Goal: Task Accomplishment & Management: Complete application form

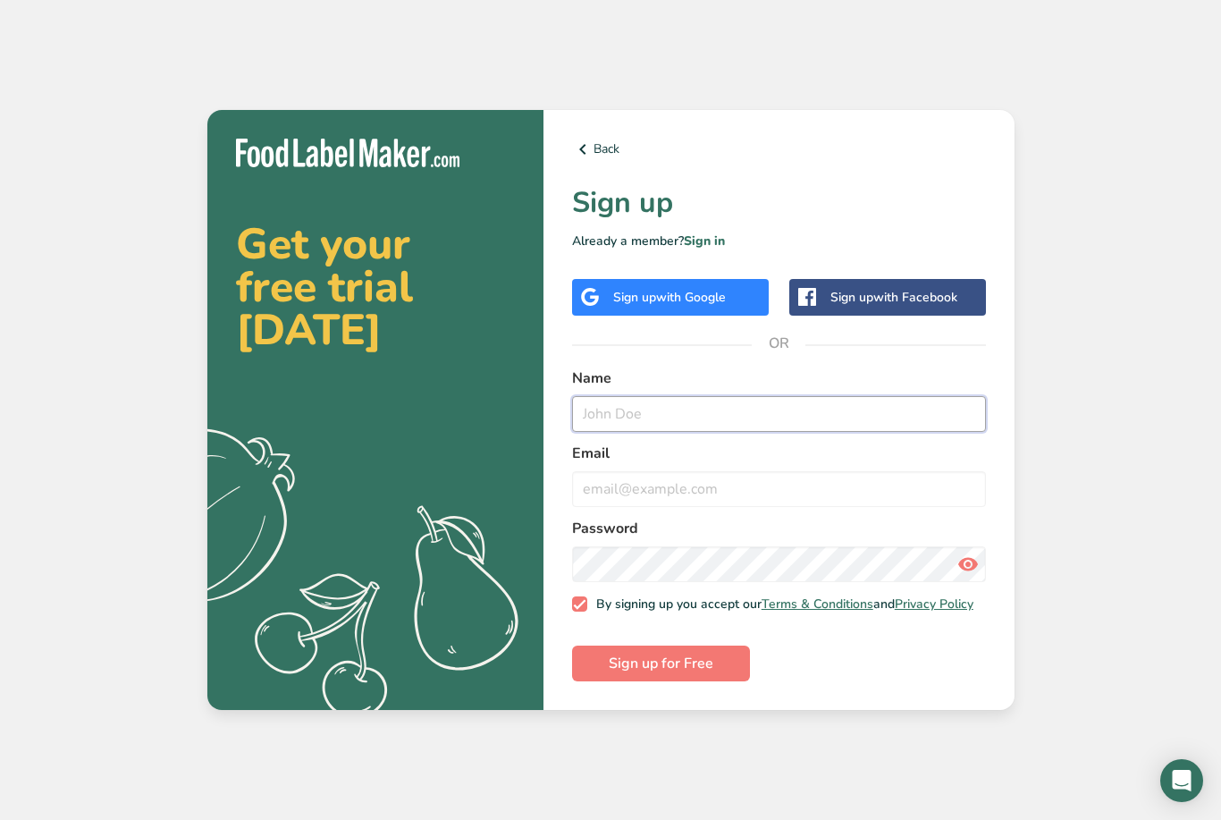
click at [712, 431] on input "text" at bounding box center [779, 414] width 414 height 36
type input "[PERSON_NAME]"
type input "[EMAIL_ADDRESS][DOMAIN_NAME]"
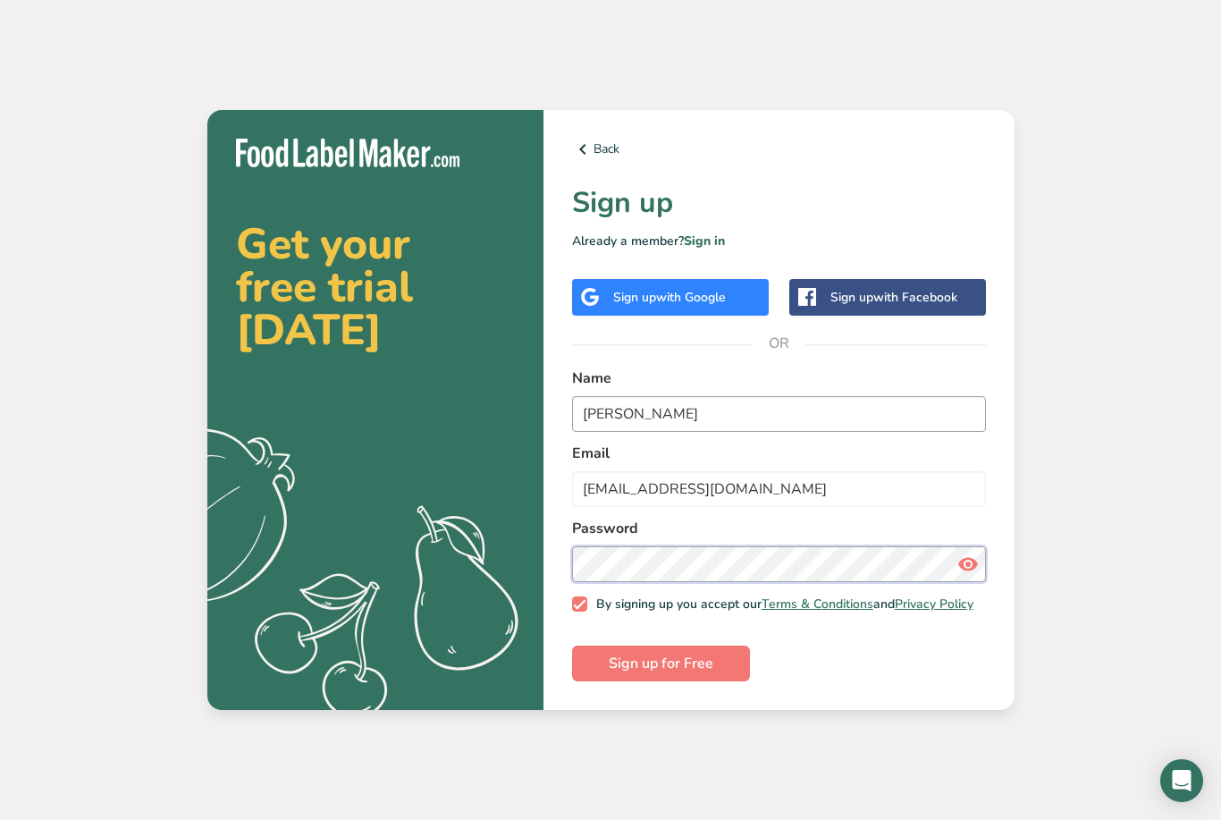
scroll to position [41, 0]
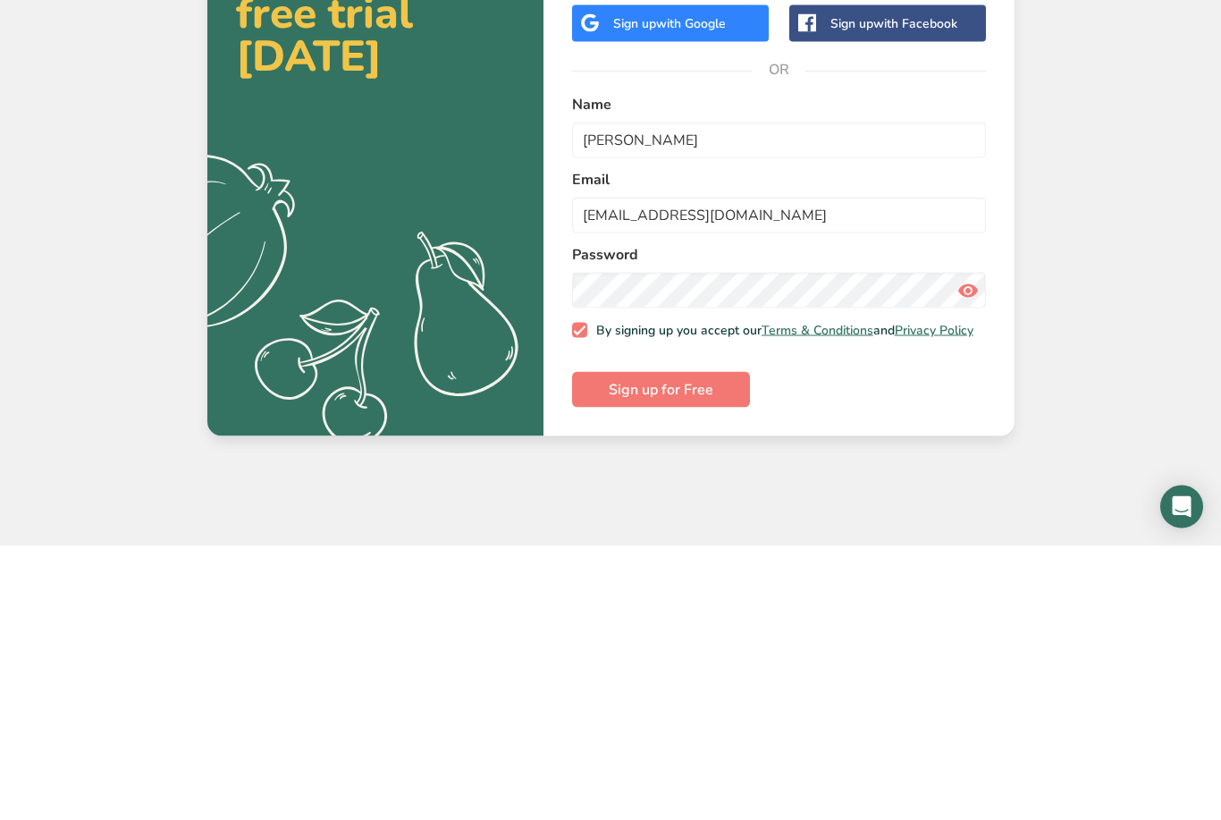
click at [964, 548] on icon at bounding box center [967, 564] width 21 height 32
click at [696, 653] on span "Sign up for Free" at bounding box center [661, 663] width 105 height 21
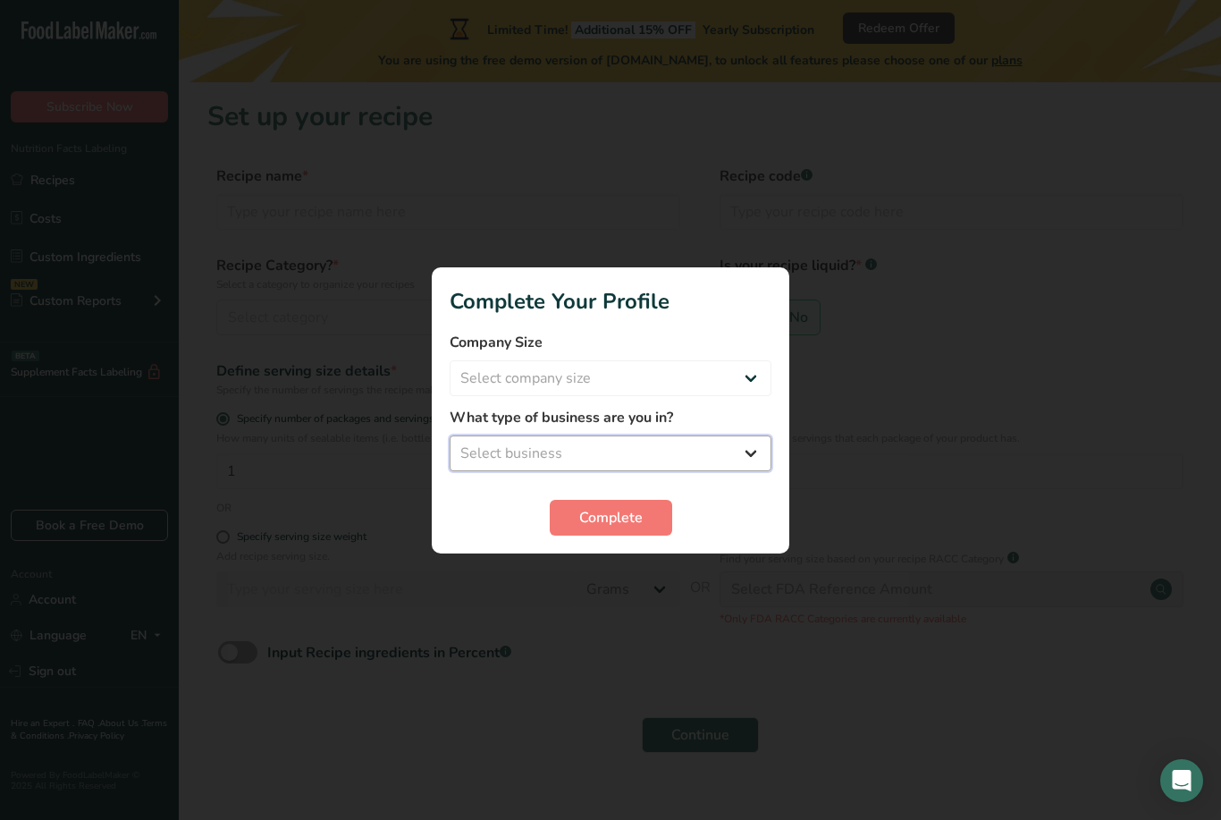
click at [719, 436] on select "Select business Packaged Food Manufacturer Restaurant & Cafe Bakery Meal Plans …" at bounding box center [611, 453] width 322 height 36
select select "1"
click at [705, 437] on select "Packaged Food Manufacturer Restaurant & Cafe Bakery Meal Plans & Catering Compa…" at bounding box center [611, 453] width 322 height 36
click at [633, 570] on div at bounding box center [610, 410] width 1221 height 820
click at [690, 438] on select "Packaged Food Manufacturer Restaurant & Cafe Bakery Meal Plans & Catering Compa…" at bounding box center [611, 453] width 322 height 36
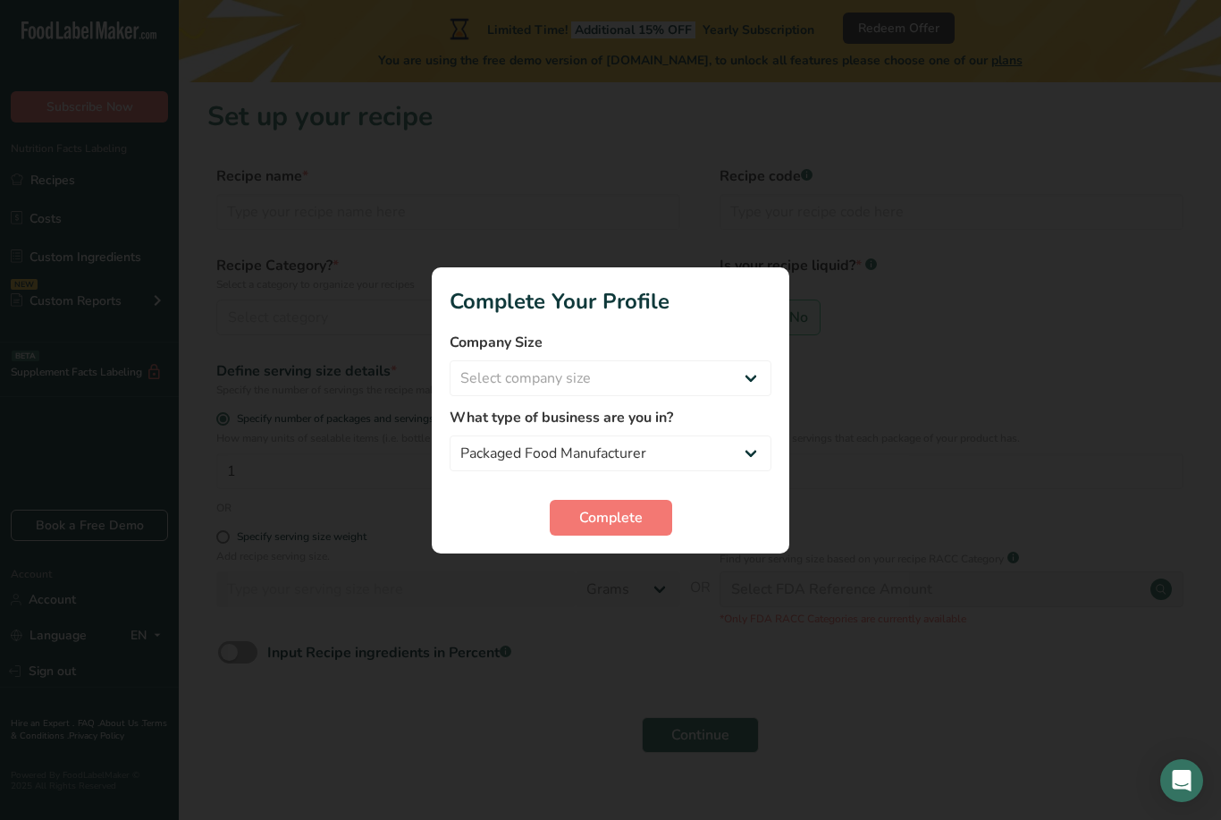
click at [633, 407] on label "What type of business are you in?" at bounding box center [611, 417] width 322 height 21
click at [651, 372] on select "Select company size Fewer than 10 Employees 10 to 50 Employees 51 to 500 Employ…" at bounding box center [611, 378] width 322 height 36
select select "1"
click at [621, 566] on div at bounding box center [610, 410] width 1221 height 820
click at [620, 582] on div at bounding box center [610, 410] width 1221 height 820
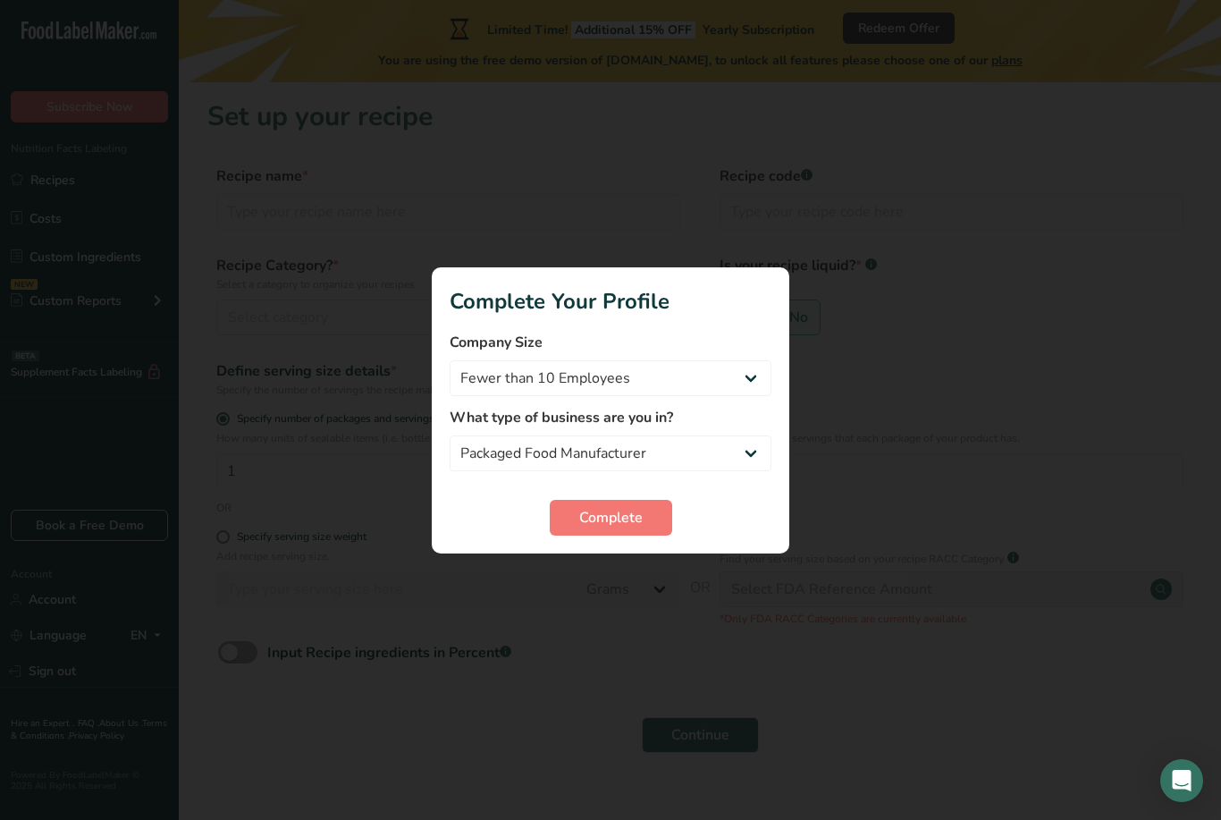
click at [635, 575] on div at bounding box center [610, 410] width 1221 height 820
click at [595, 573] on div at bounding box center [610, 410] width 1221 height 820
click at [622, 578] on div at bounding box center [610, 410] width 1221 height 820
click at [626, 593] on div at bounding box center [610, 410] width 1221 height 820
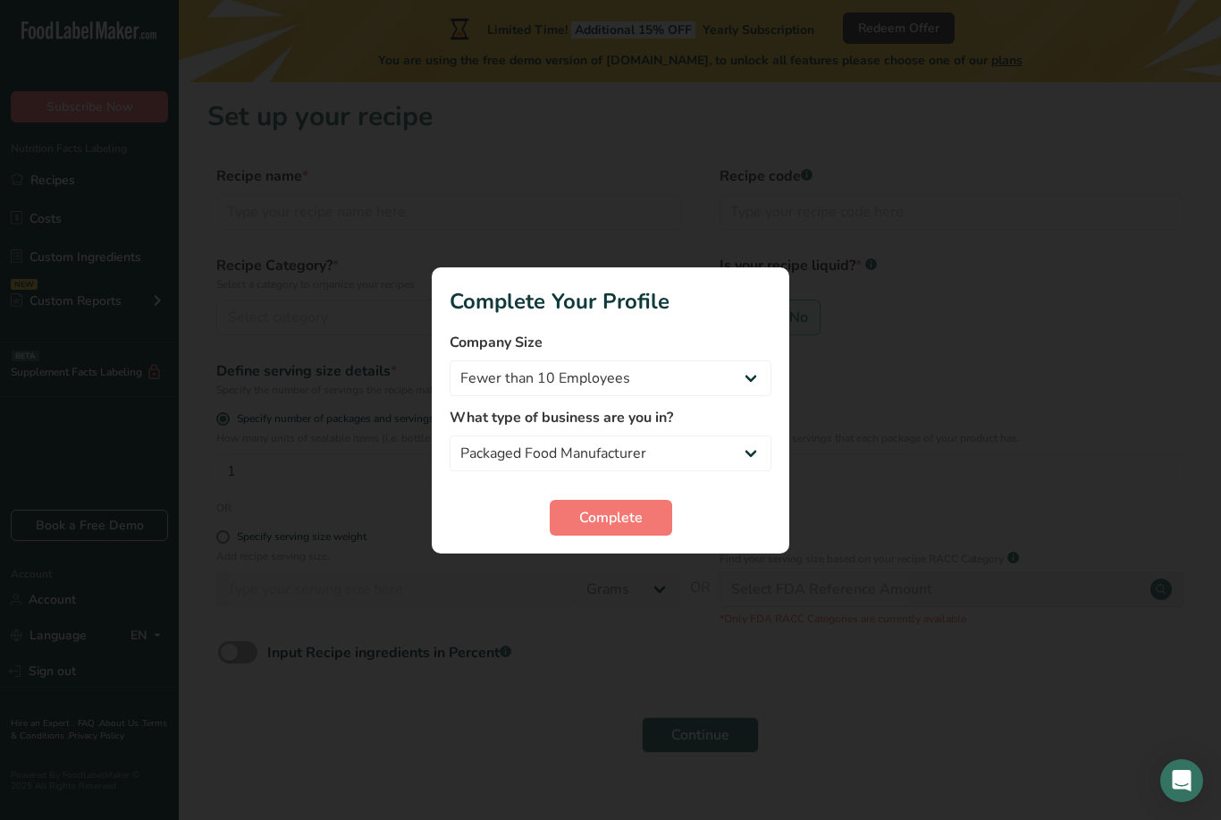
click at [620, 591] on div at bounding box center [610, 410] width 1221 height 820
click at [648, 560] on div at bounding box center [610, 410] width 1221 height 820
click at [592, 574] on div at bounding box center [610, 410] width 1221 height 820
click at [932, 232] on div at bounding box center [610, 410] width 1221 height 820
click at [653, 376] on select "Select company size Fewer than 10 Employees 10 to 50 Employees 51 to 500 Employ…" at bounding box center [611, 378] width 322 height 36
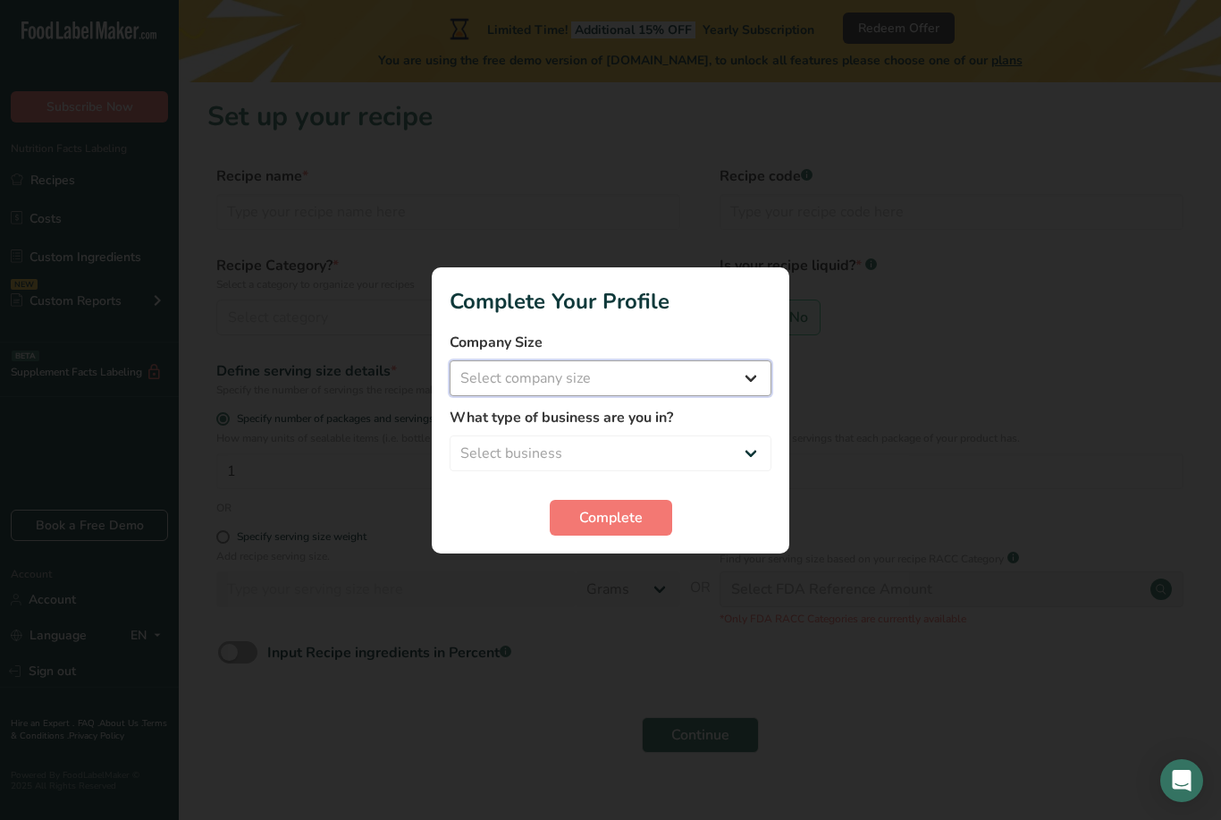
select select "1"
click at [645, 444] on select "Select business Packaged Food Manufacturer Restaurant & Cafe Bakery Meal Plans …" at bounding box center [611, 453] width 322 height 36
select select "1"
click at [651, 505] on button "Complete" at bounding box center [611, 518] width 122 height 36
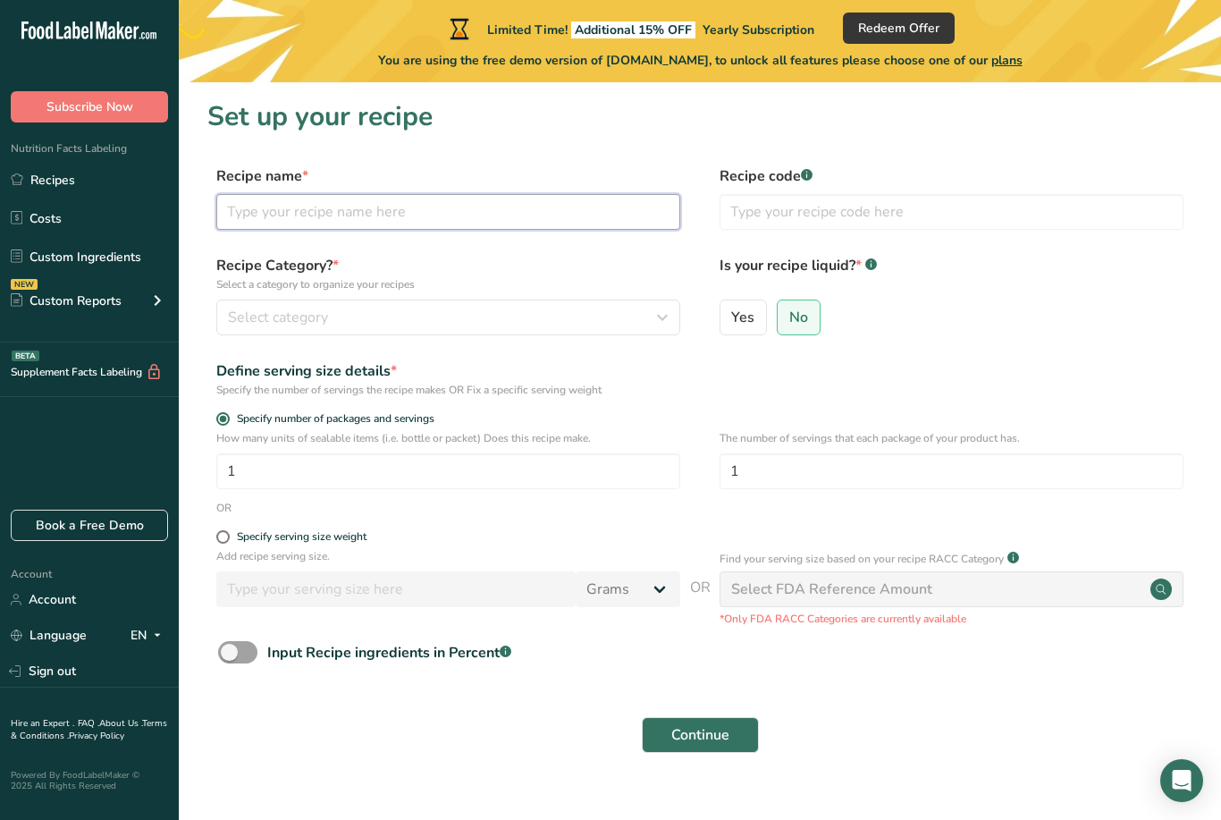
click at [490, 226] on input "text" at bounding box center [448, 212] width 464 height 36
click at [246, 642] on span at bounding box center [237, 652] width 39 height 22
click at [230, 646] on input "Input Recipe ingredients in Percent .a-a{fill:#347362;}.b-a{fill:#fff;}" at bounding box center [224, 652] width 12 height 12
checkbox input "true"
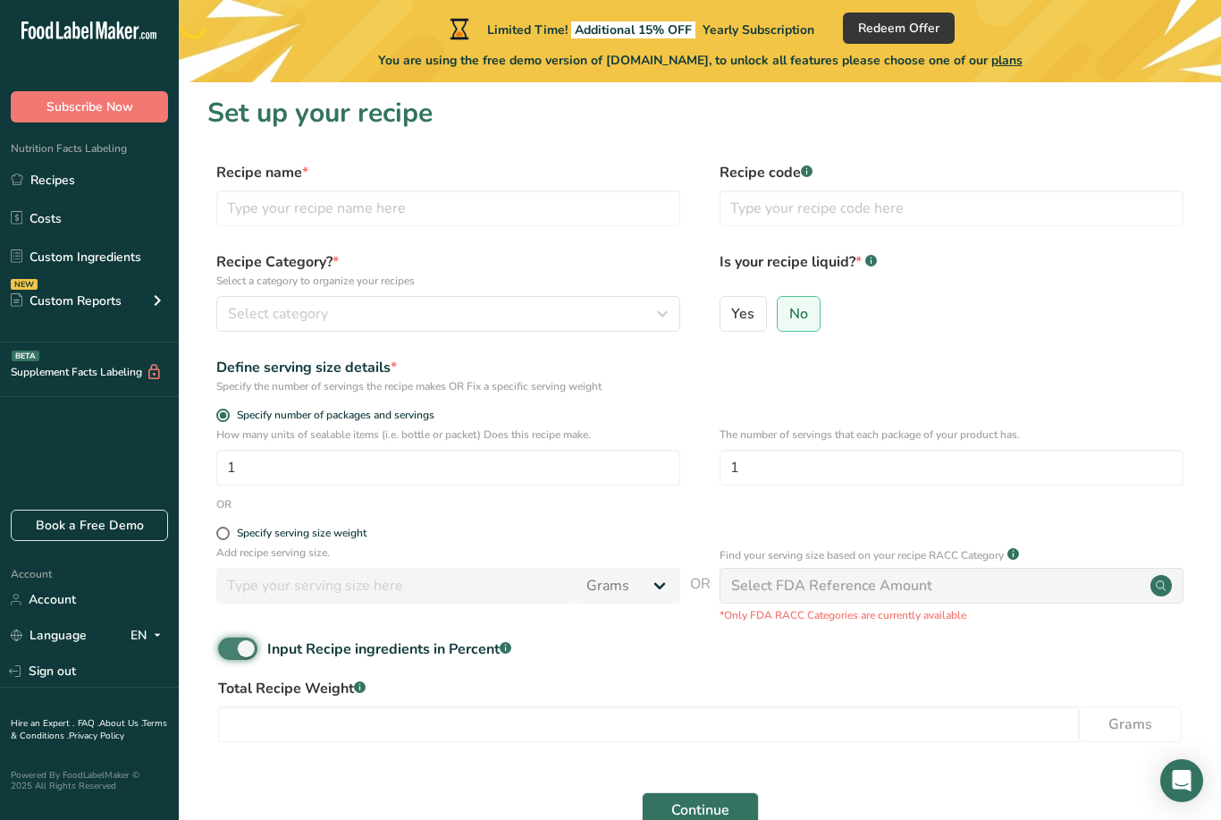
scroll to position [50, 0]
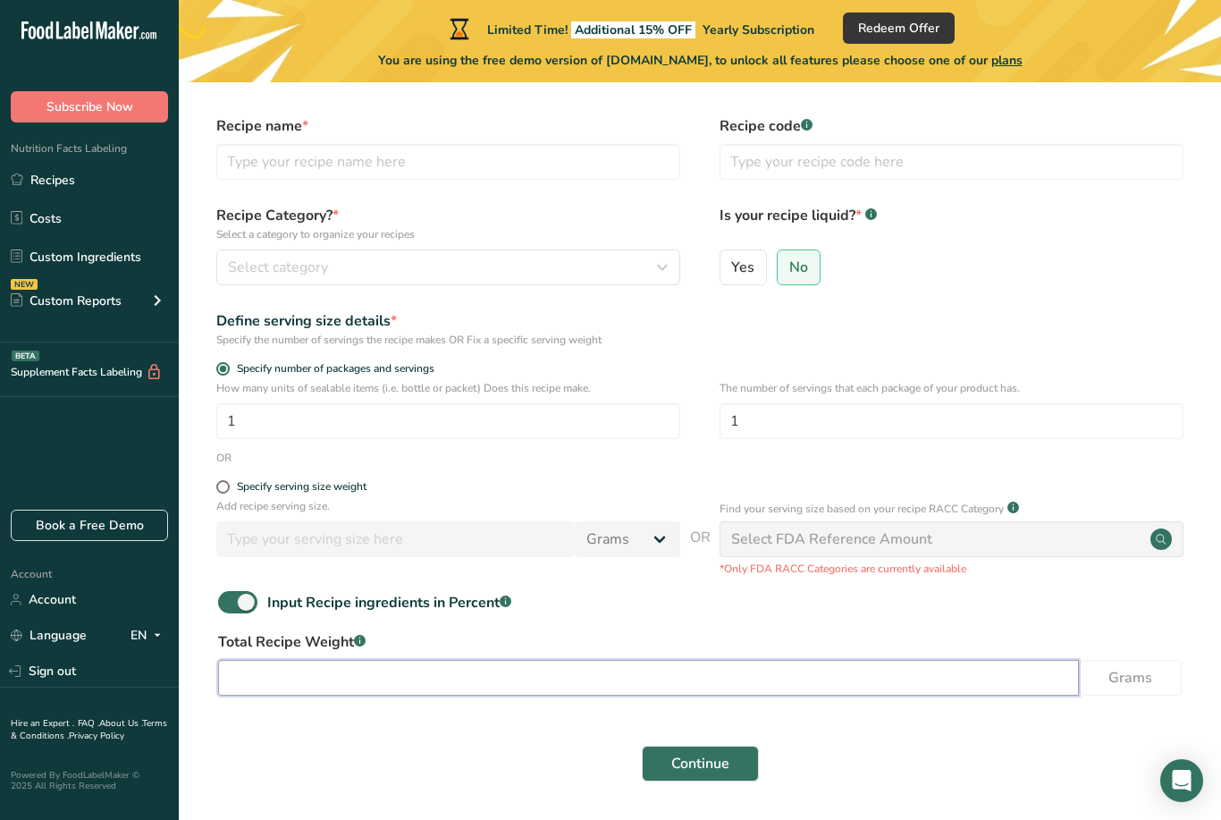
click at [880, 687] on input "number" at bounding box center [648, 678] width 861 height 36
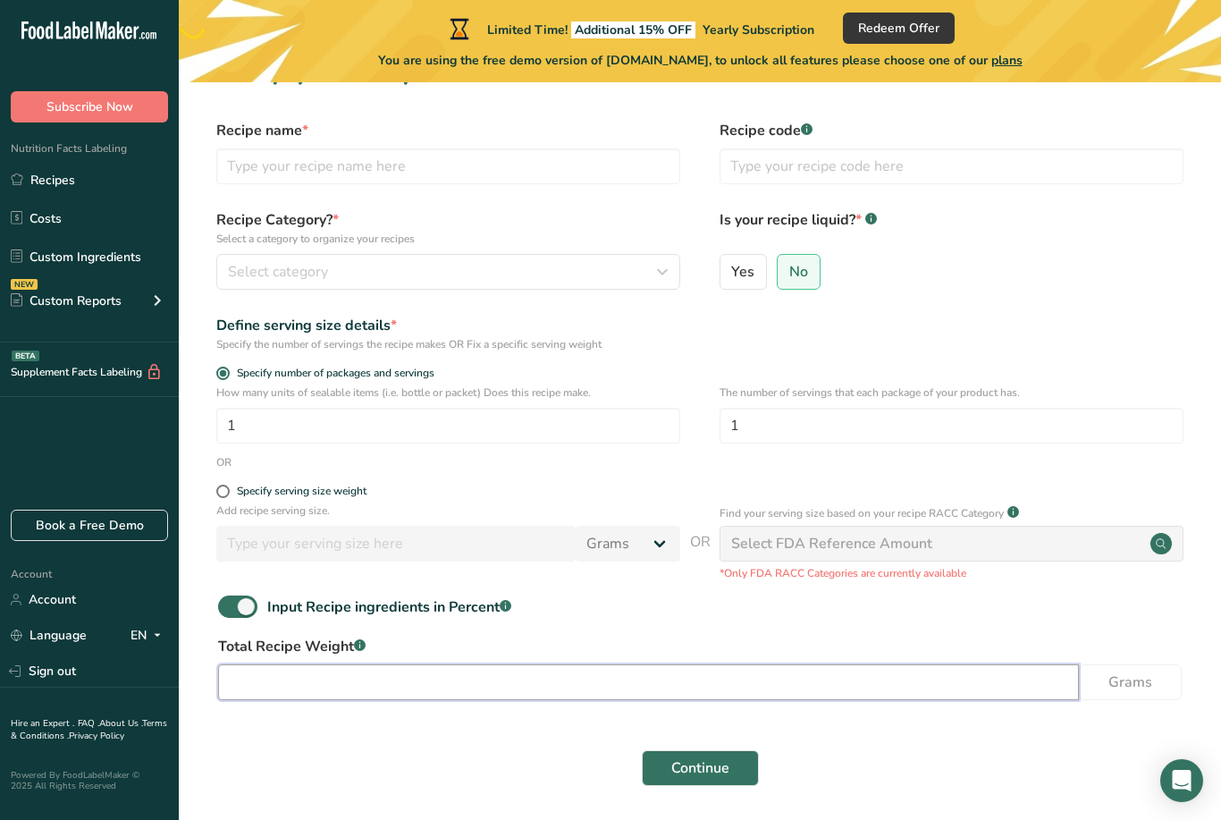
scroll to position [0, 0]
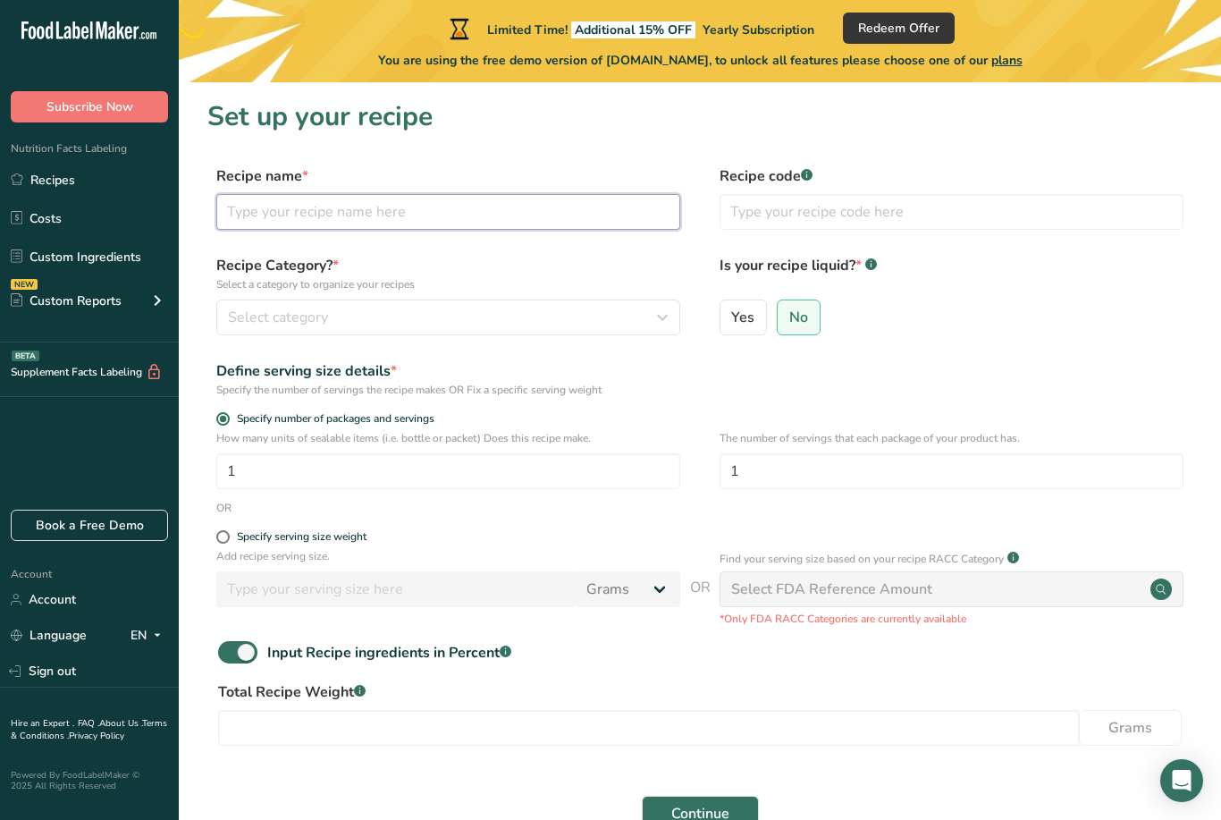
click at [458, 215] on input "text" at bounding box center [448, 212] width 464 height 36
click at [828, 181] on label "Recipe code .a-a{fill:#347362;}.b-a{fill:#fff;}" at bounding box center [952, 175] width 464 height 21
click at [822, 174] on label "Recipe code .a-a{fill:#347362;}.b-a{fill:#fff;}" at bounding box center [952, 175] width 464 height 21
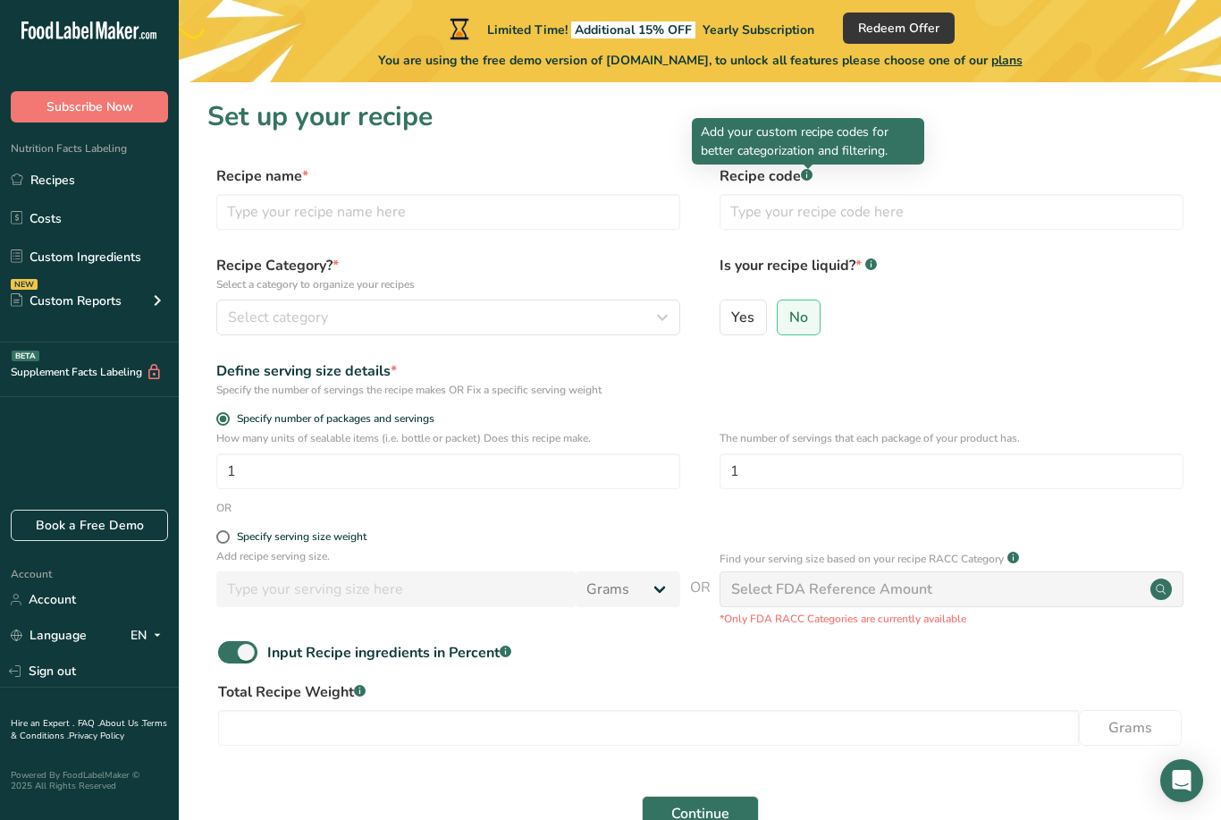
click at [807, 174] on rect at bounding box center [807, 175] width 12 height 12
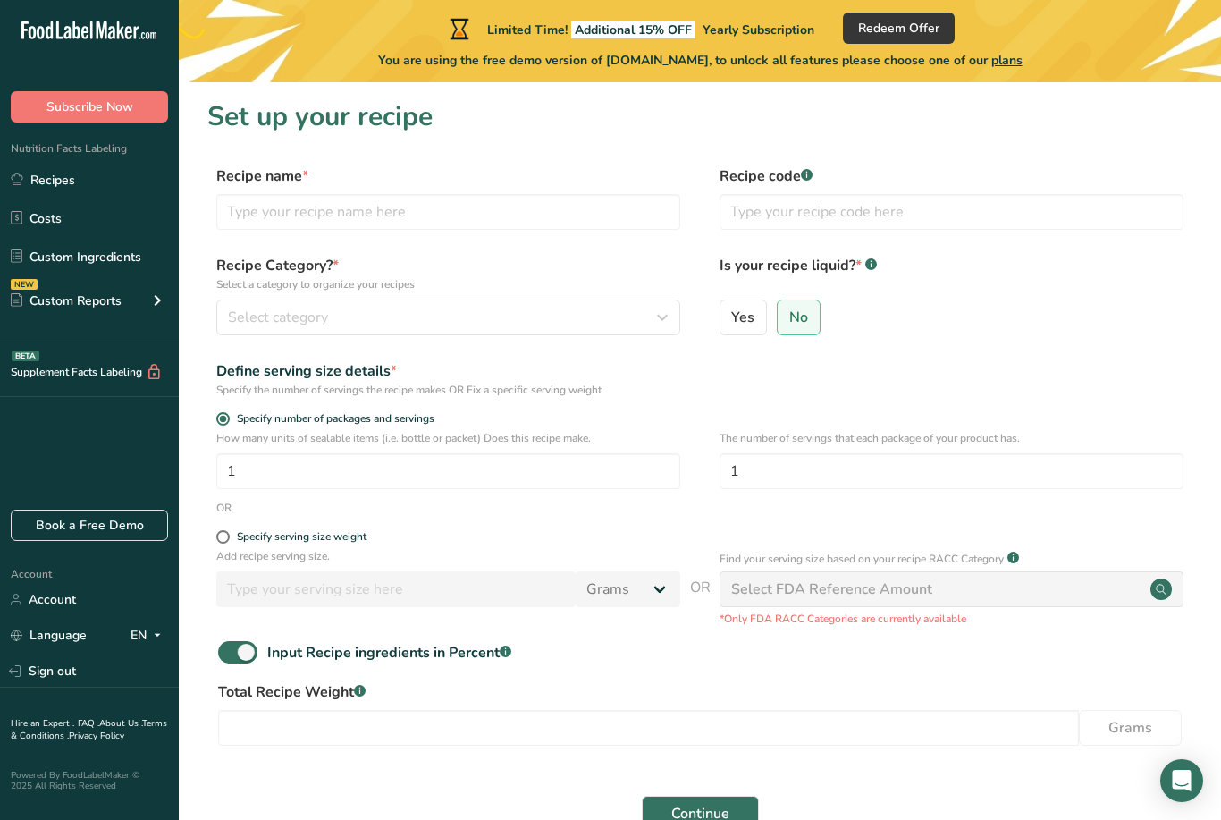
click at [812, 170] on icon ".a-a{fill:#347362;}.b-a{fill:#fff;}" at bounding box center [807, 175] width 12 height 12
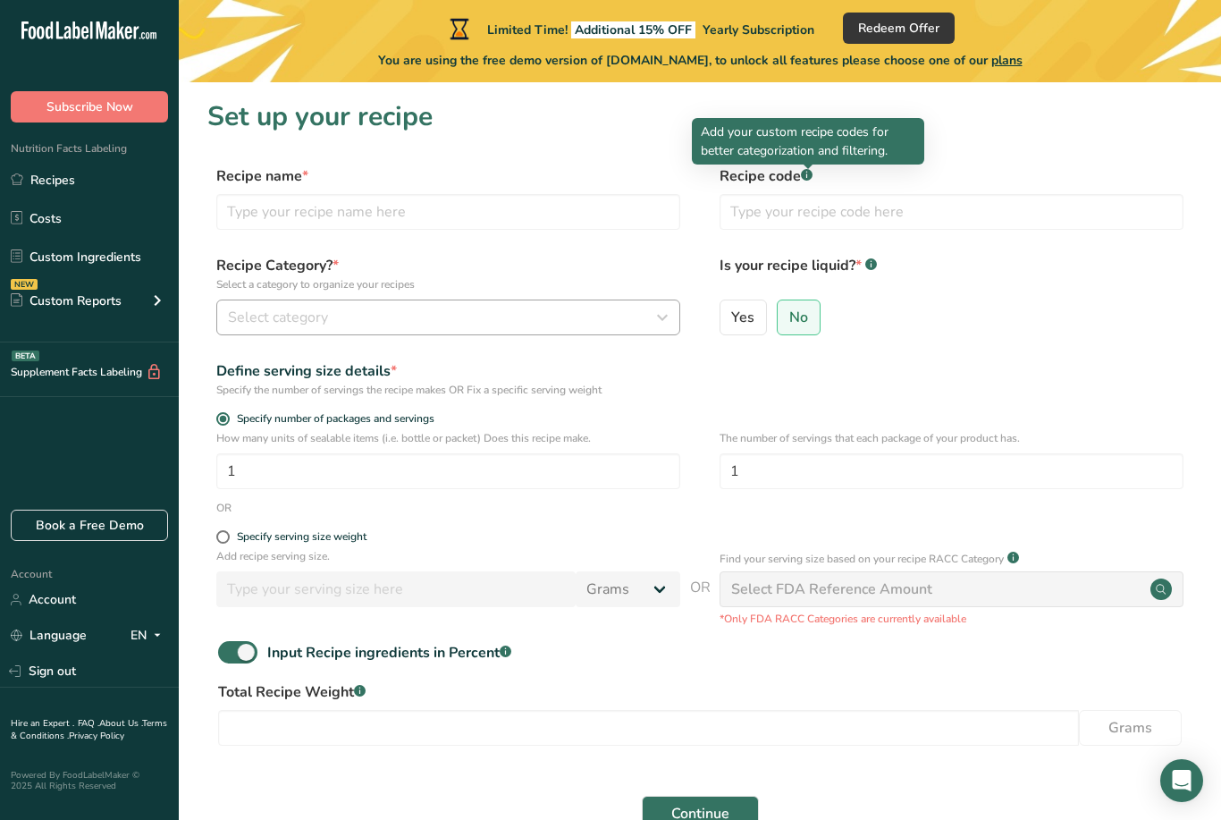
click at [416, 324] on div "Select category" at bounding box center [443, 317] width 430 height 21
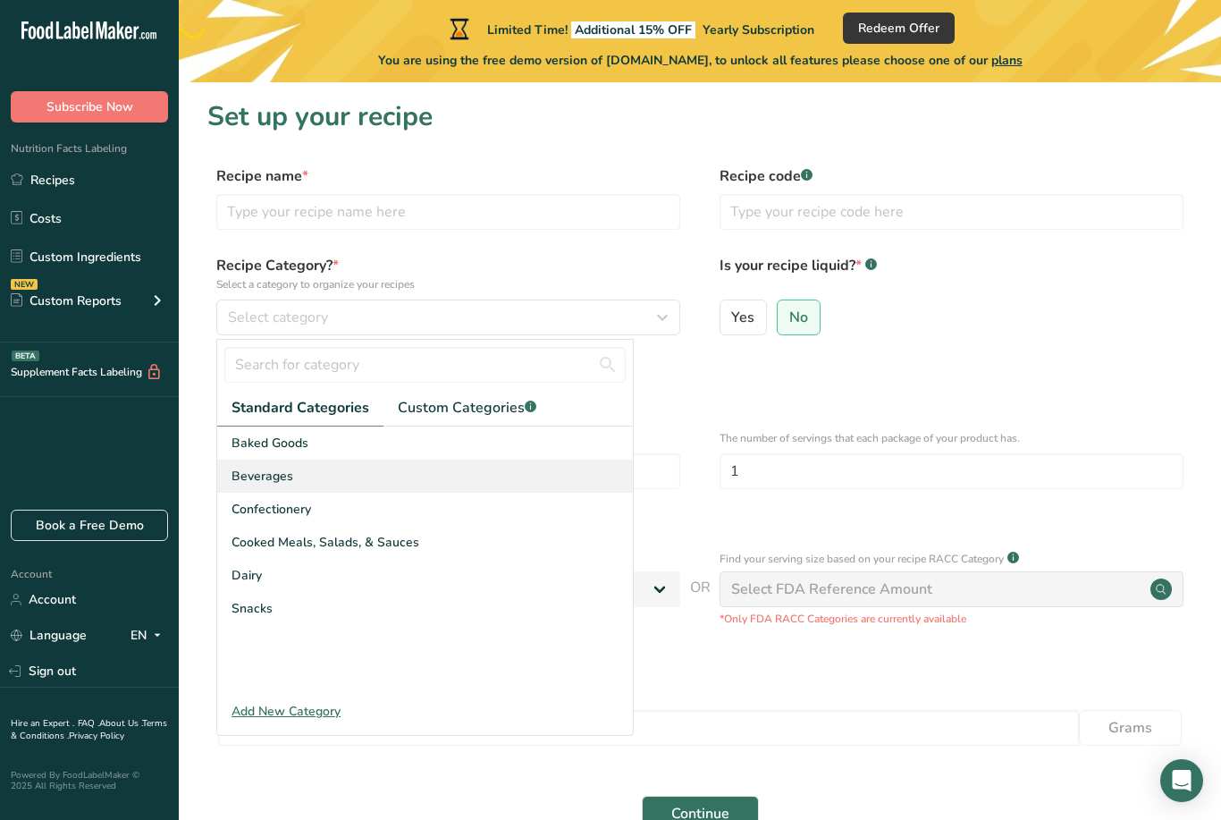
click at [388, 478] on div "Beverages" at bounding box center [425, 476] width 416 height 33
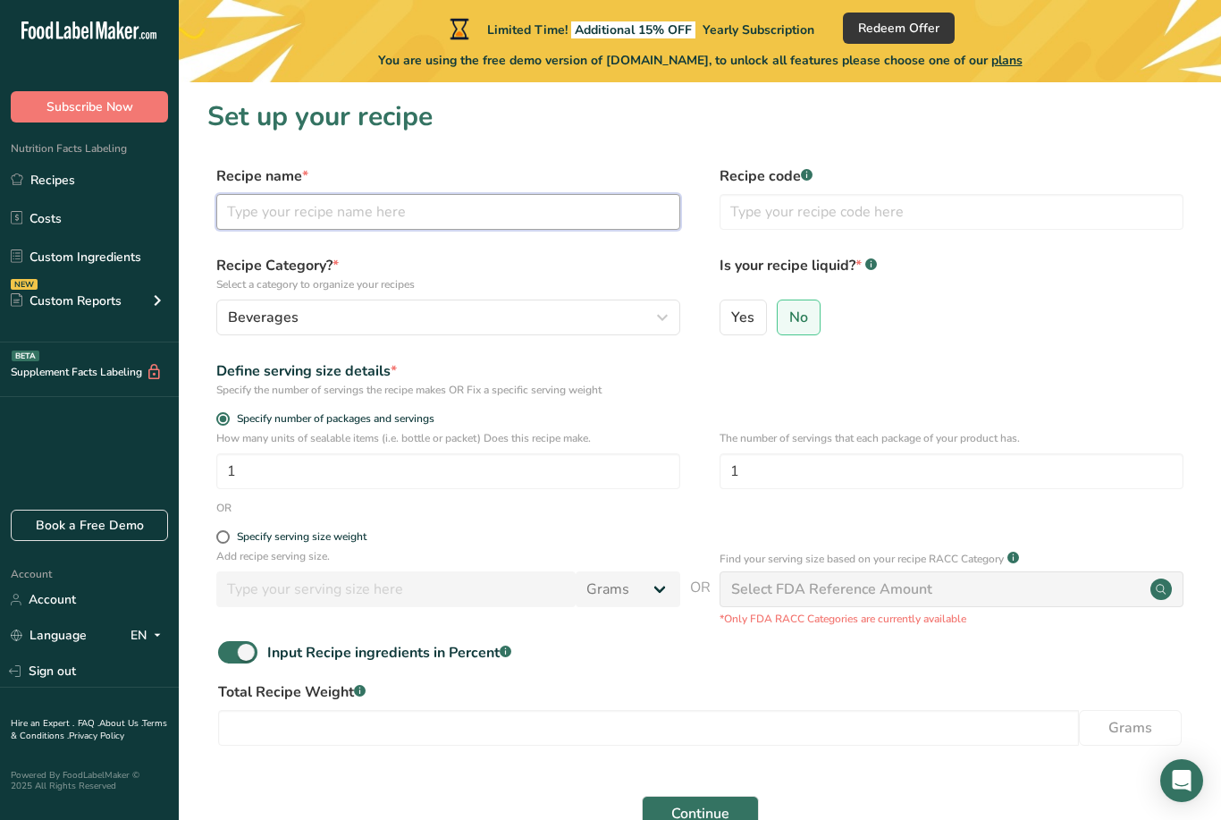
click at [511, 223] on input "text" at bounding box center [448, 212] width 464 height 36
click at [525, 209] on input "text" at bounding box center [448, 212] width 464 height 36
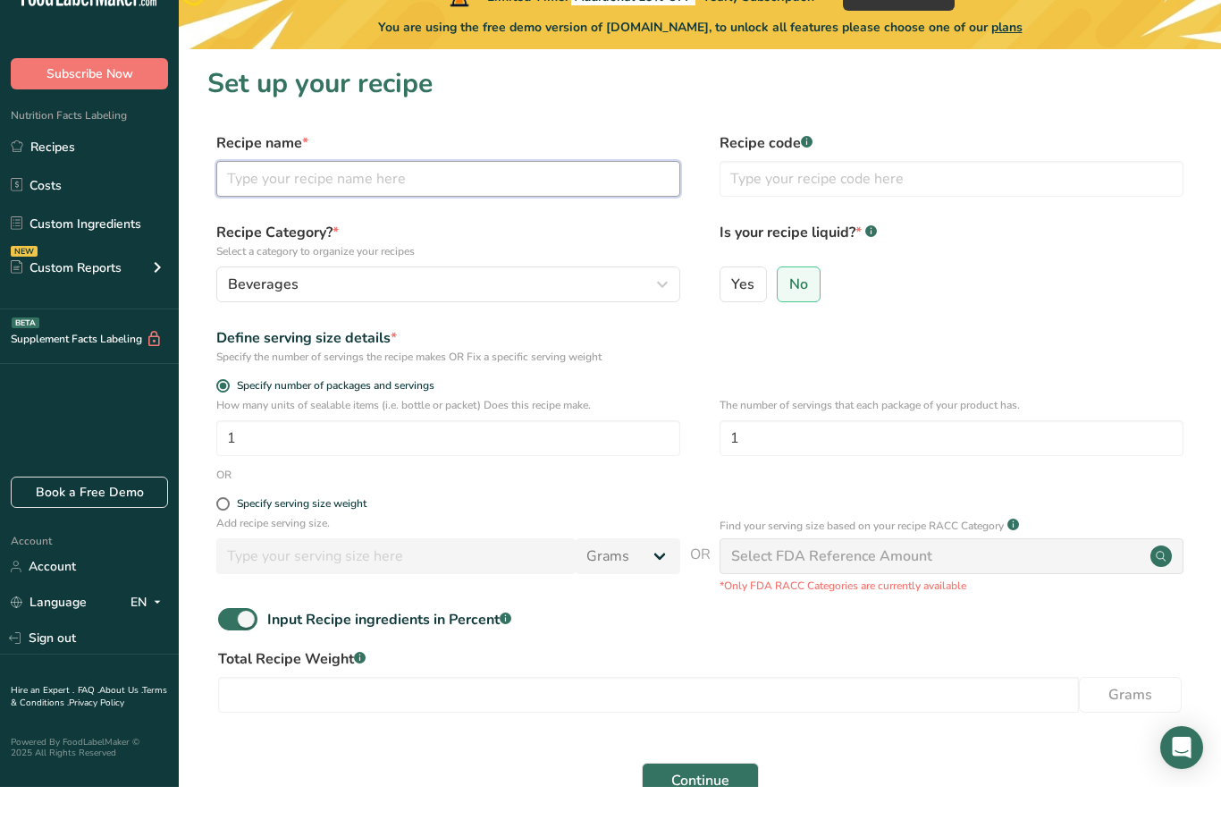
scroll to position [107, 0]
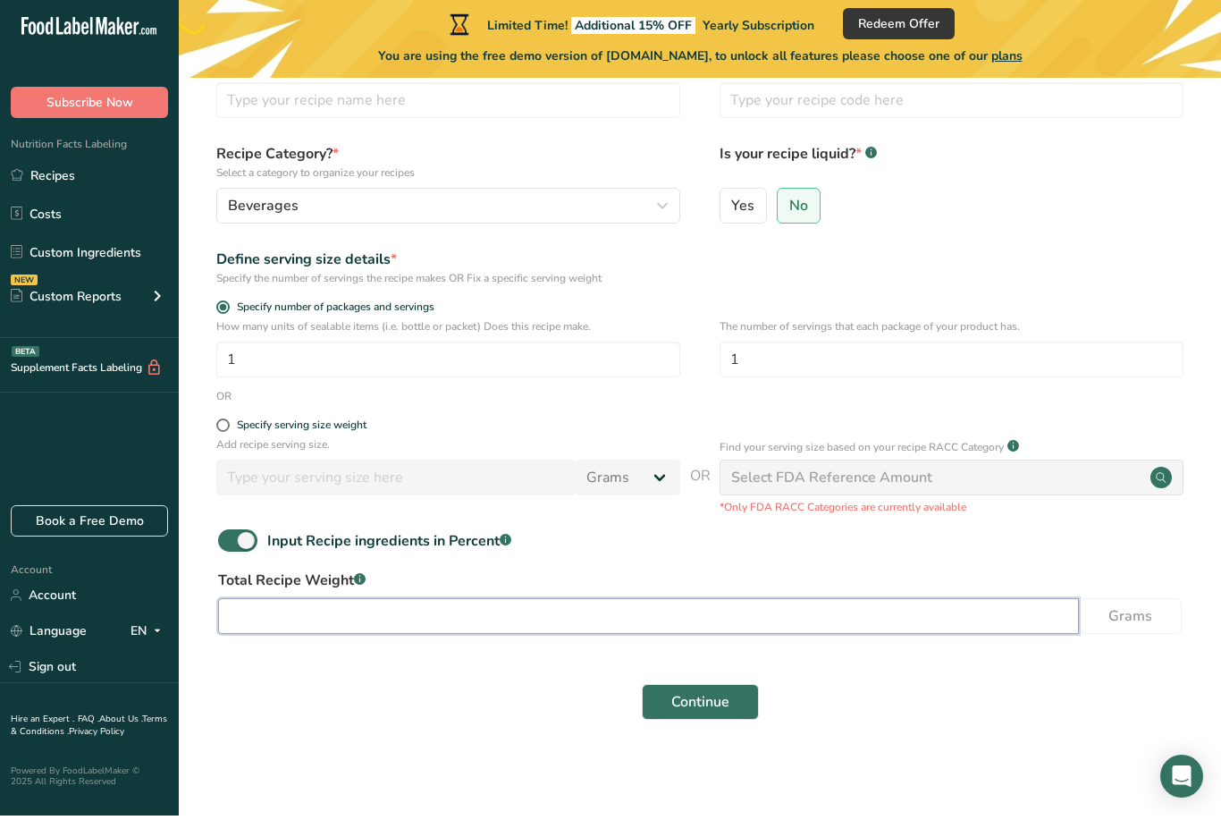
click at [558, 609] on input "number" at bounding box center [648, 621] width 861 height 36
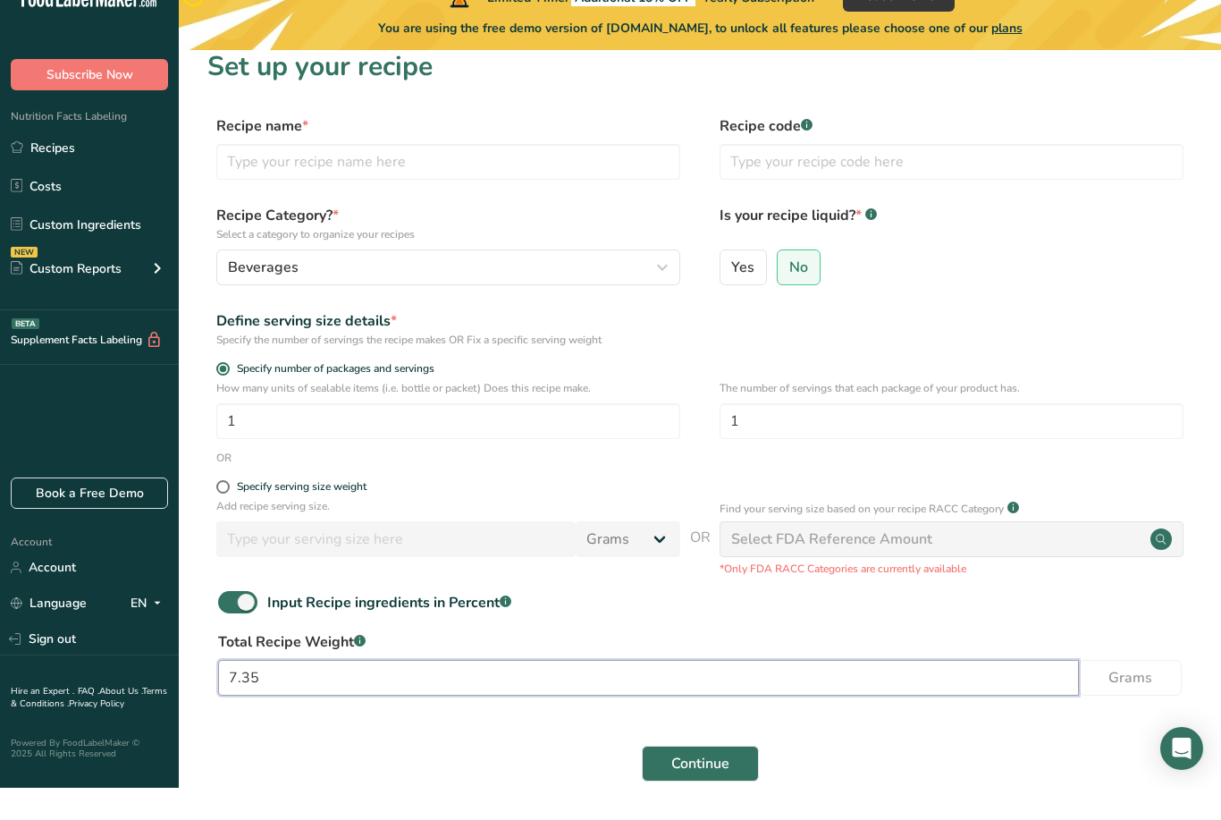
scroll to position [0, 0]
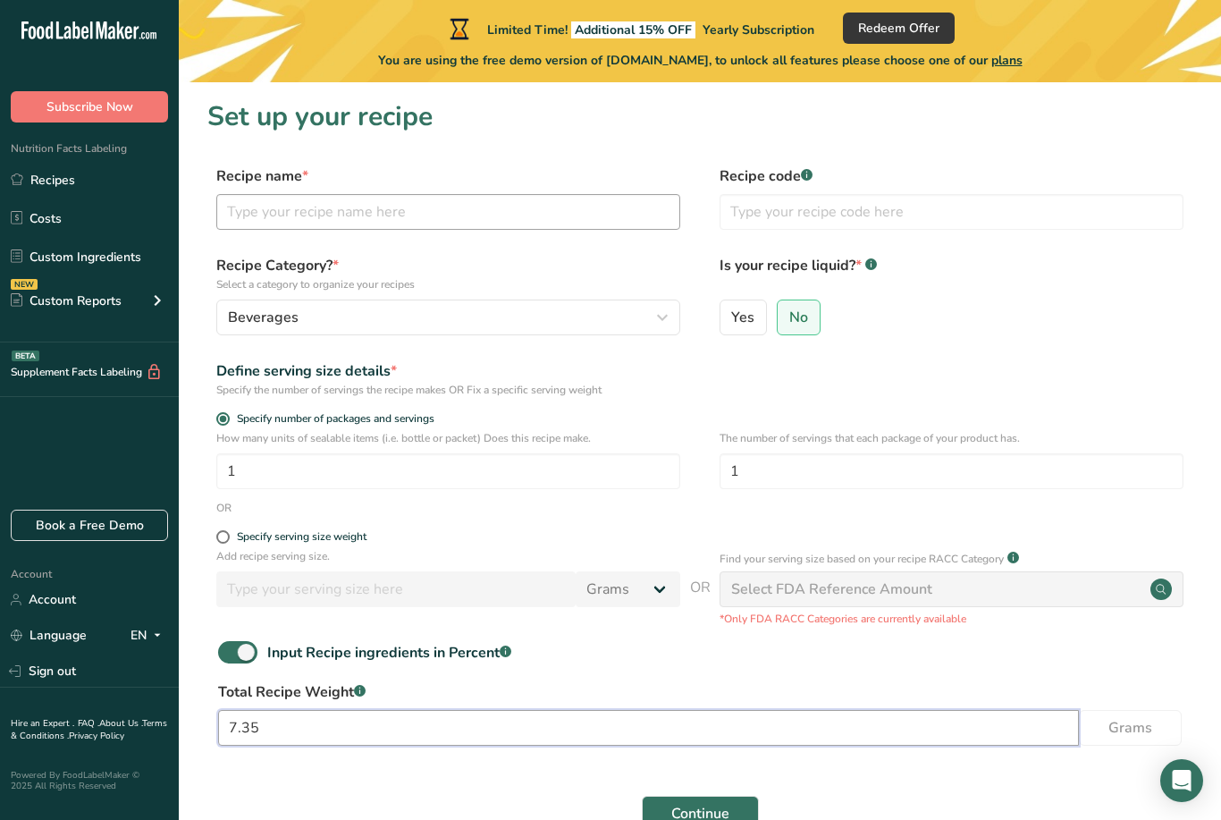
type input "7.35"
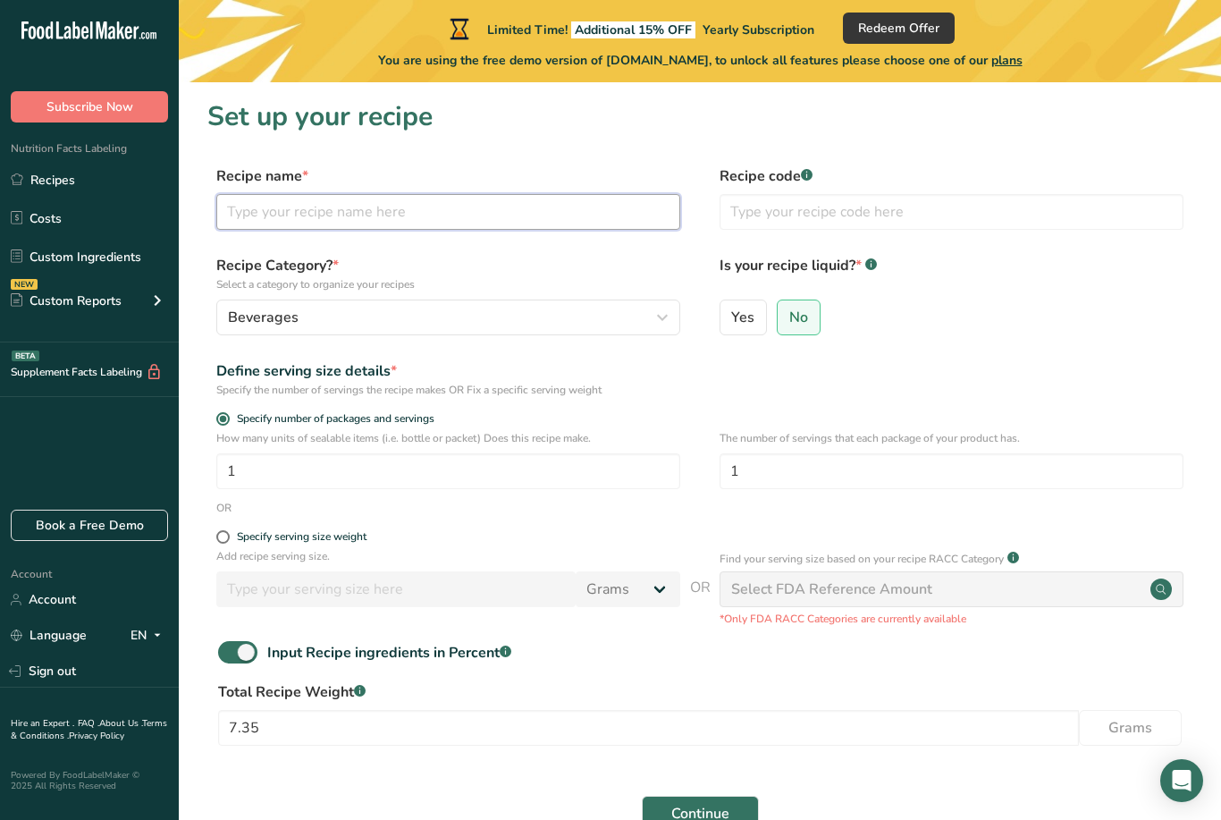
click at [533, 226] on input "text" at bounding box center [448, 212] width 464 height 36
type input "[US_STATE][PERSON_NAME]"
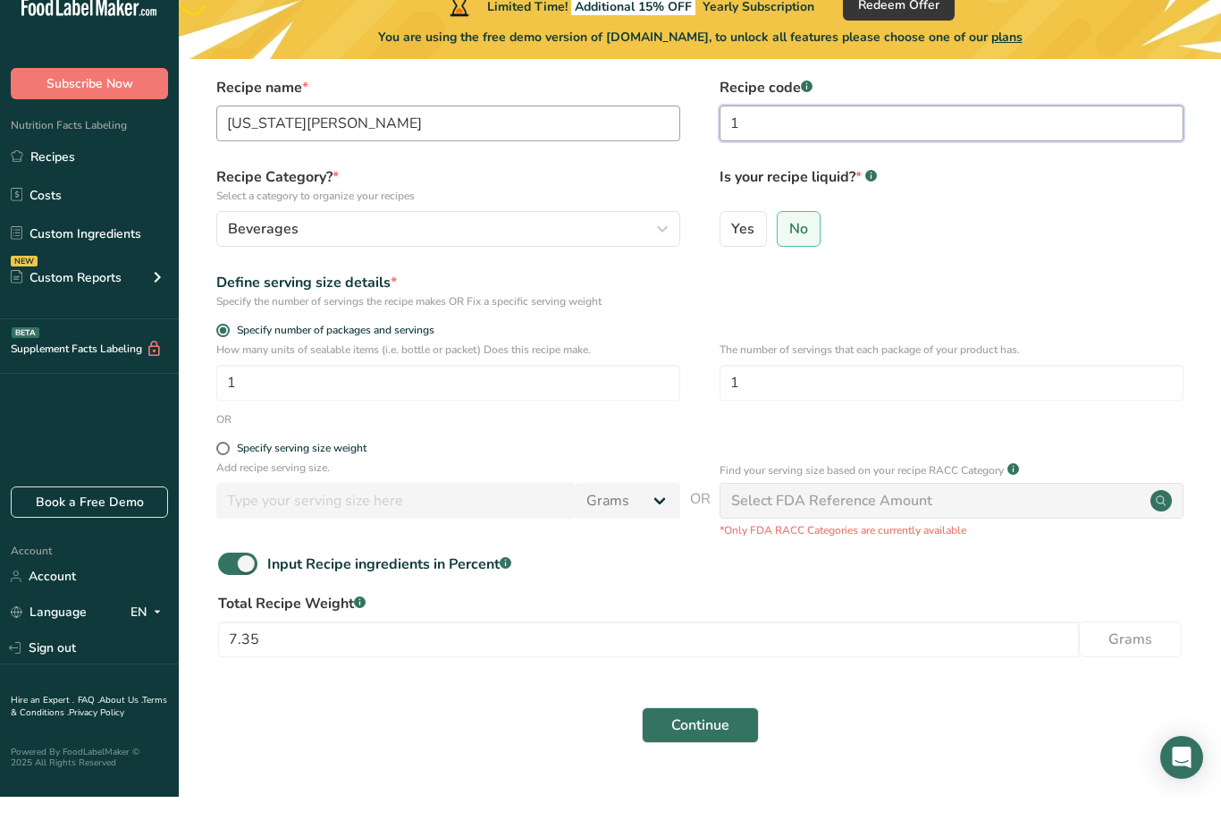
scroll to position [107, 0]
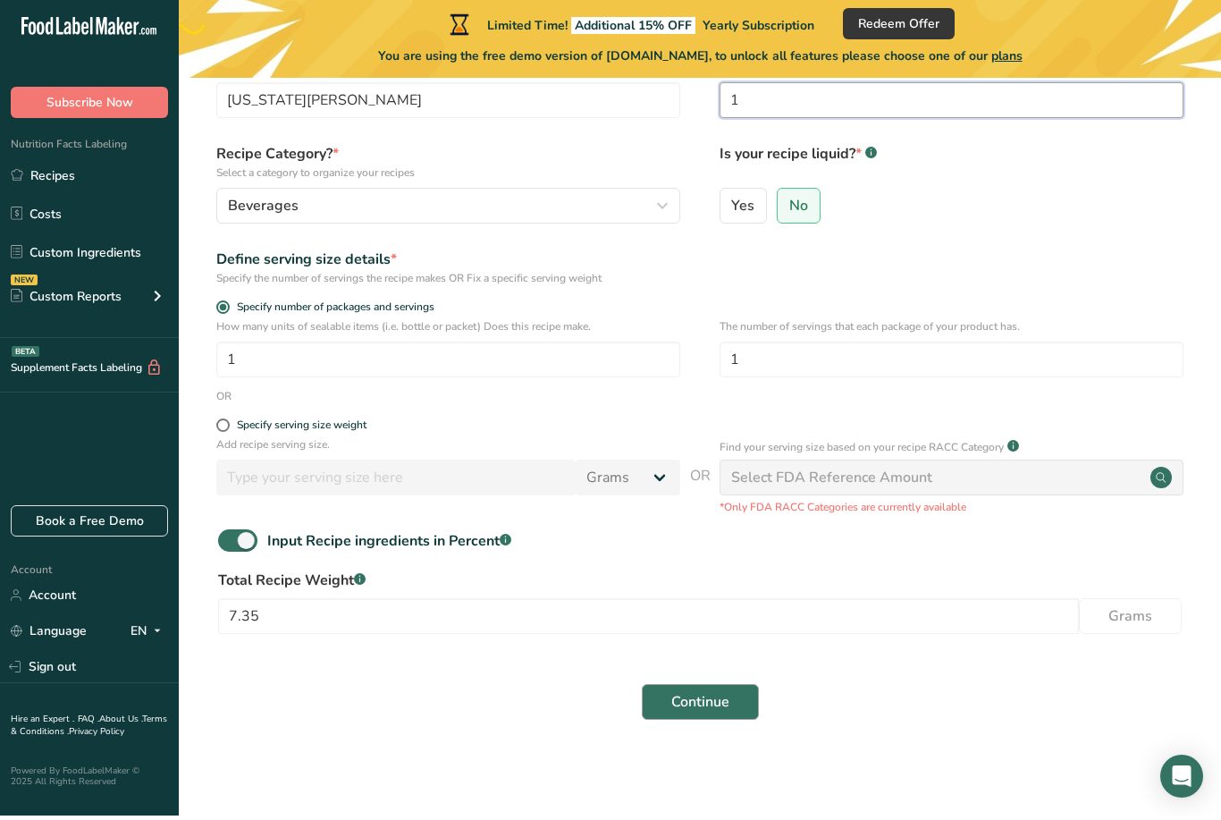
type input "1"
click at [721, 696] on span "Continue" at bounding box center [700, 706] width 58 height 21
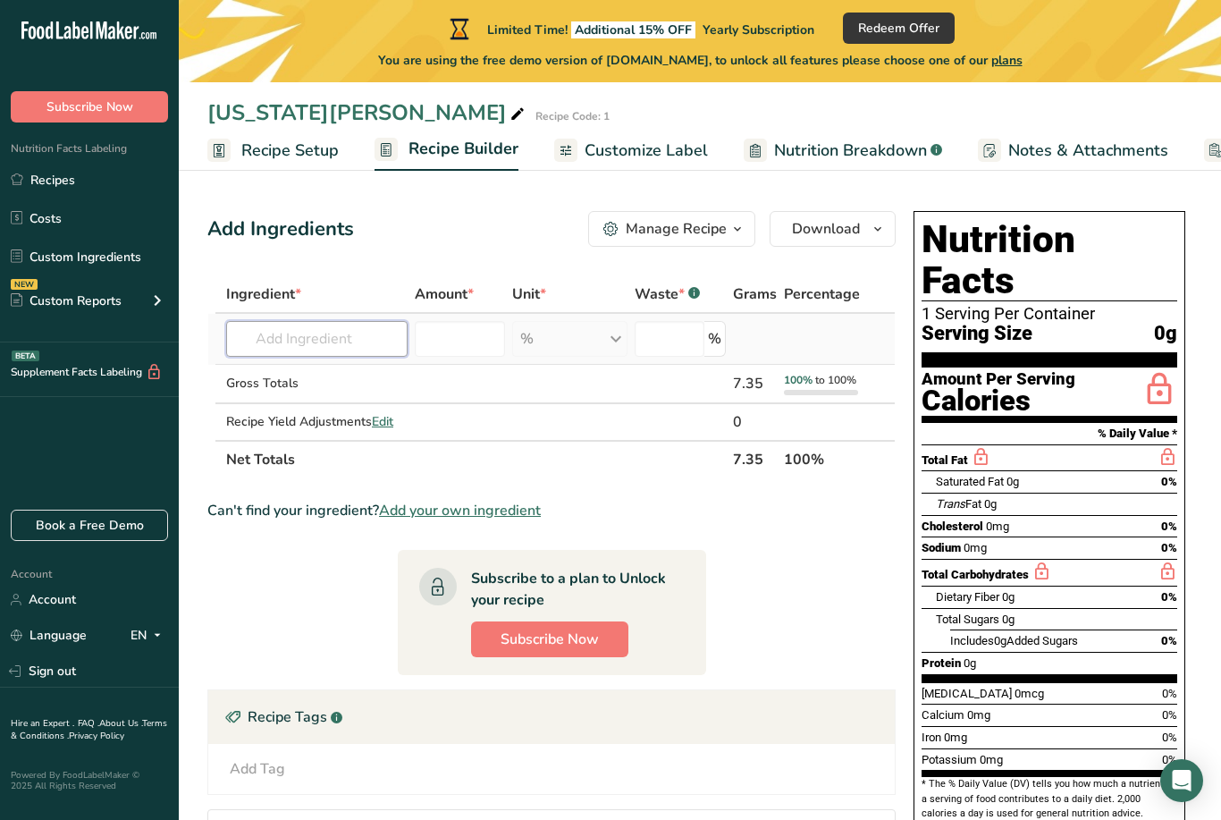
click at [362, 327] on input "text" at bounding box center [316, 339] width 181 height 36
type input "A"
type input "P"
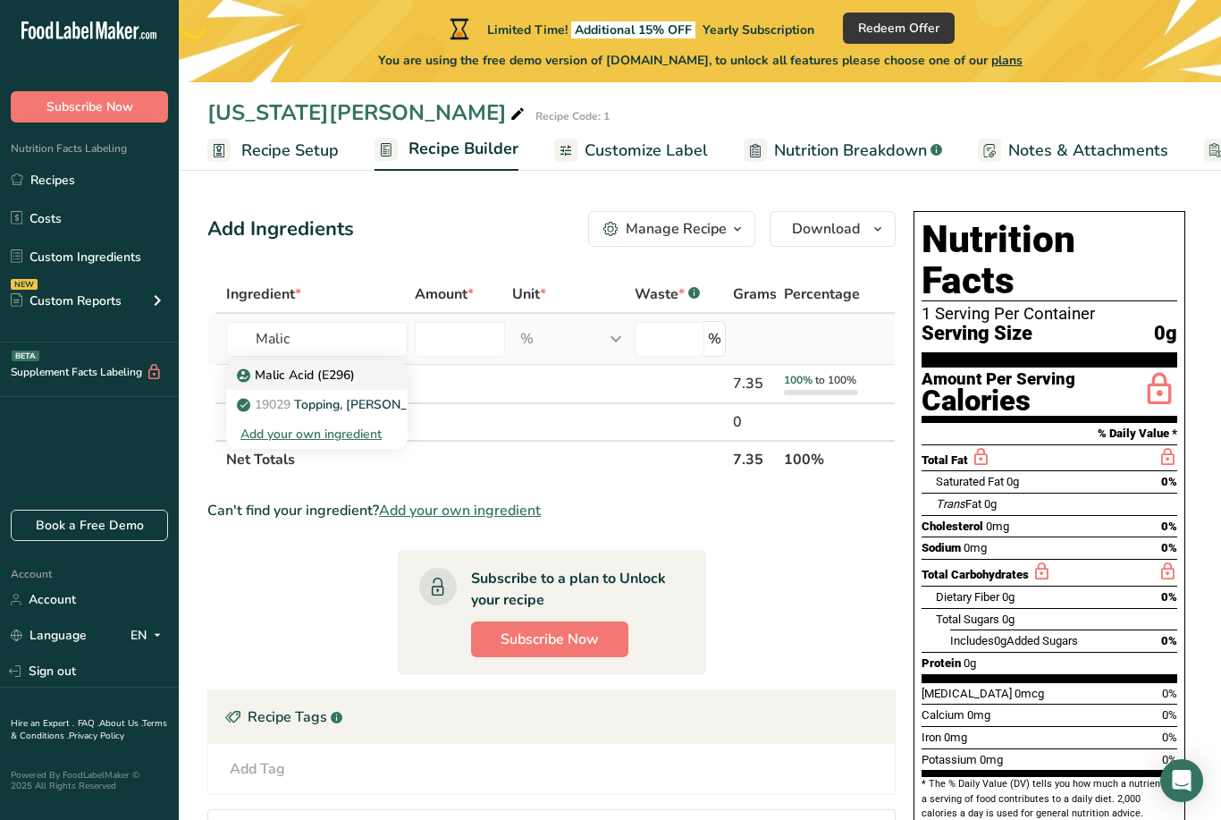
click at [308, 367] on p "Malic Acid (E296)" at bounding box center [297, 375] width 114 height 19
type input "Malic Acid (E296)"
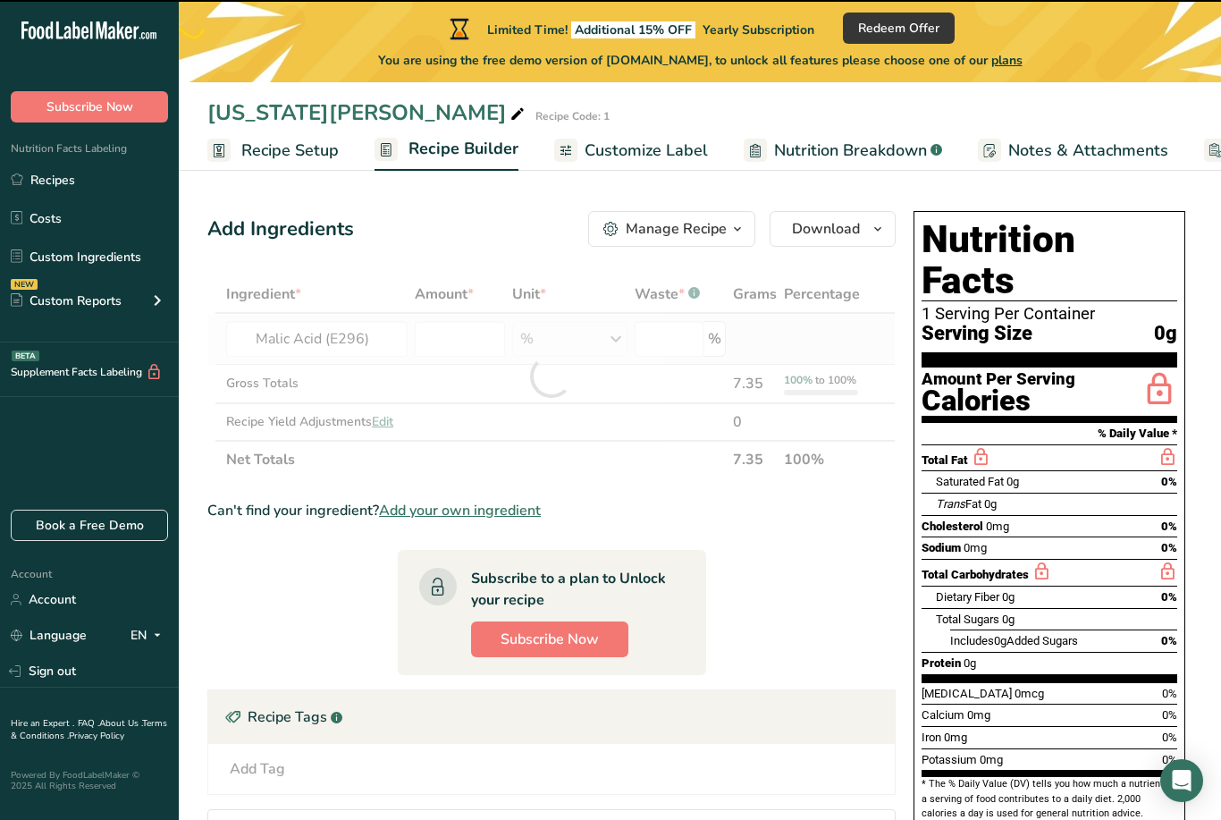
type input "0"
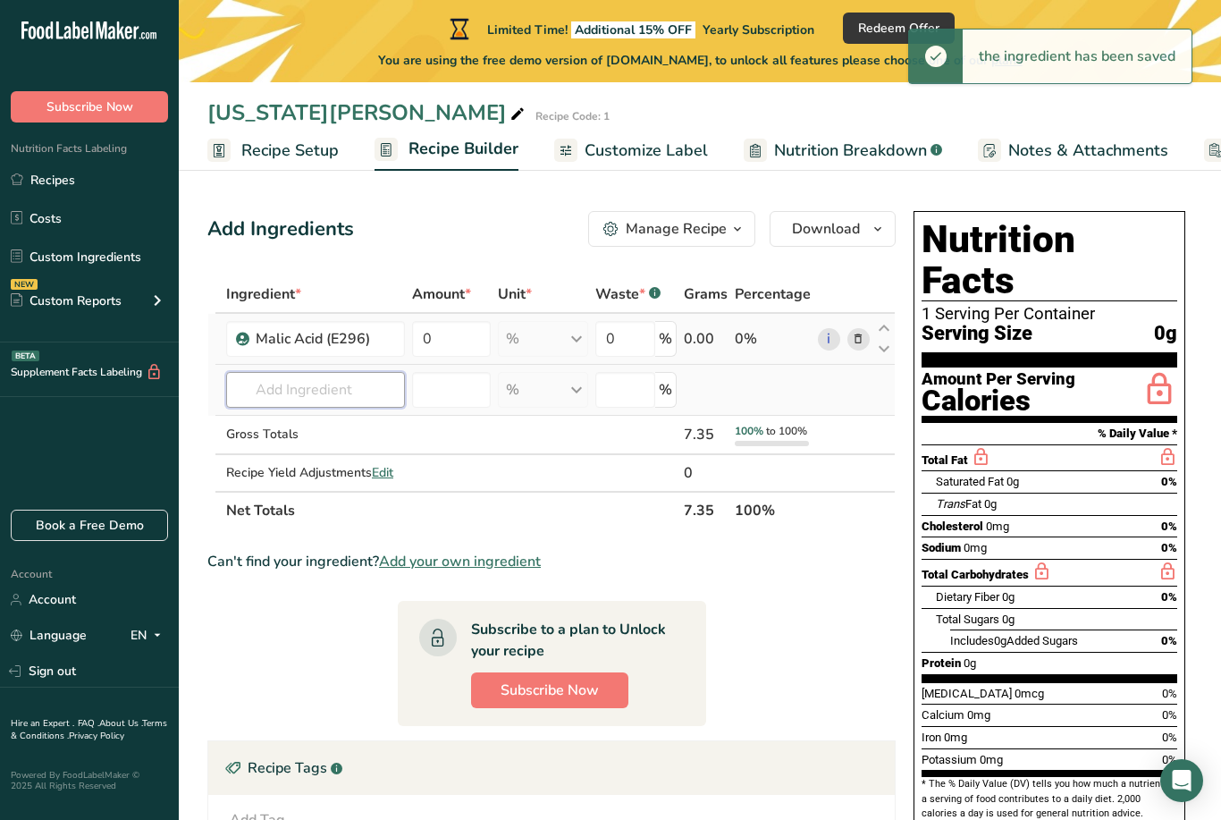
click at [335, 392] on input "text" at bounding box center [315, 390] width 179 height 36
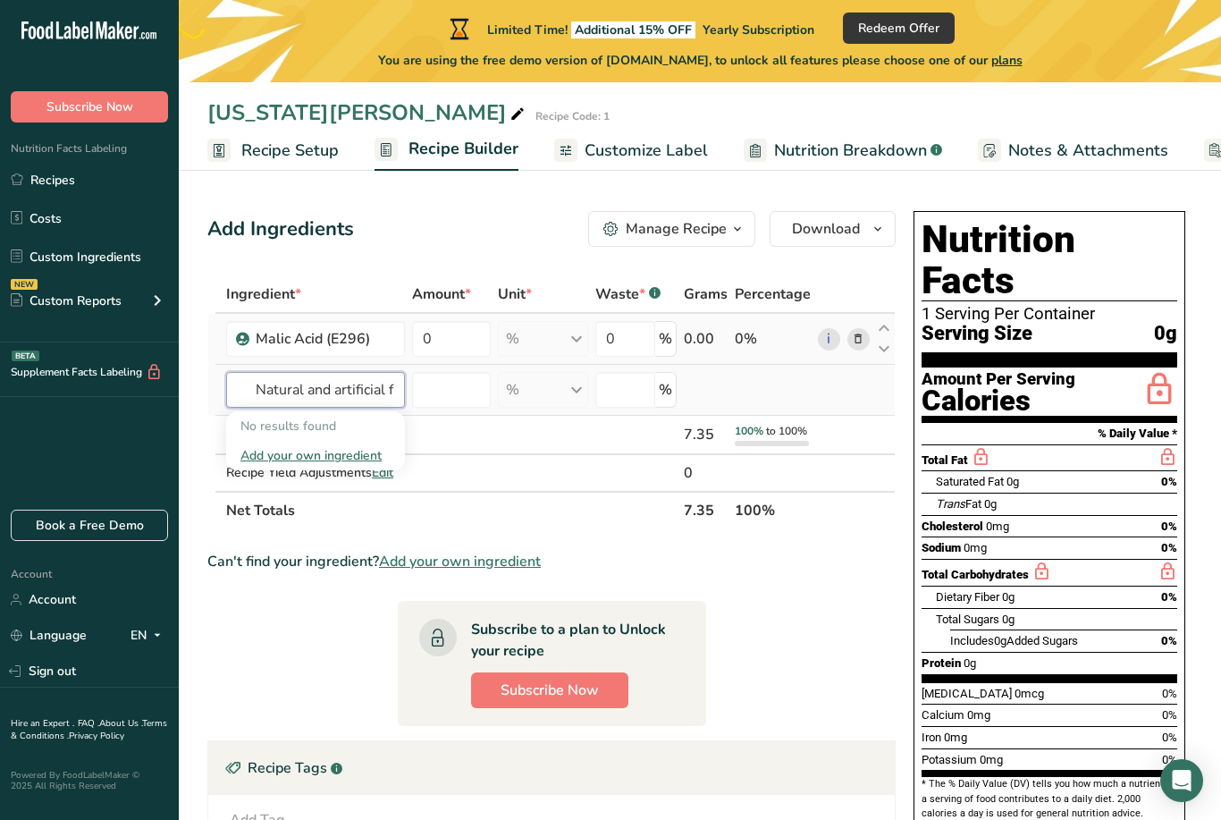
type input "Natural and artificial flavor"
click at [373, 446] on div "Add your own ingredient" at bounding box center [315, 455] width 150 height 19
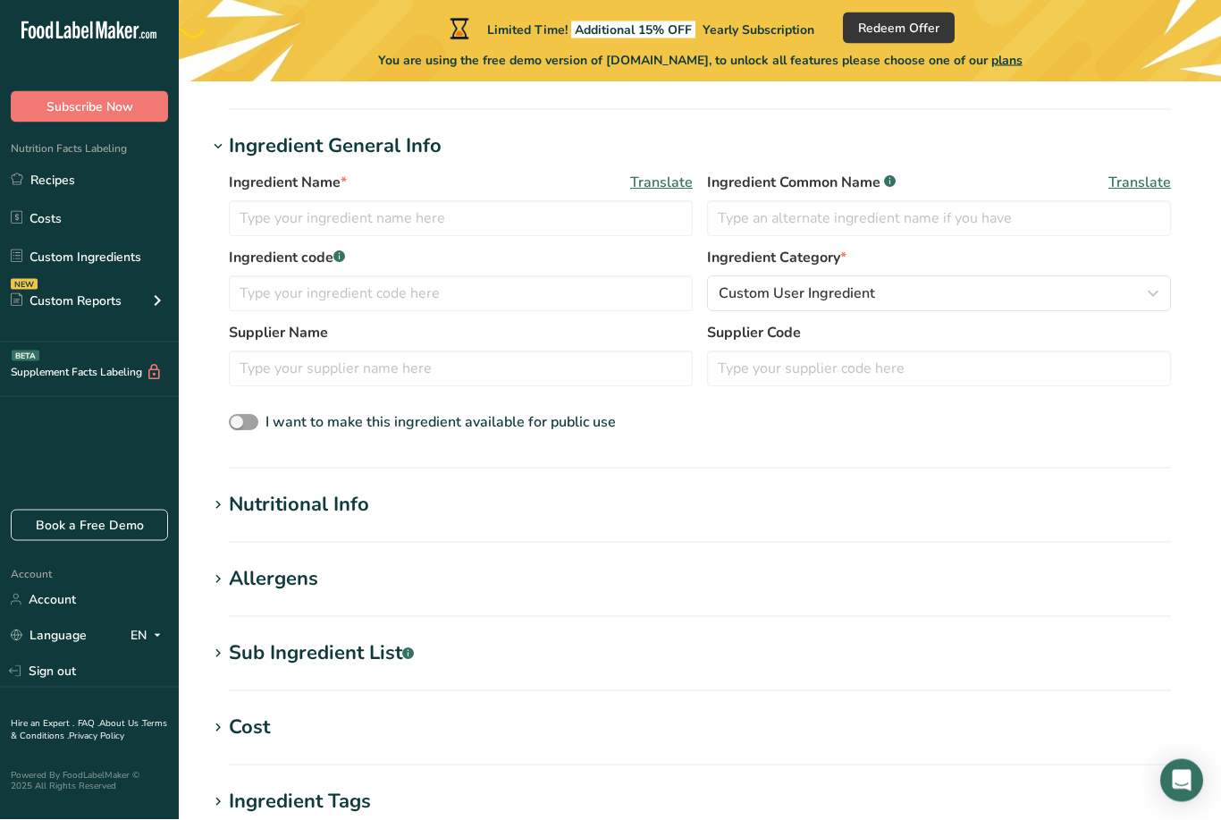
scroll to position [291, 0]
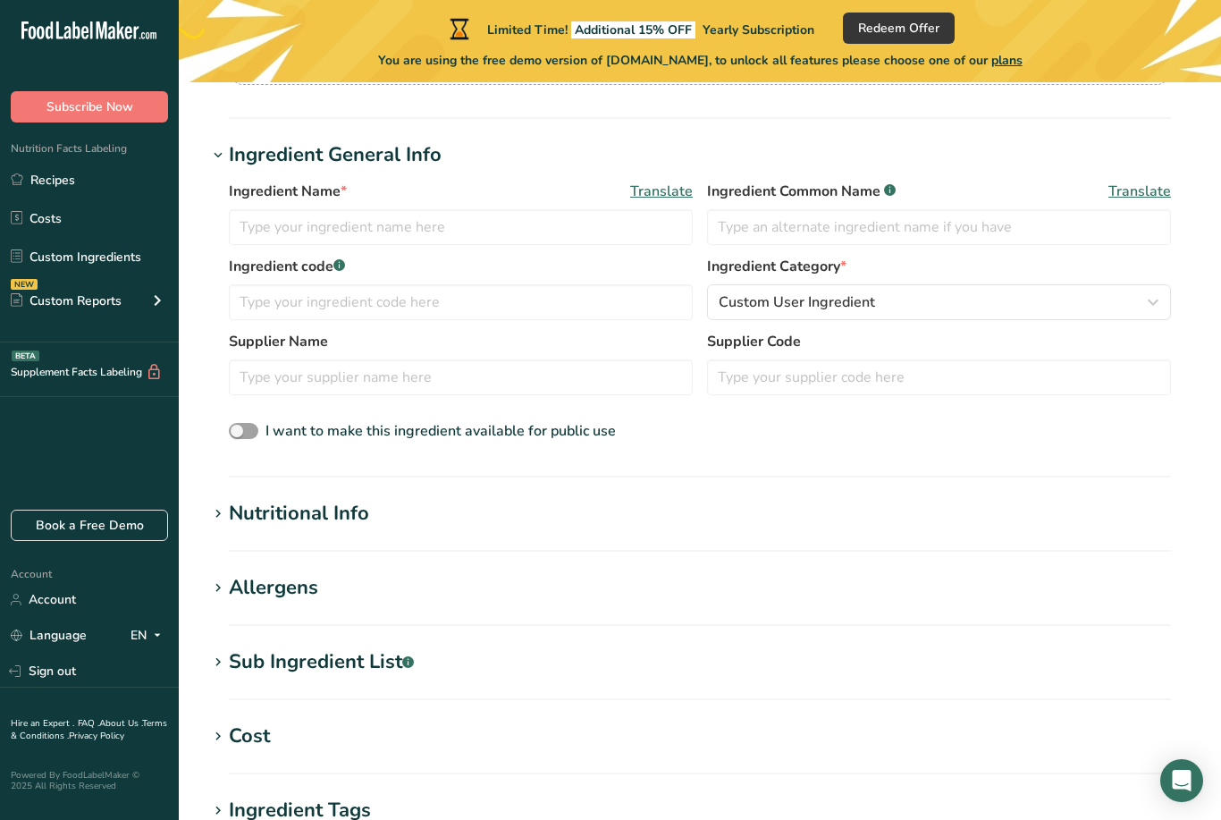
click at [277, 526] on div "Nutritional Info" at bounding box center [299, 514] width 140 height 30
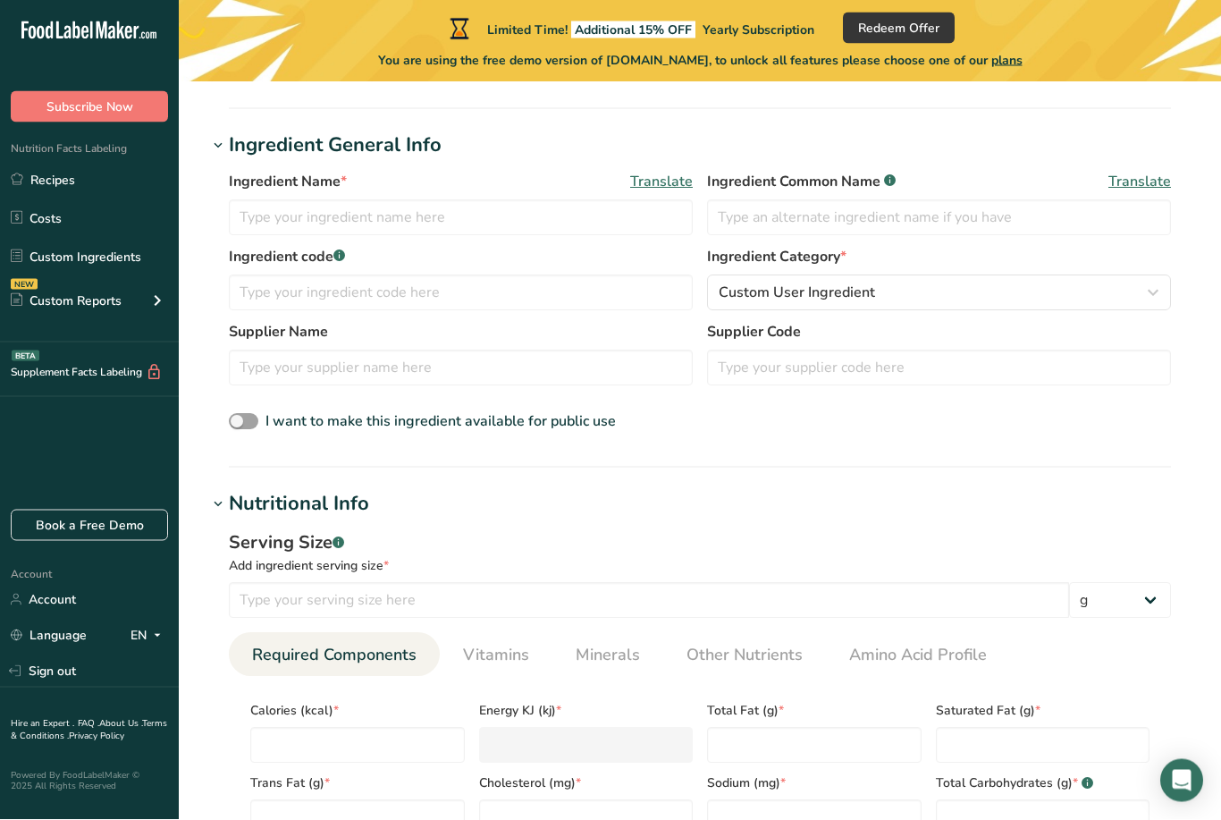
scroll to position [272, 0]
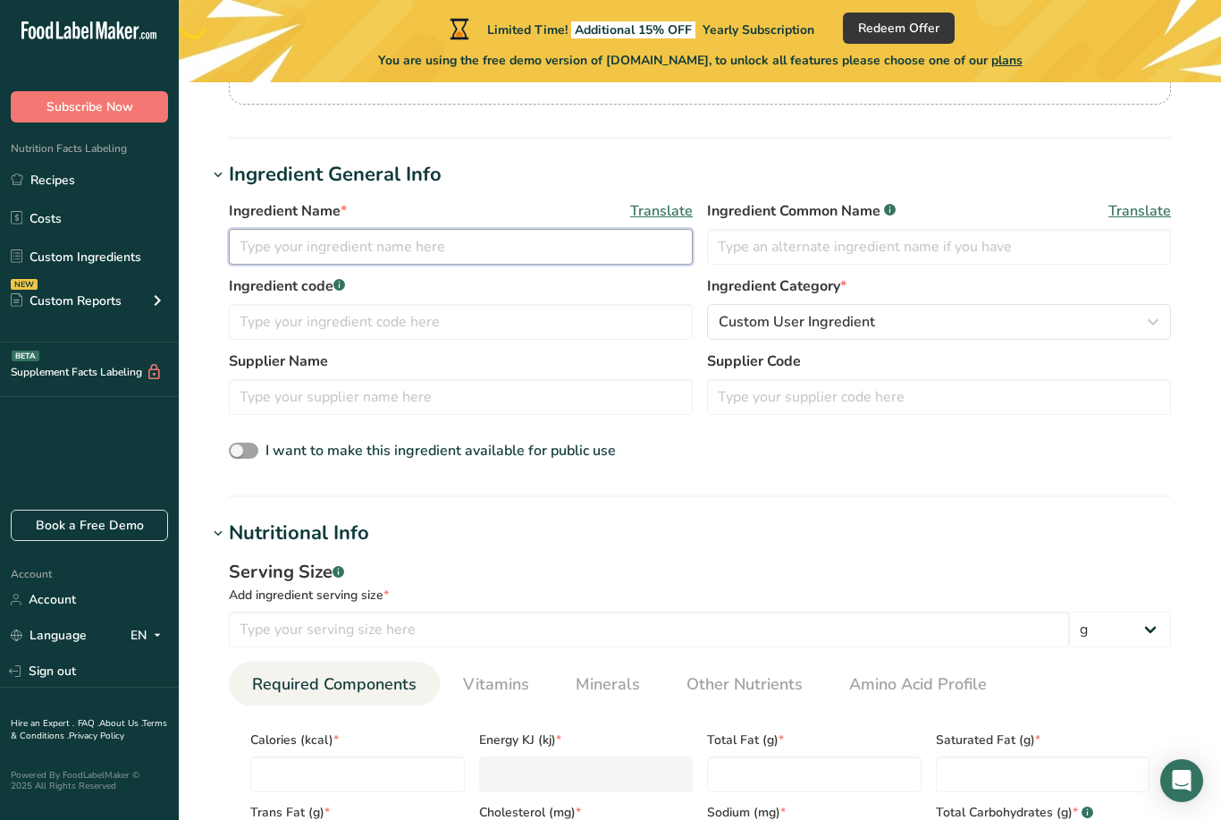
click at [520, 255] on input "text" at bounding box center [461, 247] width 464 height 36
type input "Gage flavors"
click at [955, 254] on input "text" at bounding box center [939, 247] width 464 height 36
click at [485, 329] on input "text" at bounding box center [461, 322] width 464 height 36
type input "123"
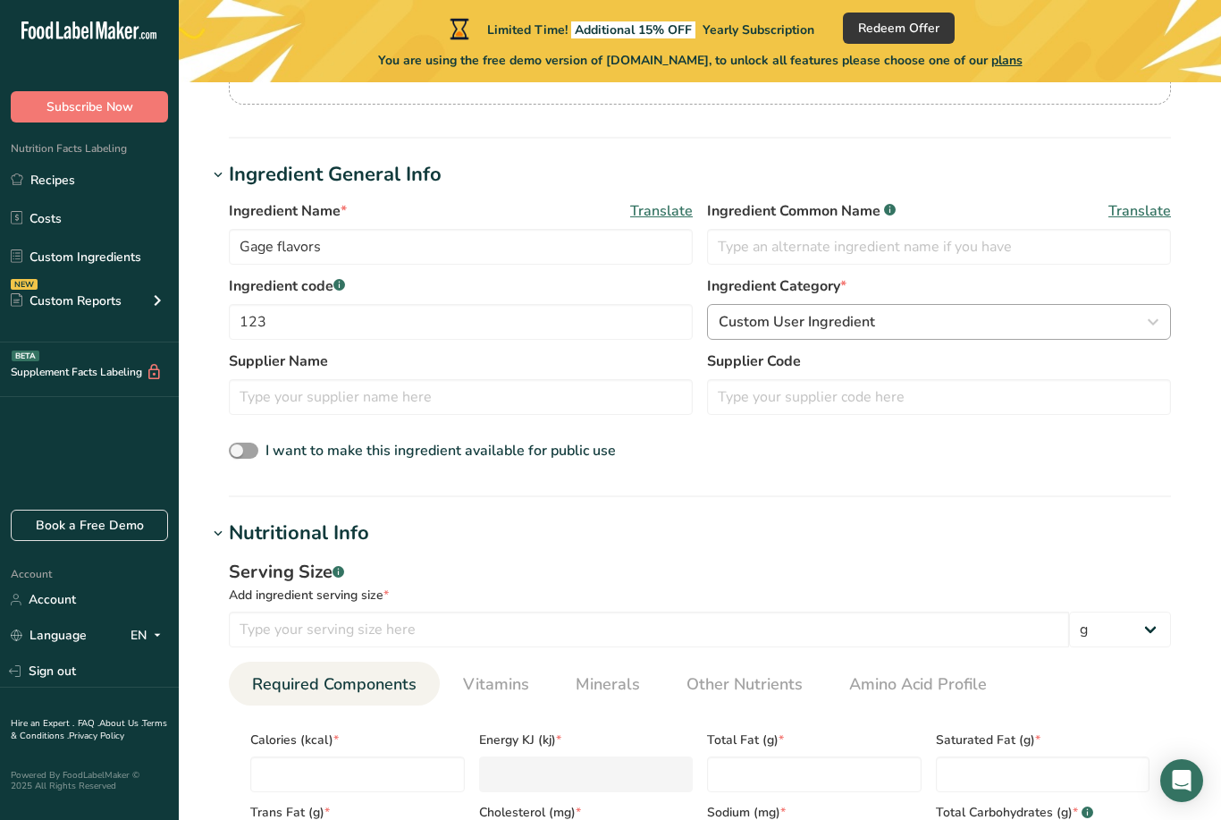
click at [904, 322] on div "Custom User Ingredient" at bounding box center [934, 321] width 430 height 21
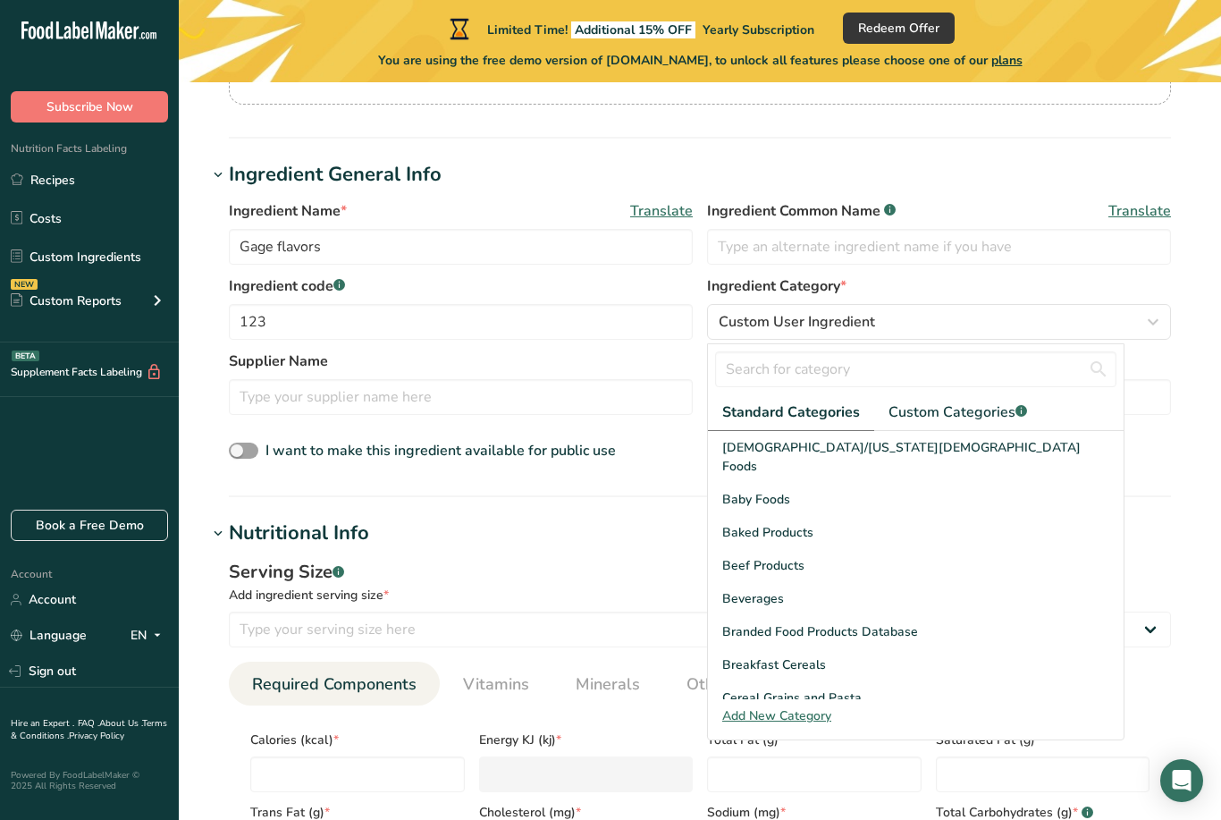
click at [1192, 509] on section "Add new ingredient Back to recipe Ingredient Spec Sheet .a-a{fill:#347362;}.b-a…" at bounding box center [700, 699] width 1042 height 1779
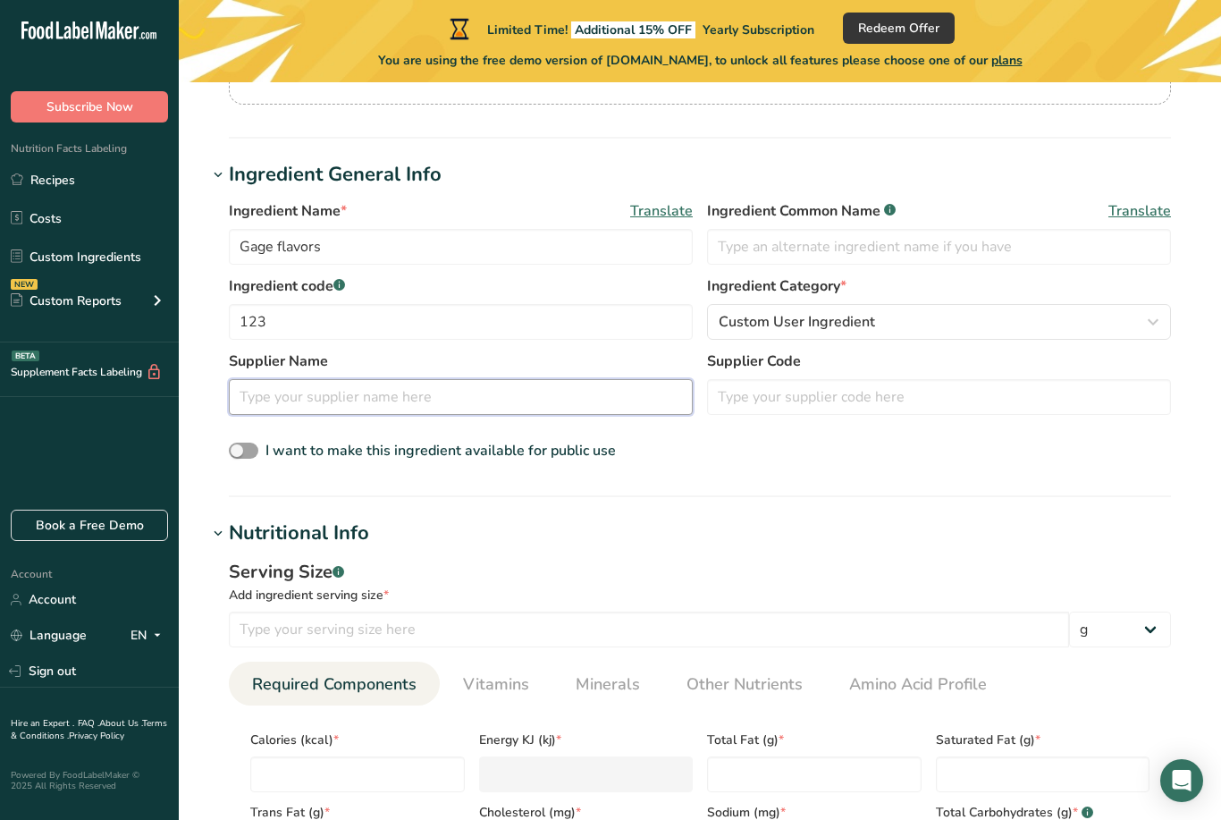
click at [490, 396] on input "text" at bounding box center [461, 397] width 464 height 36
type input "F"
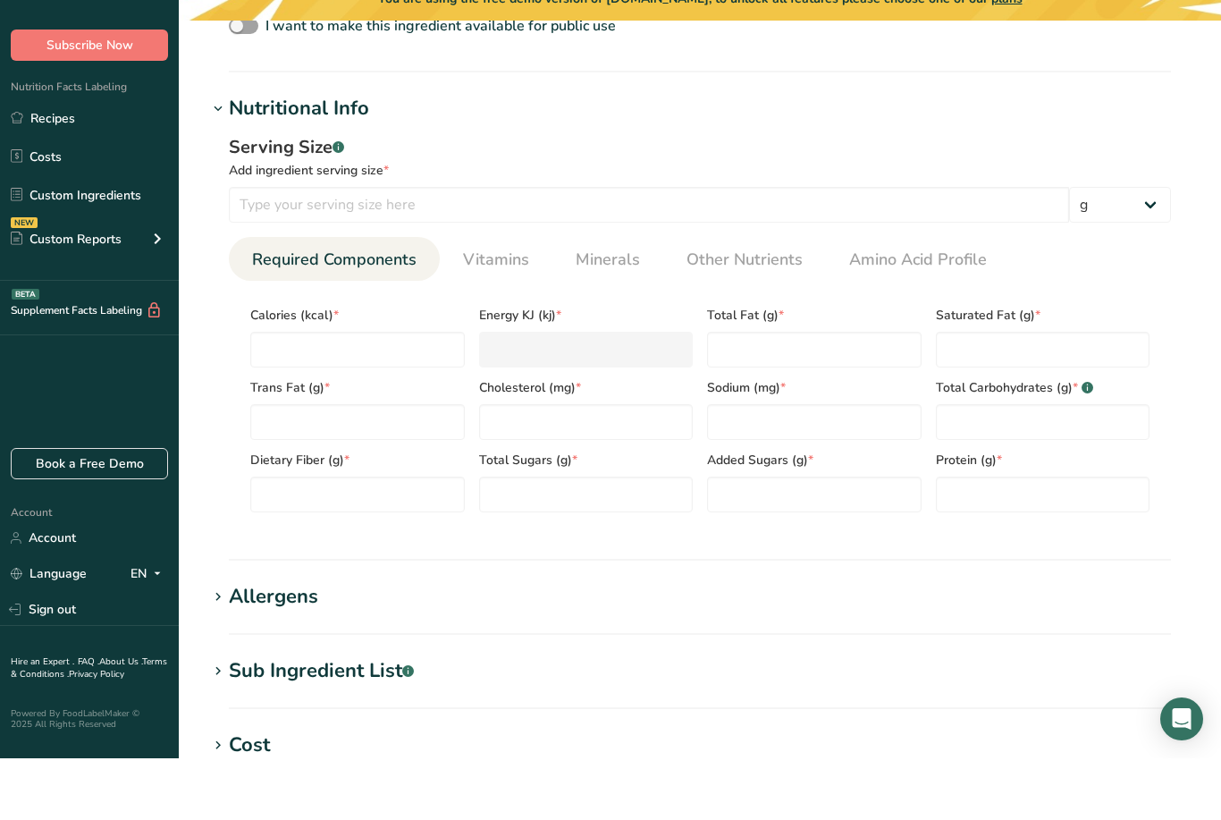
scroll to position [636, 0]
type input "Gage Foodos"
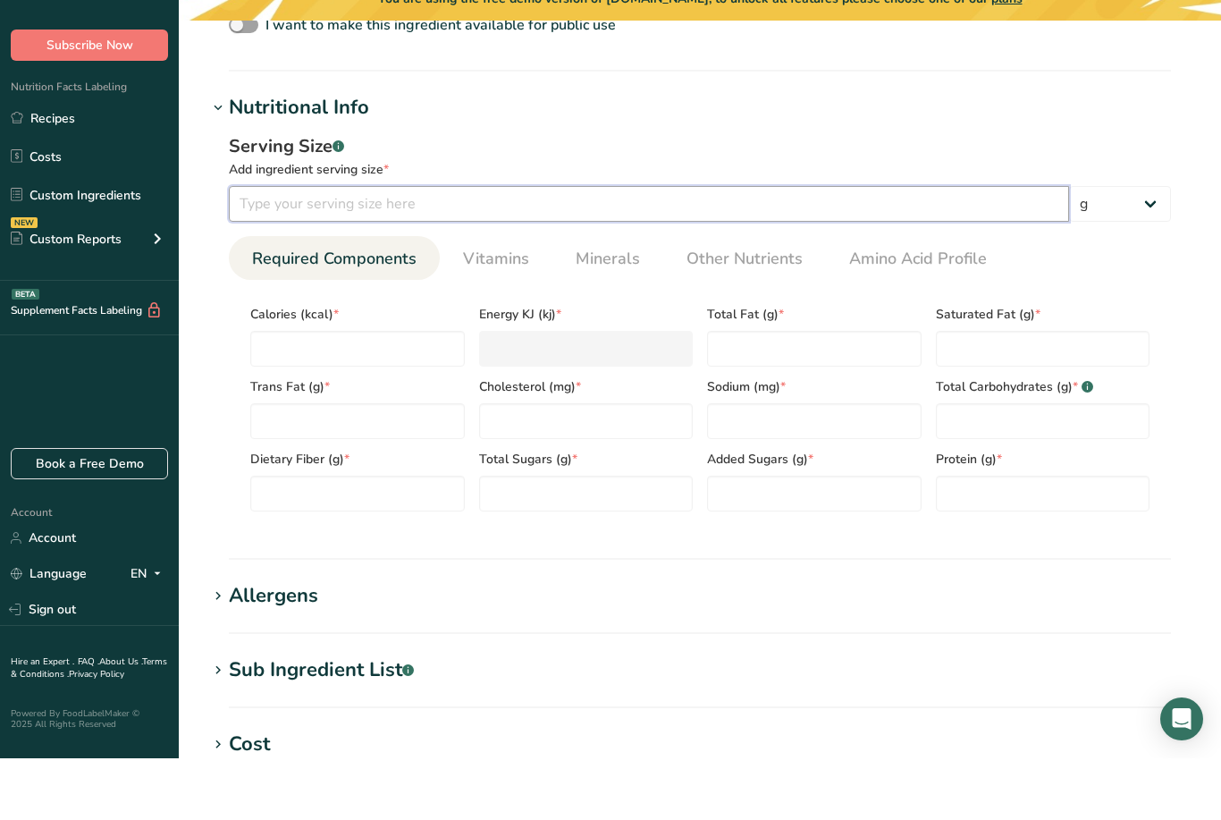
click at [534, 248] on input "number" at bounding box center [649, 266] width 840 height 36
type input "3"
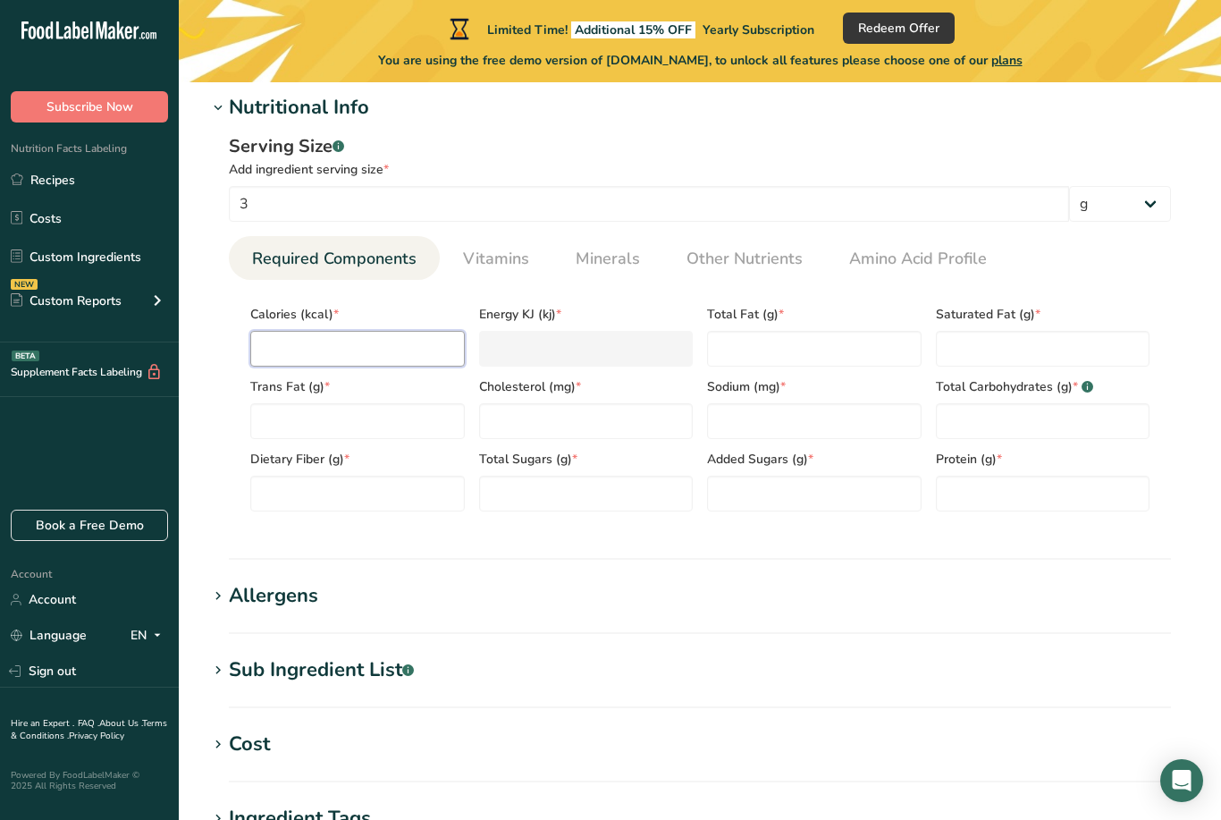
click at [392, 352] on input "number" at bounding box center [357, 349] width 215 height 36
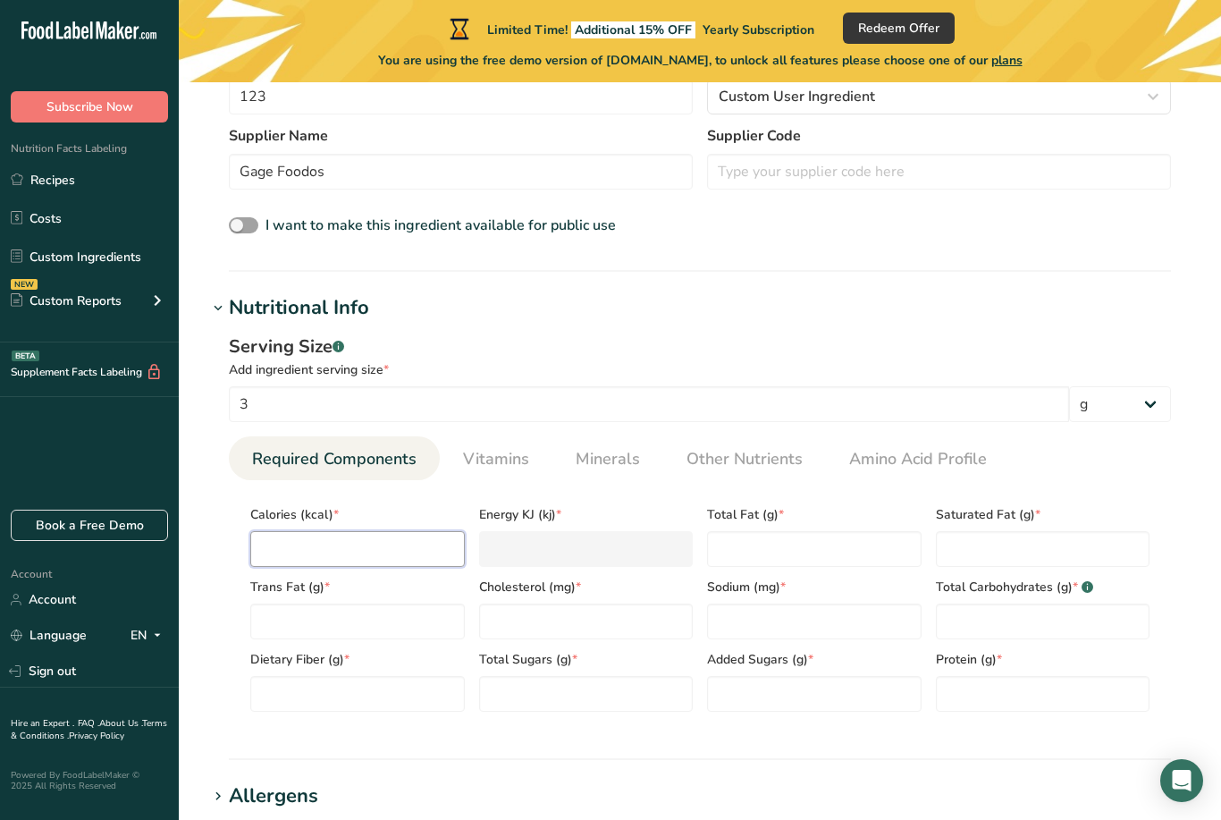
scroll to position [490, 0]
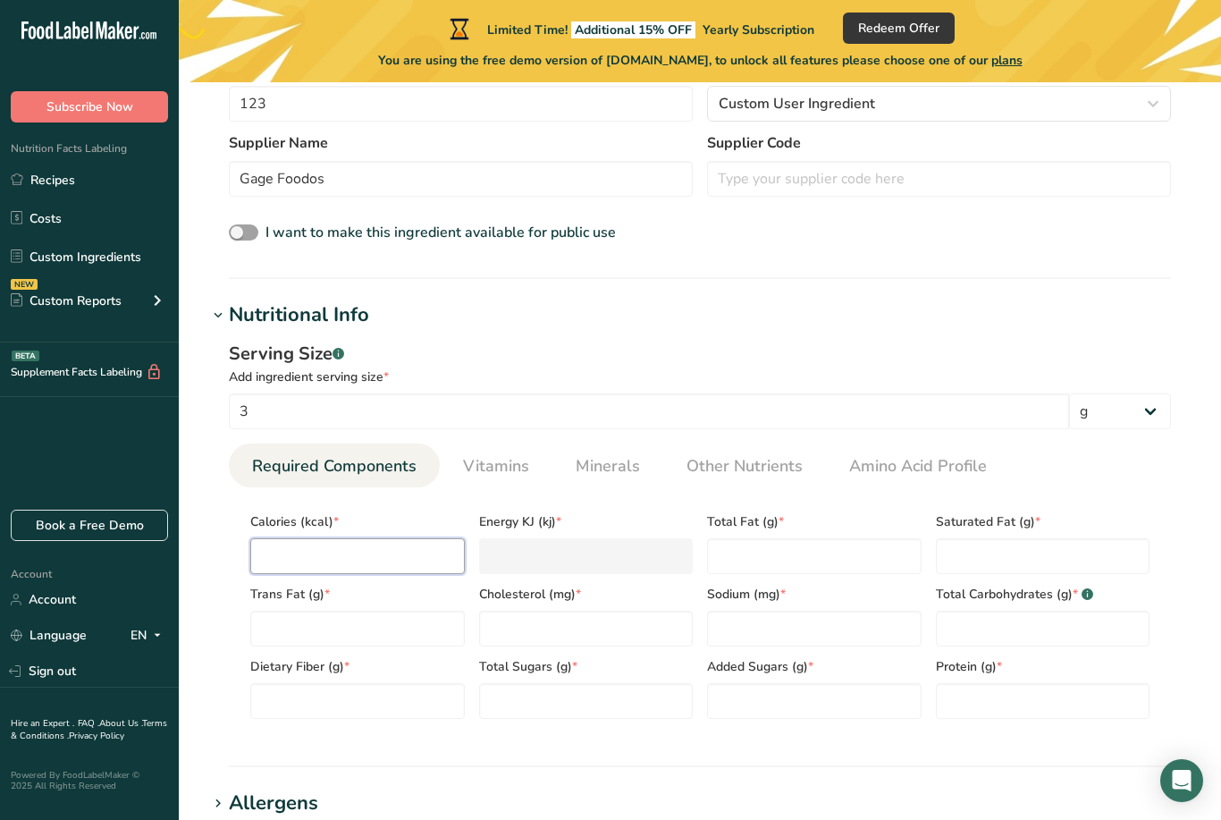
type input "0"
type KJ "0"
type input "0"
type Carbohydrates "1"
click at [819, 717] on Sugars "number" at bounding box center [814, 701] width 215 height 36
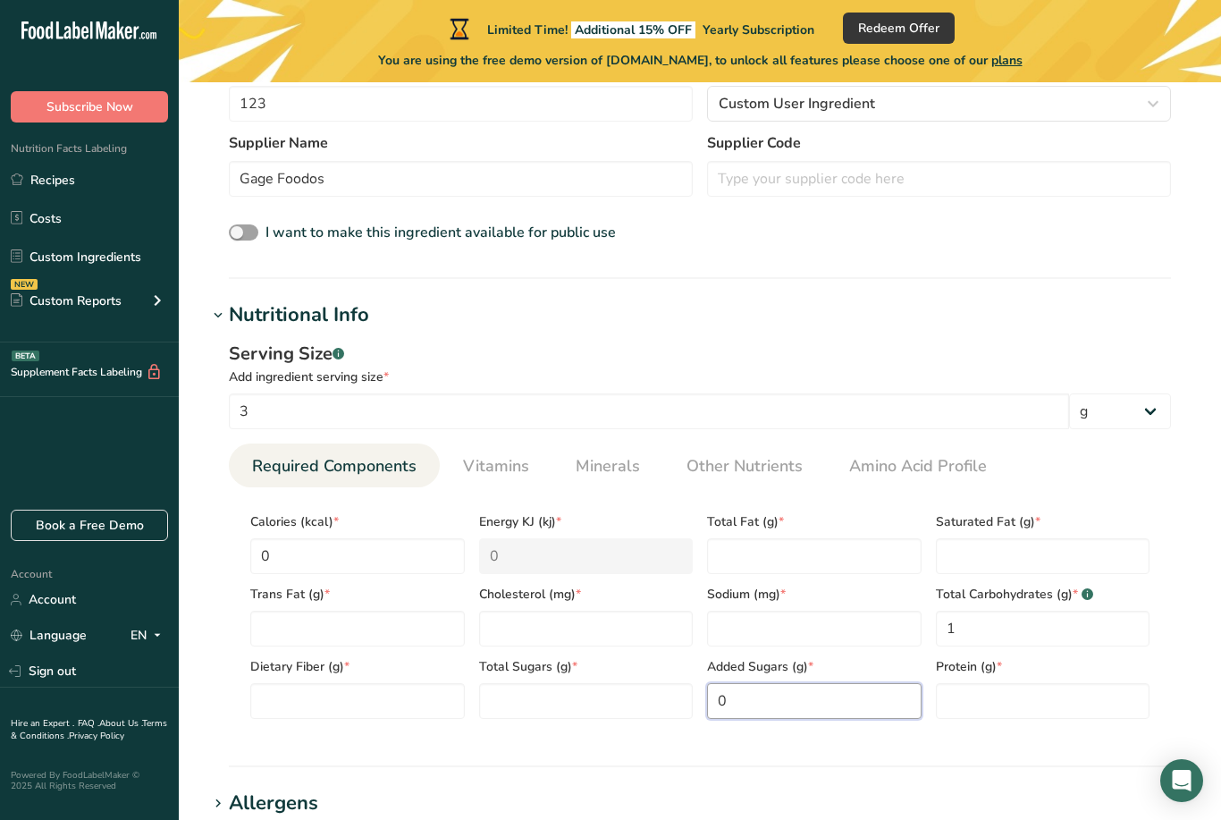
type Sugars "0"
click at [1027, 716] on input "number" at bounding box center [1043, 701] width 215 height 36
type input "0"
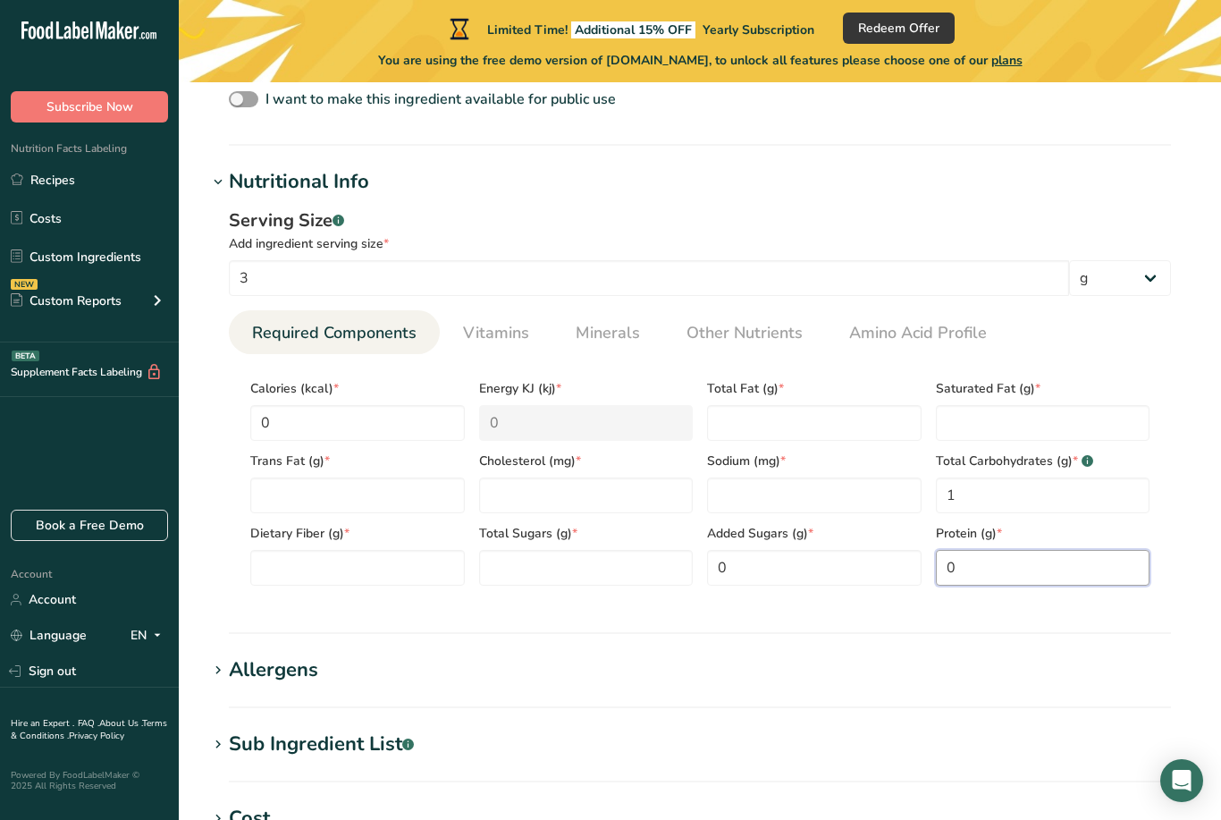
scroll to position [622, 0]
click at [506, 327] on span "Vitamins" at bounding box center [496, 334] width 66 height 24
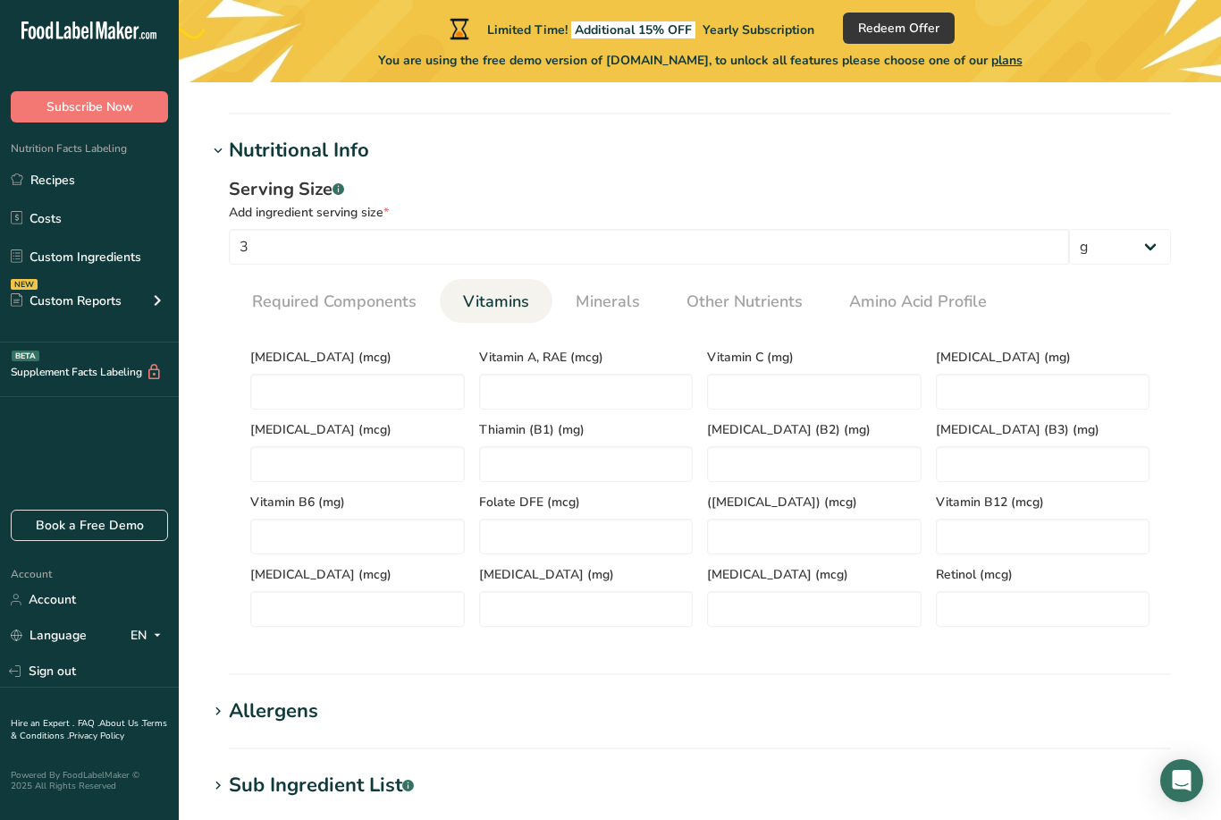
scroll to position [653, 0]
click at [777, 397] on C "number" at bounding box center [814, 393] width 215 height 36
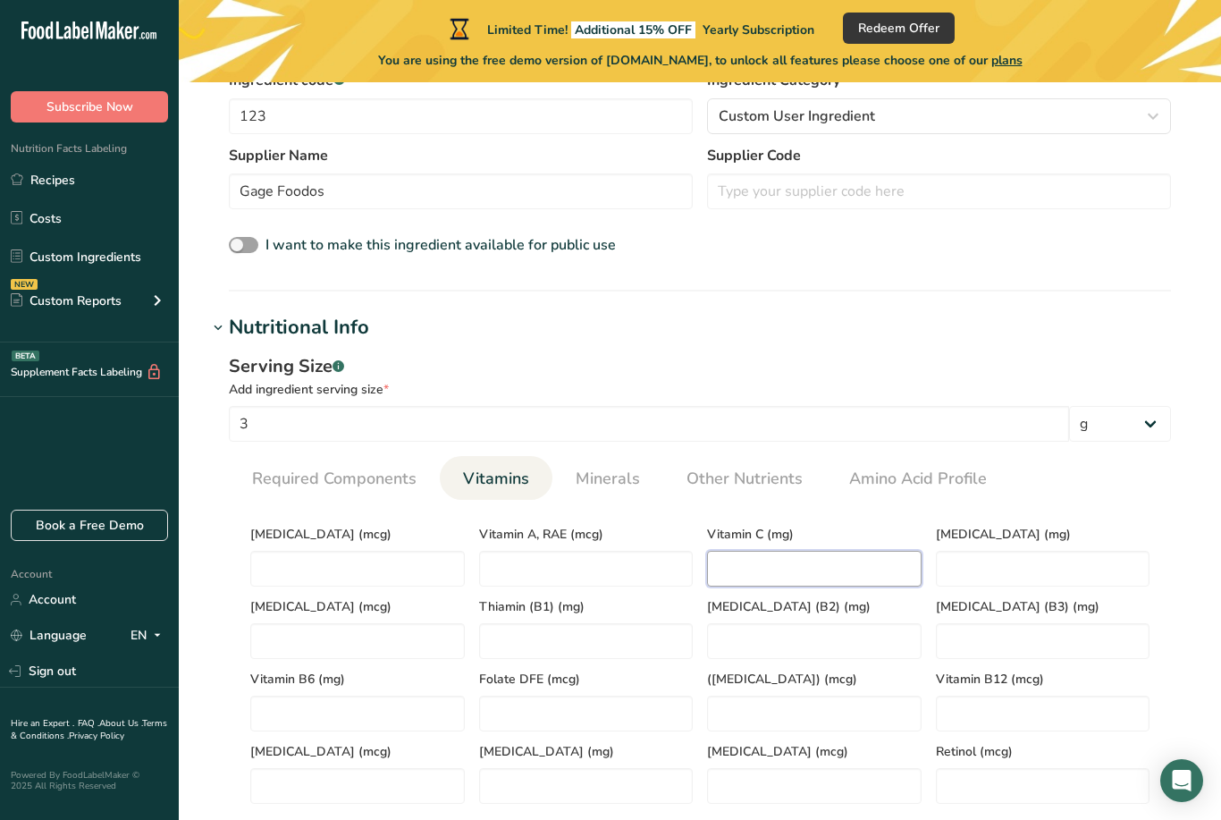
scroll to position [476, 0]
click at [611, 478] on span "Minerals" at bounding box center [608, 480] width 64 height 24
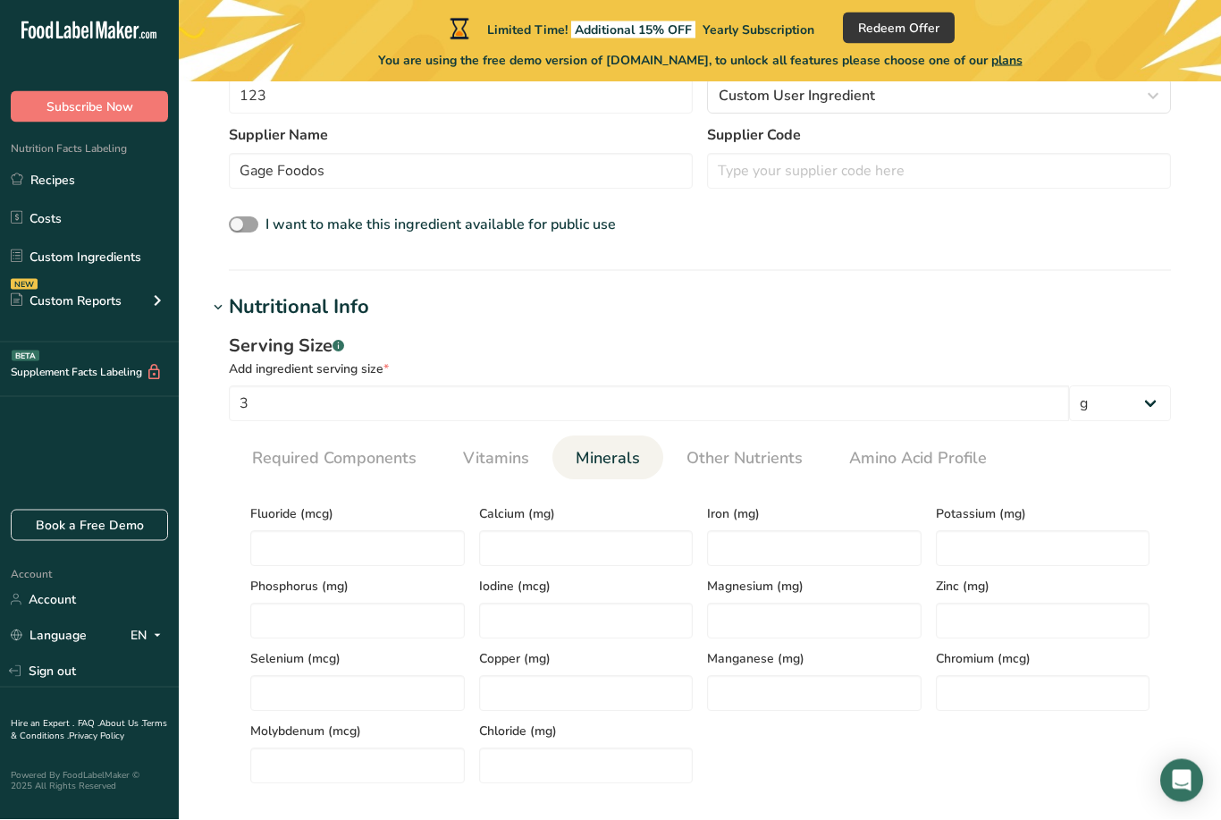
scroll to position [505, 0]
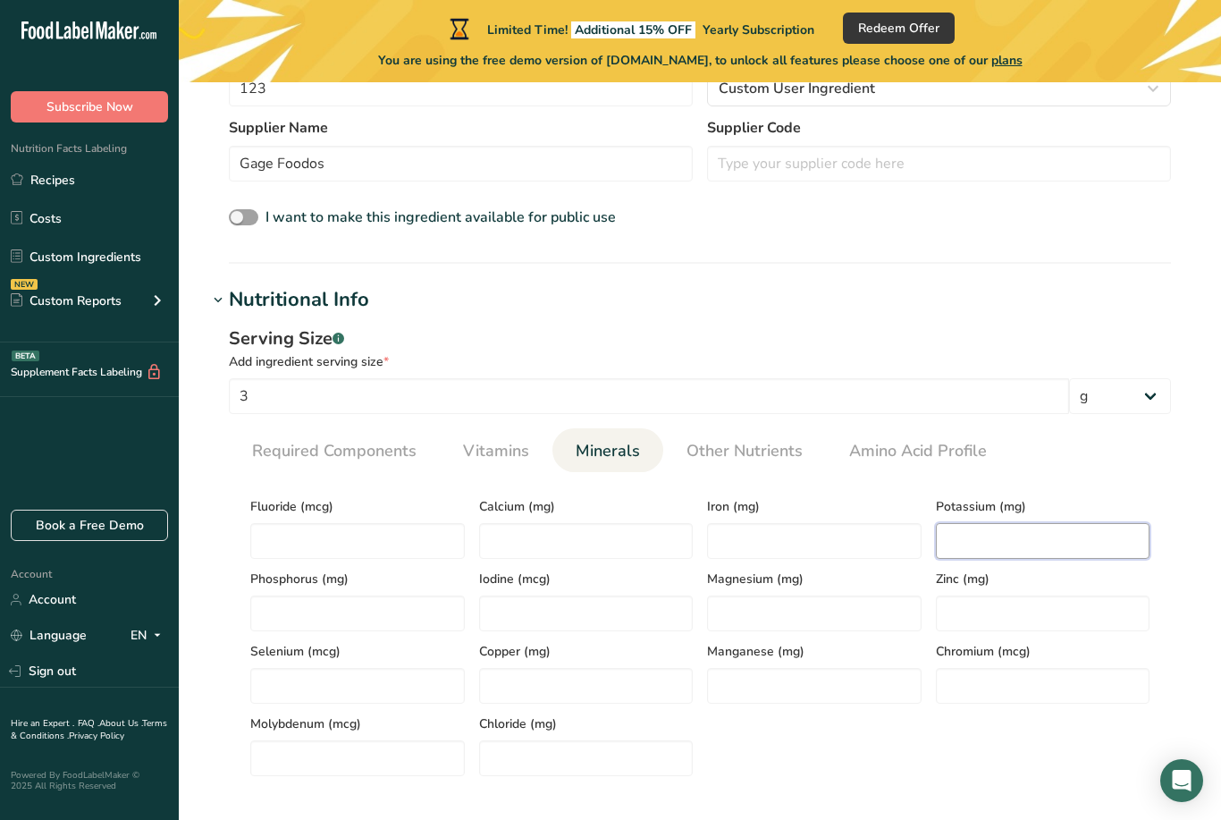
click at [1042, 554] on input "number" at bounding box center [1043, 541] width 215 height 36
type input "53.3"
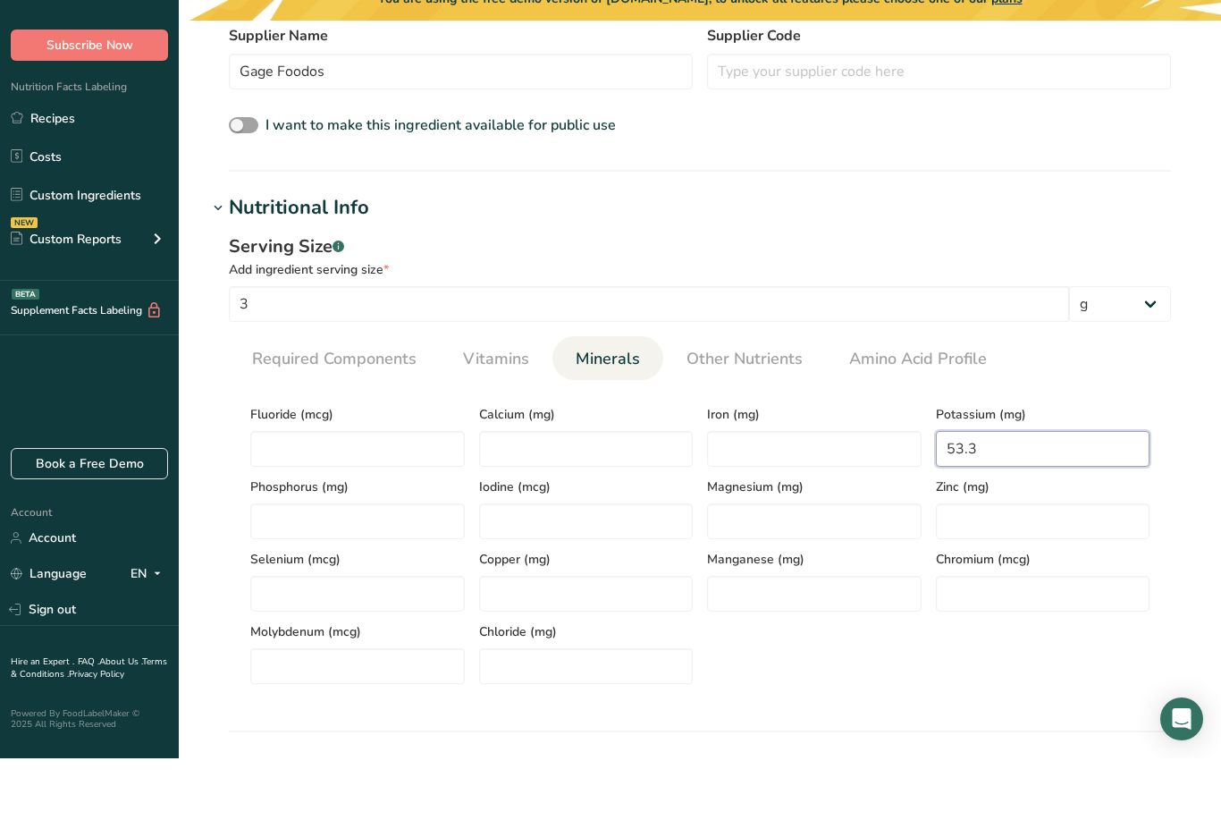
scroll to position [547, 0]
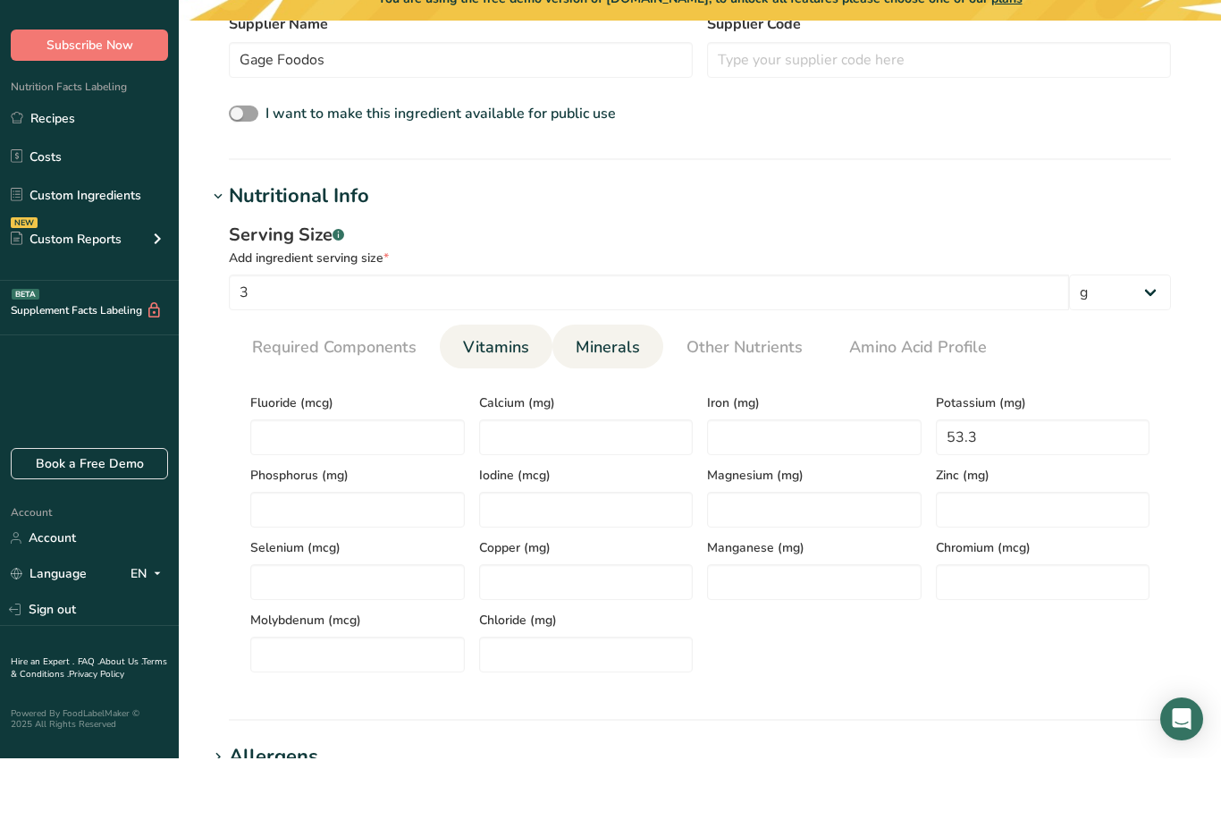
click at [504, 386] on link "Vitamins" at bounding box center [496, 409] width 80 height 46
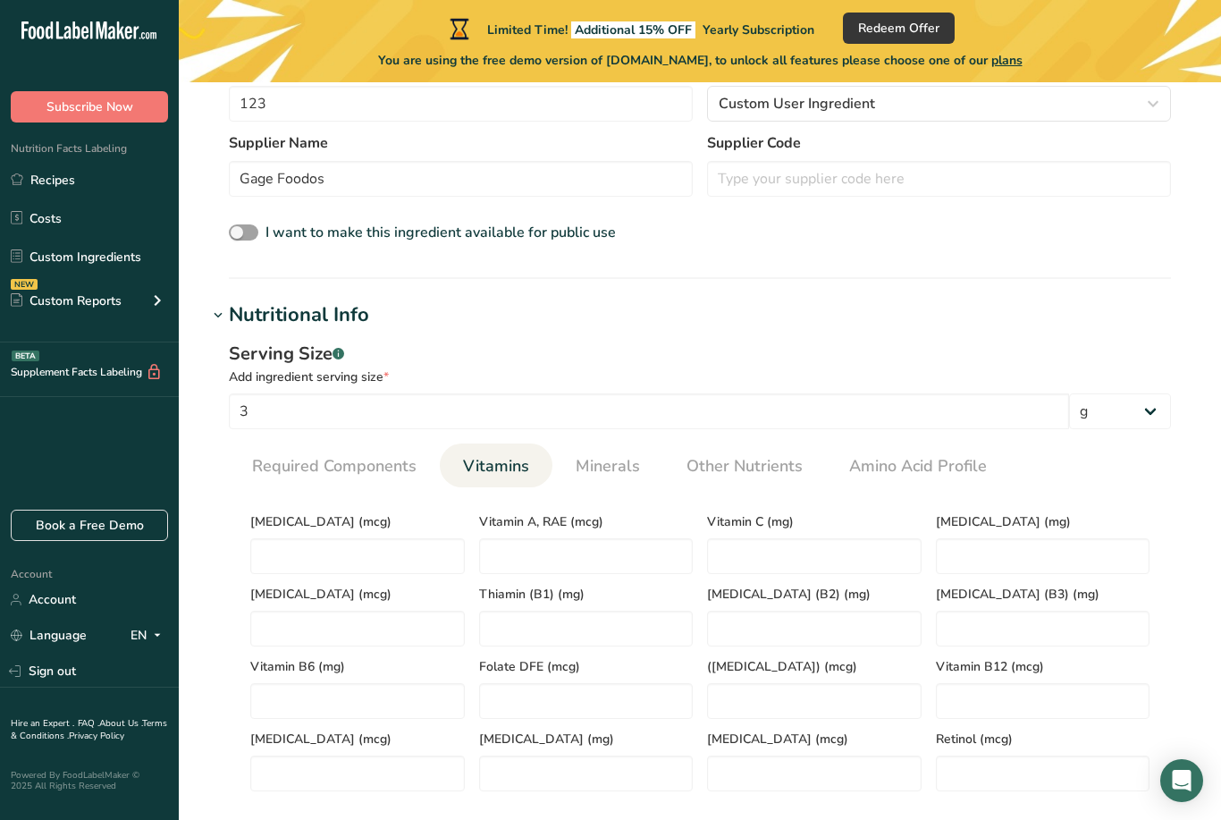
scroll to position [499, 0]
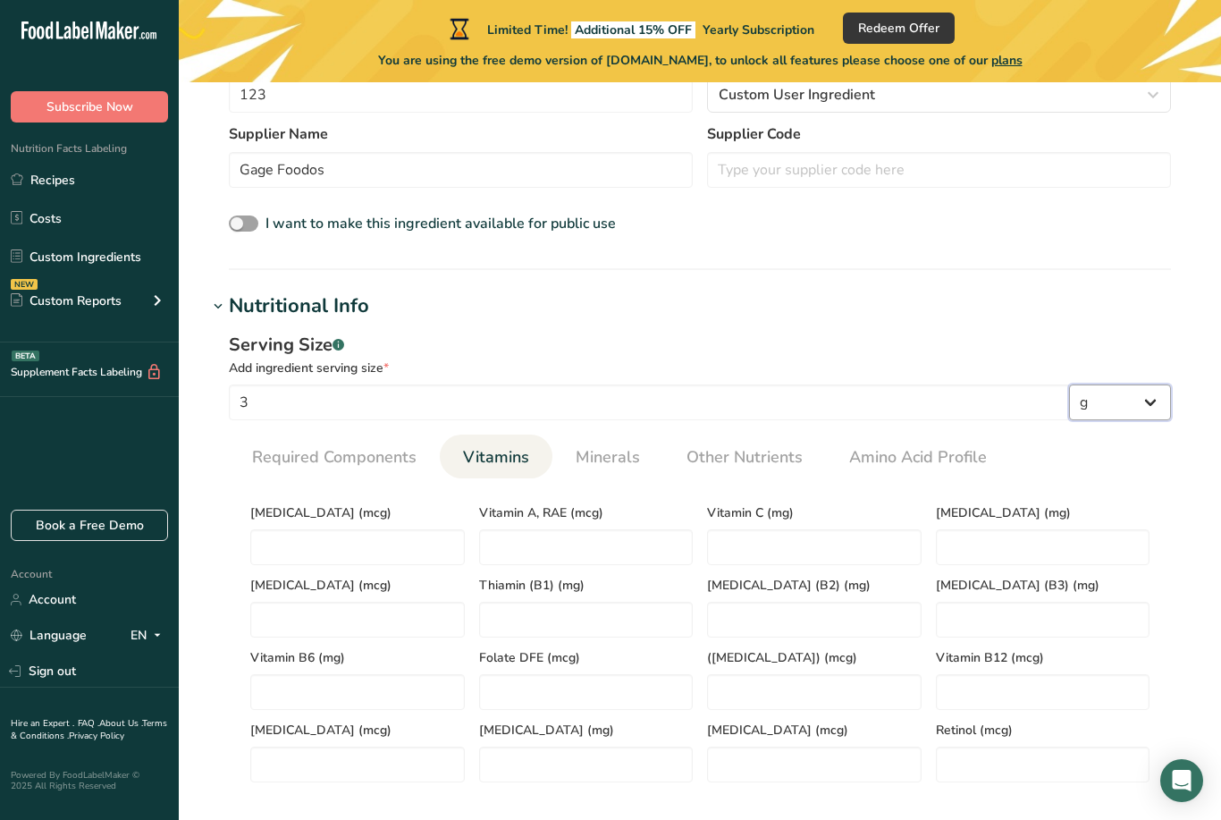
click at [1146, 388] on select "g kg mg mcg lb oz l mL fl oz tbsp tsp cup qt gallon" at bounding box center [1120, 402] width 102 height 36
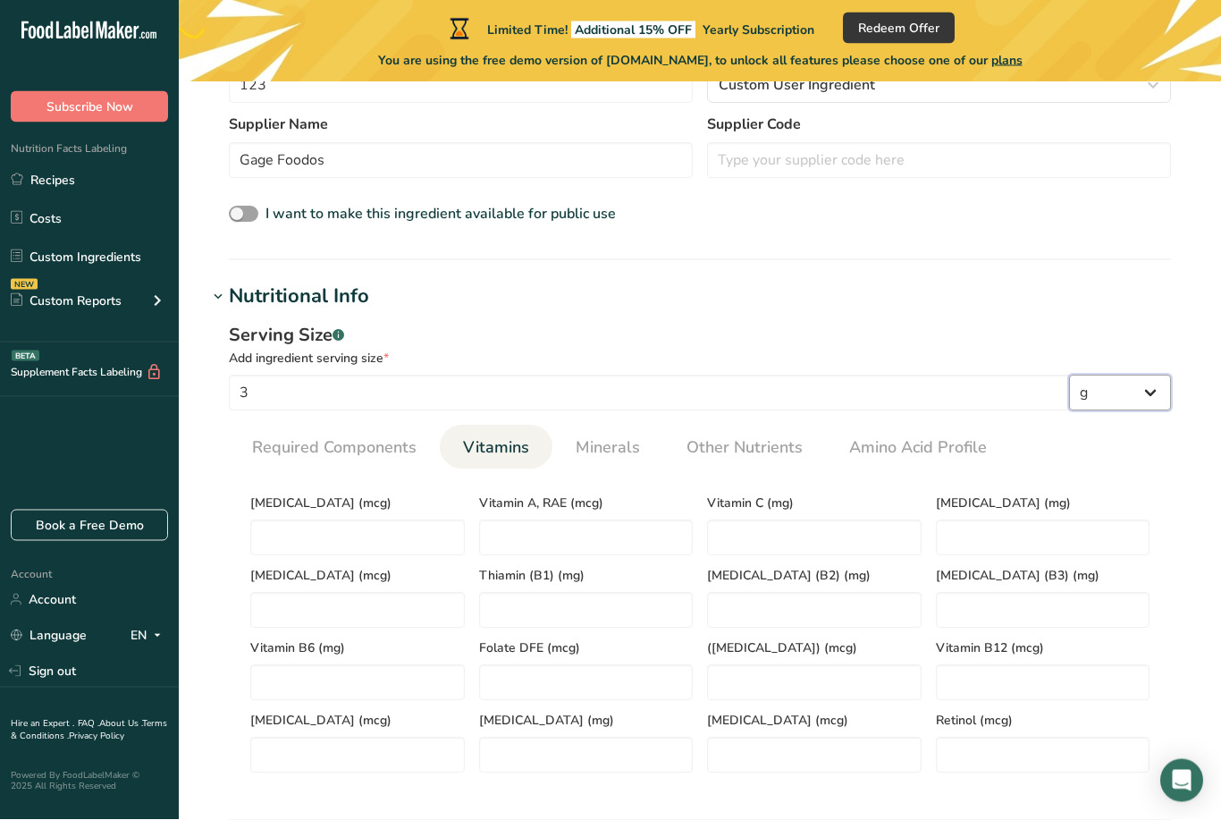
scroll to position [515, 0]
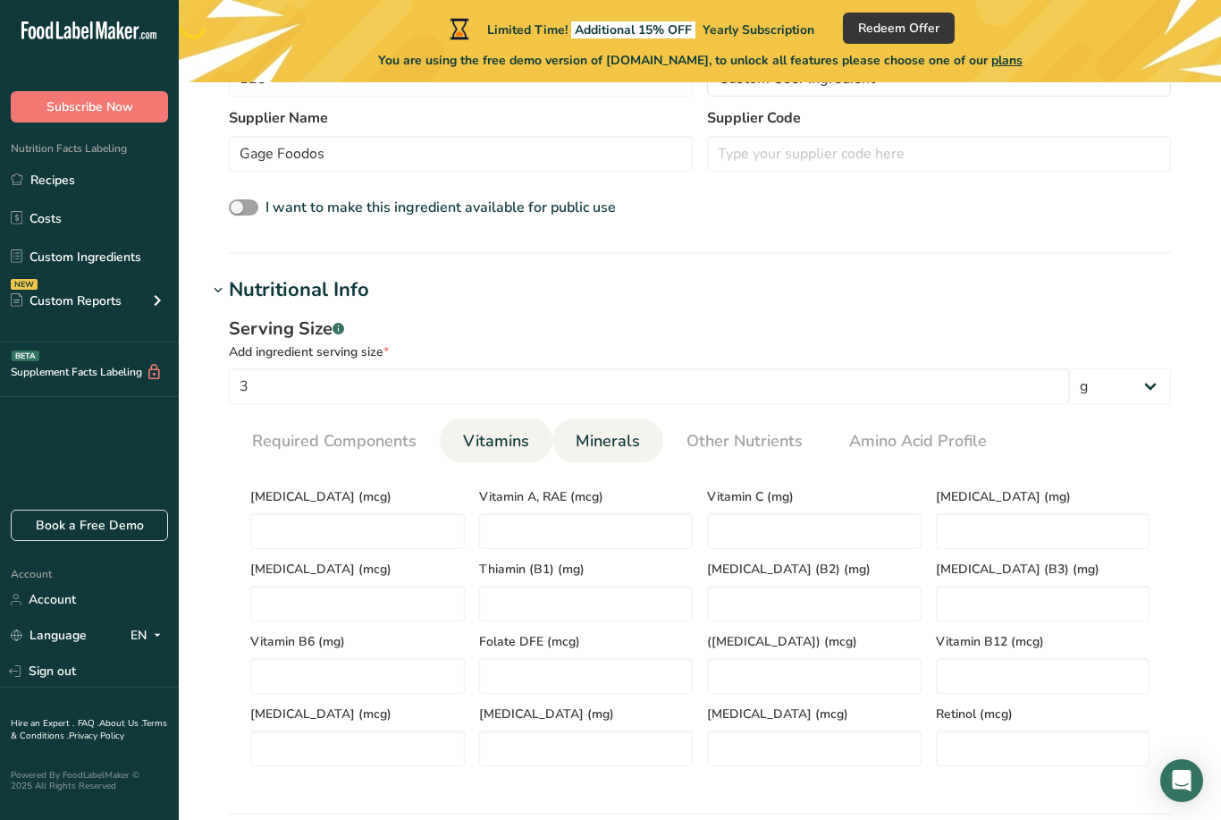
click at [624, 434] on span "Minerals" at bounding box center [608, 441] width 64 height 24
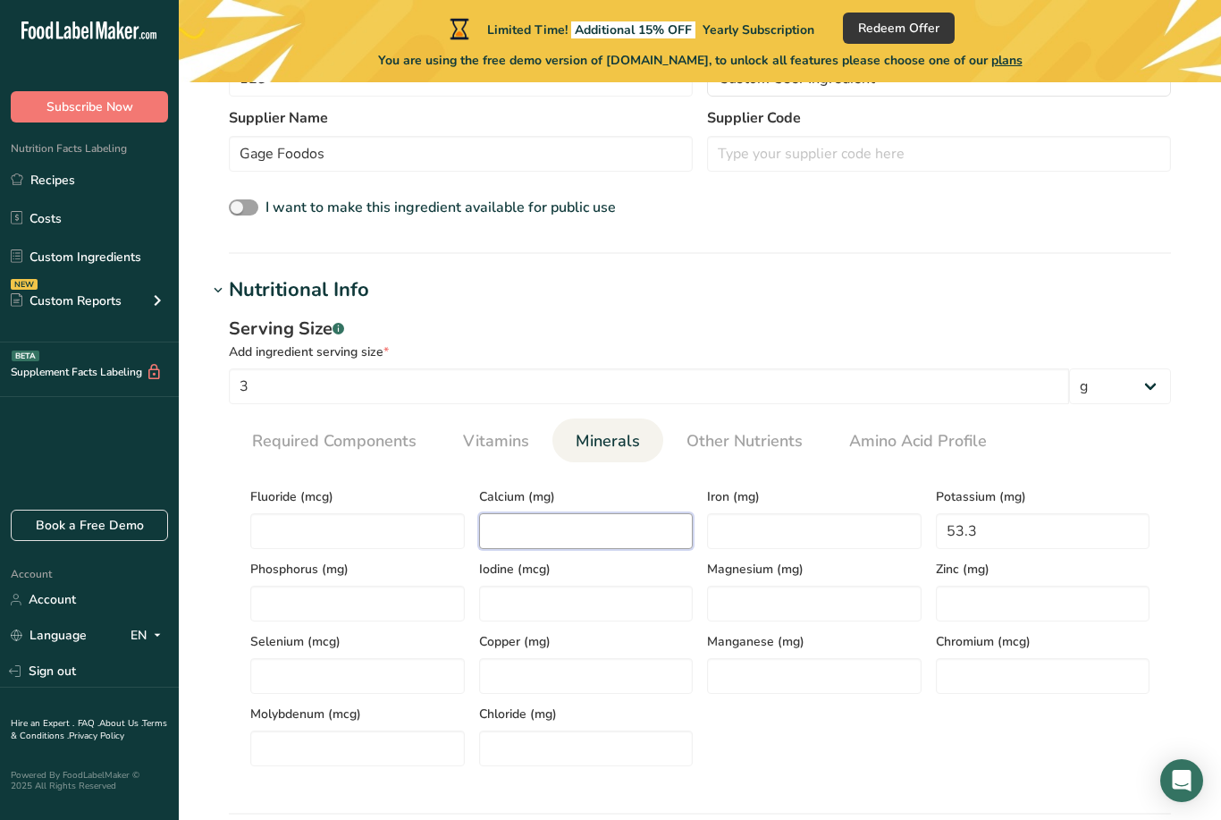
click at [594, 532] on input "number" at bounding box center [586, 531] width 215 height 36
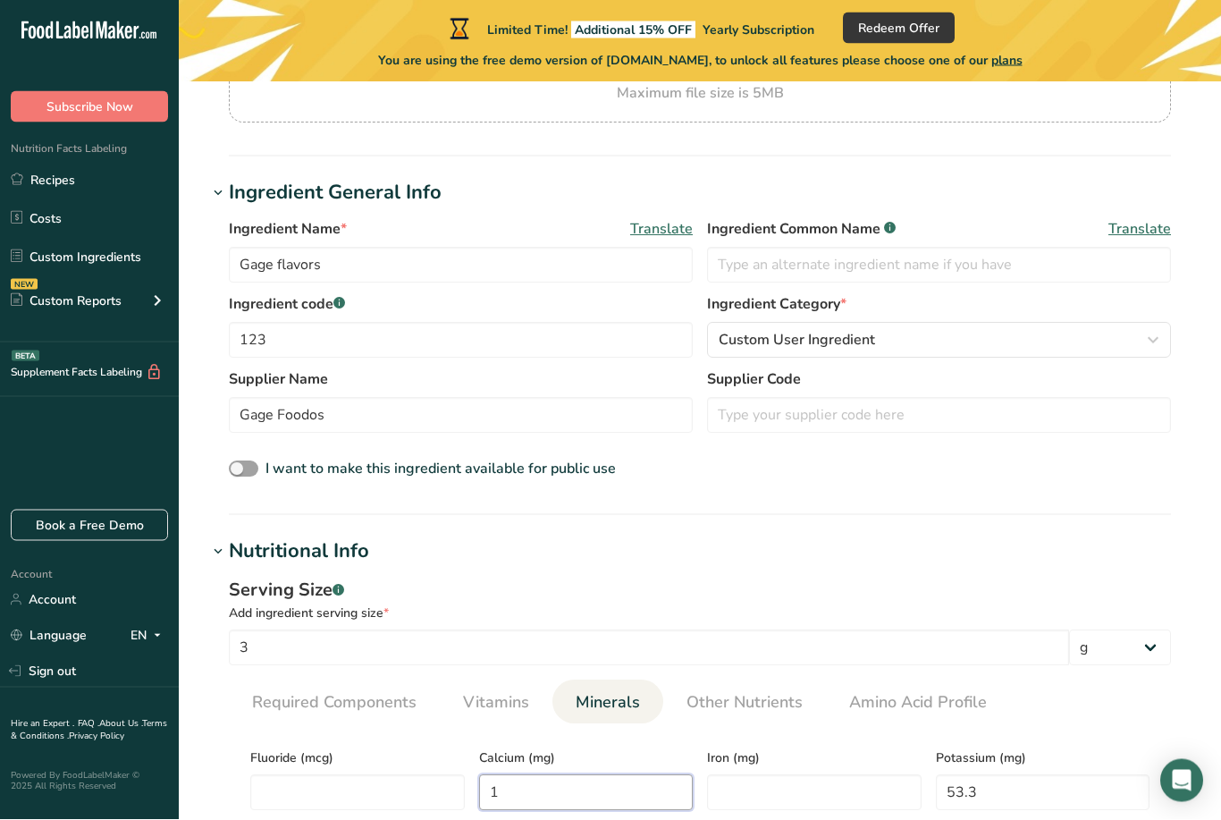
scroll to position [605, 0]
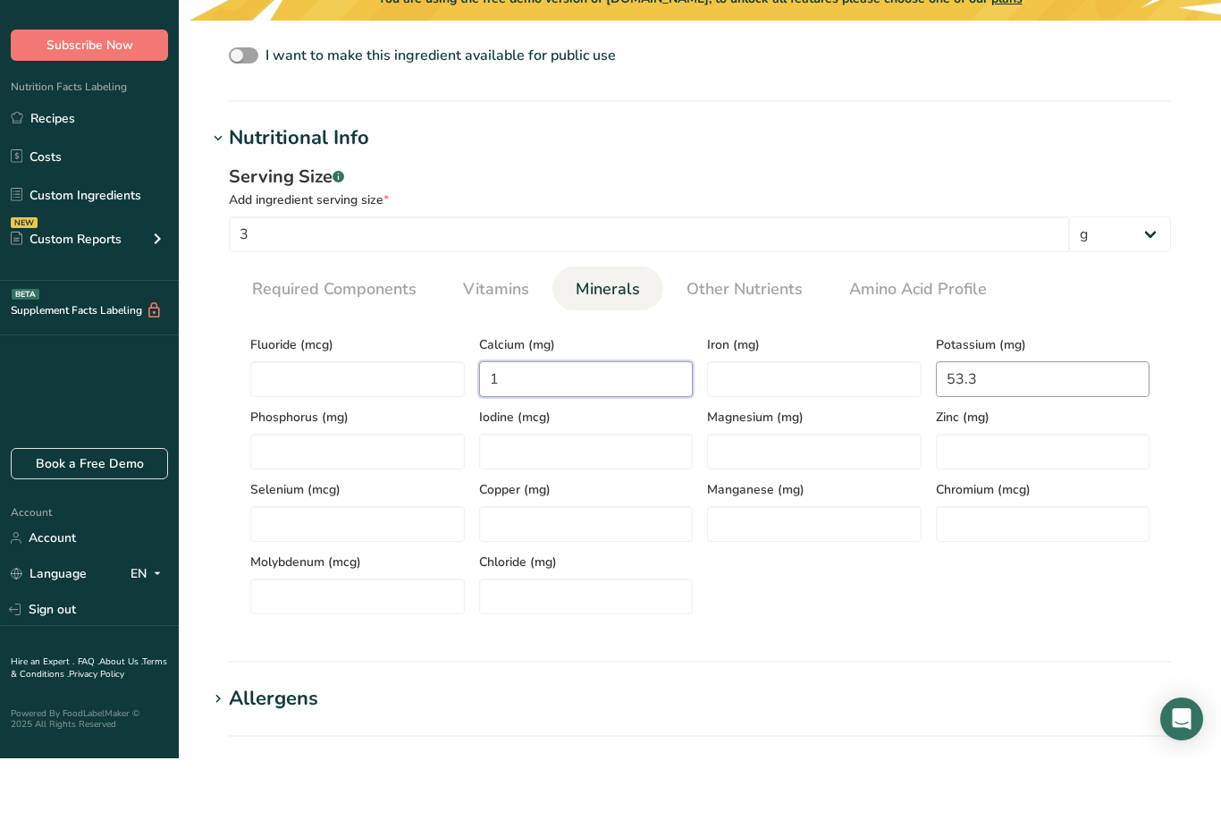
type input "1"
click at [1035, 423] on input "53.3" at bounding box center [1043, 441] width 215 height 36
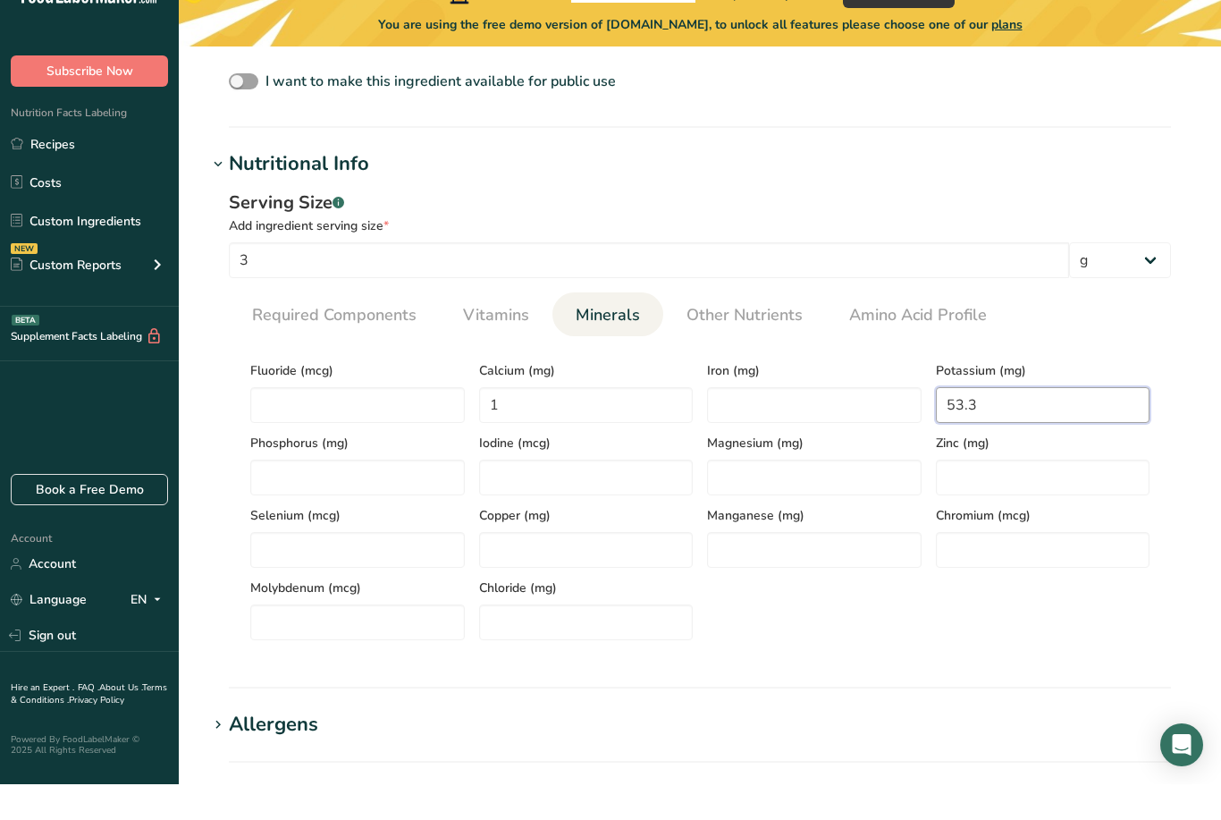
scroll to position [641, 0]
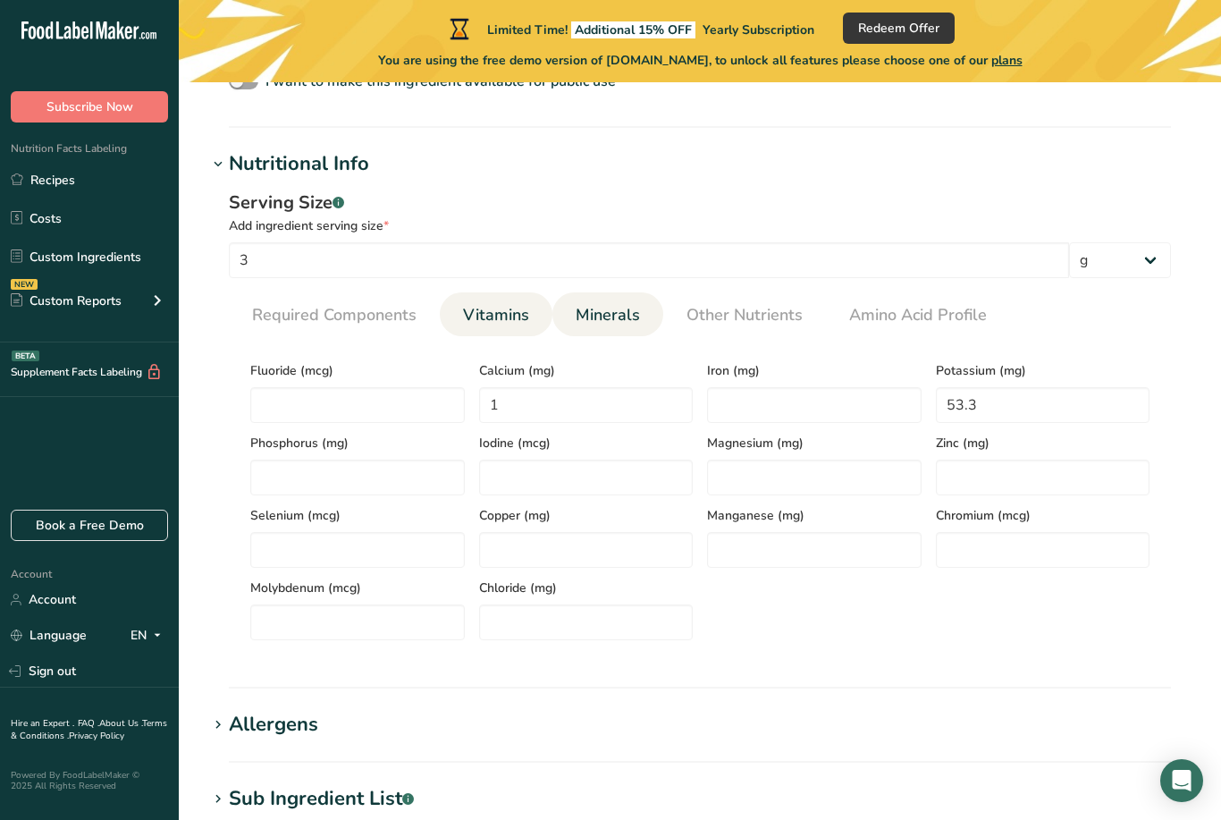
click at [519, 314] on span "Vitamins" at bounding box center [496, 315] width 66 height 24
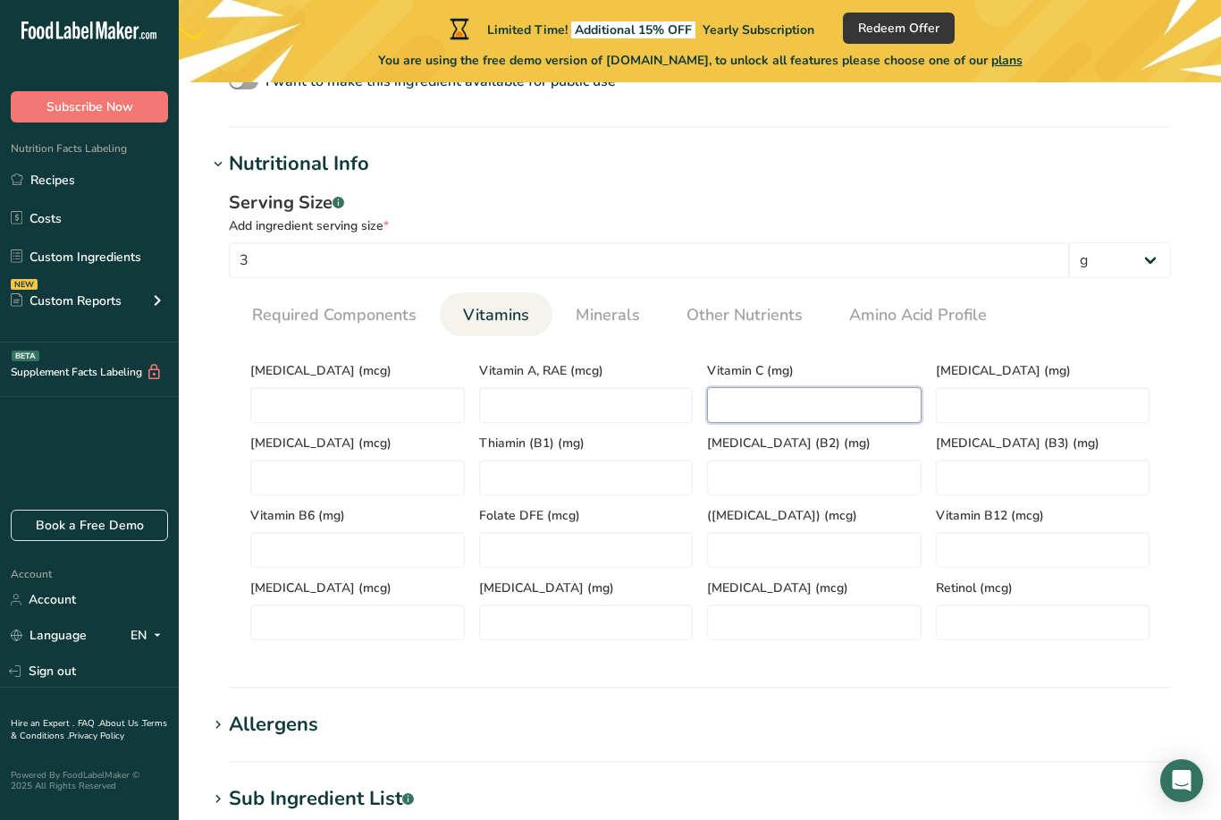
click at [881, 399] on C "number" at bounding box center [814, 405] width 215 height 36
type C "450"
click at [748, 312] on span "Other Nutrients" at bounding box center [745, 315] width 116 height 24
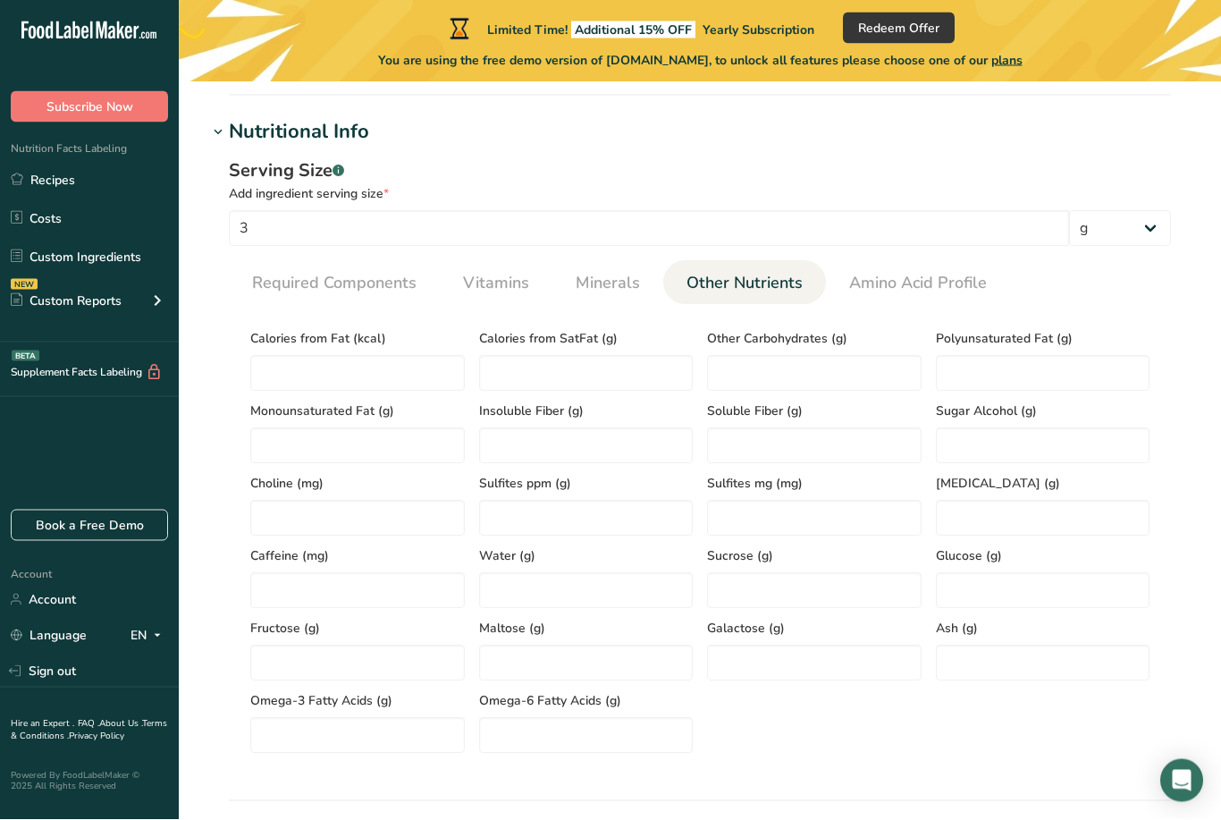
scroll to position [675, 0]
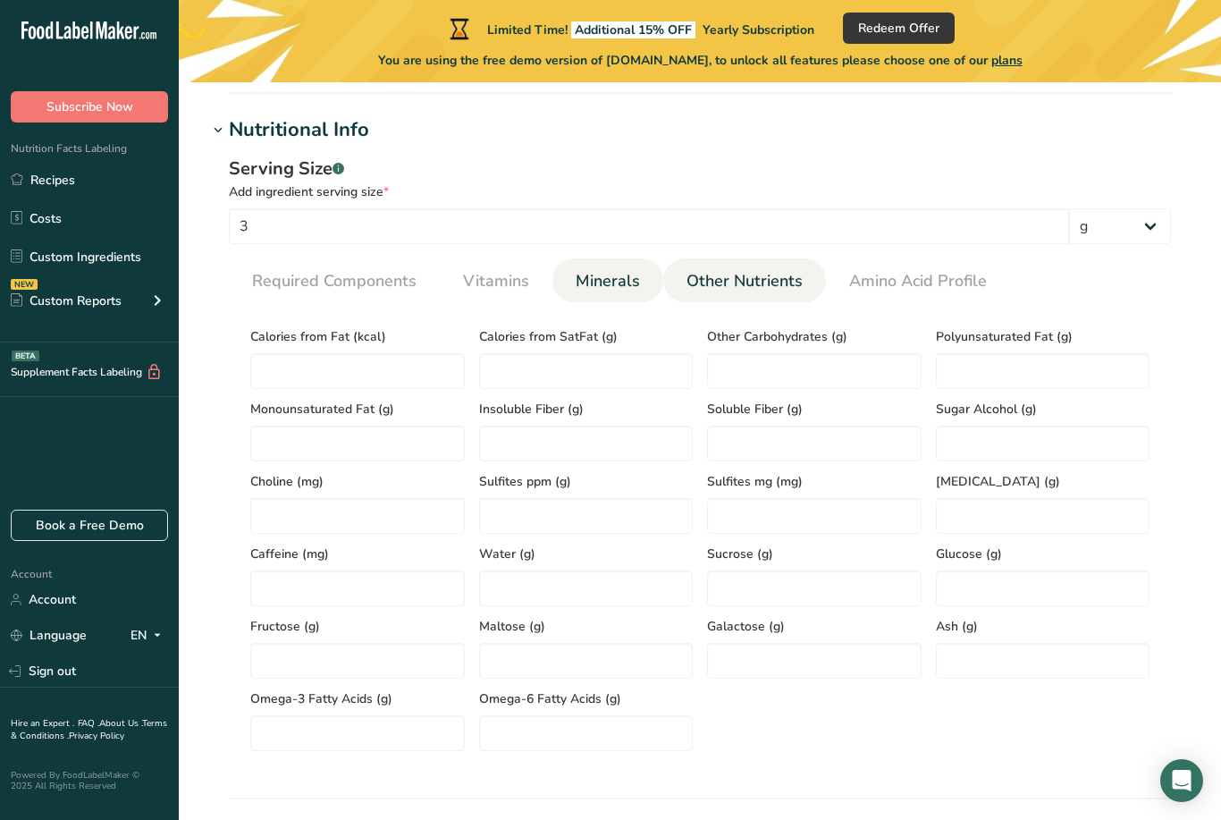
click at [626, 294] on link "Minerals" at bounding box center [608, 281] width 79 height 46
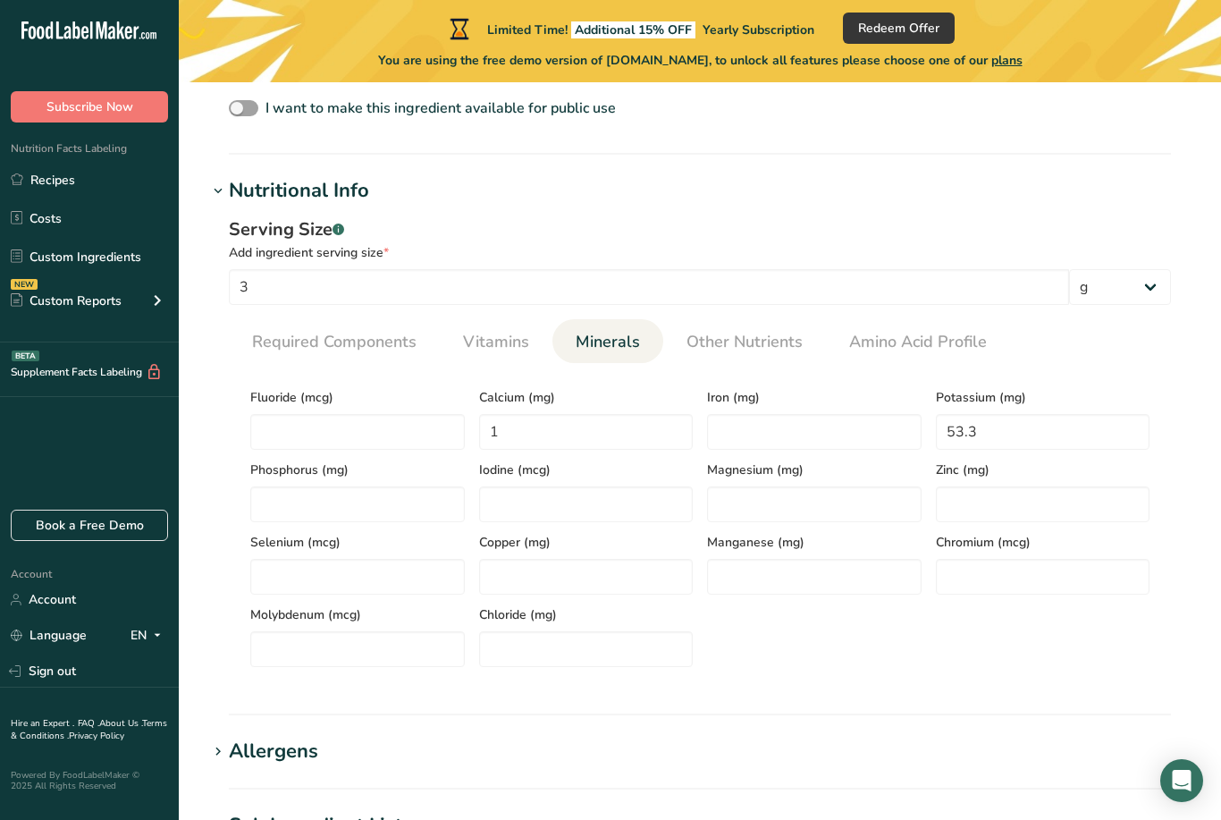
scroll to position [612, 0]
click at [936, 349] on span "Amino Acid Profile" at bounding box center [918, 344] width 138 height 24
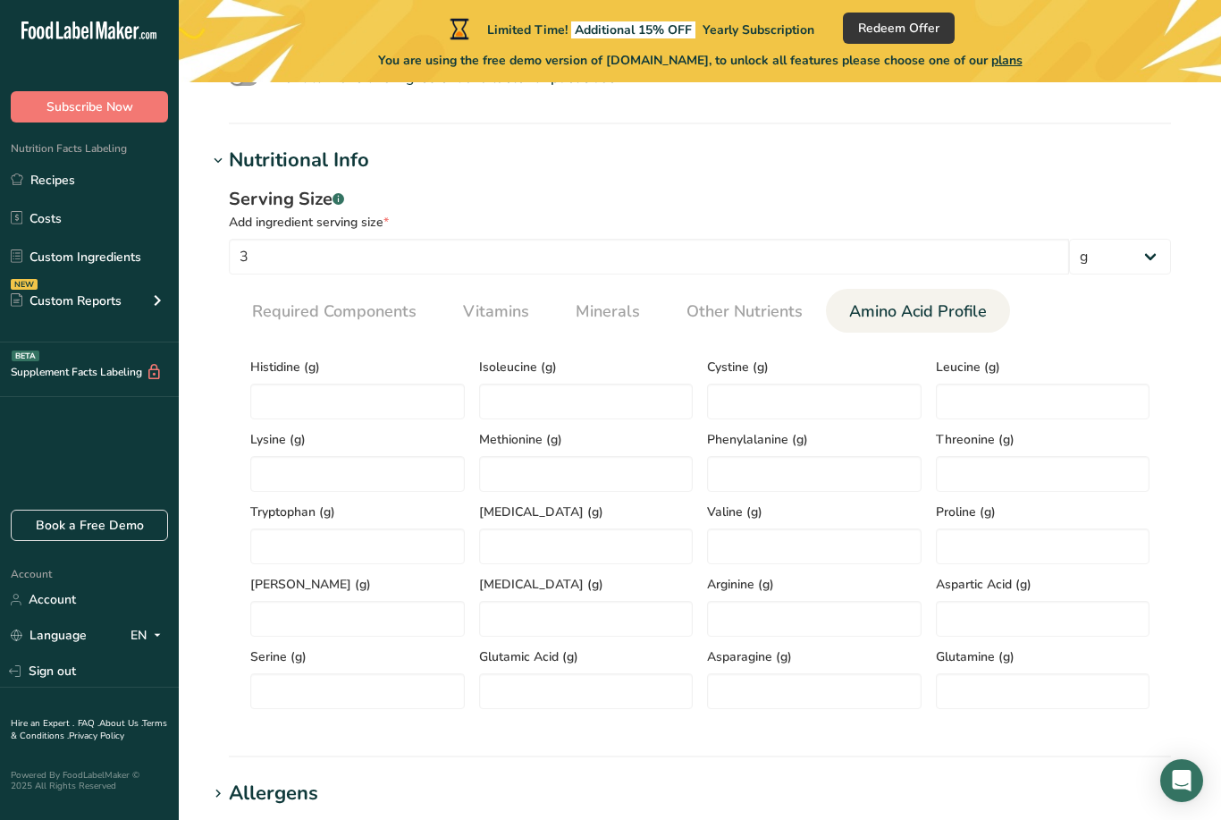
scroll to position [644, 0]
click at [554, 541] on input "number" at bounding box center [586, 547] width 215 height 36
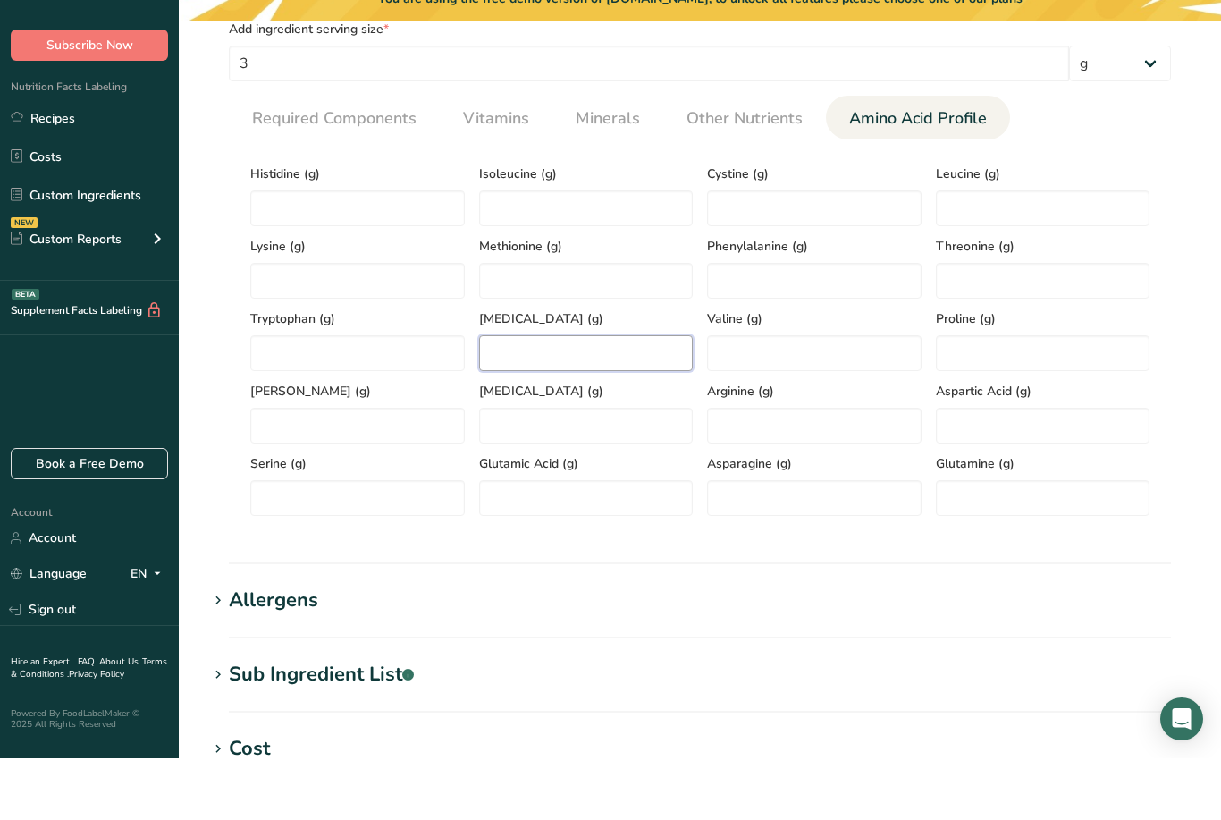
scroll to position [778, 0]
click at [282, 645] on div "Allergens" at bounding box center [273, 660] width 89 height 30
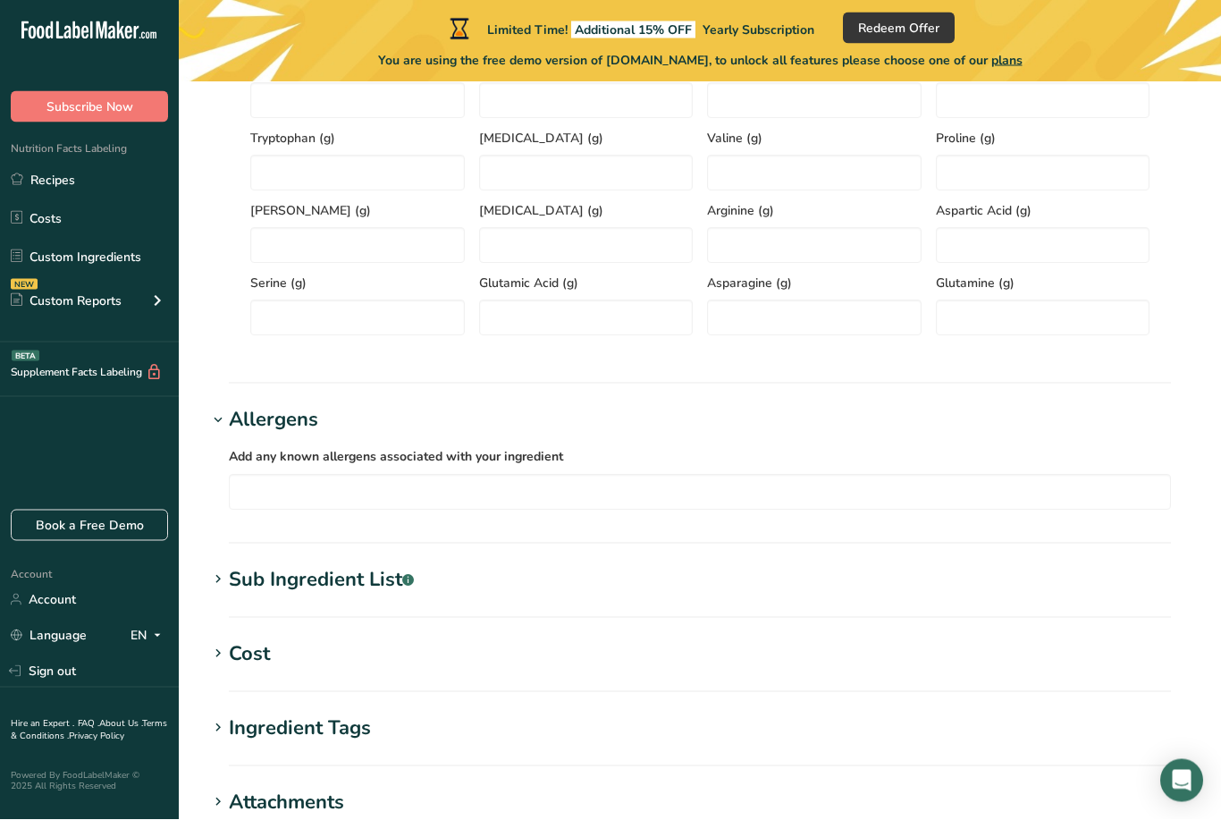
click at [397, 591] on div "Sub Ingredient List .a-a{fill:#347362;}.b-a{fill:#fff;}" at bounding box center [321, 581] width 185 height 30
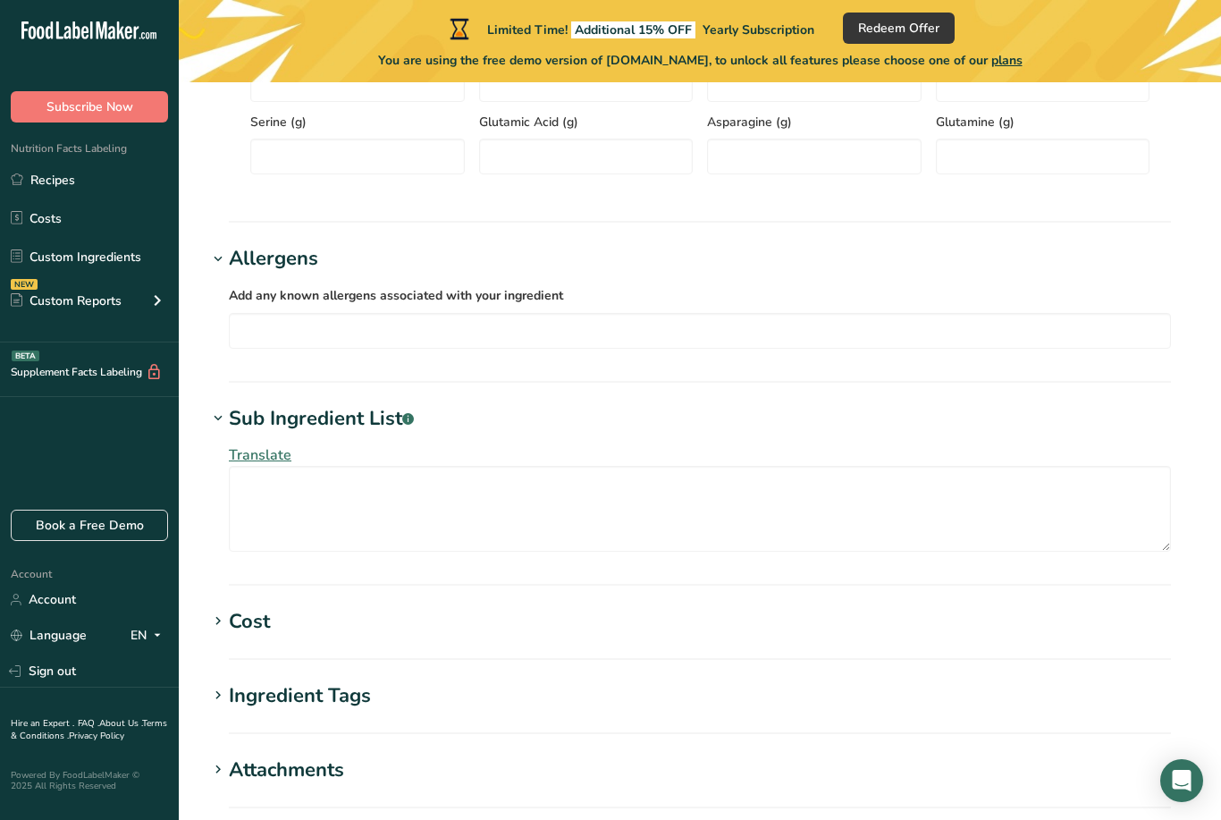
scroll to position [1196, 0]
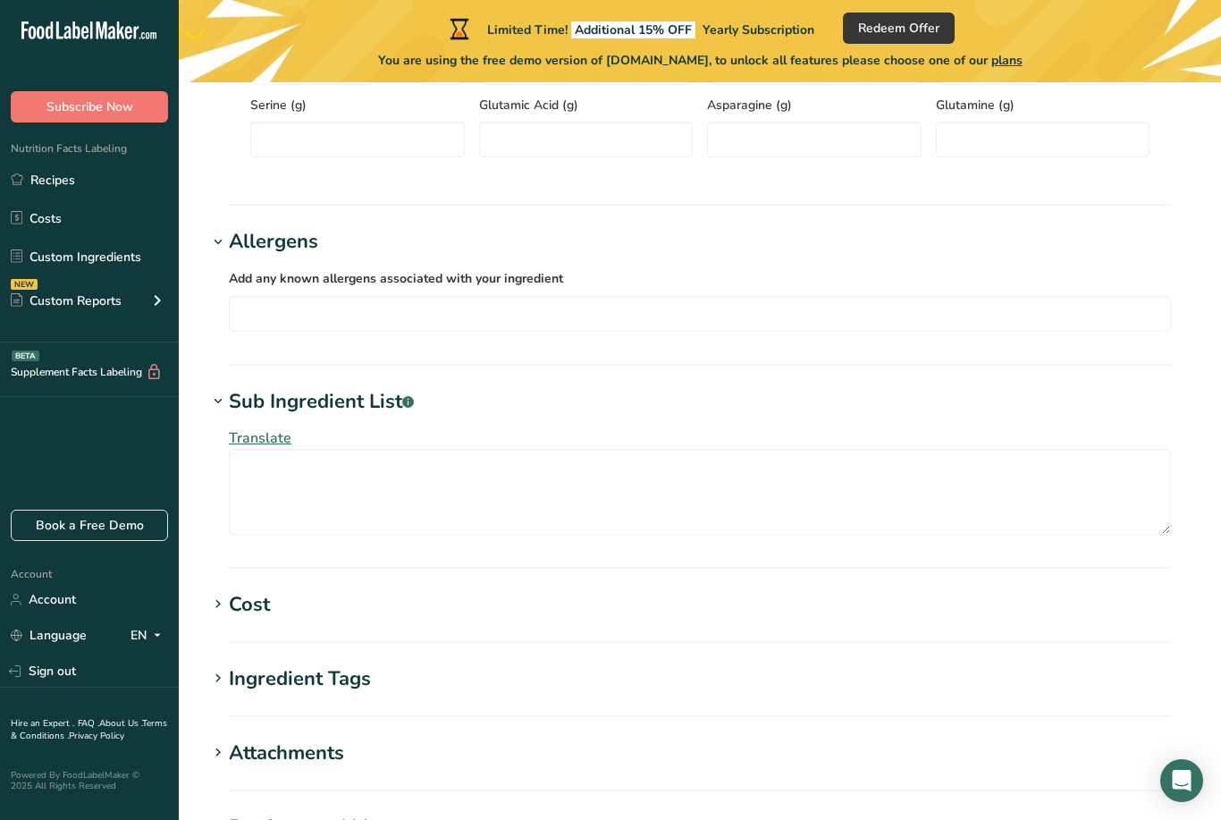
click at [250, 618] on div "Cost" at bounding box center [249, 605] width 41 height 30
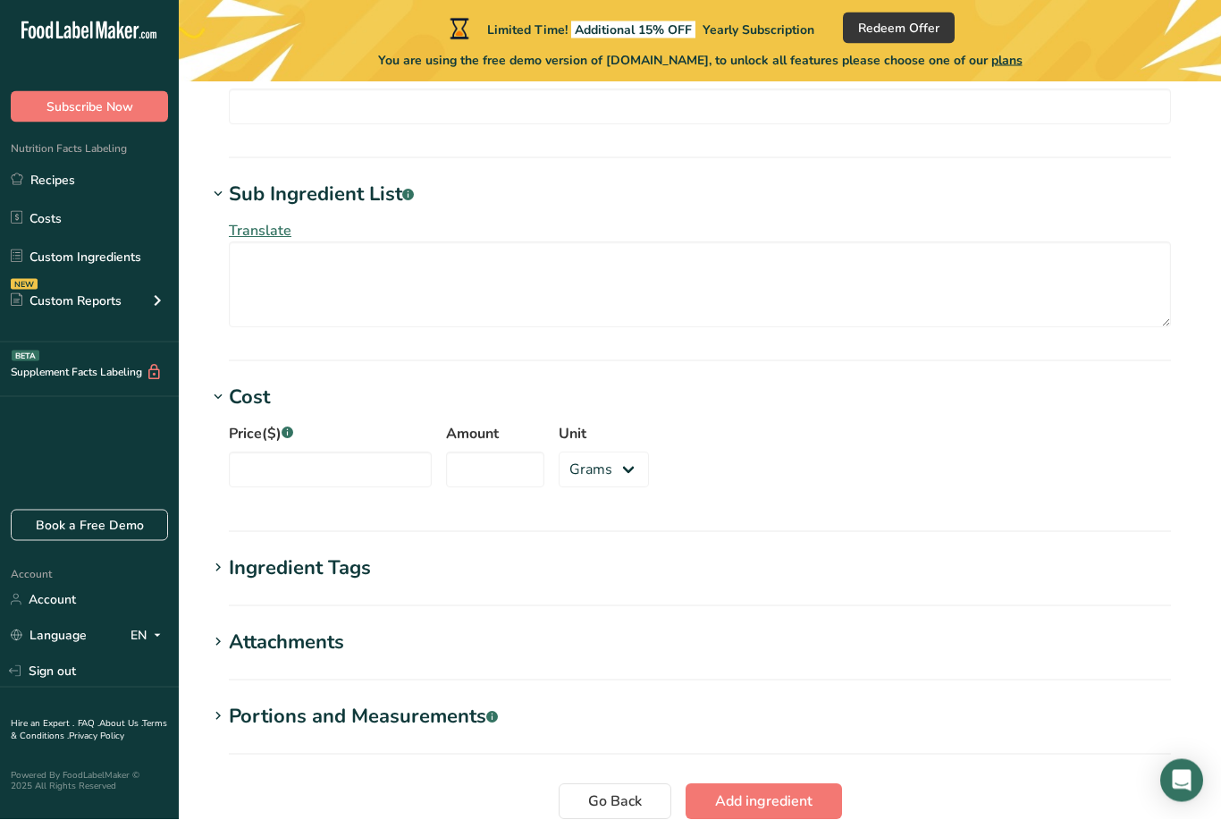
scroll to position [1404, 0]
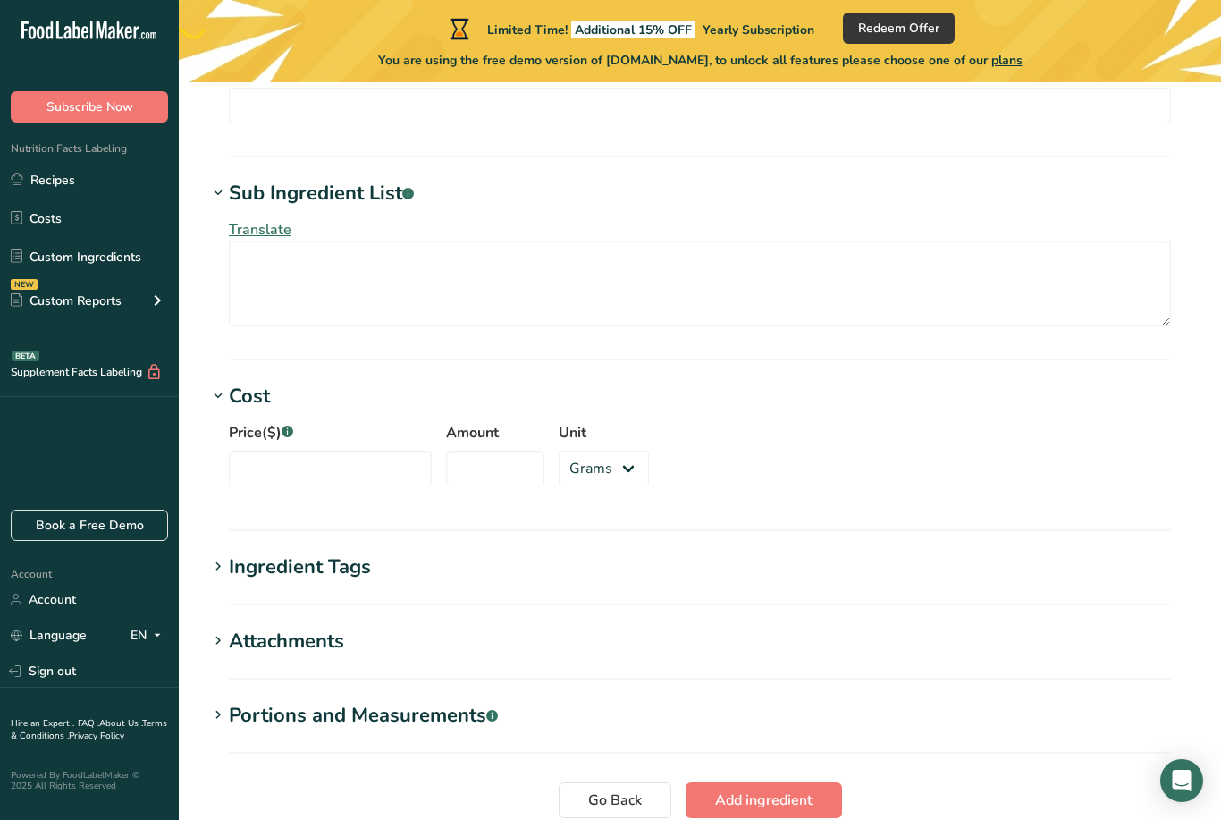
click at [328, 569] on div "Ingredient Tags" at bounding box center [300, 567] width 142 height 30
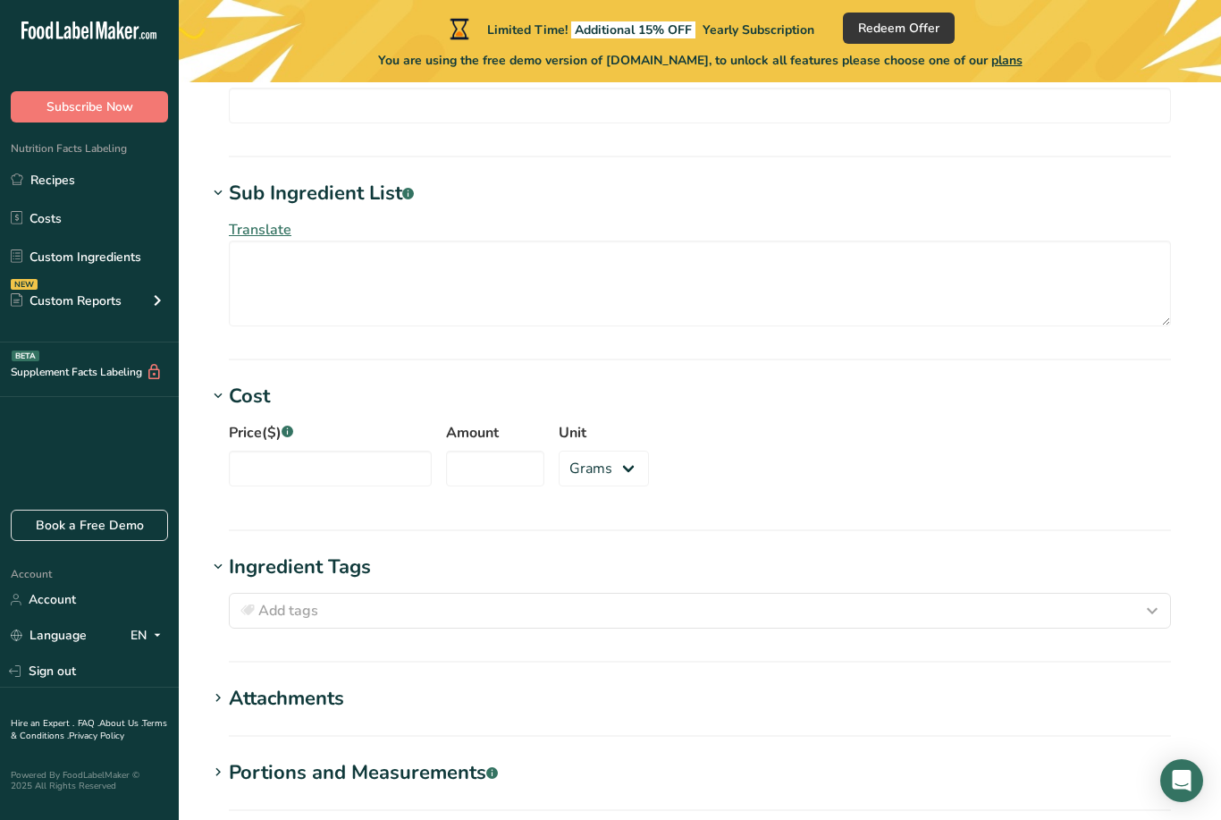
click at [325, 708] on div "Attachments" at bounding box center [286, 699] width 115 height 30
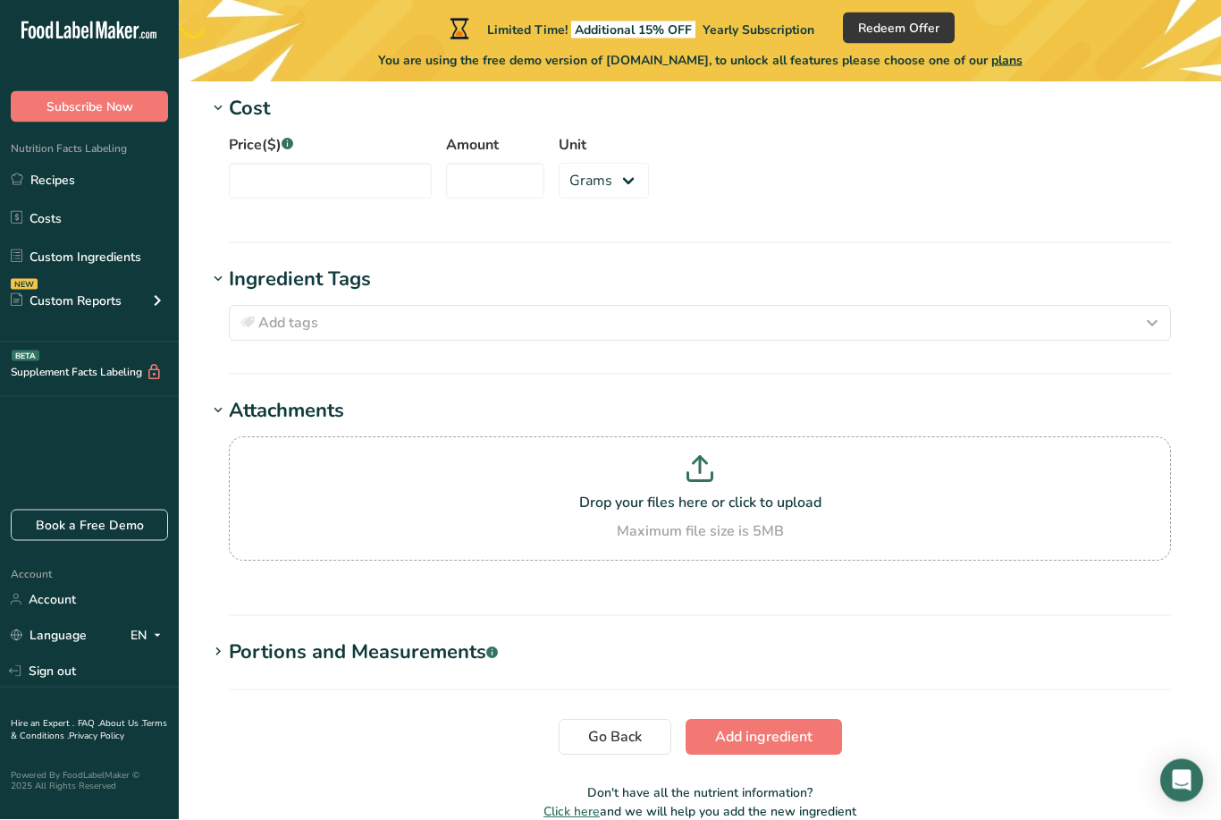
scroll to position [1692, 0]
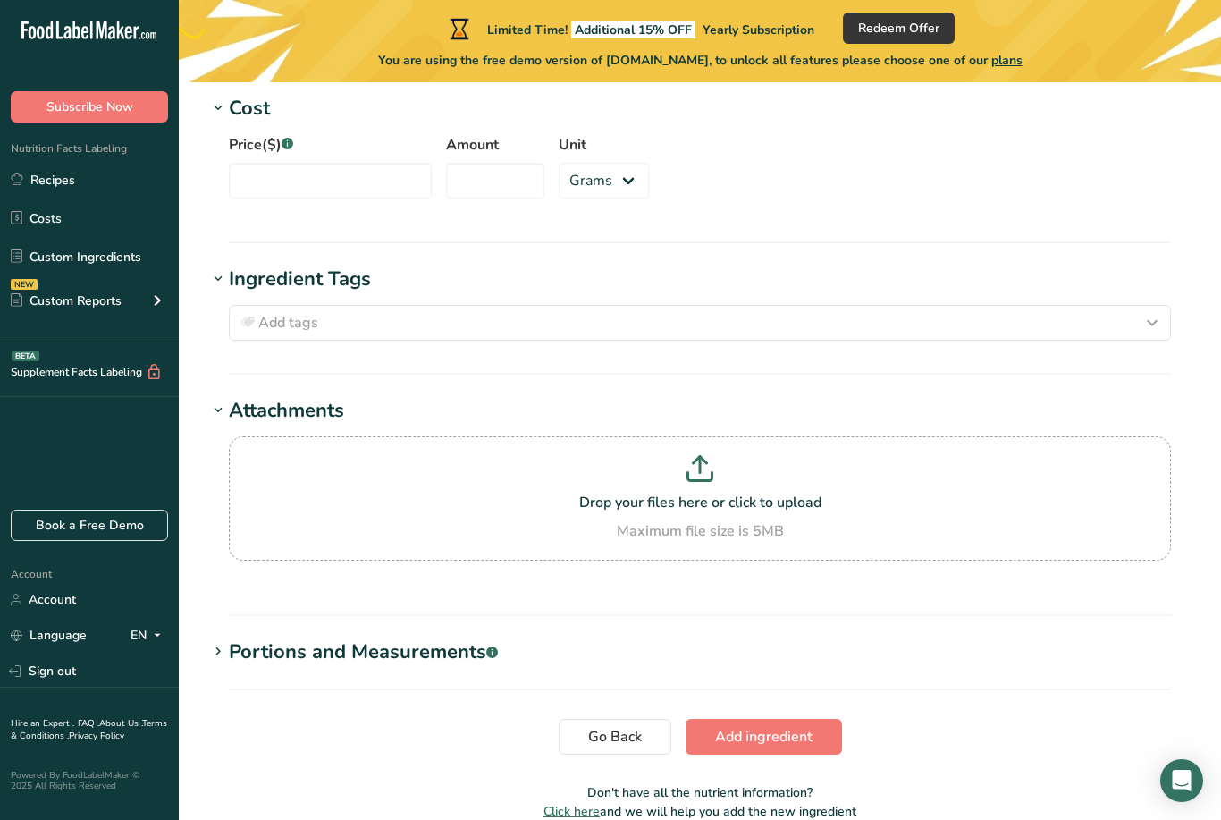
click at [364, 666] on div "Portions and Measurements .a-a{fill:#347362;}.b-a{fill:#fff;}" at bounding box center [363, 652] width 269 height 30
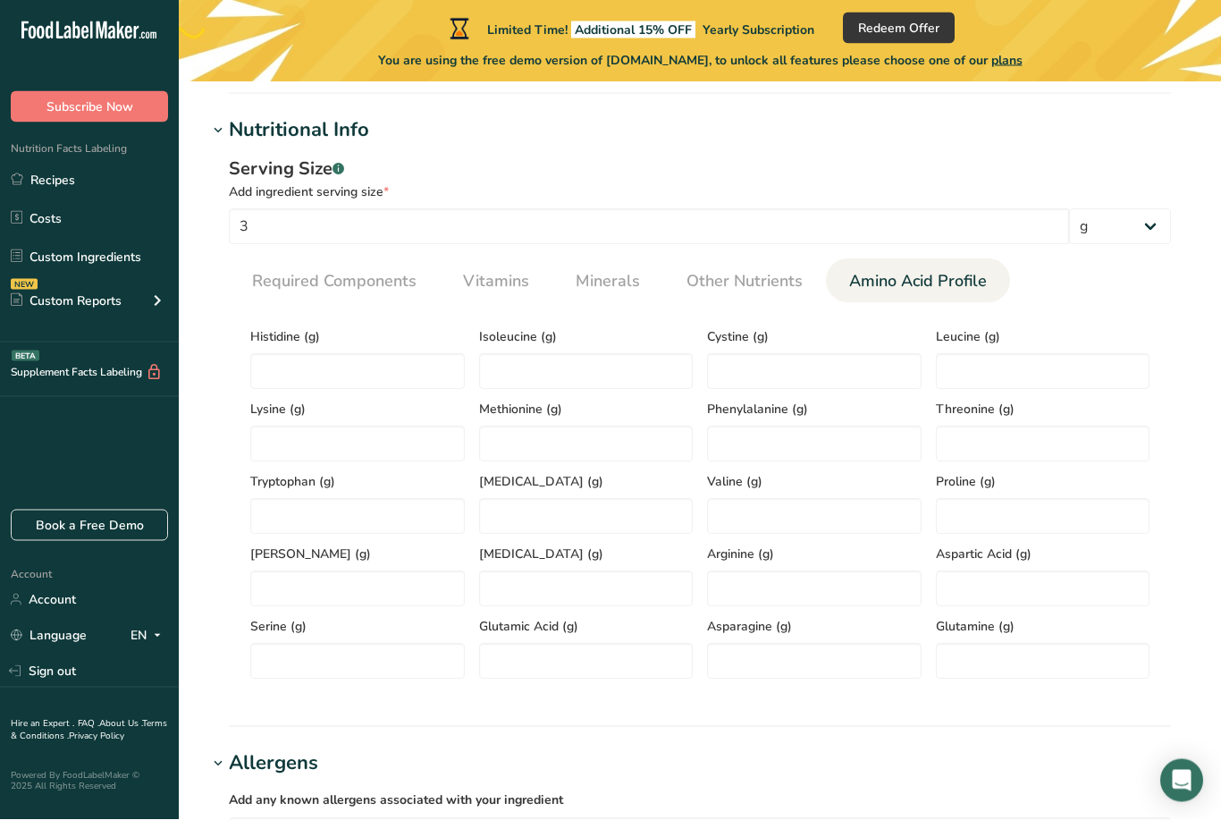
scroll to position [722, 0]
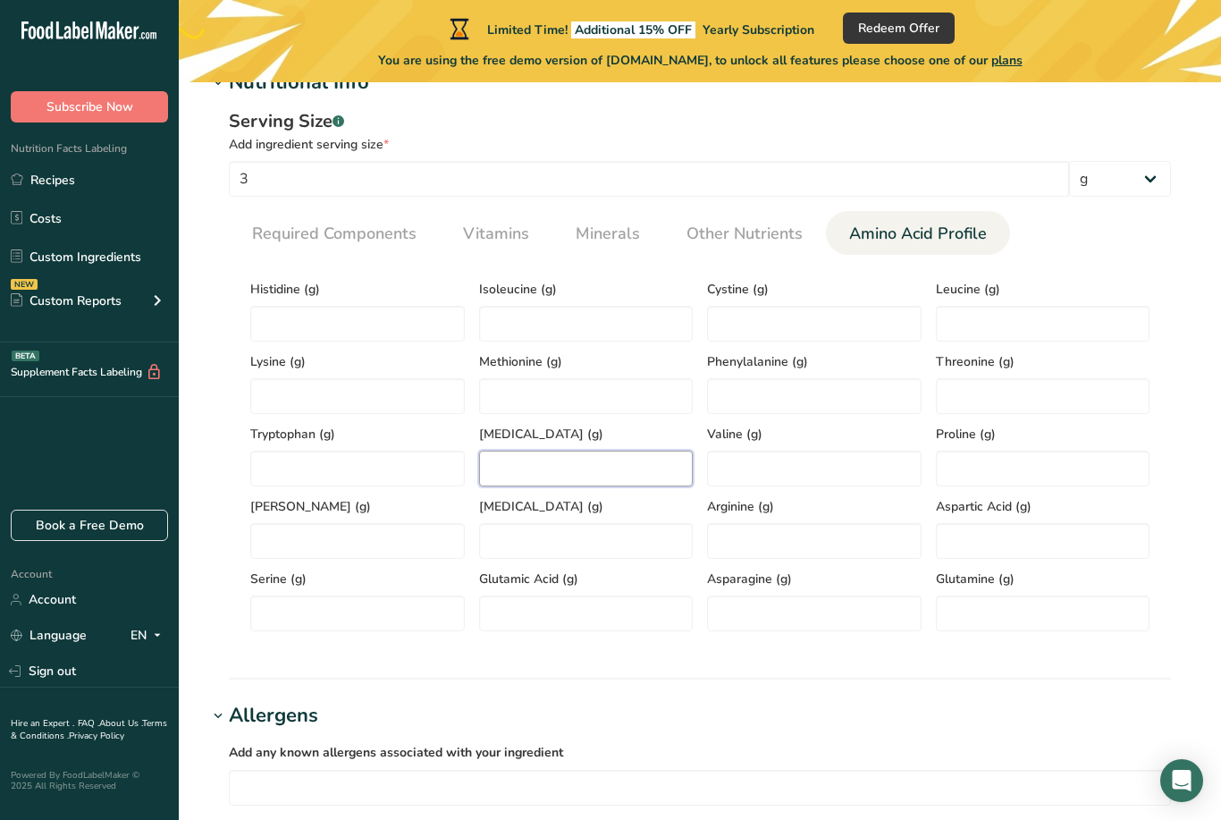
click at [578, 463] on input "number" at bounding box center [586, 469] width 215 height 36
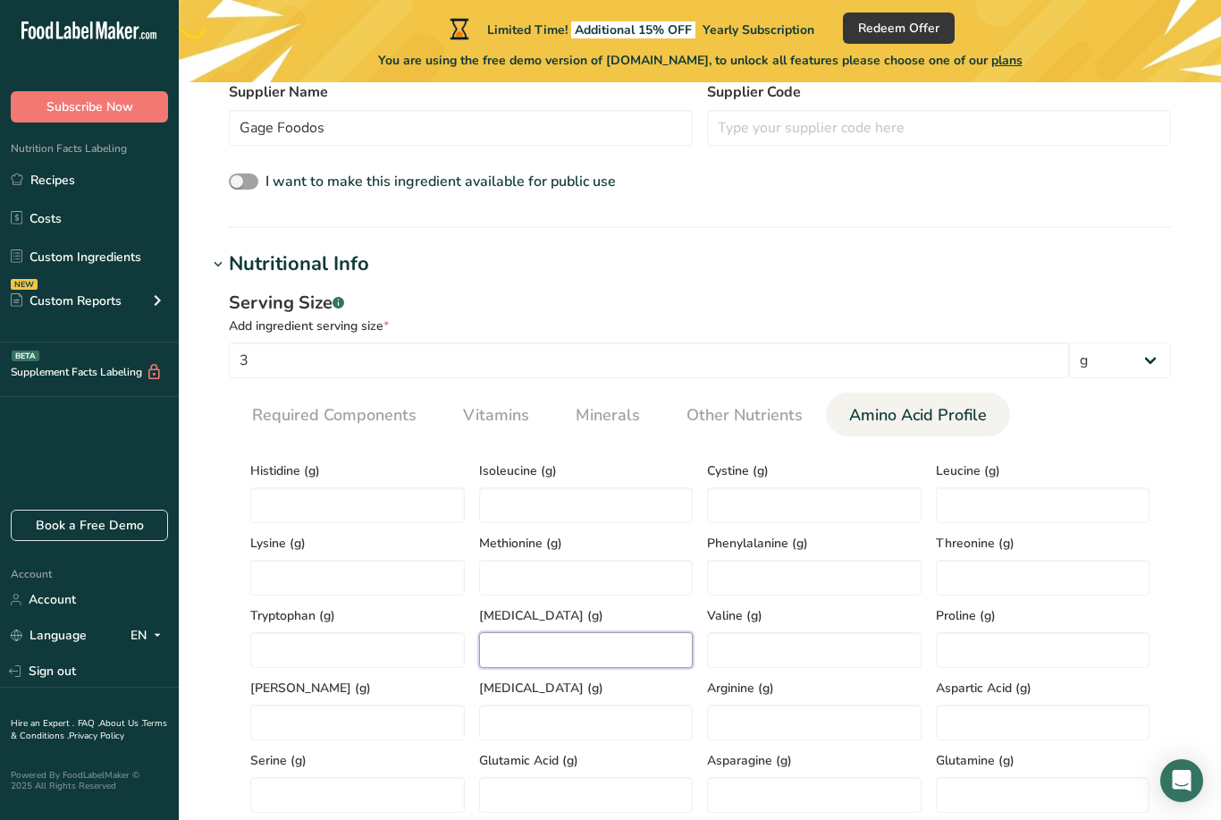
scroll to position [515, 0]
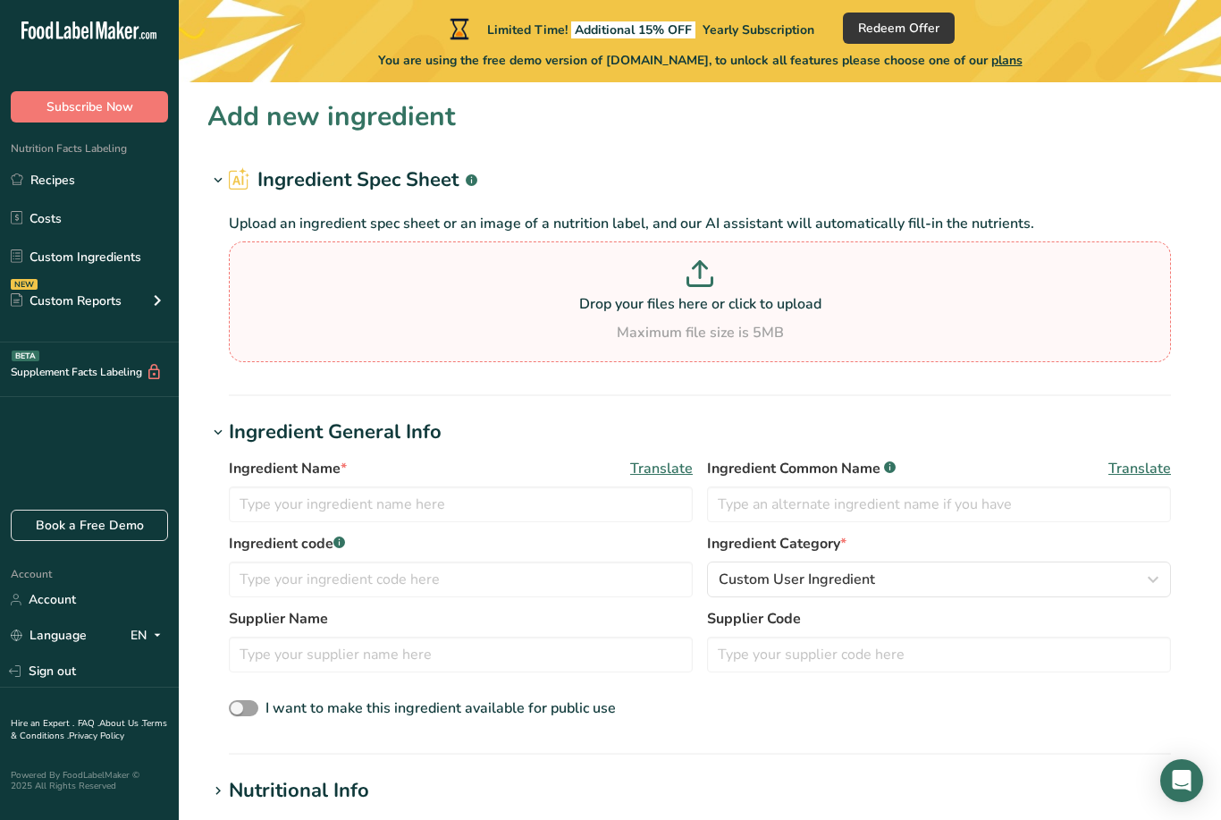
click at [709, 281] on icon at bounding box center [700, 273] width 27 height 27
click at [709, 281] on input "Drop your files here or click to upload Maximum file size is 5MB" at bounding box center [700, 301] width 942 height 121
type input "C:\fakepath\IMG_2552.png"
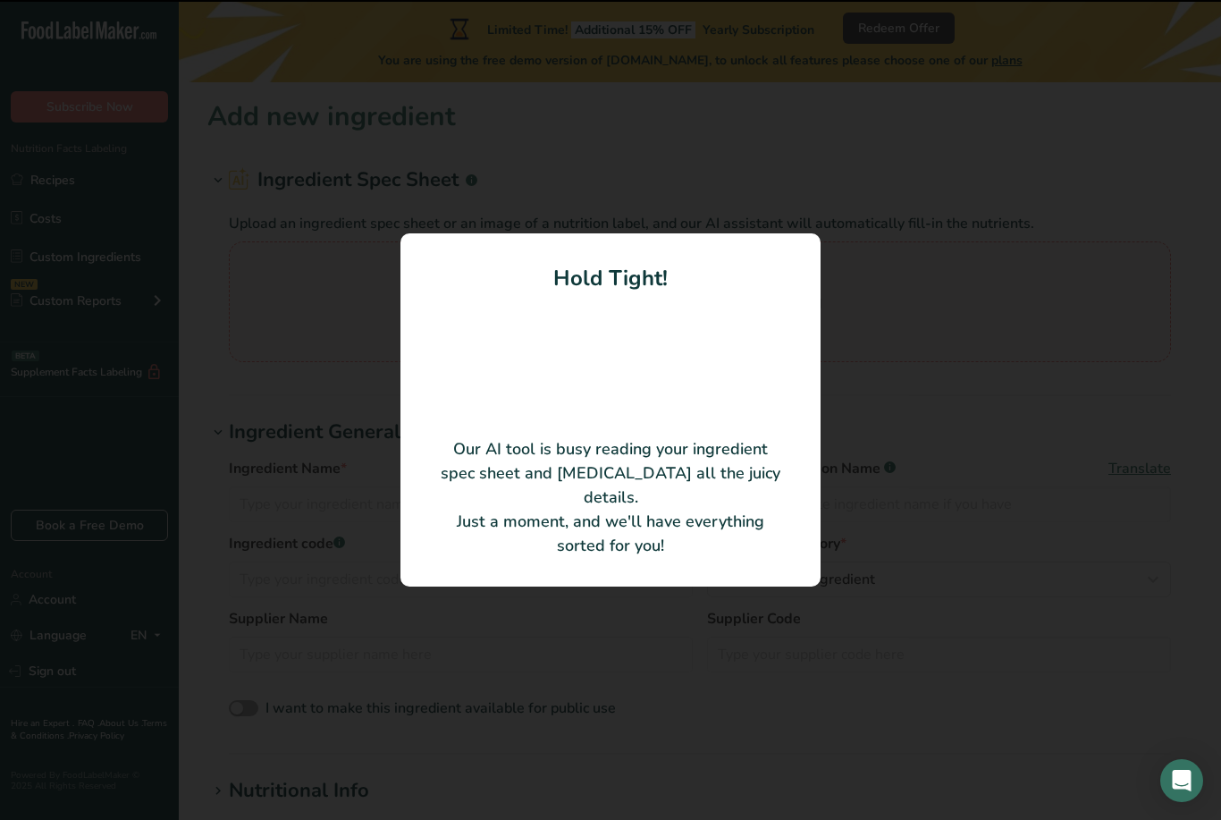
type input "Golden Choice Beverage Mix"
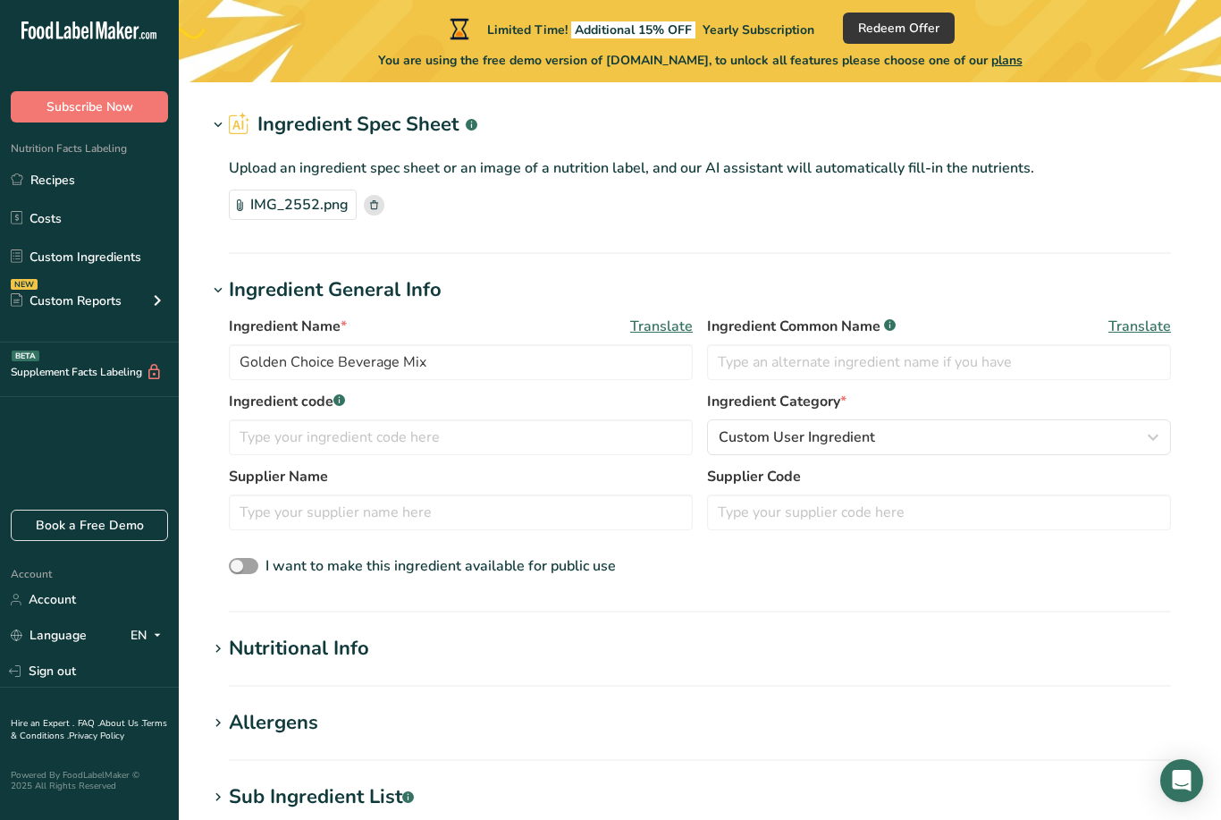
scroll to position [54, 0]
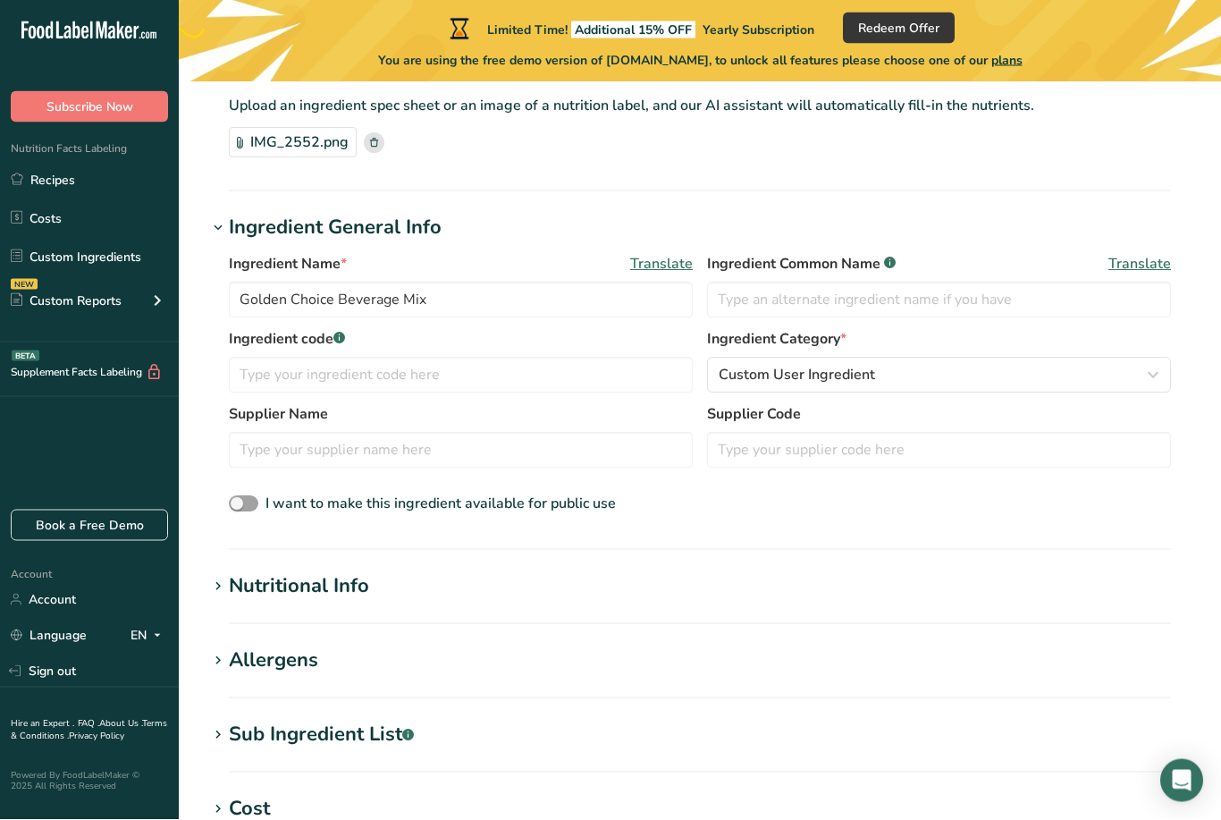
click at [236, 587] on div "Nutritional Info" at bounding box center [299, 587] width 140 height 30
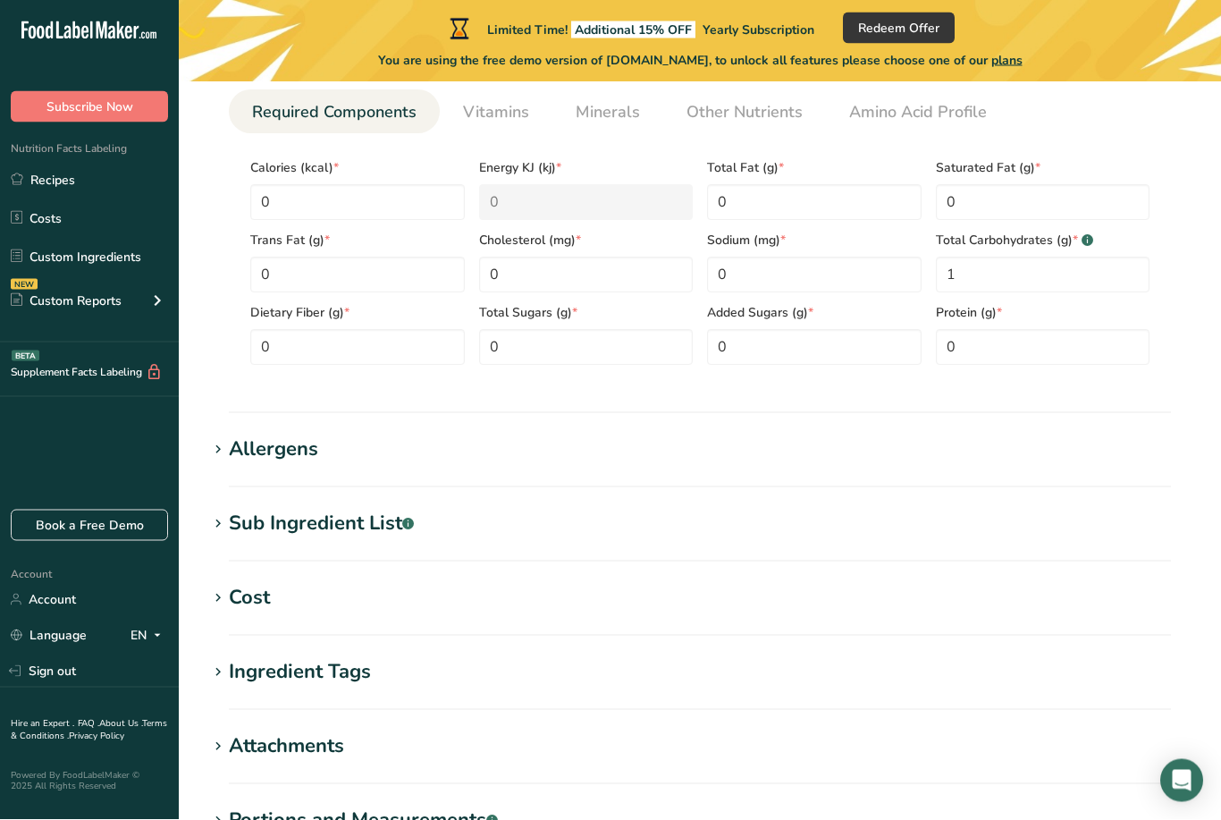
click at [284, 457] on div "Allergens" at bounding box center [273, 450] width 89 height 30
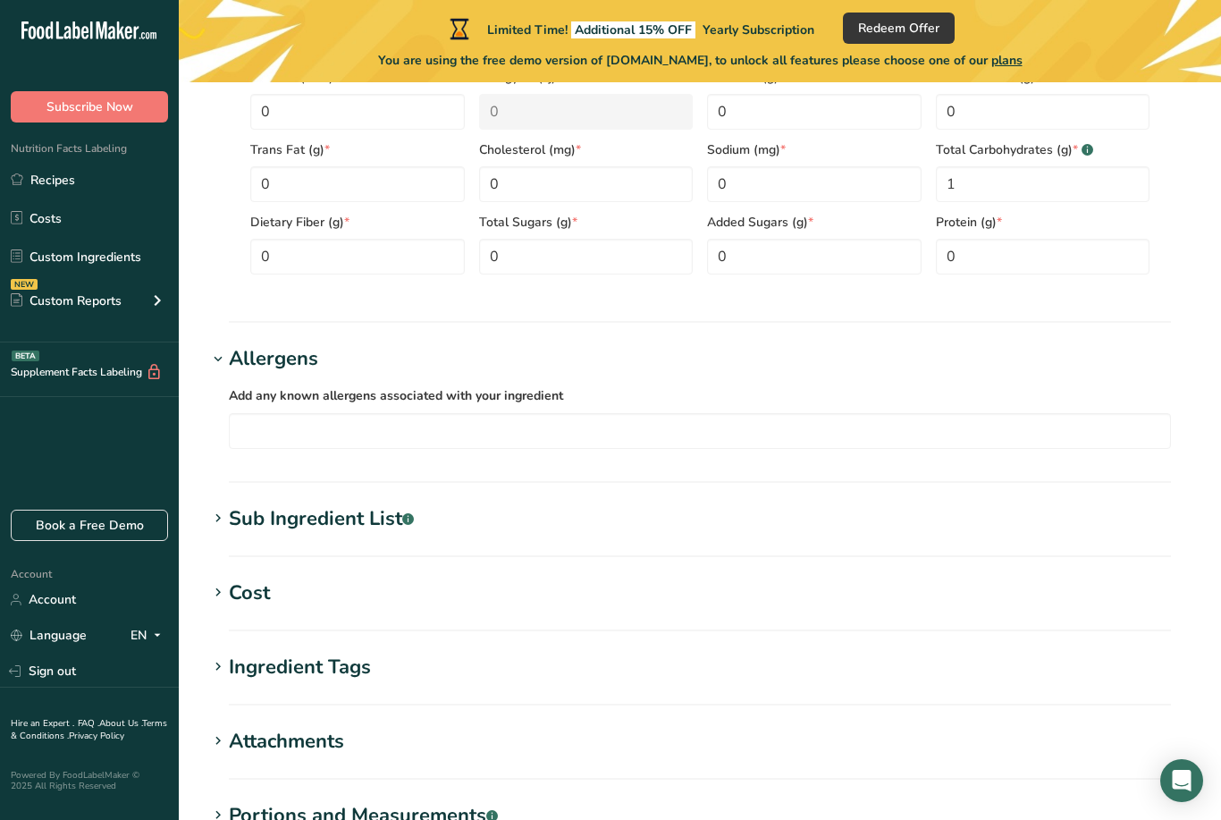
scroll to position [975, 0]
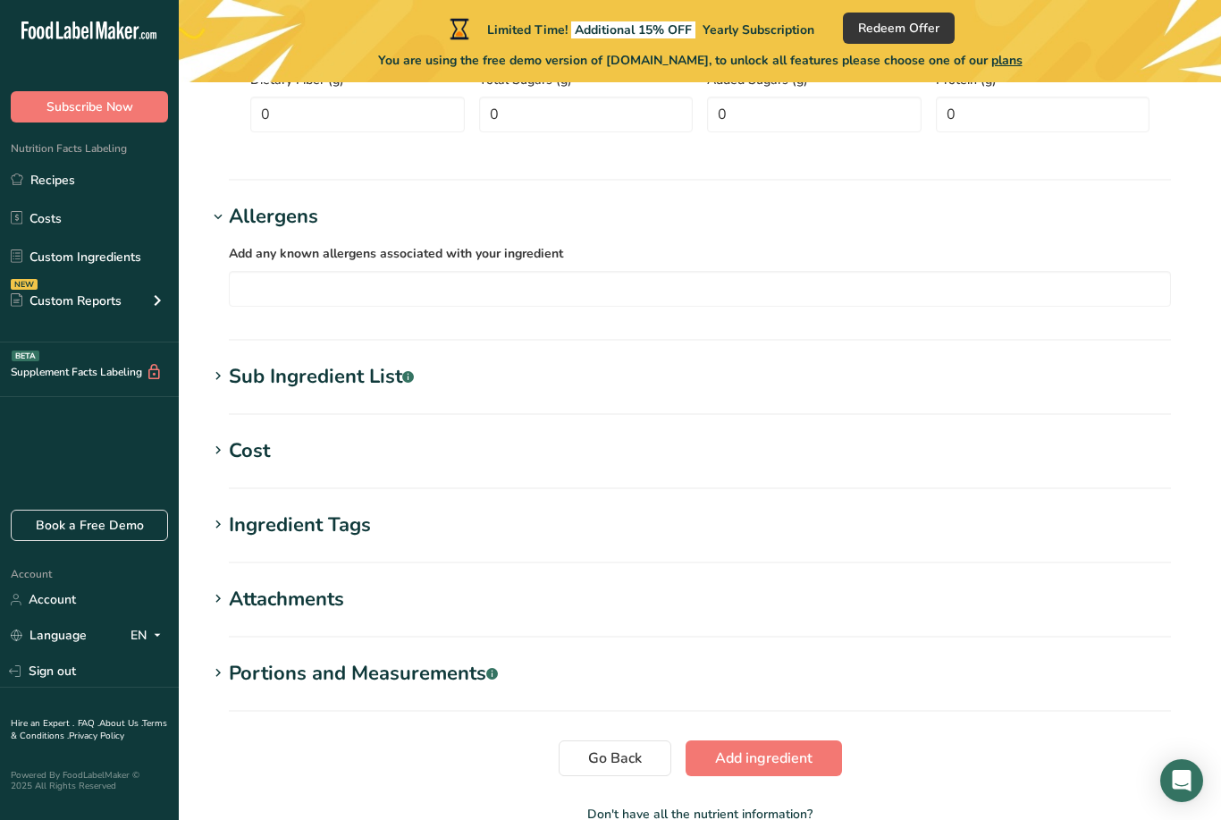
click at [351, 384] on div "Sub Ingredient List .a-a{fill:#347362;}.b-a{fill:#fff;}" at bounding box center [321, 377] width 185 height 30
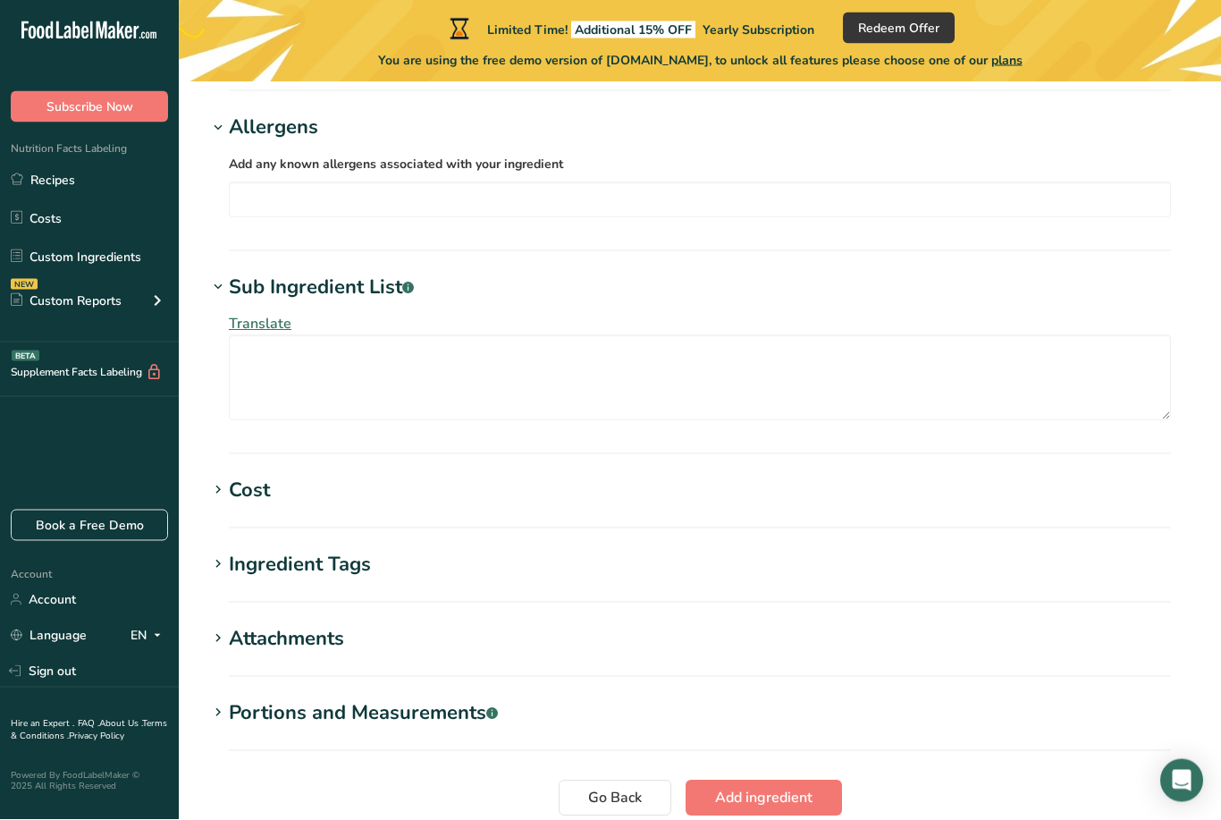
click at [249, 503] on div "Cost" at bounding box center [249, 491] width 41 height 30
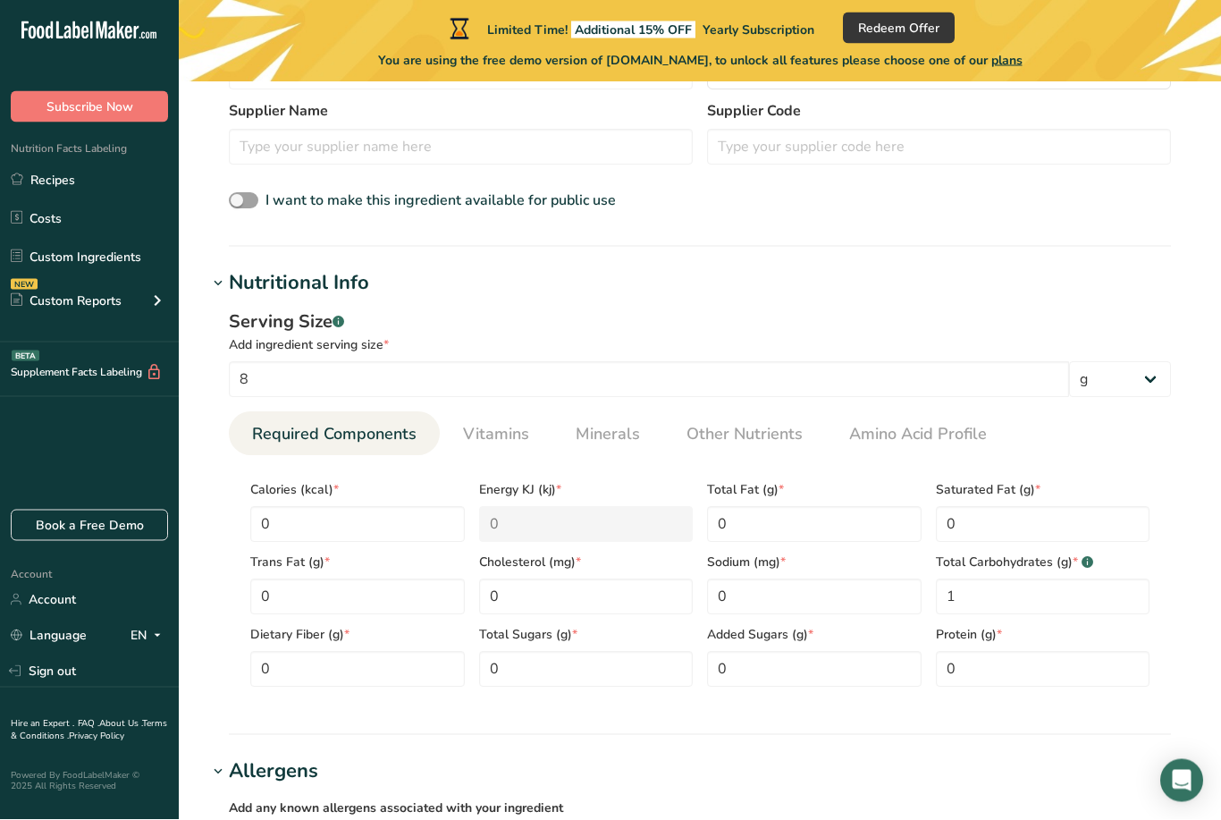
scroll to position [471, 0]
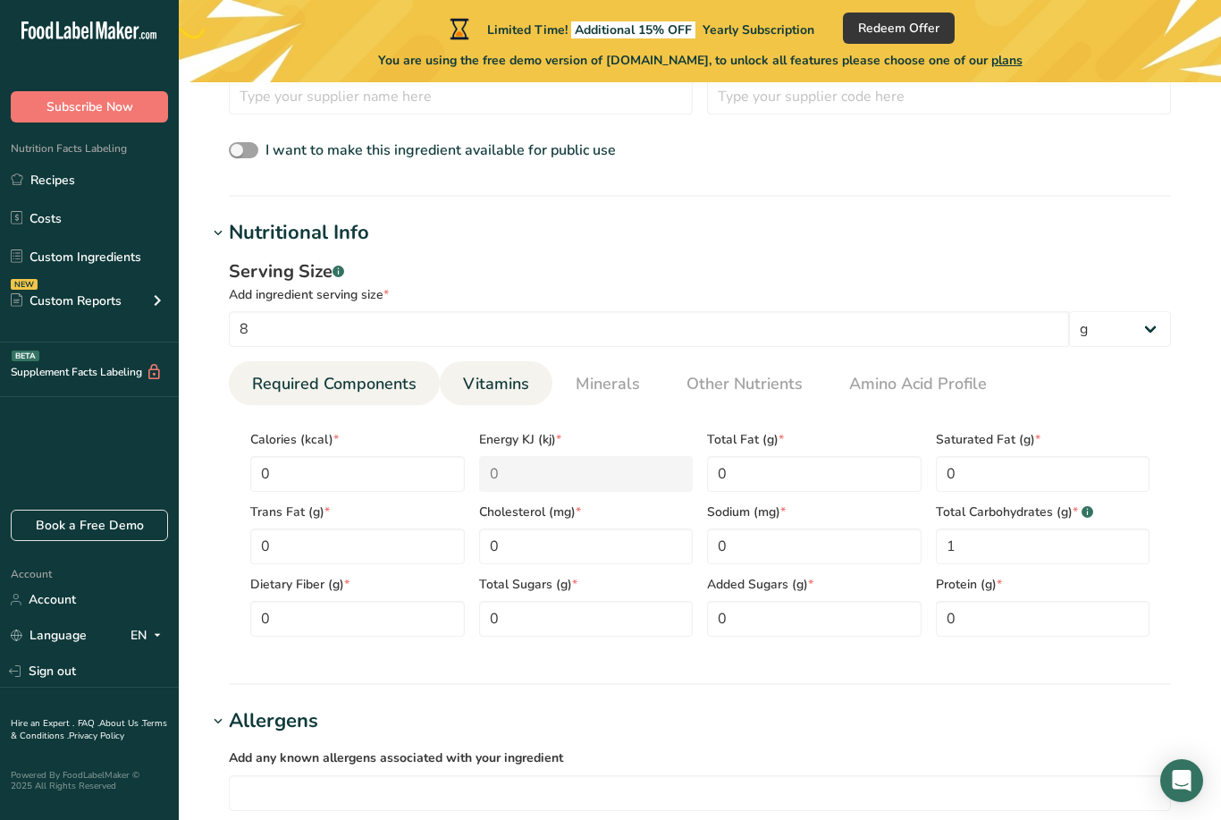
click at [497, 375] on span "Vitamins" at bounding box center [496, 384] width 66 height 24
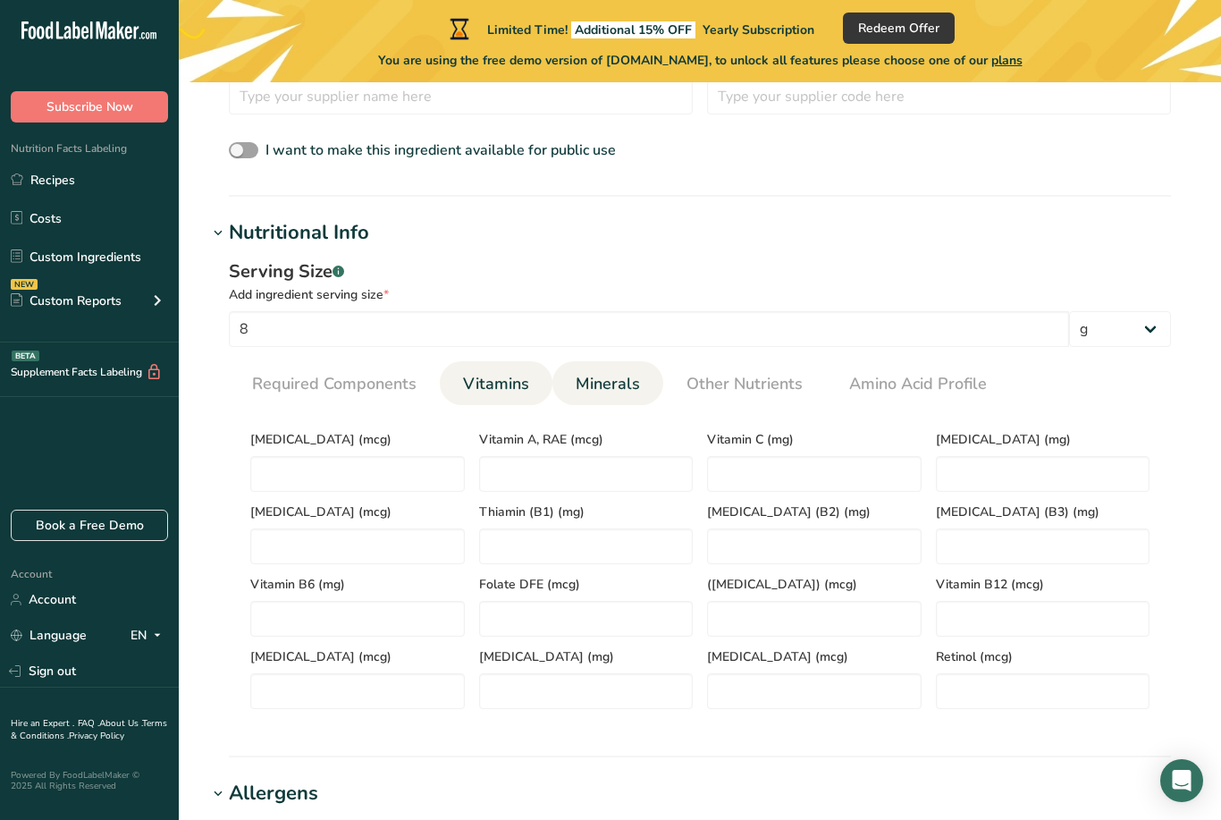
click at [609, 384] on span "Minerals" at bounding box center [608, 384] width 64 height 24
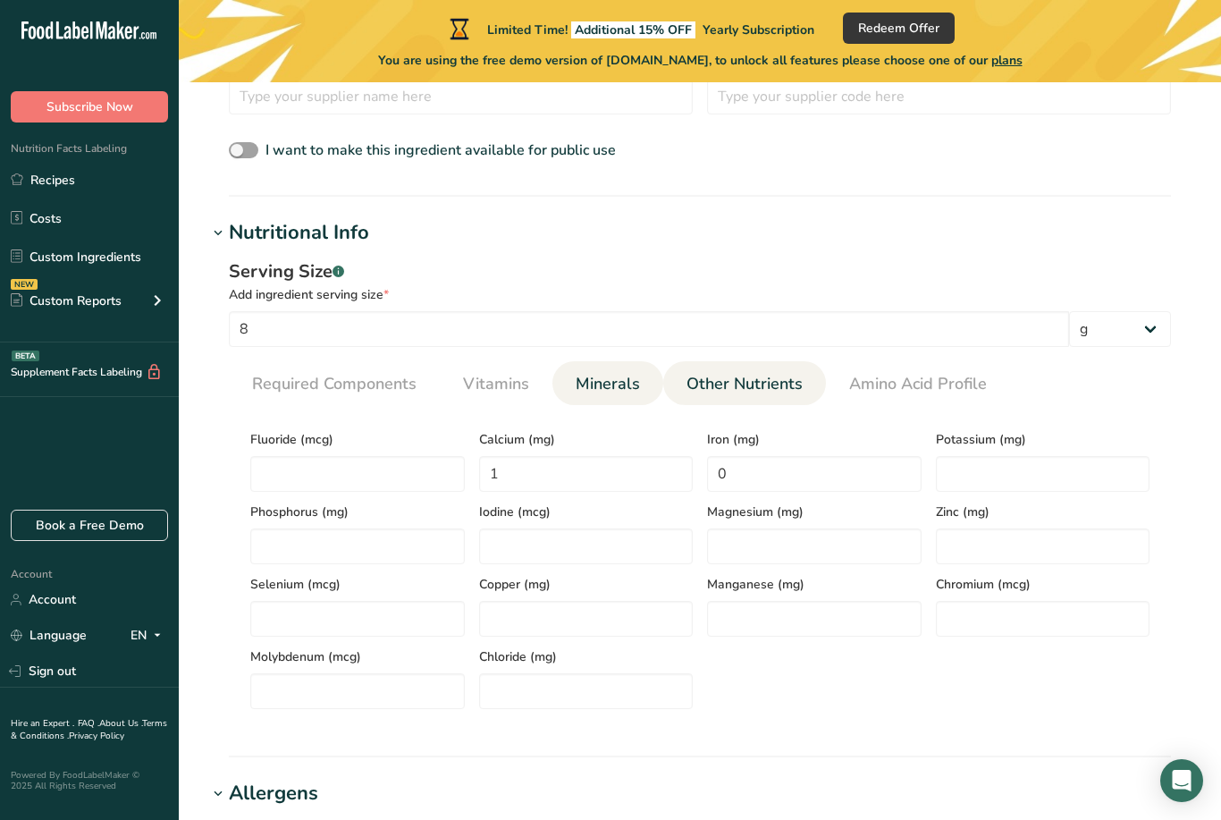
click at [745, 380] on span "Other Nutrients" at bounding box center [745, 384] width 116 height 24
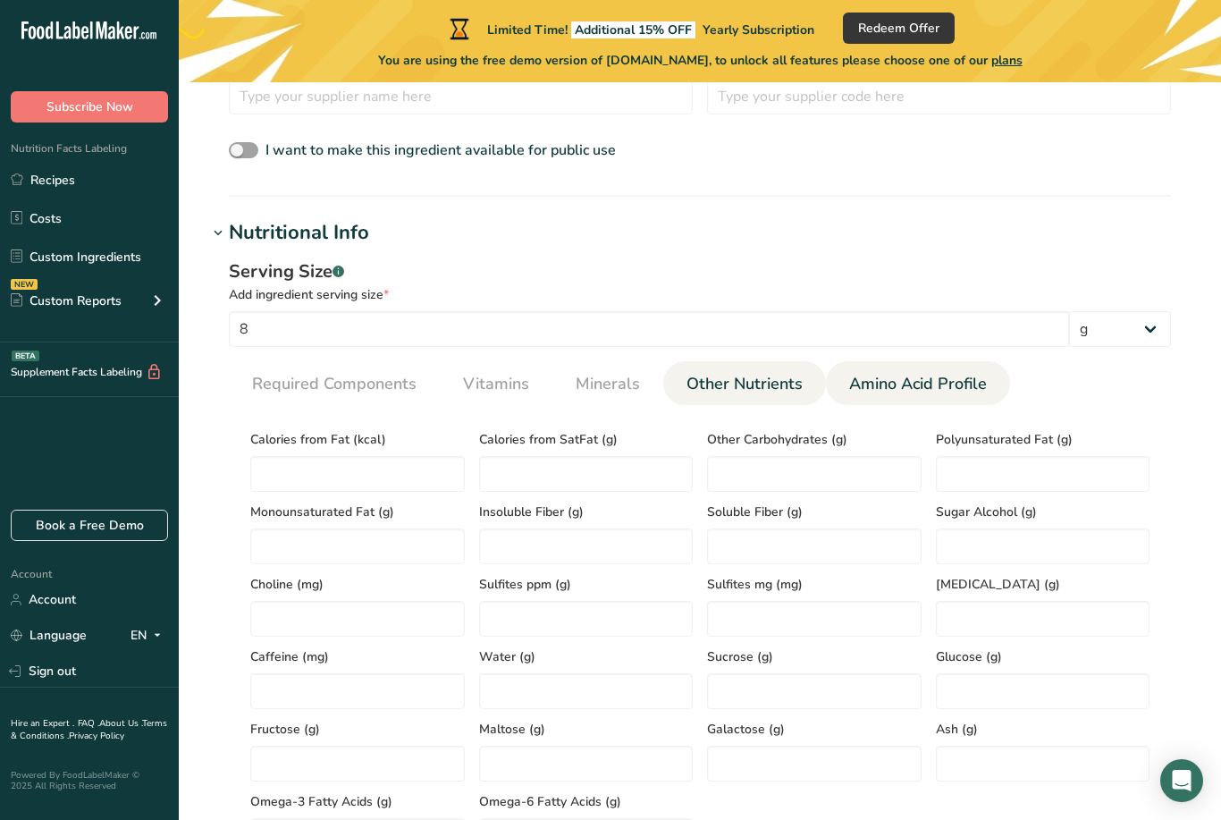
click at [918, 394] on span "Amino Acid Profile" at bounding box center [918, 384] width 138 height 24
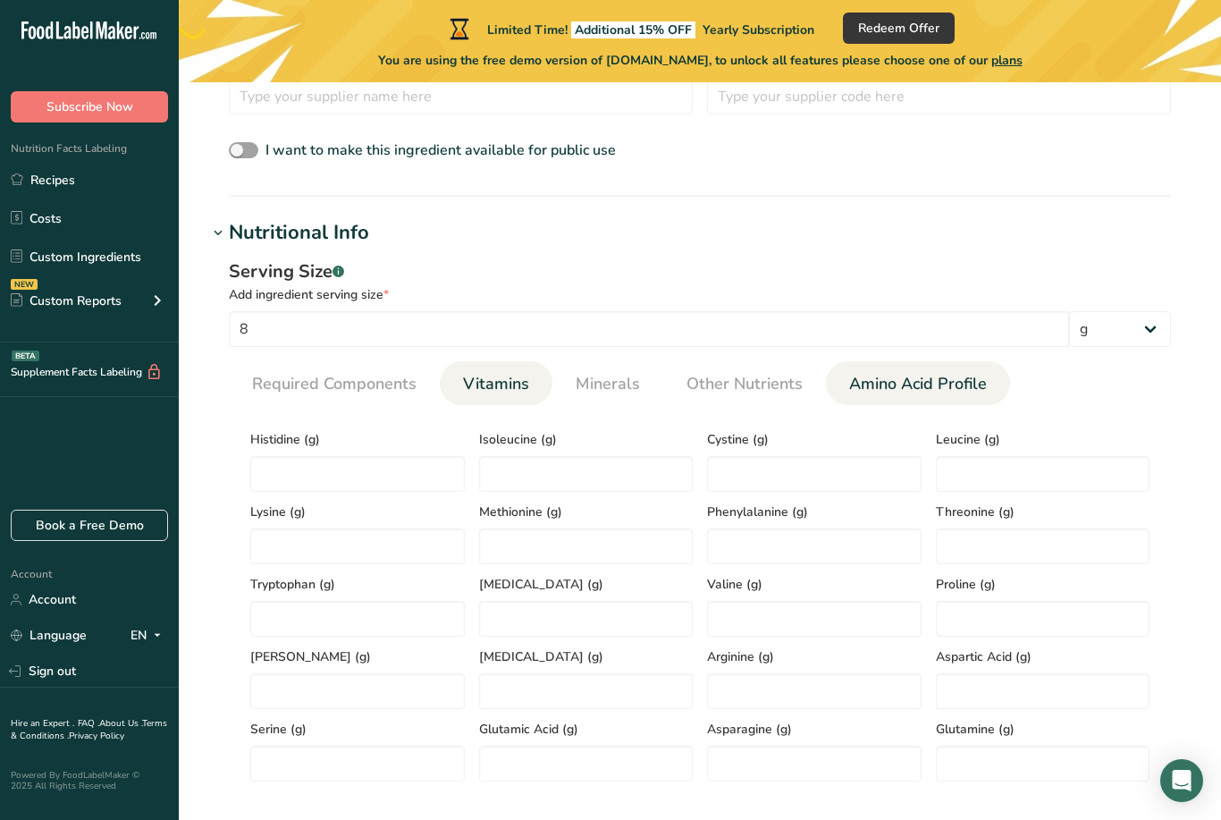
click at [485, 396] on link "Vitamins" at bounding box center [496, 384] width 80 height 46
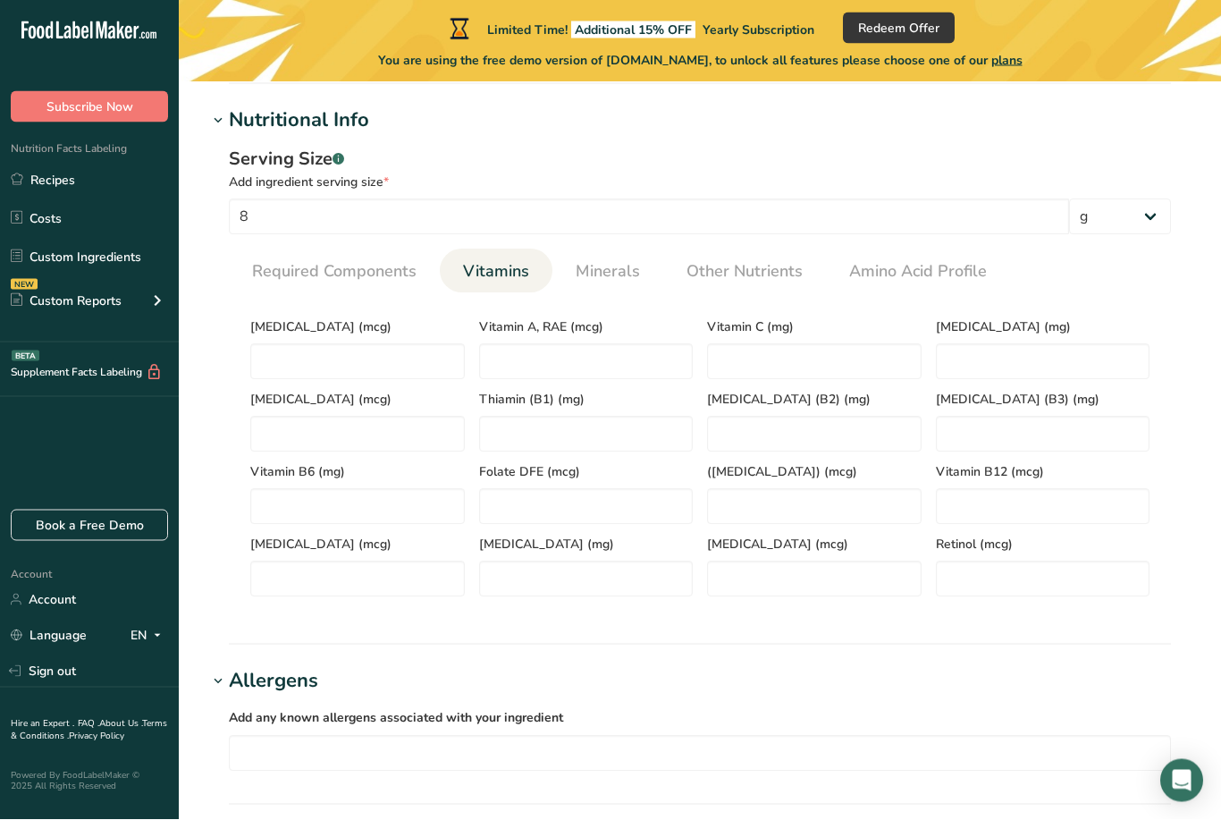
scroll to position [584, 0]
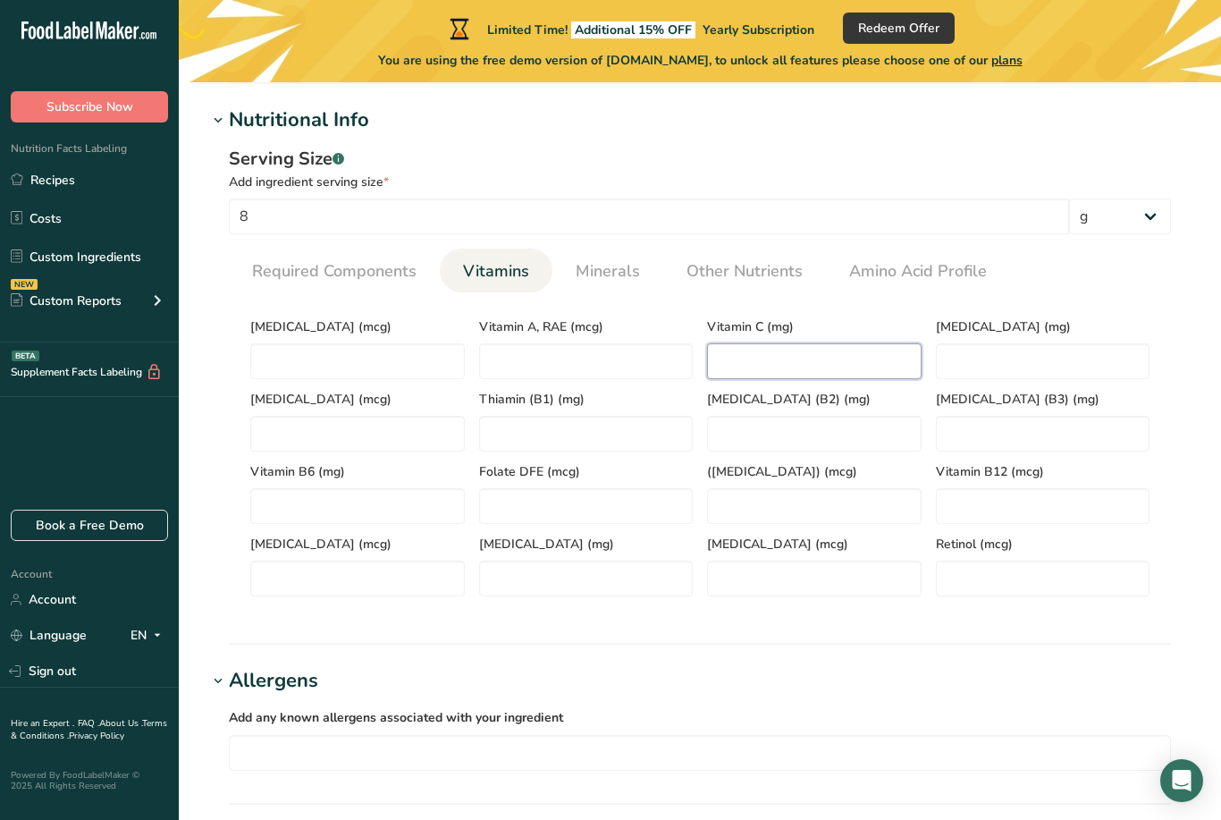
click at [841, 367] on C "number" at bounding box center [814, 361] width 215 height 36
type C "450"
click at [630, 266] on span "Minerals" at bounding box center [608, 272] width 64 height 24
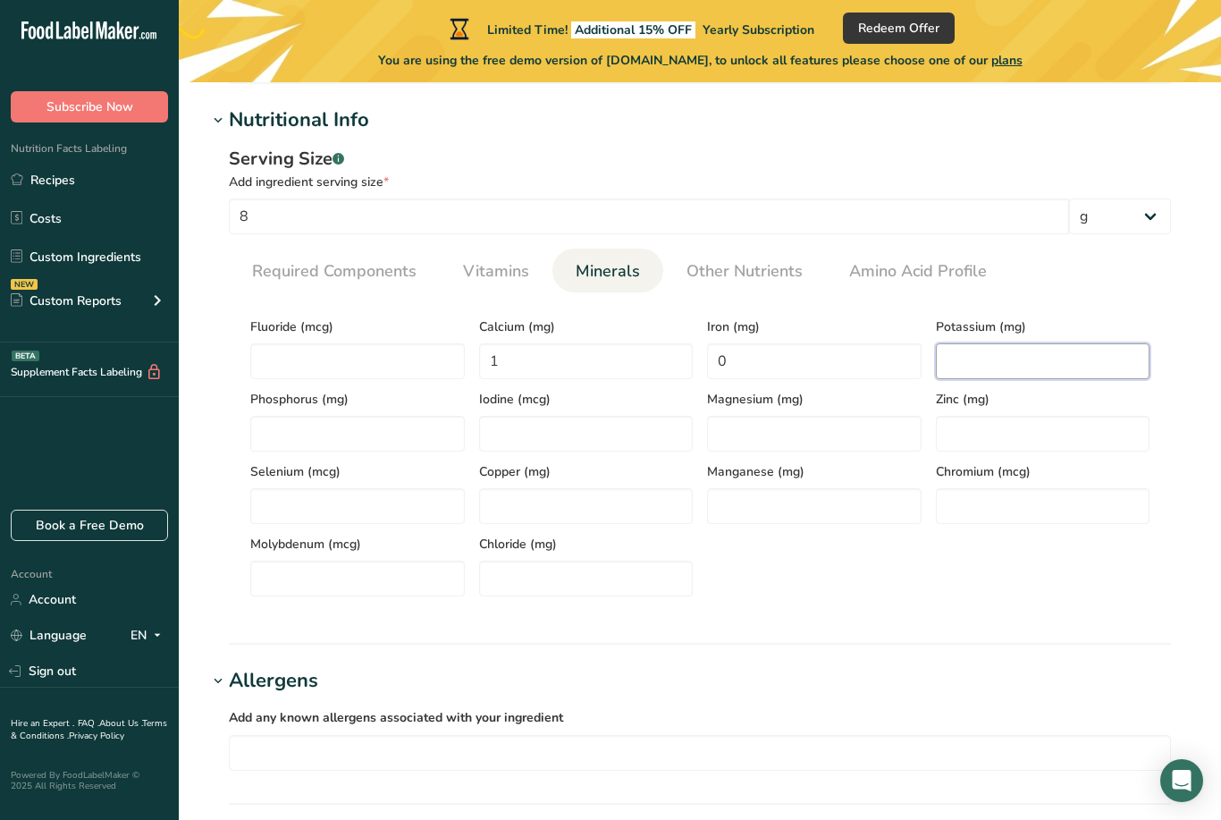
click at [997, 355] on input "number" at bounding box center [1043, 361] width 215 height 36
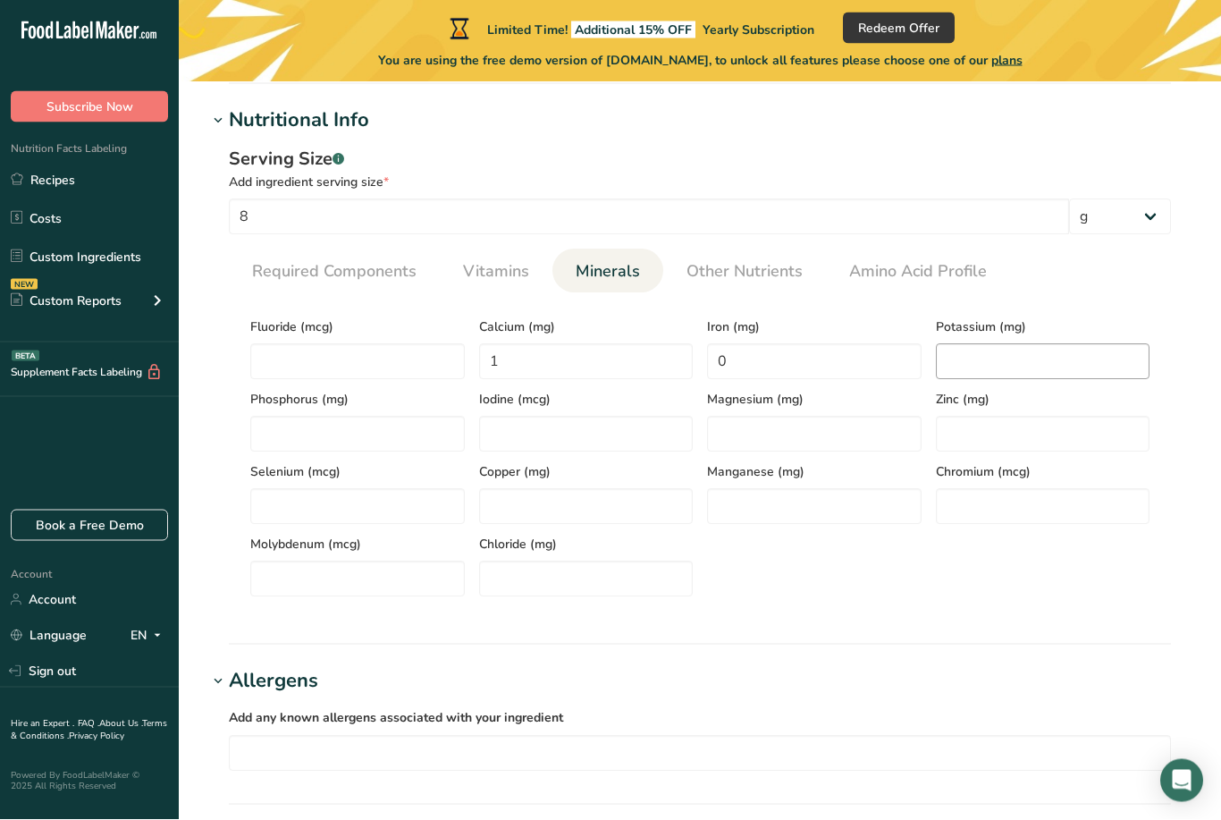
scroll to position [584, 0]
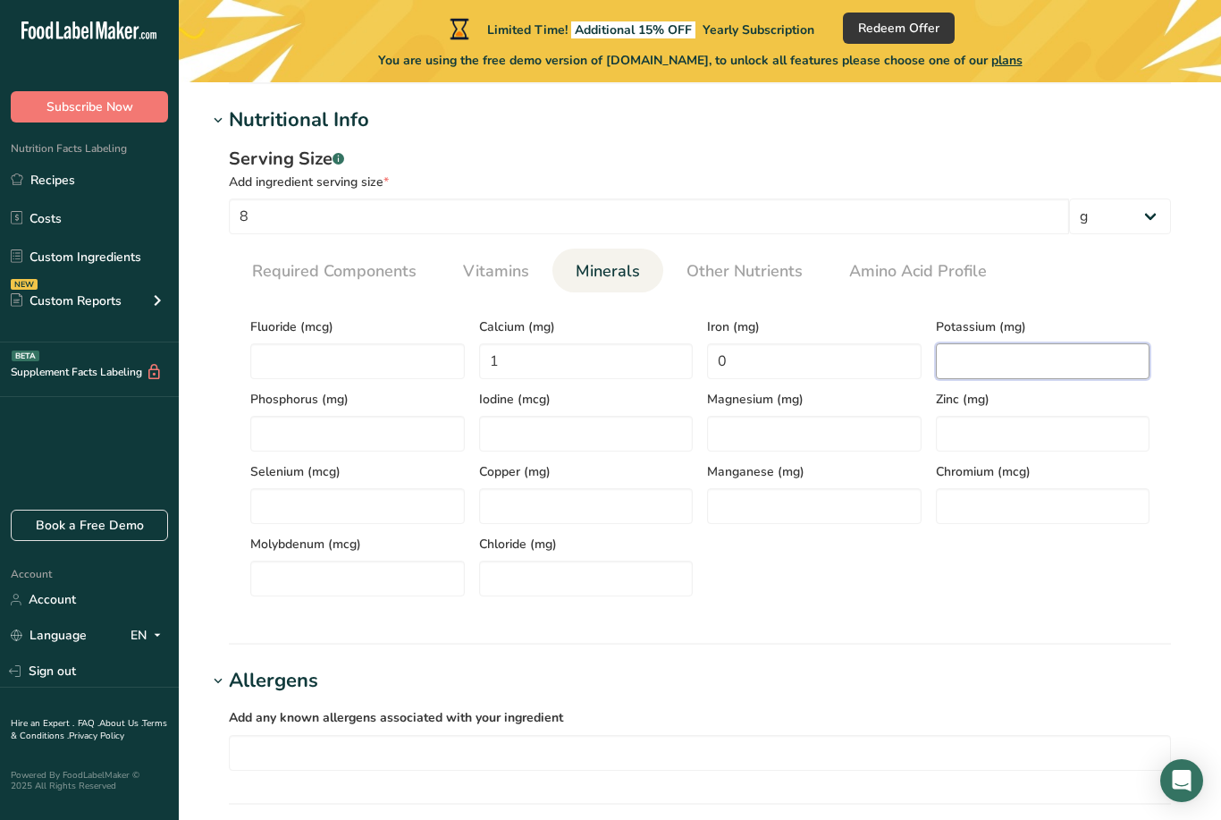
click at [1009, 356] on input "number" at bounding box center [1043, 361] width 215 height 36
type input "53.3"
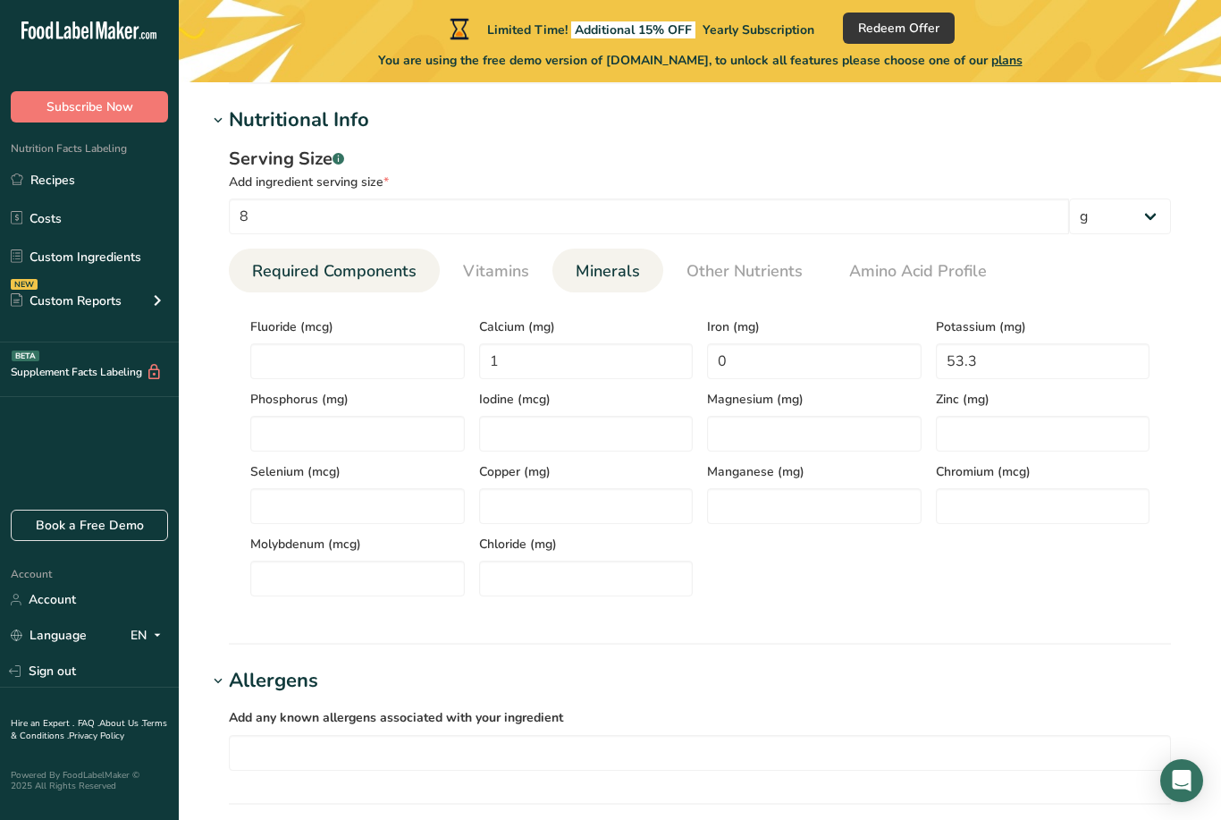
click at [392, 267] on span "Required Components" at bounding box center [334, 271] width 164 height 24
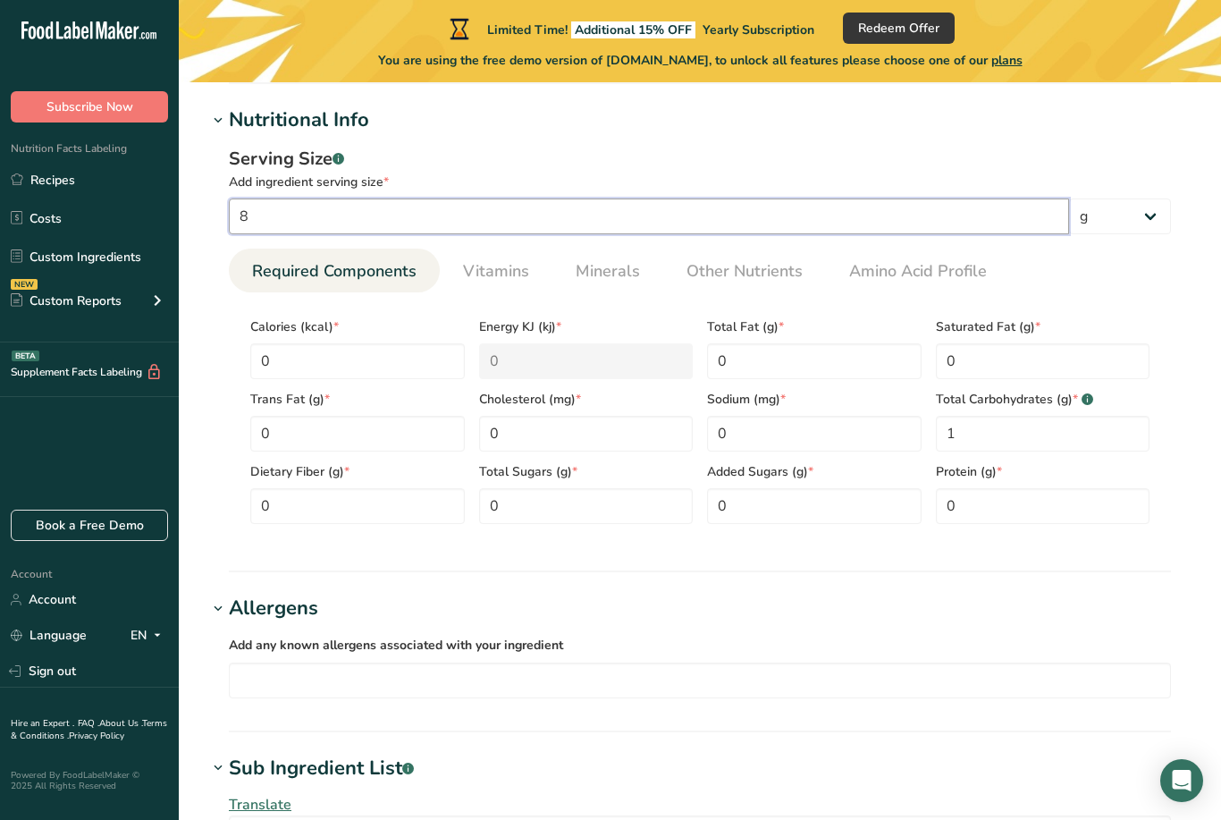
click at [660, 222] on input "8" at bounding box center [649, 216] width 840 height 36
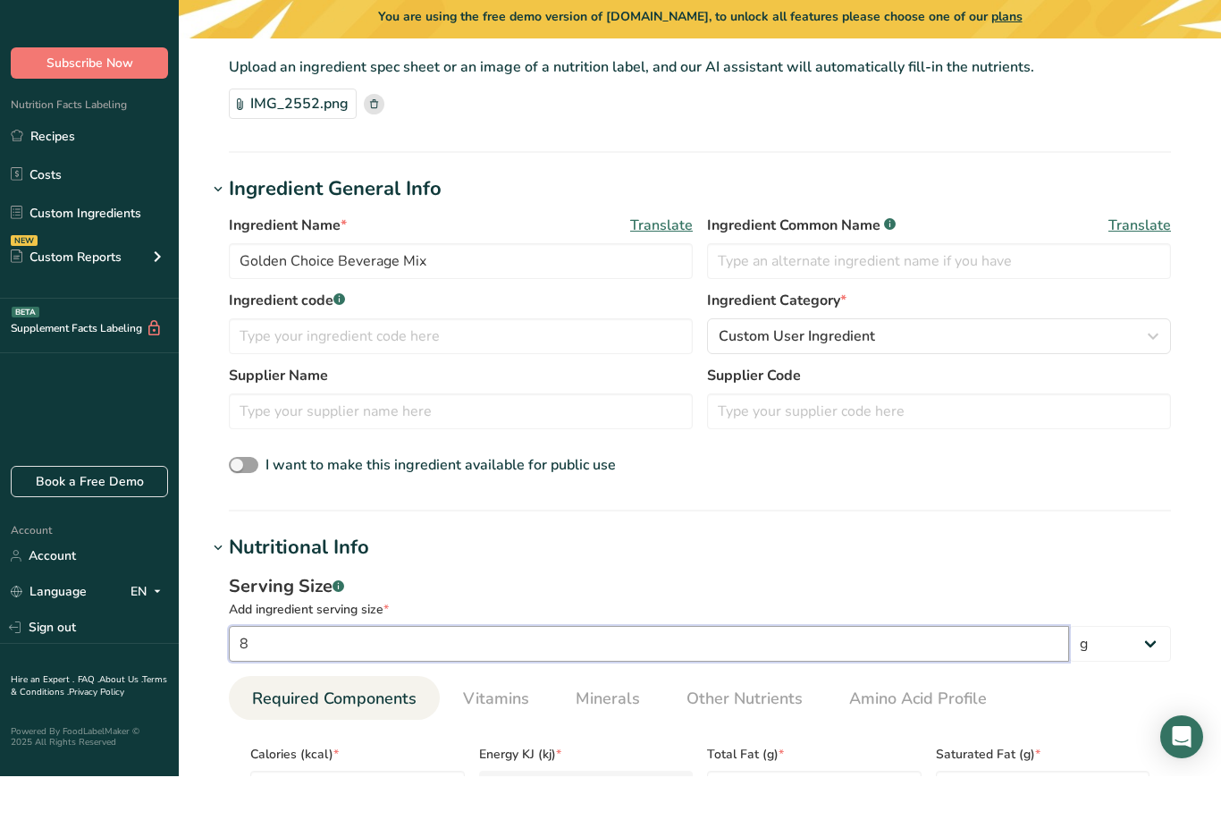
scroll to position [487, 0]
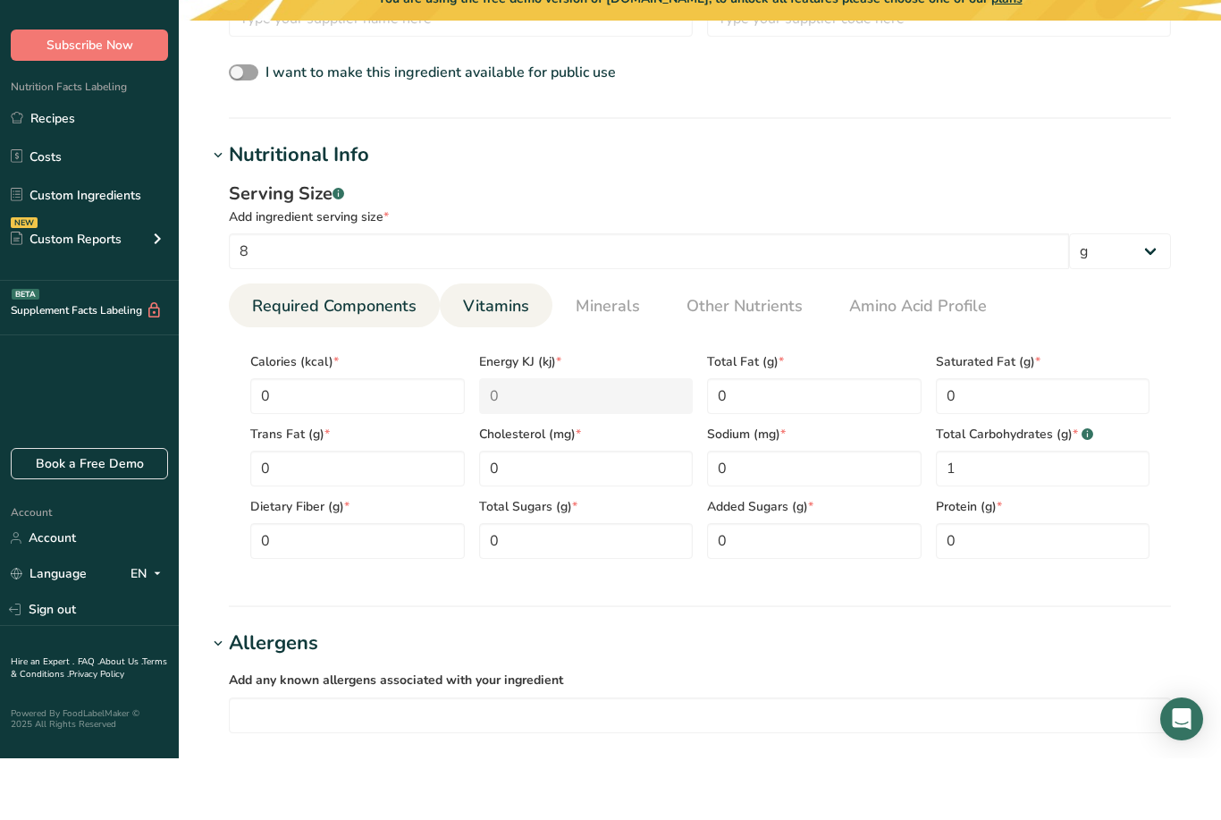
click at [510, 356] on span "Vitamins" at bounding box center [496, 368] width 66 height 24
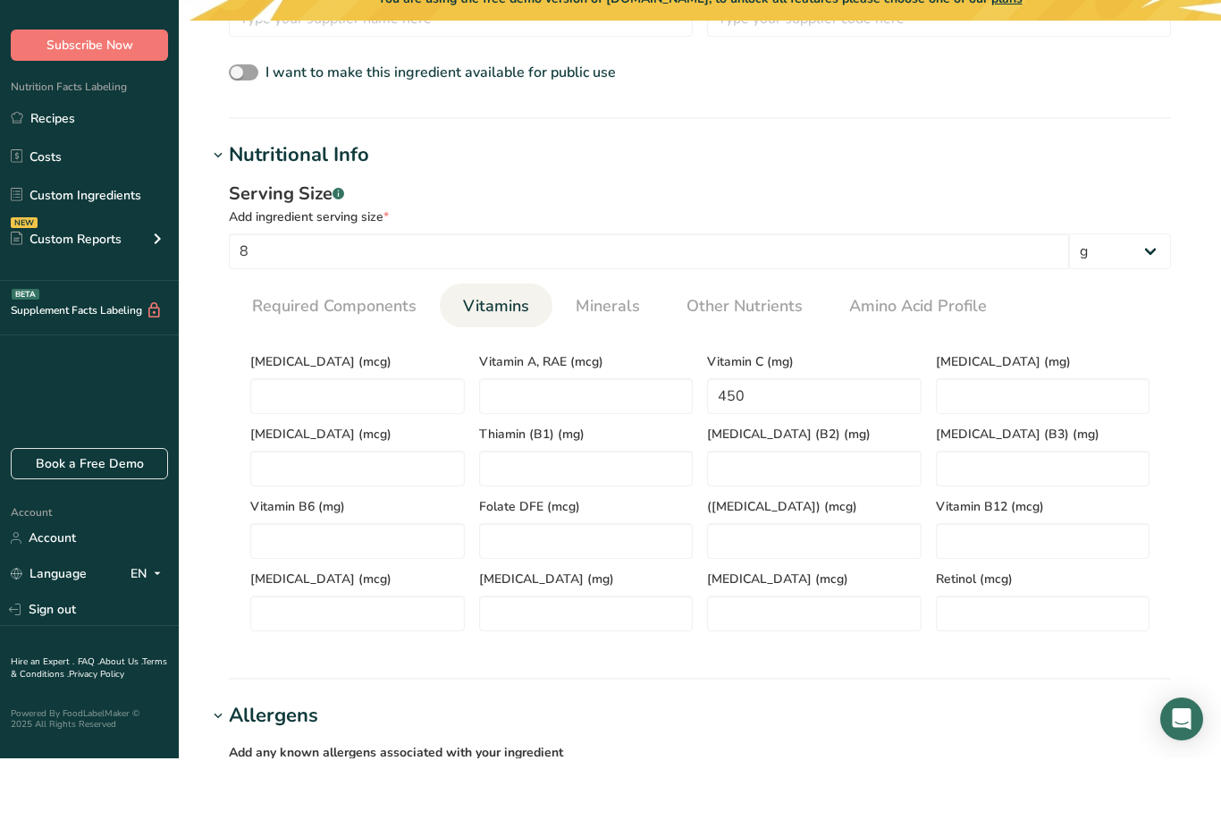
scroll to position [550, 0]
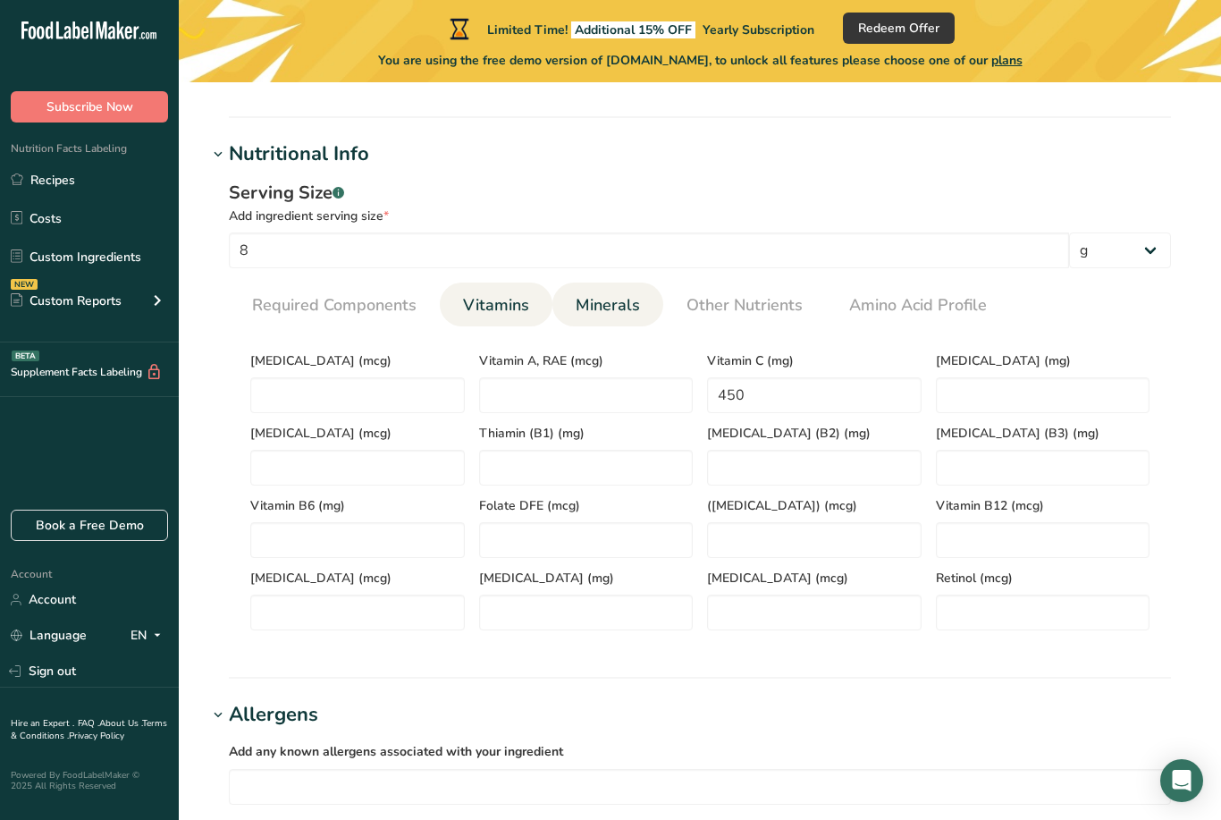
click at [643, 325] on link "Minerals" at bounding box center [608, 305] width 79 height 46
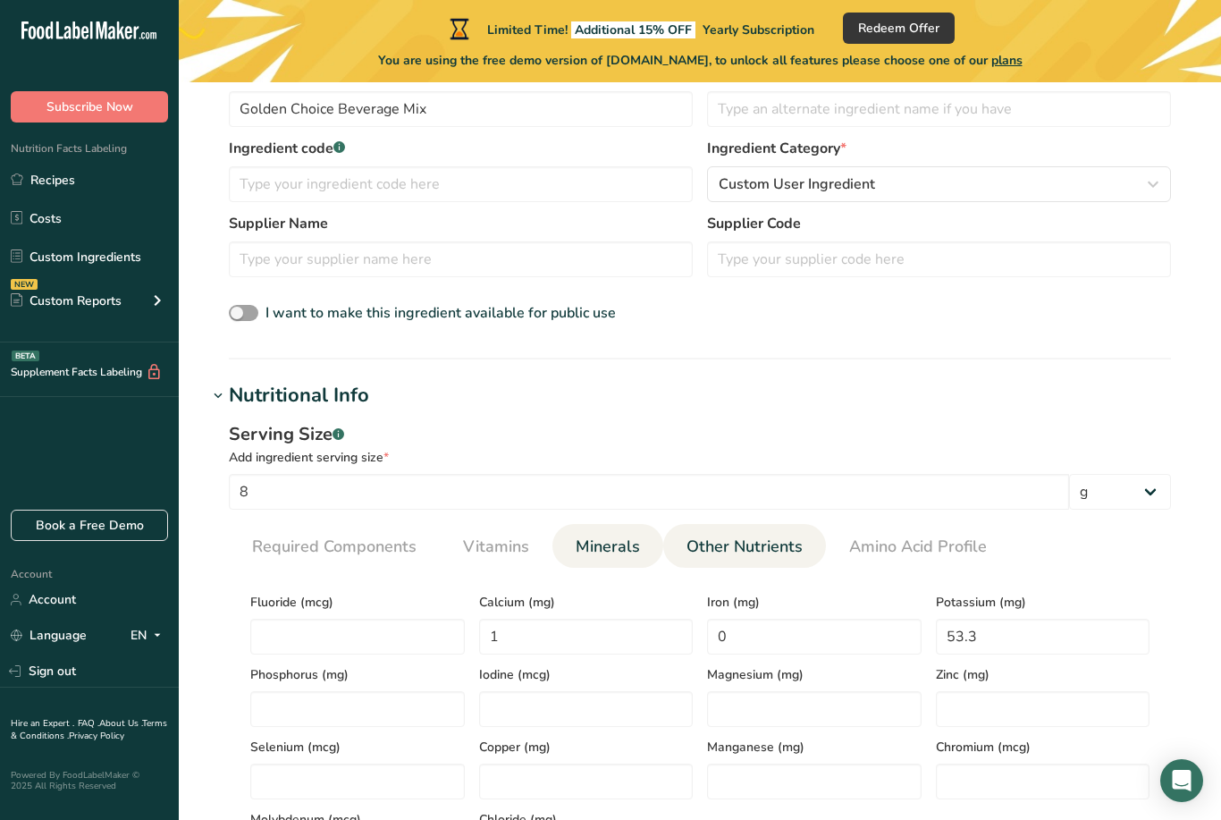
click at [753, 527] on link "Other Nutrients" at bounding box center [744, 547] width 131 height 46
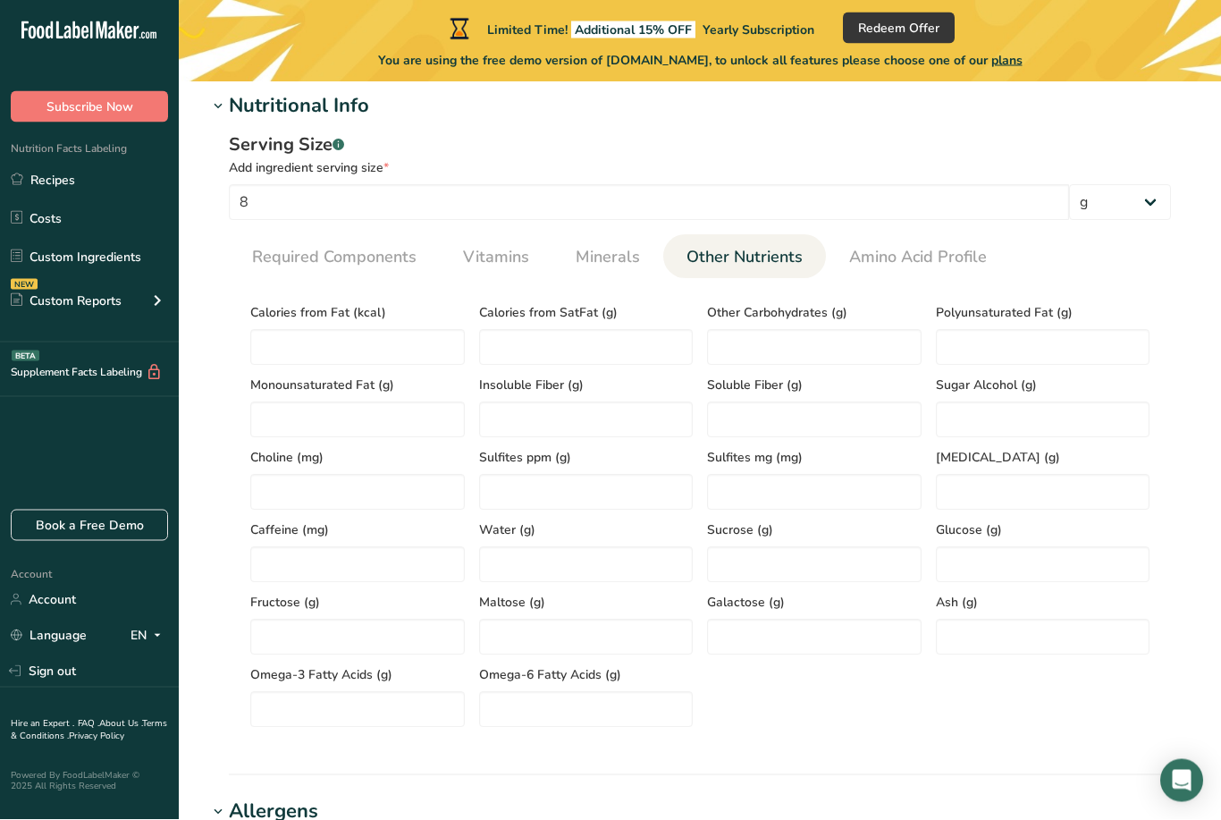
scroll to position [598, 0]
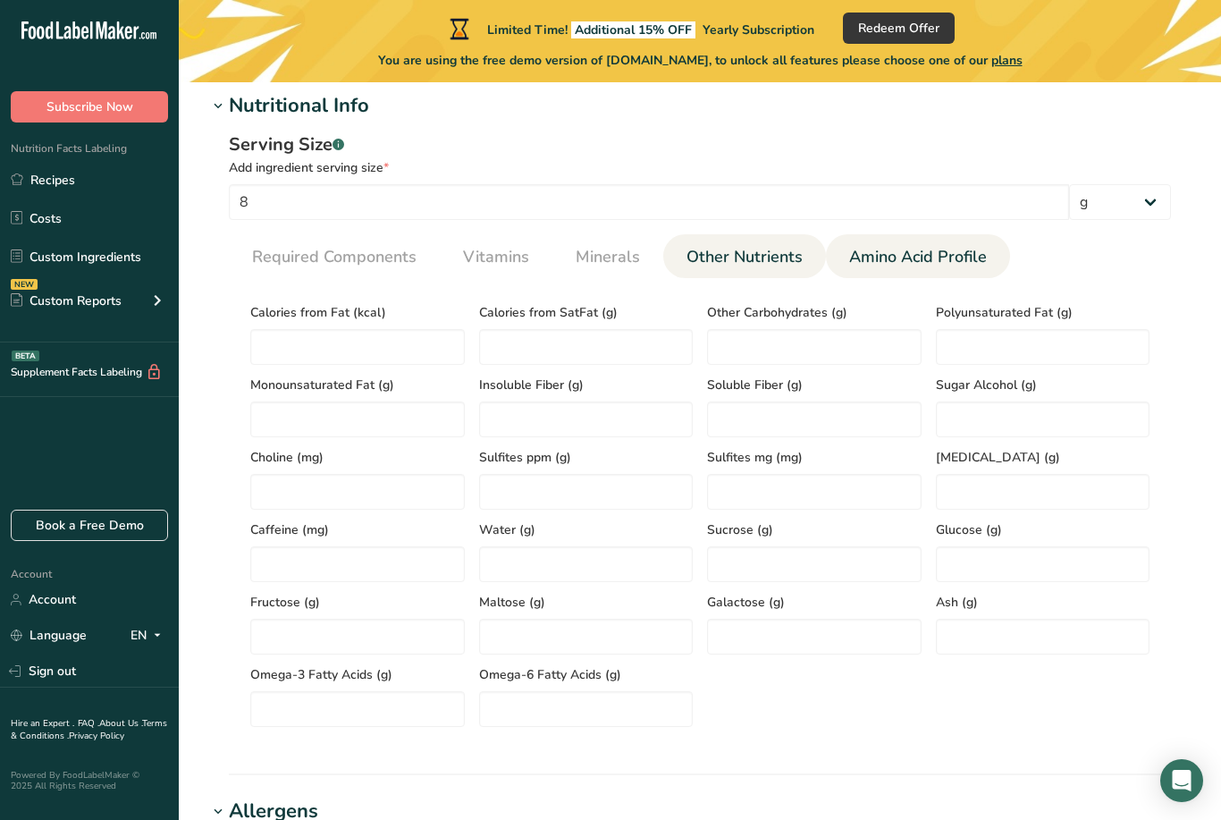
click at [960, 236] on link "Amino Acid Profile" at bounding box center [918, 257] width 152 height 46
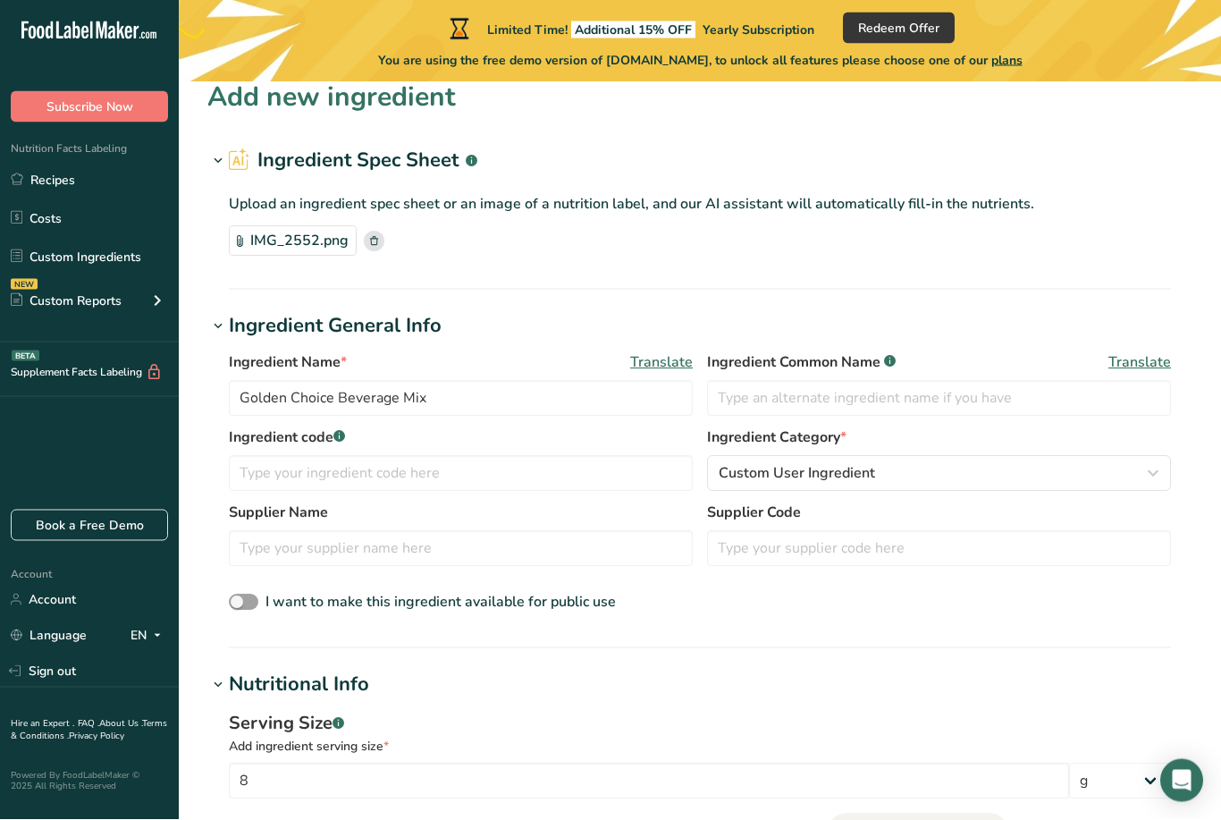
scroll to position [20, 0]
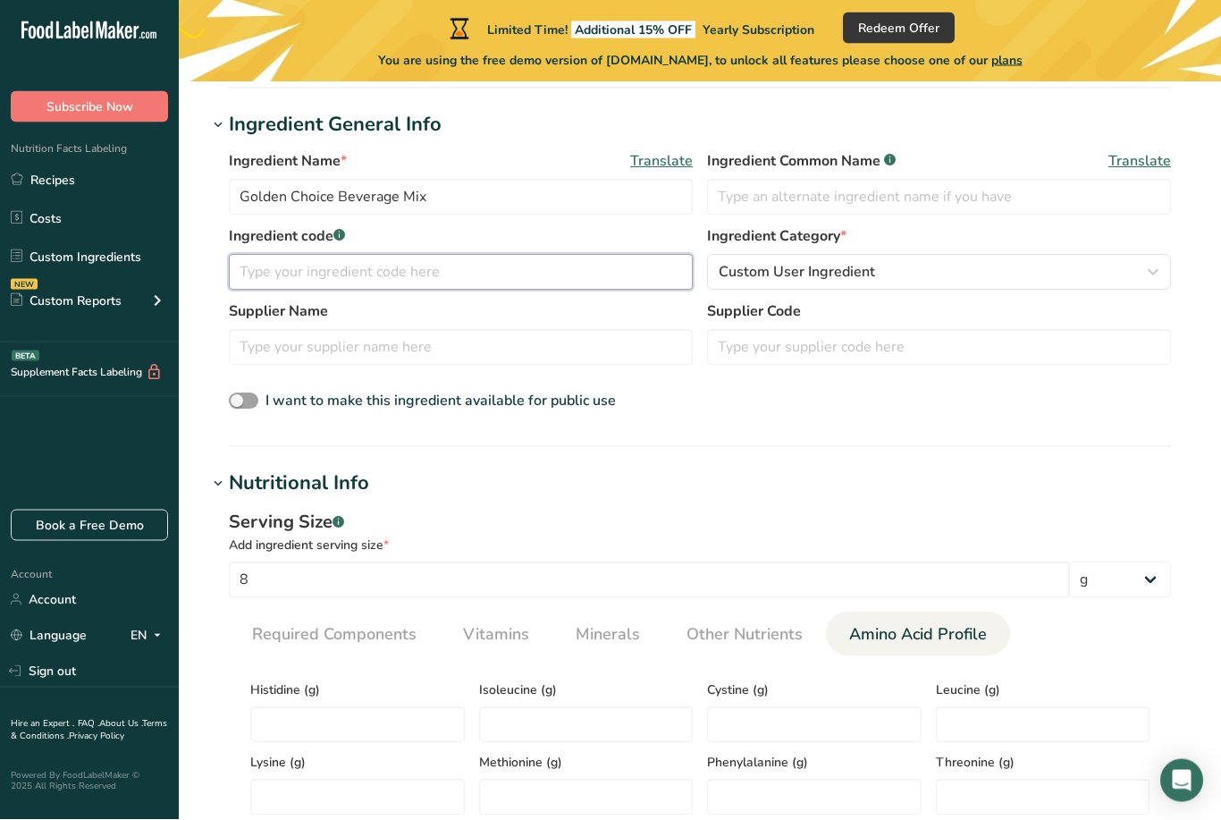
click at [553, 273] on input "text" at bounding box center [461, 273] width 464 height 36
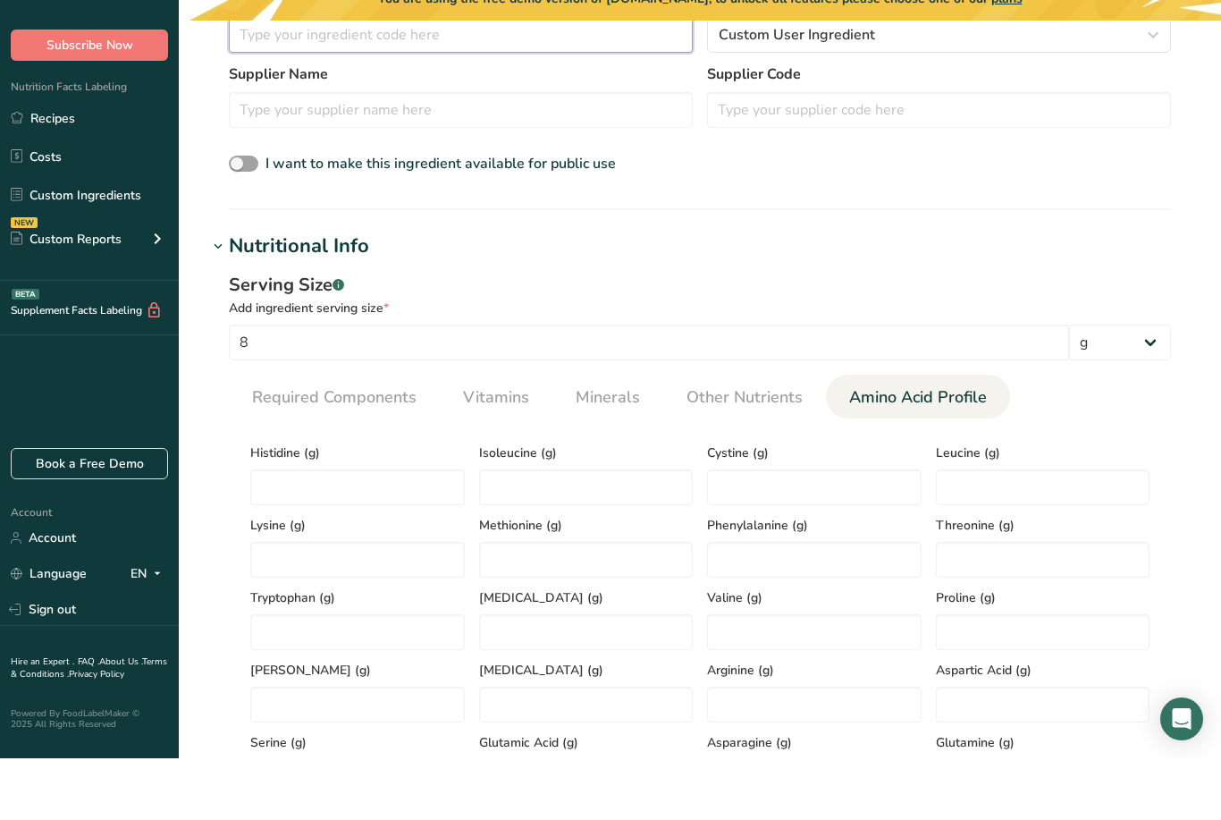
scroll to position [398, 0]
click at [800, 384] on input "8" at bounding box center [649, 402] width 840 height 36
type input "6"
click at [505, 445] on span "Vitamins" at bounding box center [496, 457] width 66 height 24
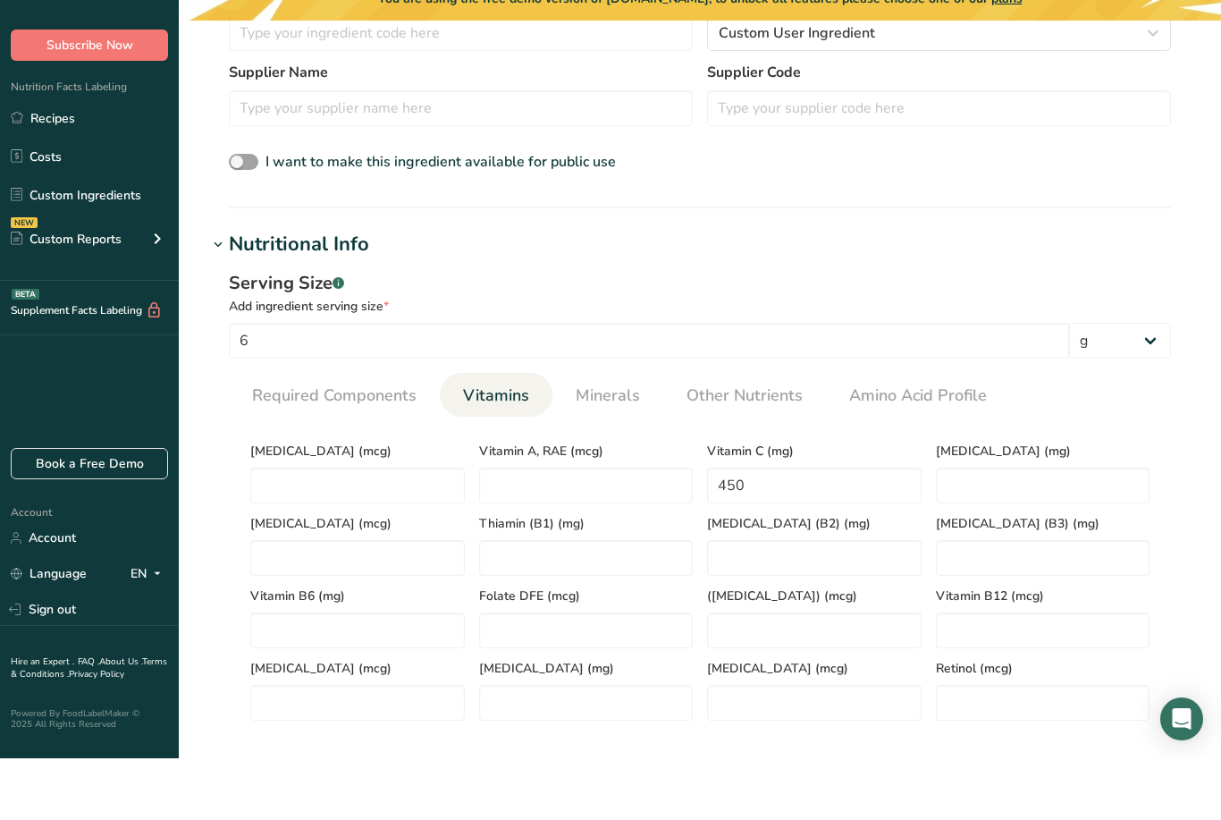
scroll to position [460, 0]
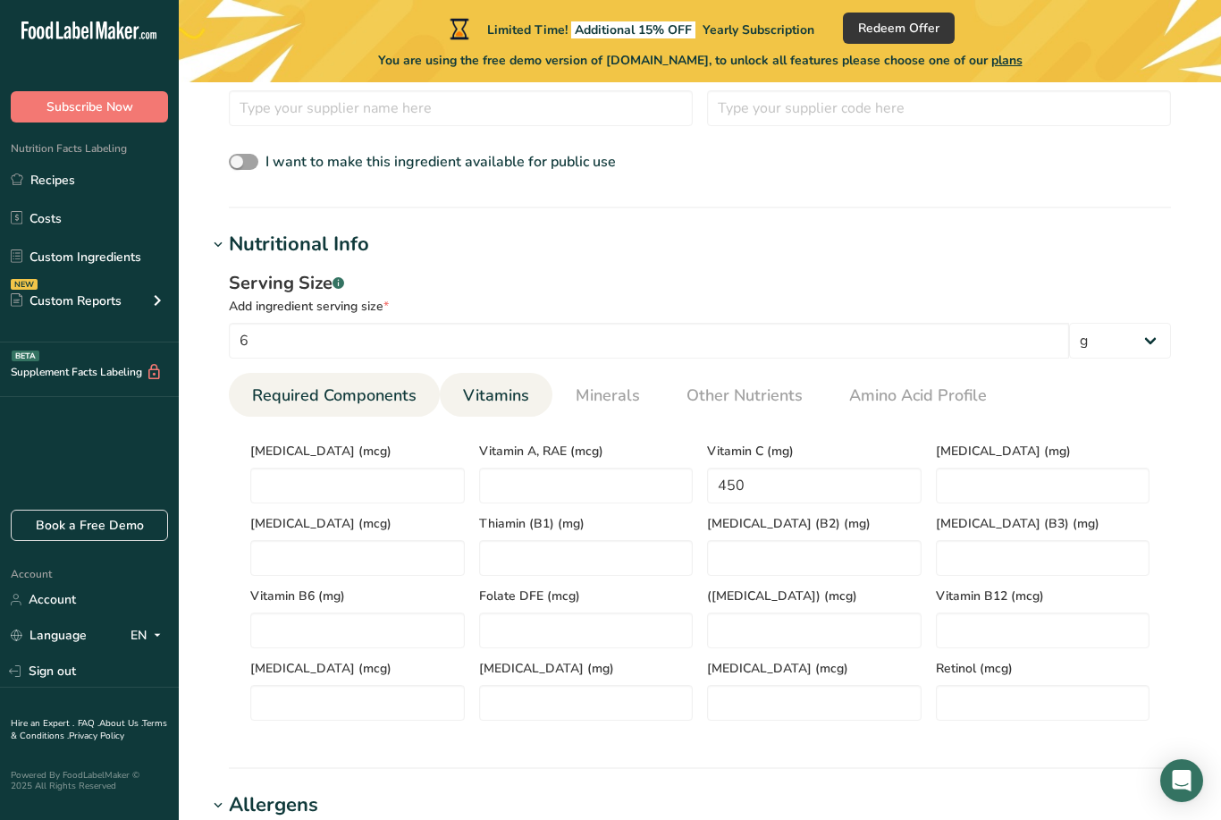
click at [386, 404] on span "Required Components" at bounding box center [334, 396] width 164 height 24
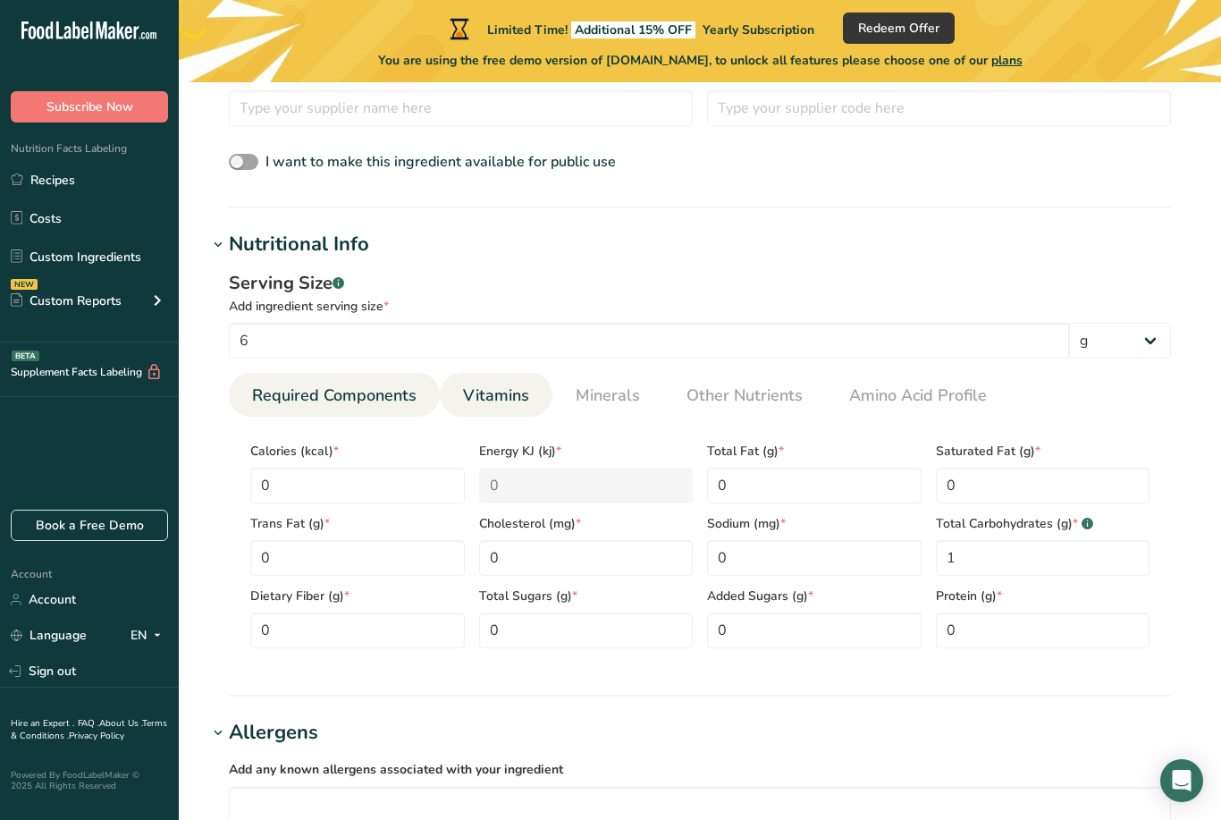
click at [515, 399] on span "Vitamins" at bounding box center [496, 396] width 66 height 24
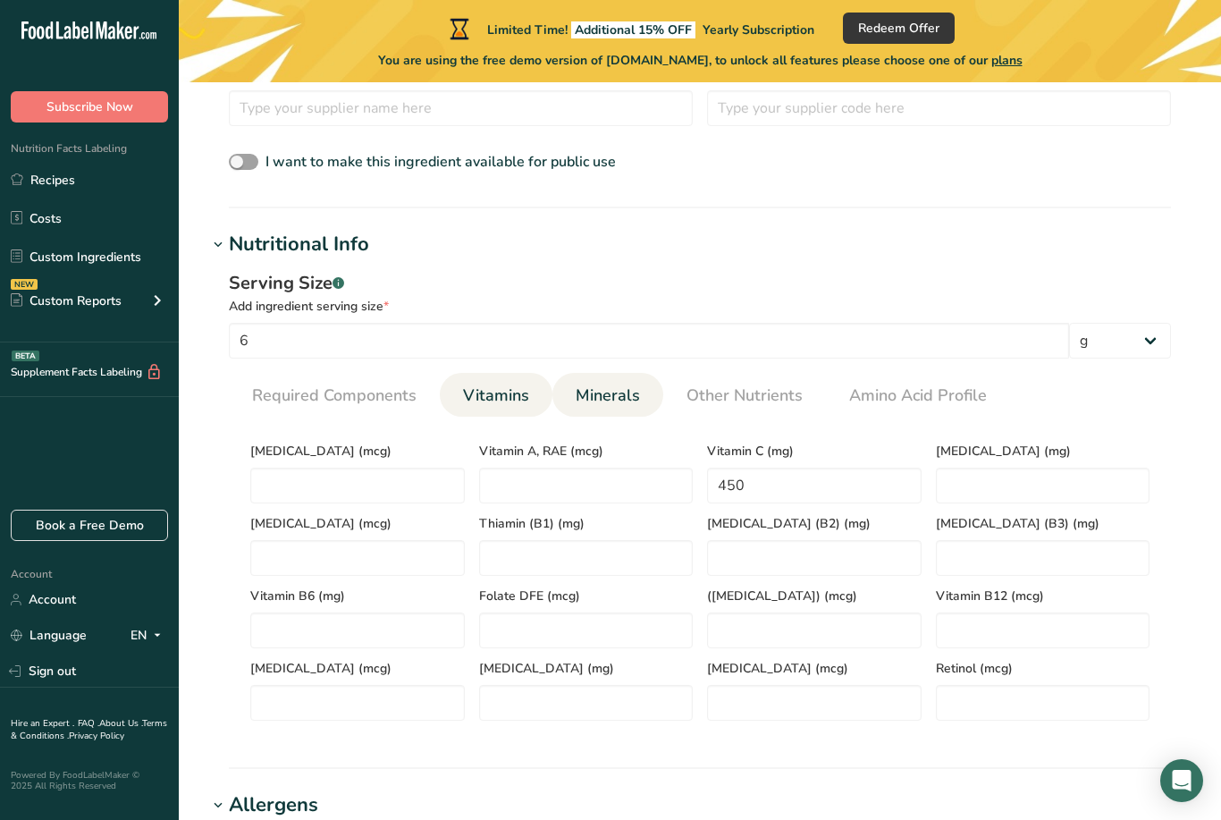
click at [642, 386] on link "Minerals" at bounding box center [608, 396] width 79 height 46
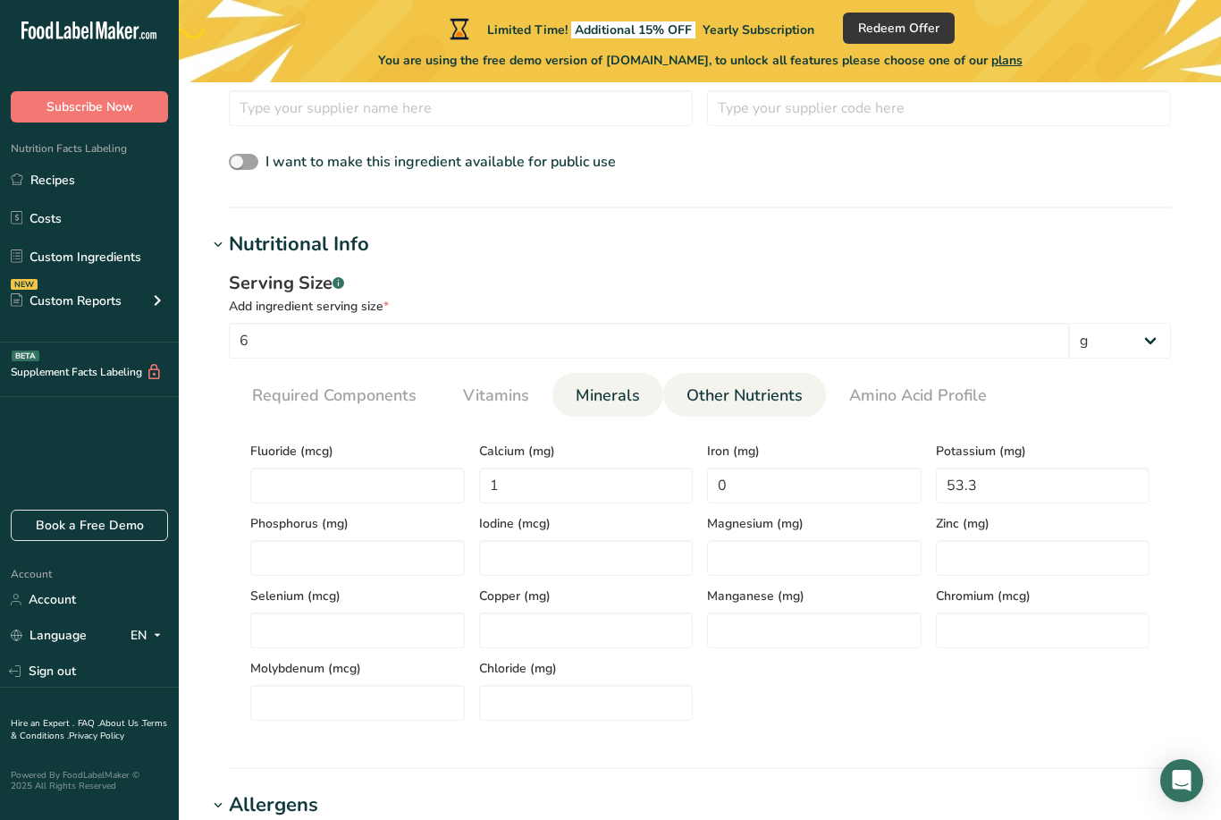
click at [772, 394] on span "Other Nutrients" at bounding box center [745, 396] width 116 height 24
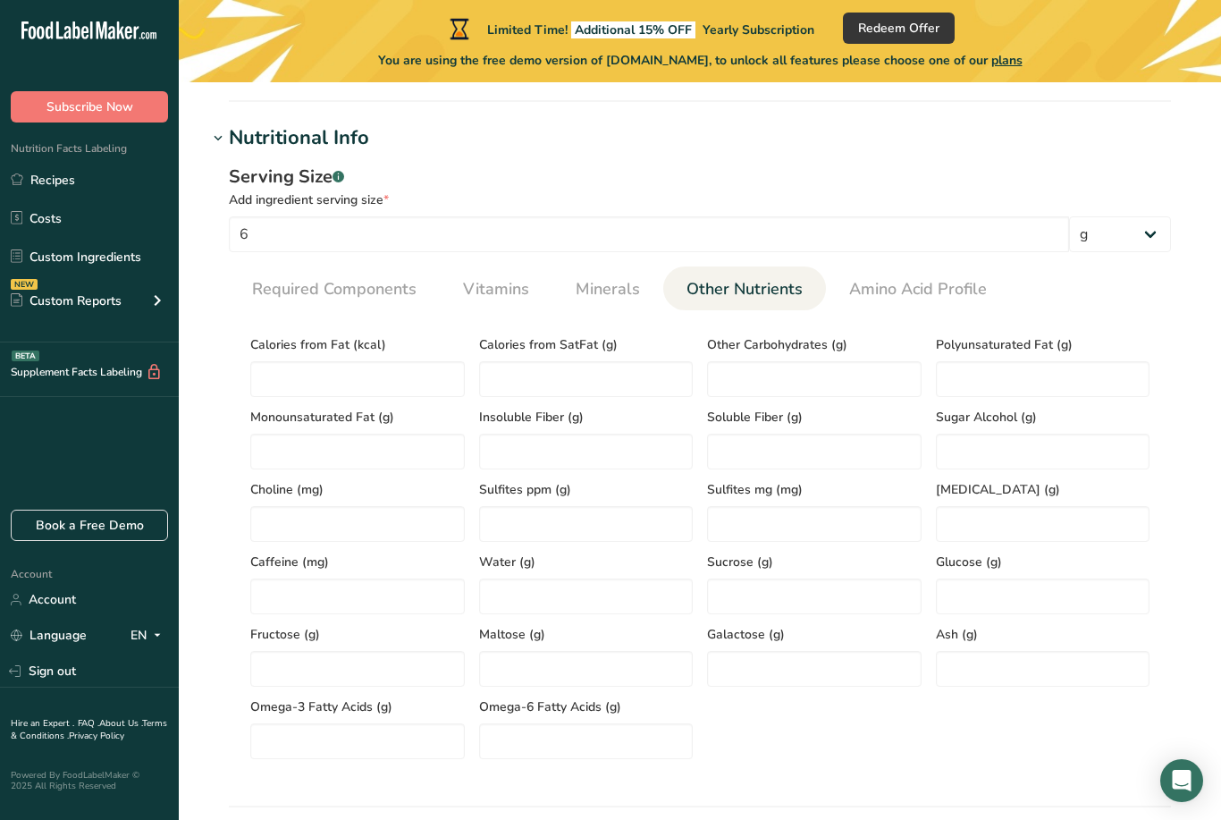
scroll to position [575, 0]
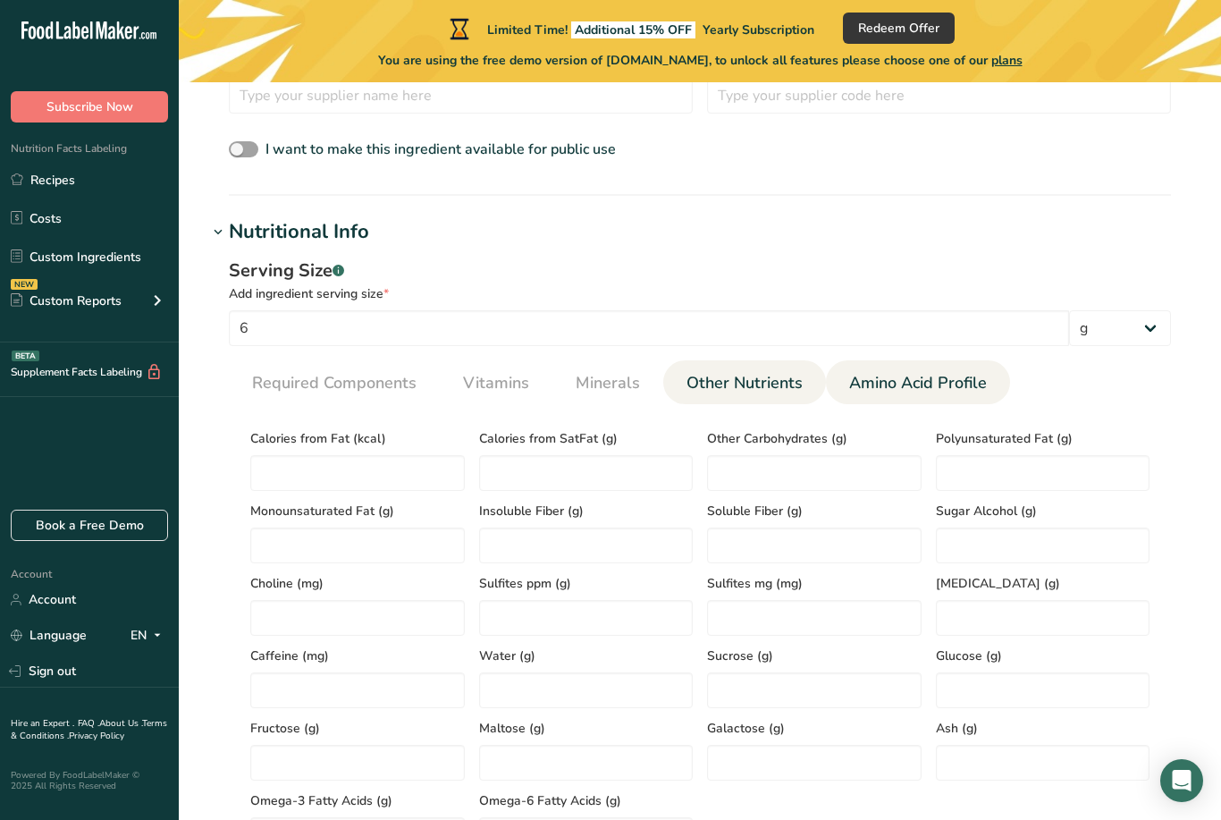
click at [952, 375] on span "Amino Acid Profile" at bounding box center [918, 383] width 138 height 24
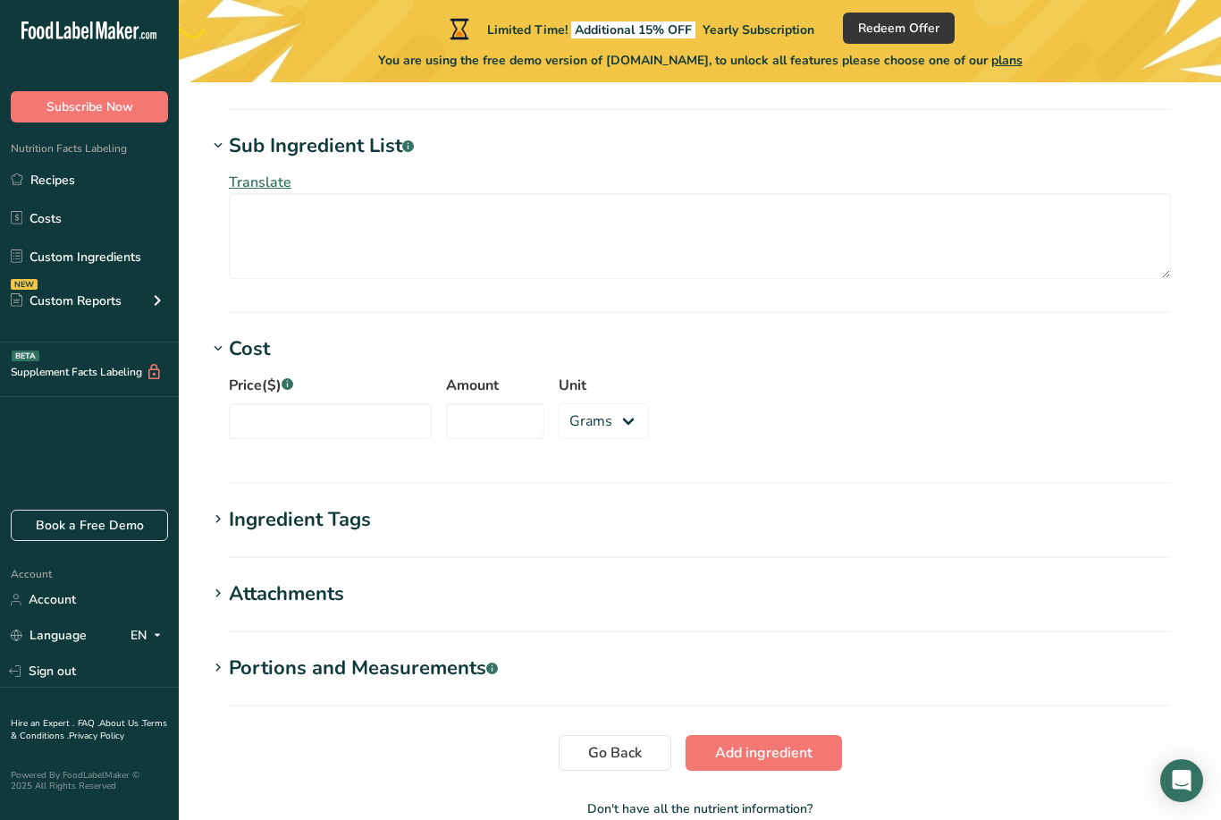
scroll to position [1396, 0]
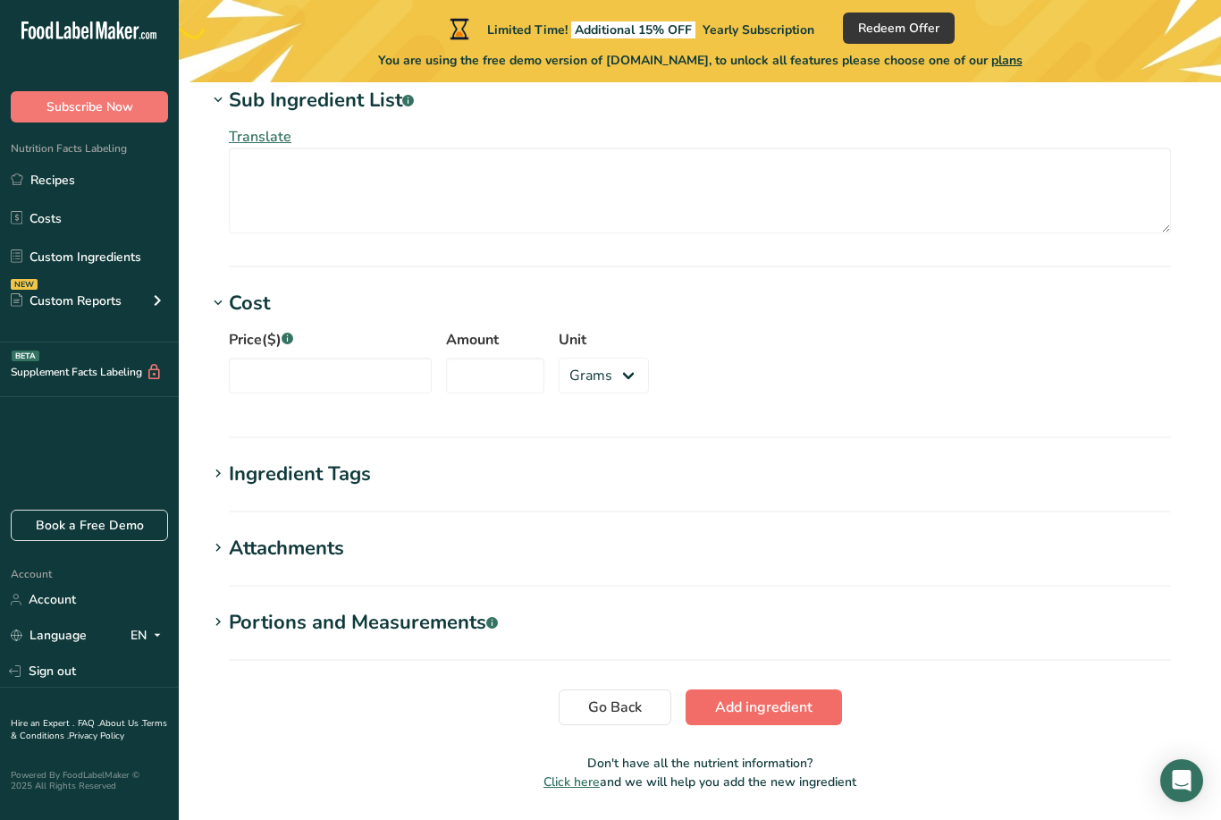
click at [745, 695] on button "Add ingredient" at bounding box center [764, 707] width 156 height 36
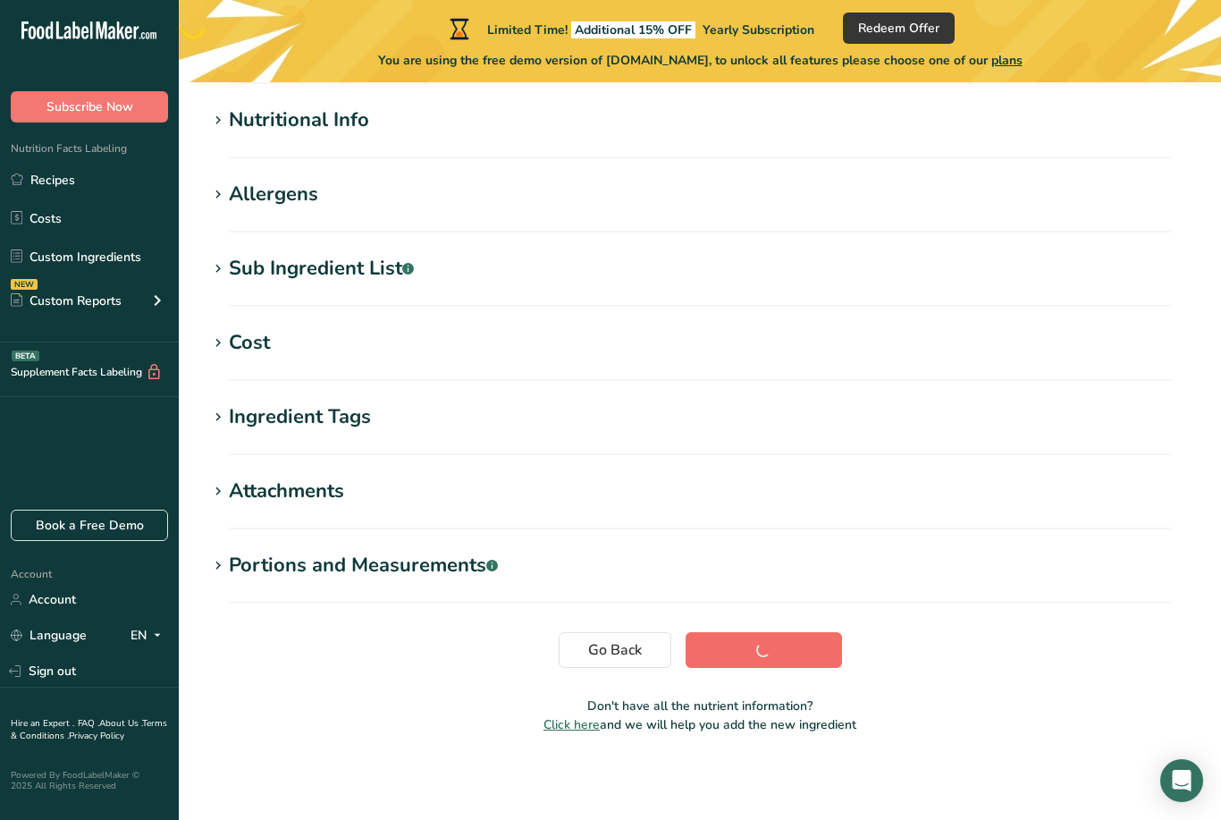
scroll to position [151, 0]
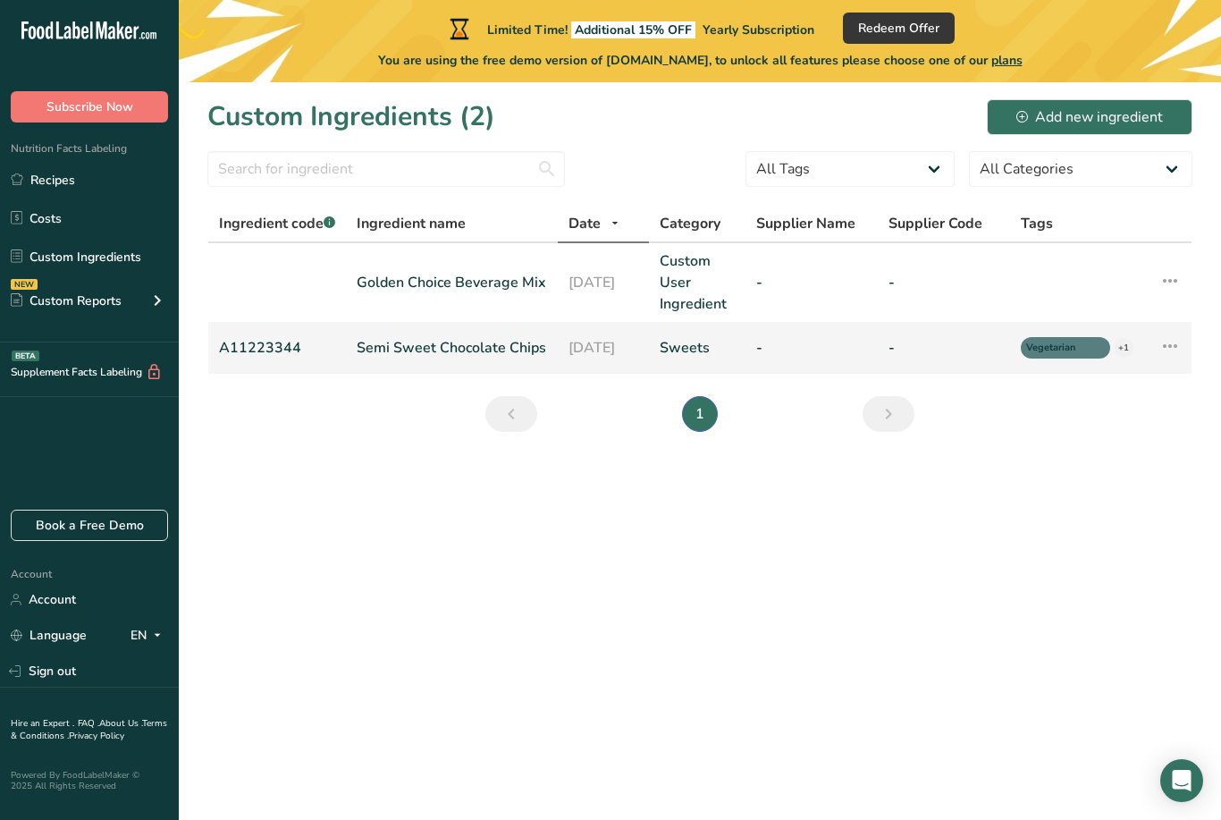
click at [1170, 349] on icon at bounding box center [1169, 346] width 21 height 32
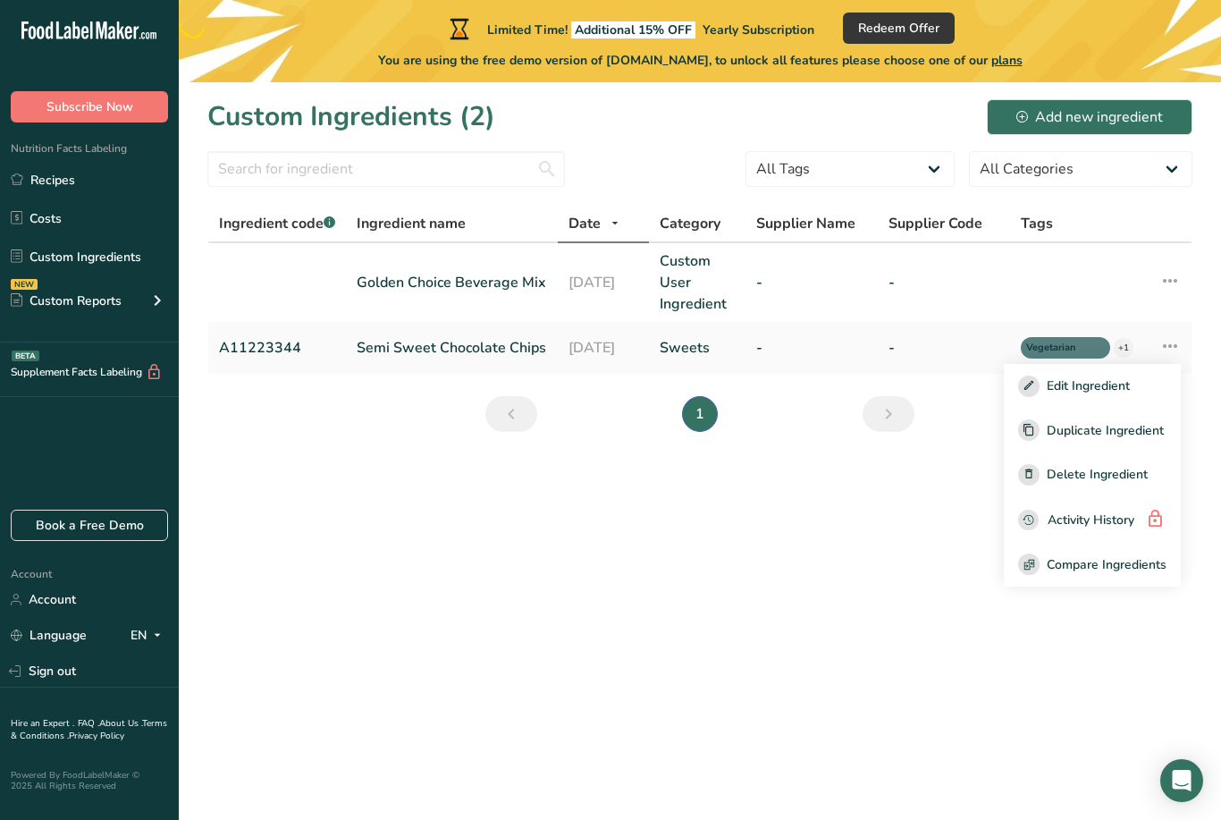
click at [818, 603] on main "Limited Time! Additional 15% OFF Yearly Subscription Redeem Offer You are using…" at bounding box center [610, 410] width 1221 height 820
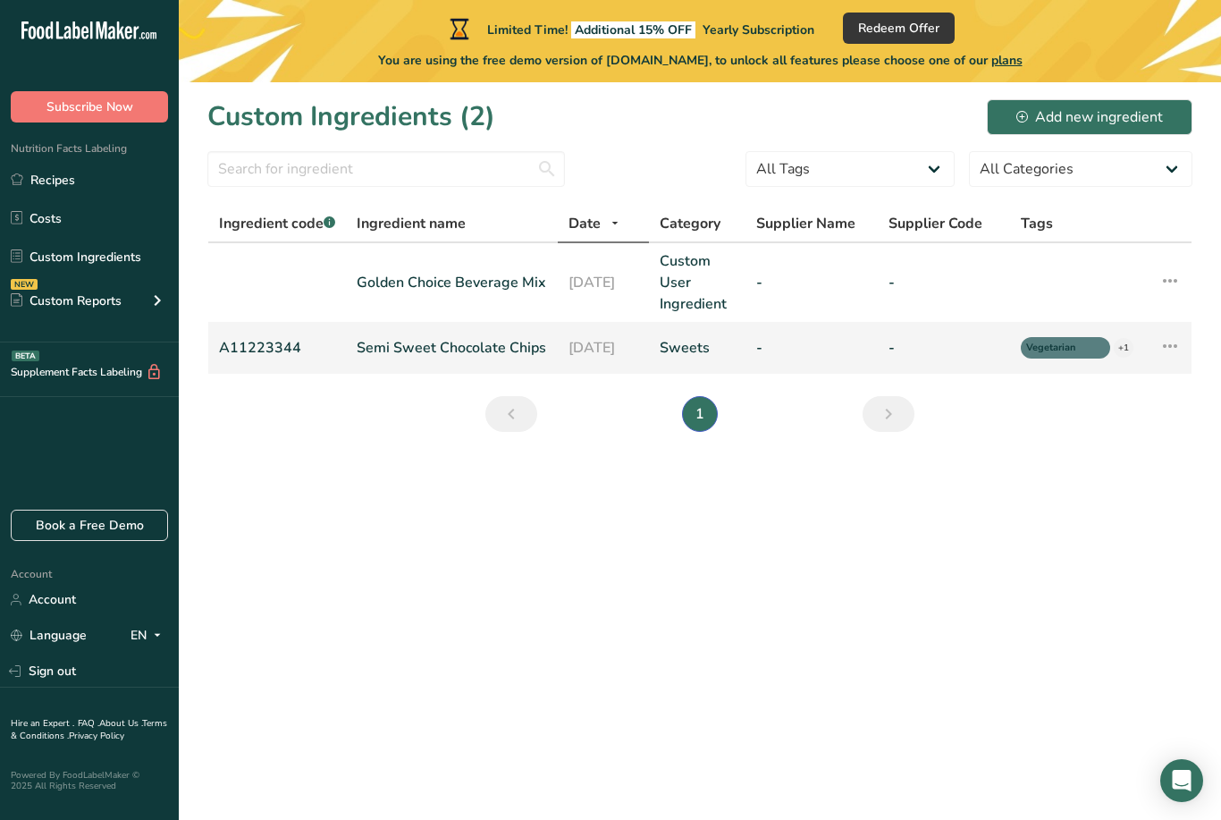
click at [1170, 346] on icon at bounding box center [1169, 346] width 21 height 32
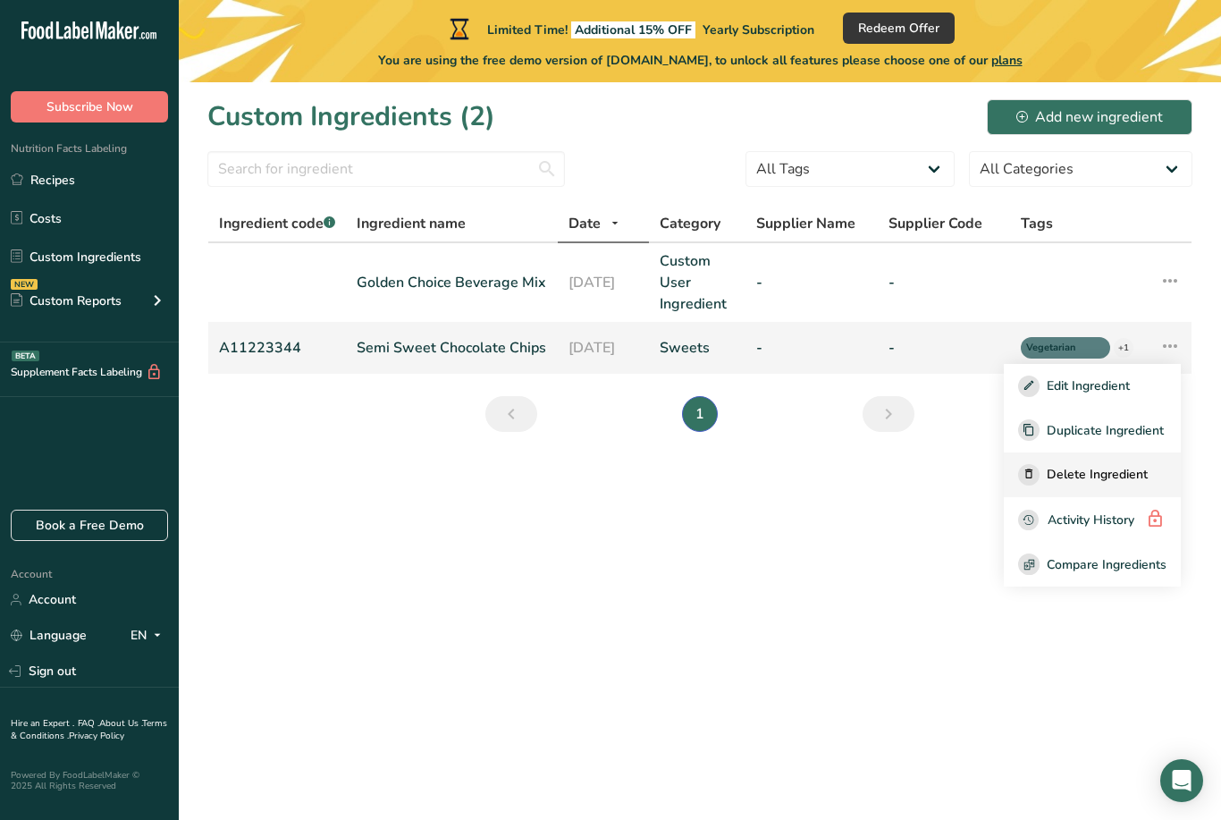
click at [1083, 472] on span "Delete Ingredient" at bounding box center [1097, 474] width 101 height 19
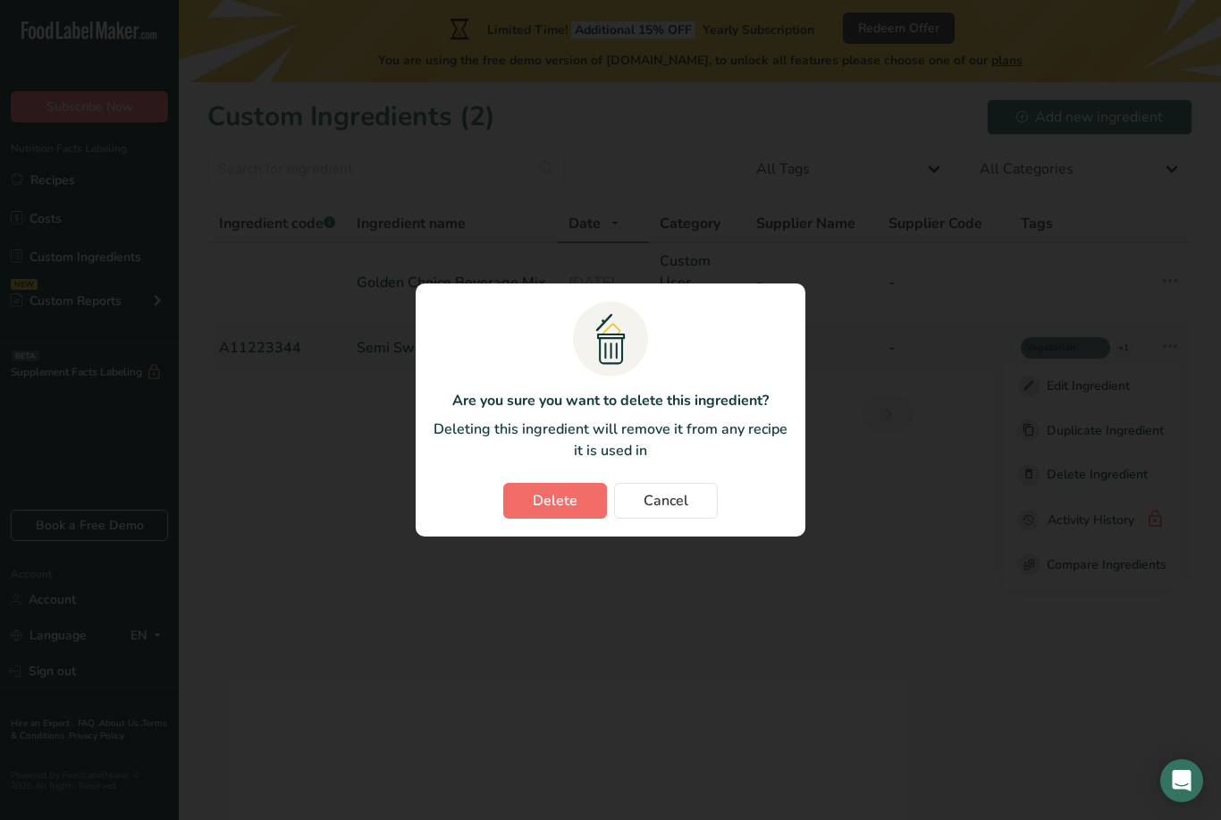
click at [544, 518] on button "Delete" at bounding box center [555, 501] width 104 height 36
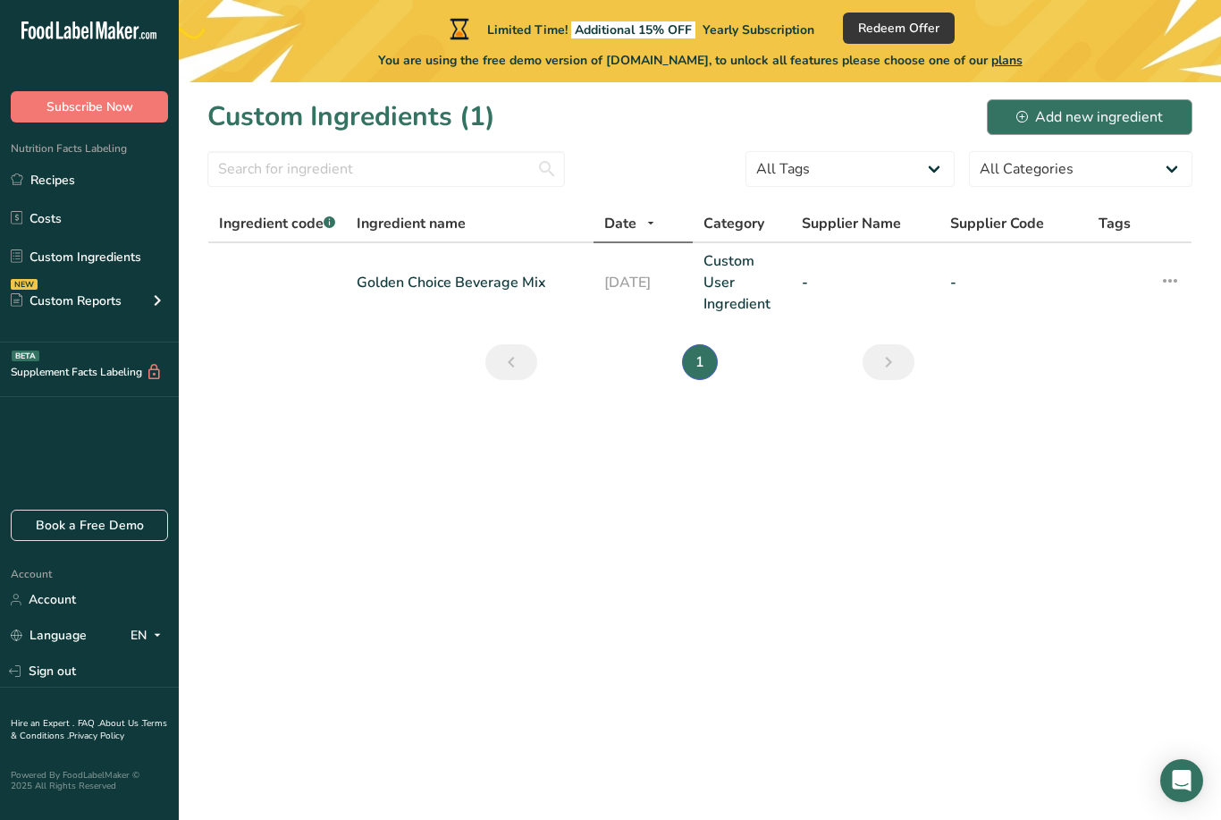
click at [1102, 120] on div "Add new ingredient" at bounding box center [1089, 116] width 147 height 21
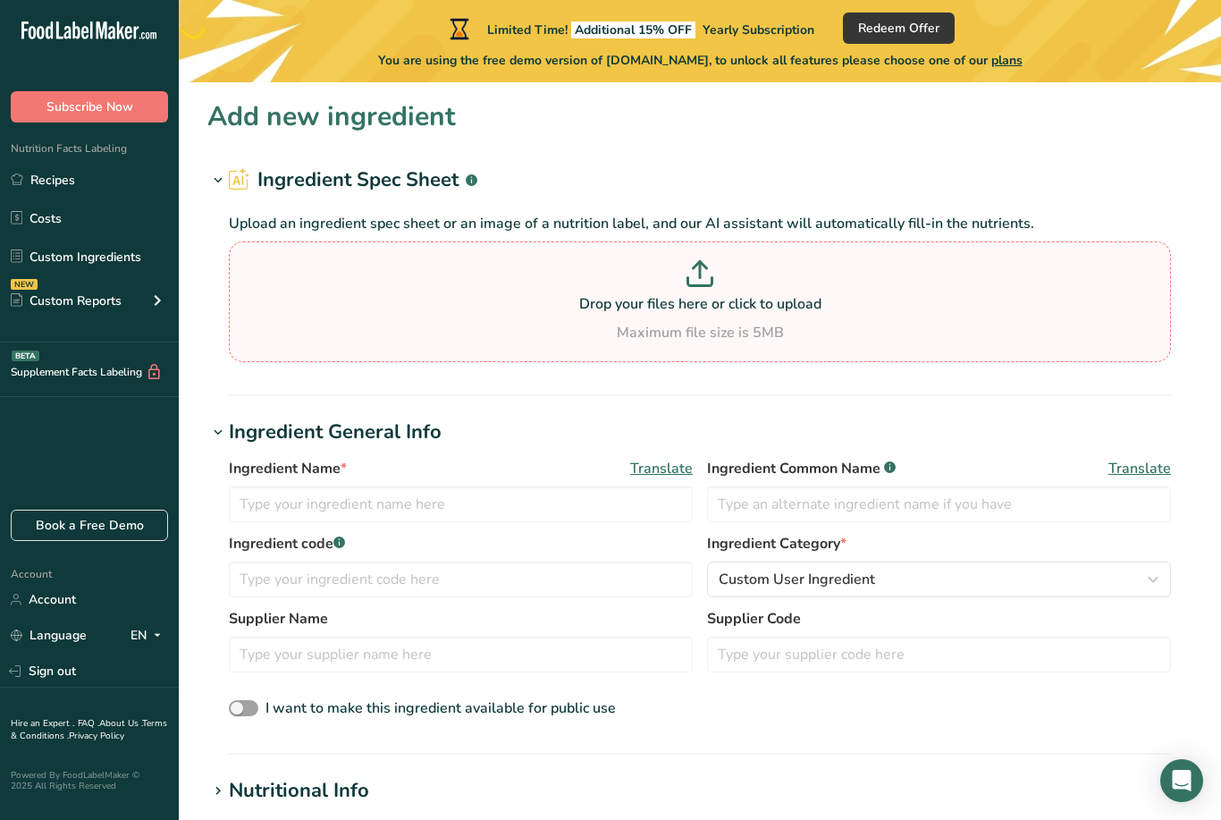
click at [704, 299] on p "Drop your files here or click to upload" at bounding box center [699, 303] width 933 height 21
click at [704, 299] on input "Drop your files here or click to upload Maximum file size is 5MB" at bounding box center [700, 301] width 942 height 121
type input "C:\fakepath\image.jpg"
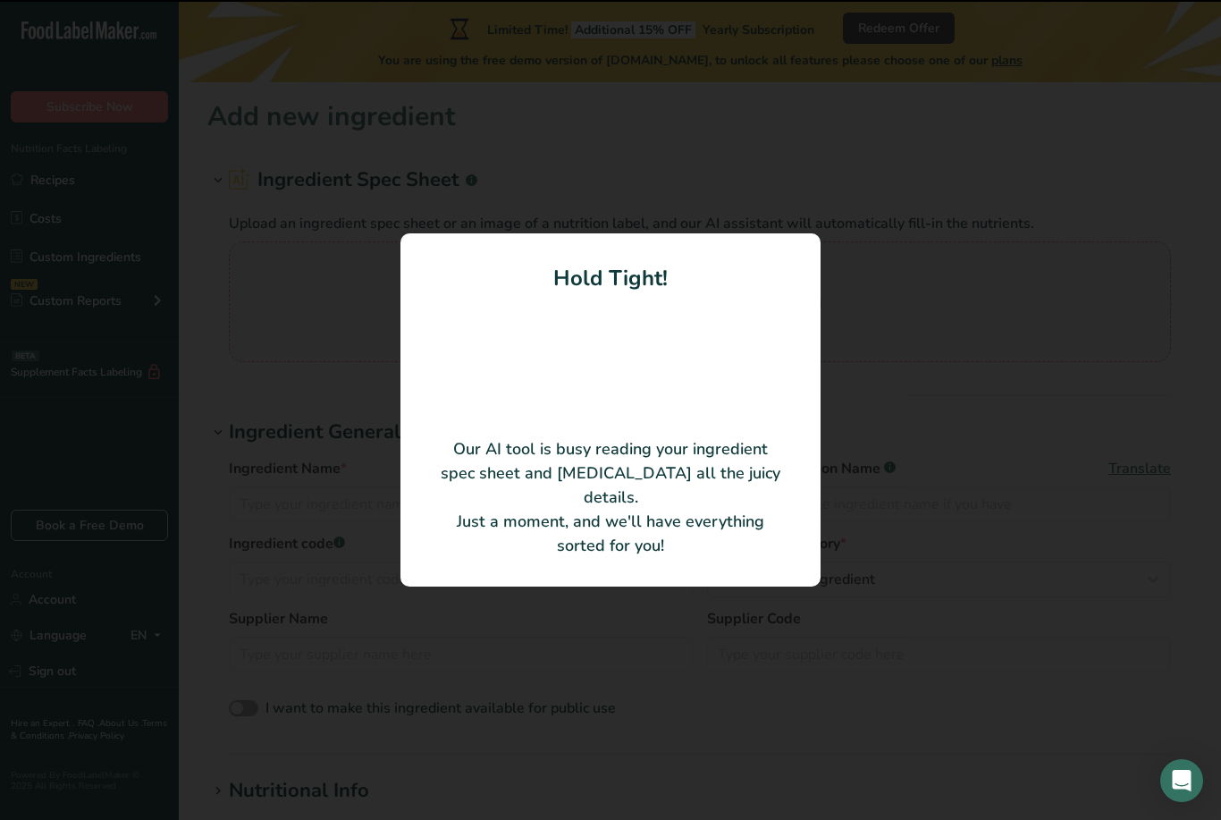
type input "L-[MEDICAL_DATA]"
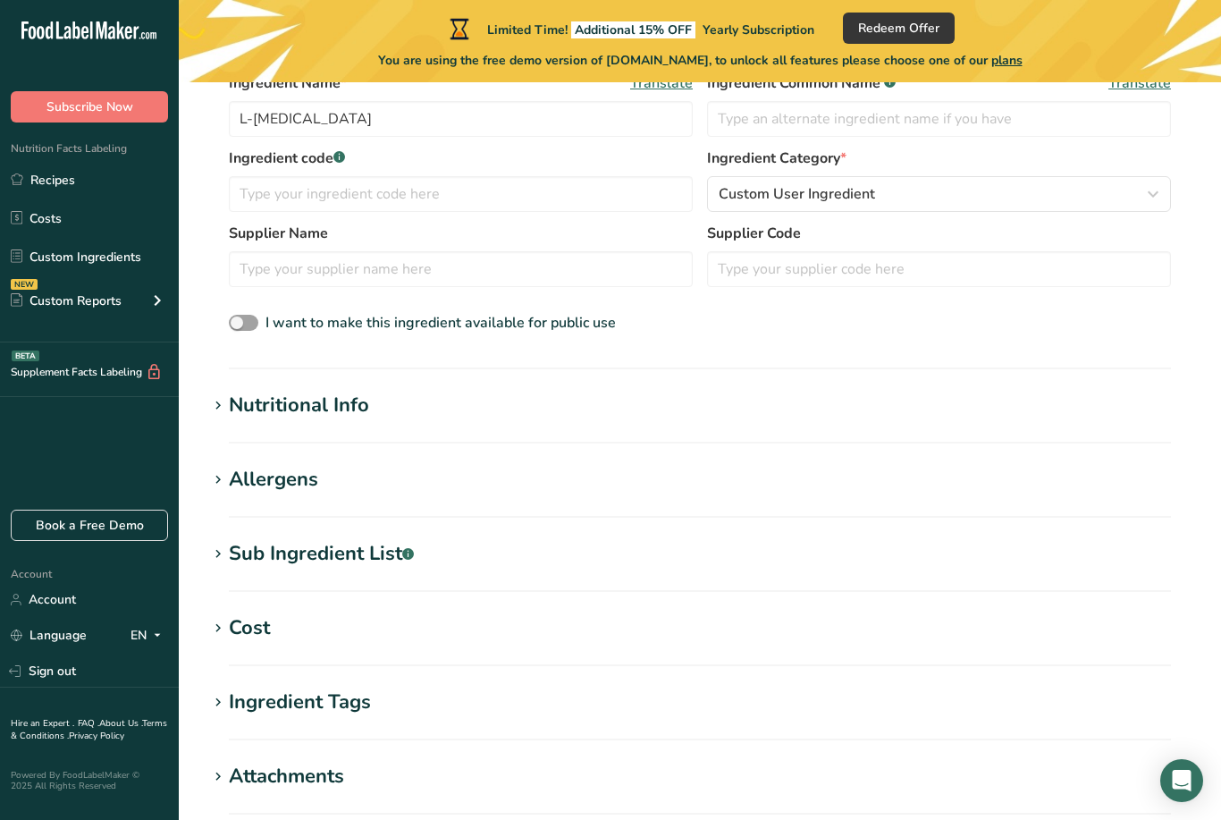
scroll to position [311, 0]
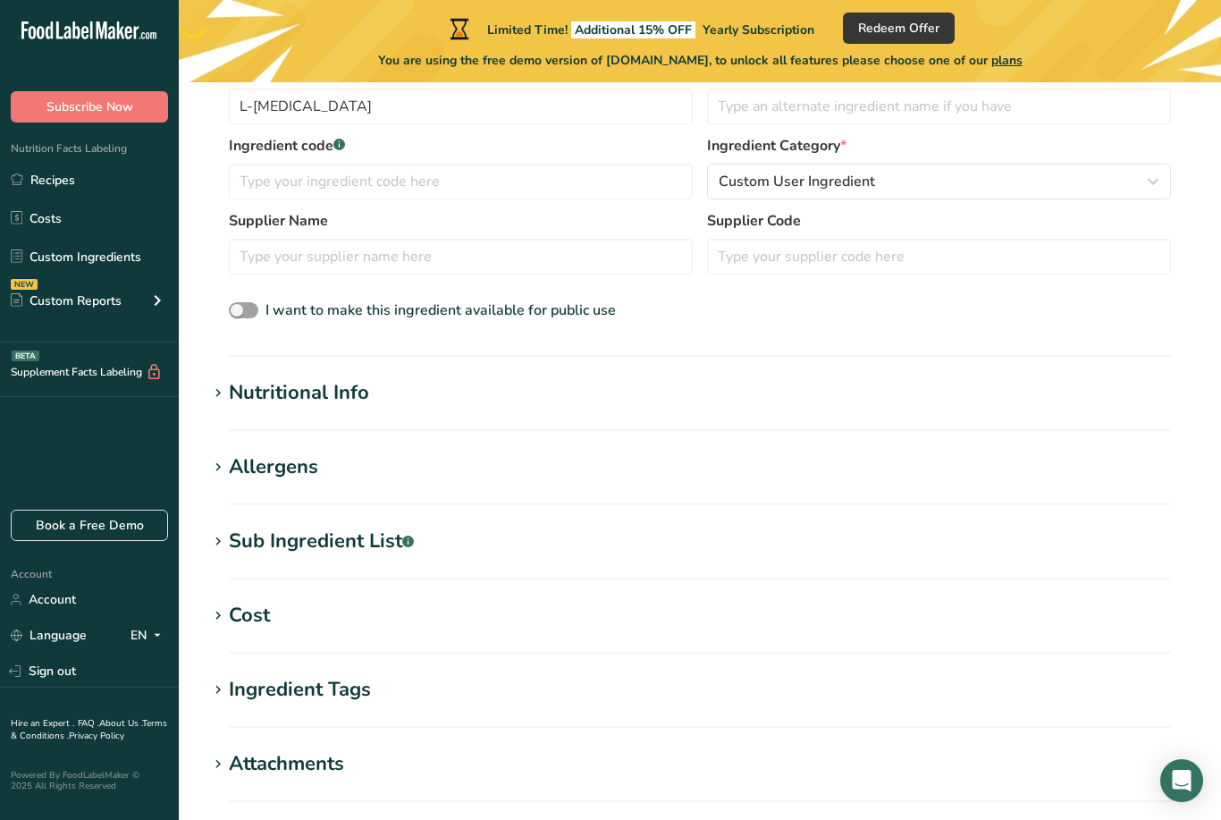
click at [633, 407] on h1 "Nutritional Info" at bounding box center [699, 393] width 985 height 30
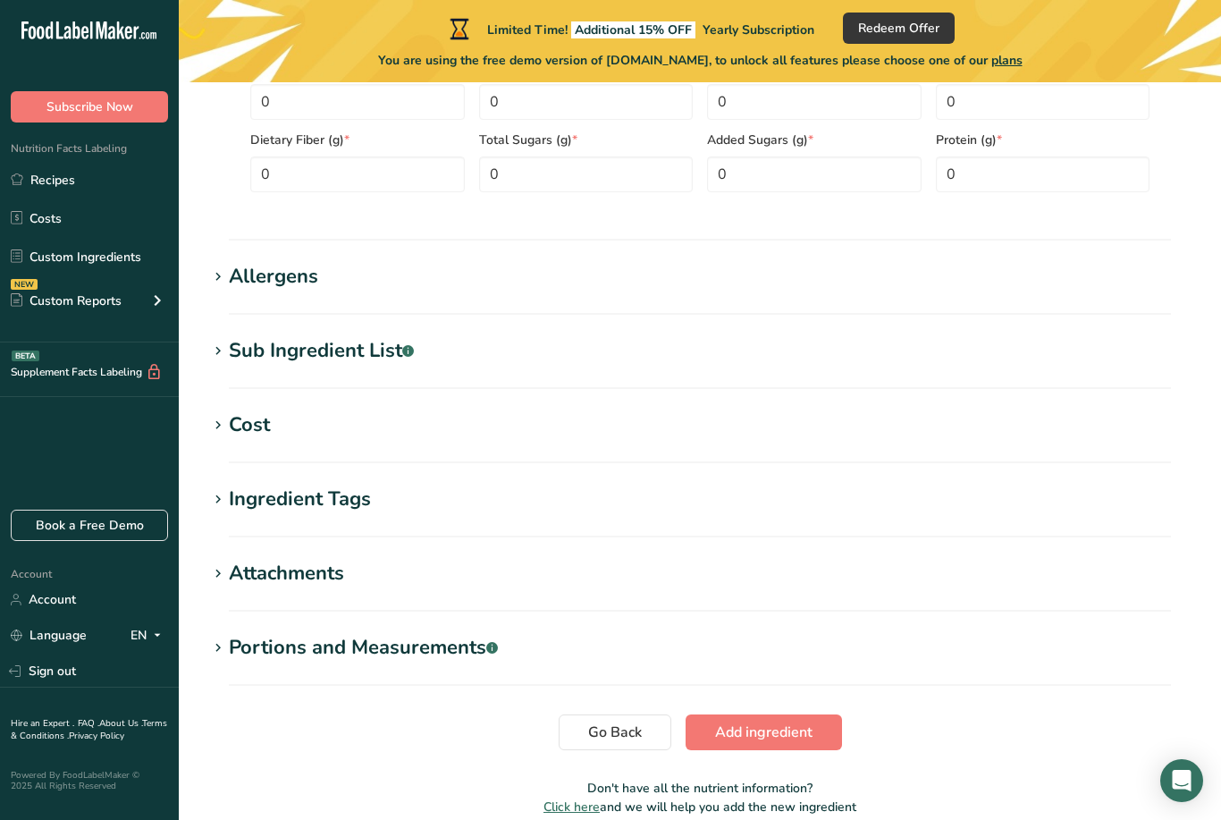
scroll to position [940, 0]
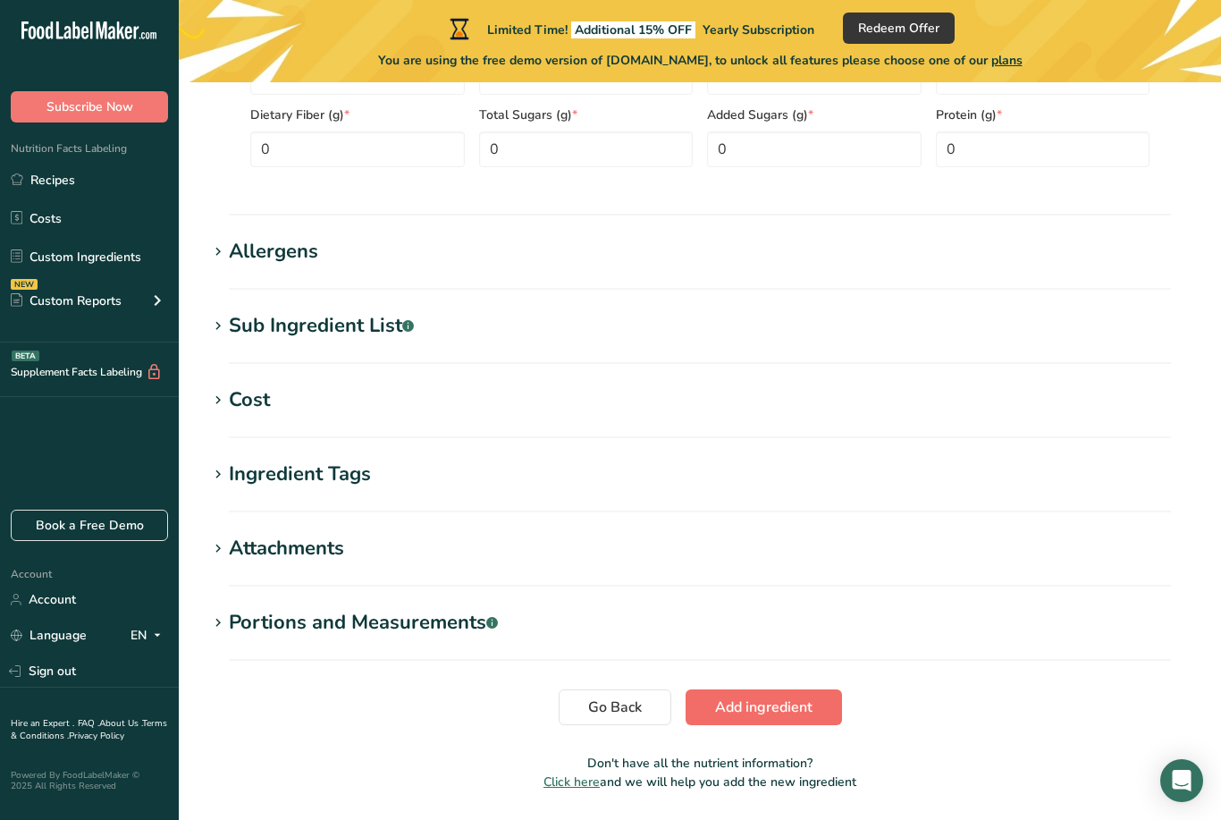
click at [788, 699] on span "Add ingredient" at bounding box center [763, 706] width 97 height 21
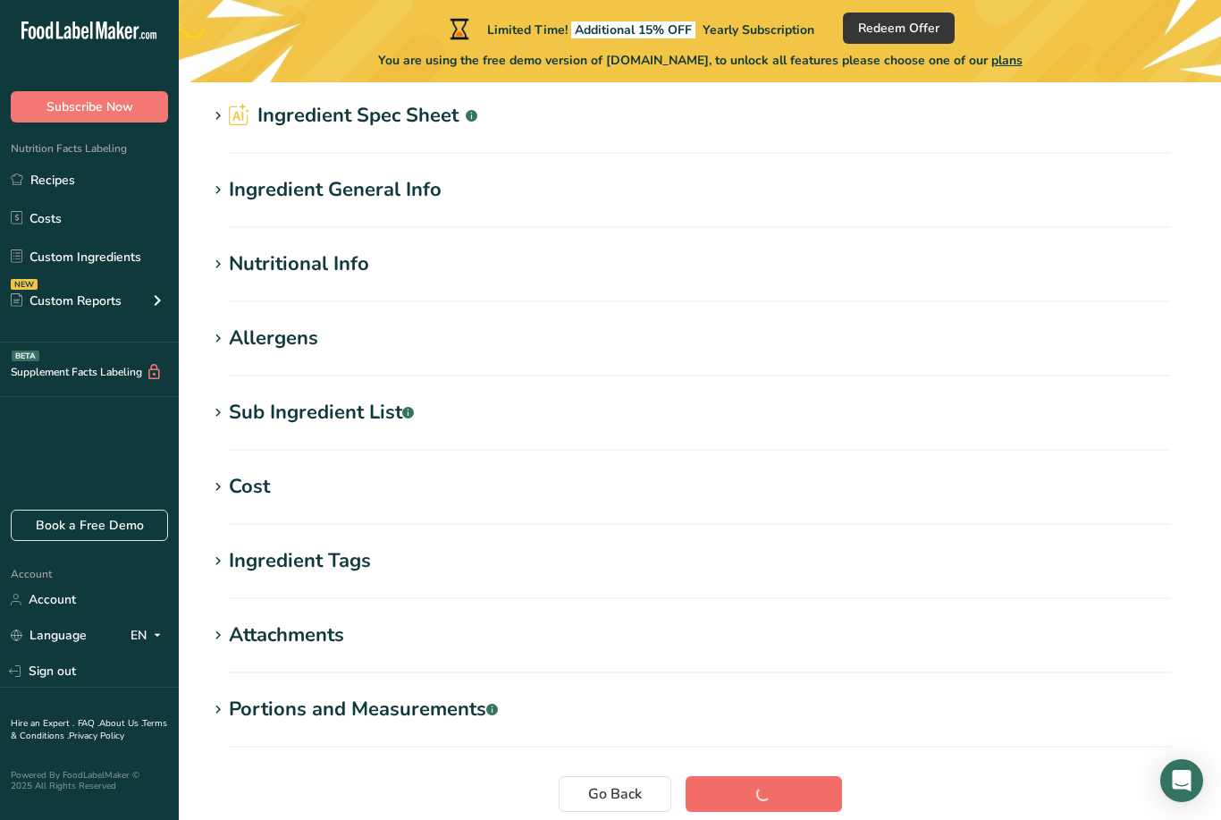
scroll to position [0, 0]
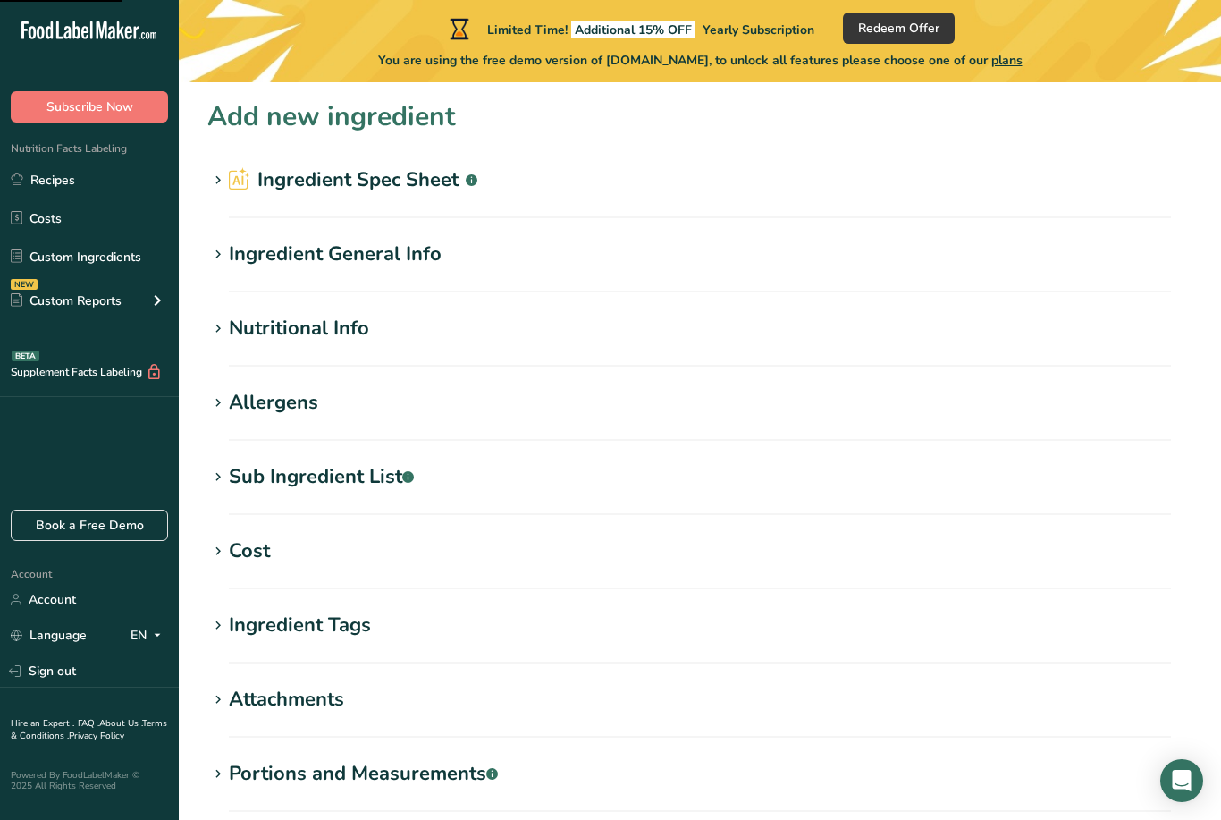
click at [404, 263] on div "Ingredient General Info" at bounding box center [335, 255] width 213 height 30
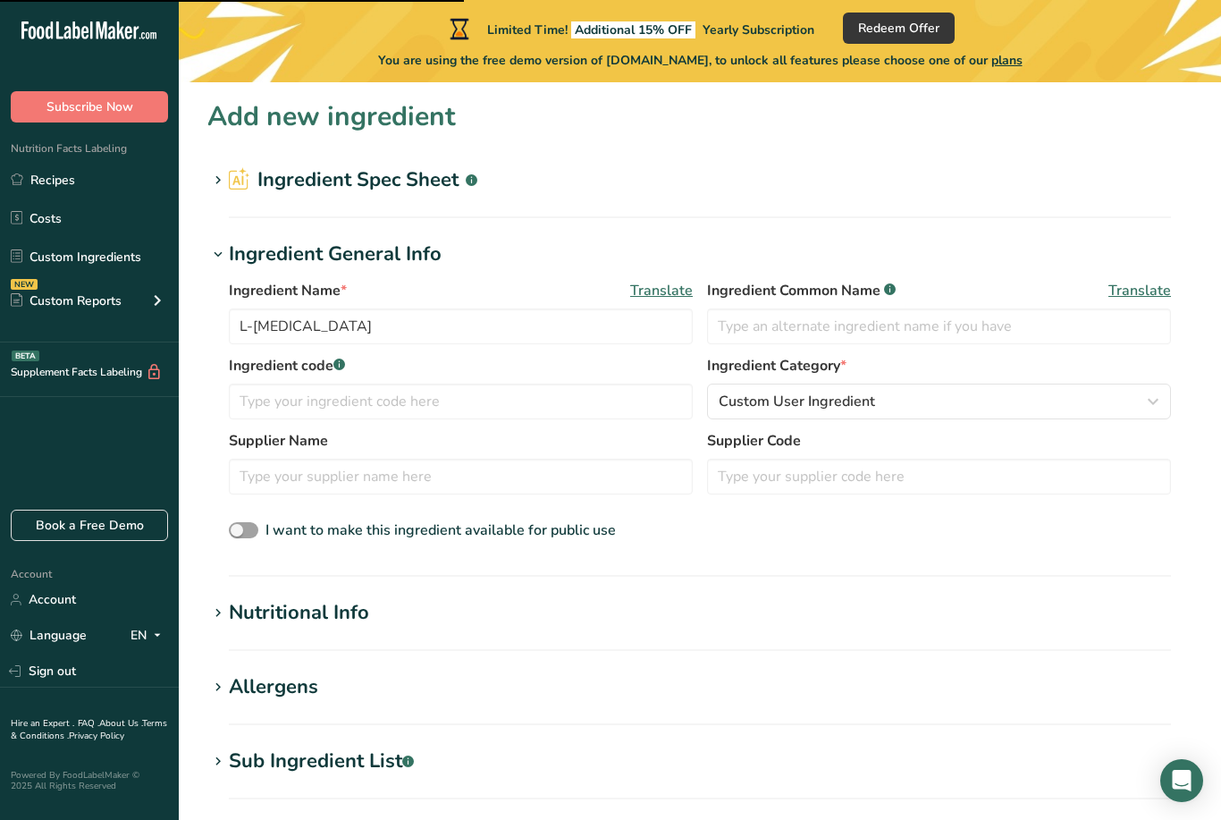
click at [409, 182] on h2 "Ingredient Spec Sheet .a-a{fill:#347362;}.b-a{fill:#fff;}" at bounding box center [353, 180] width 249 height 30
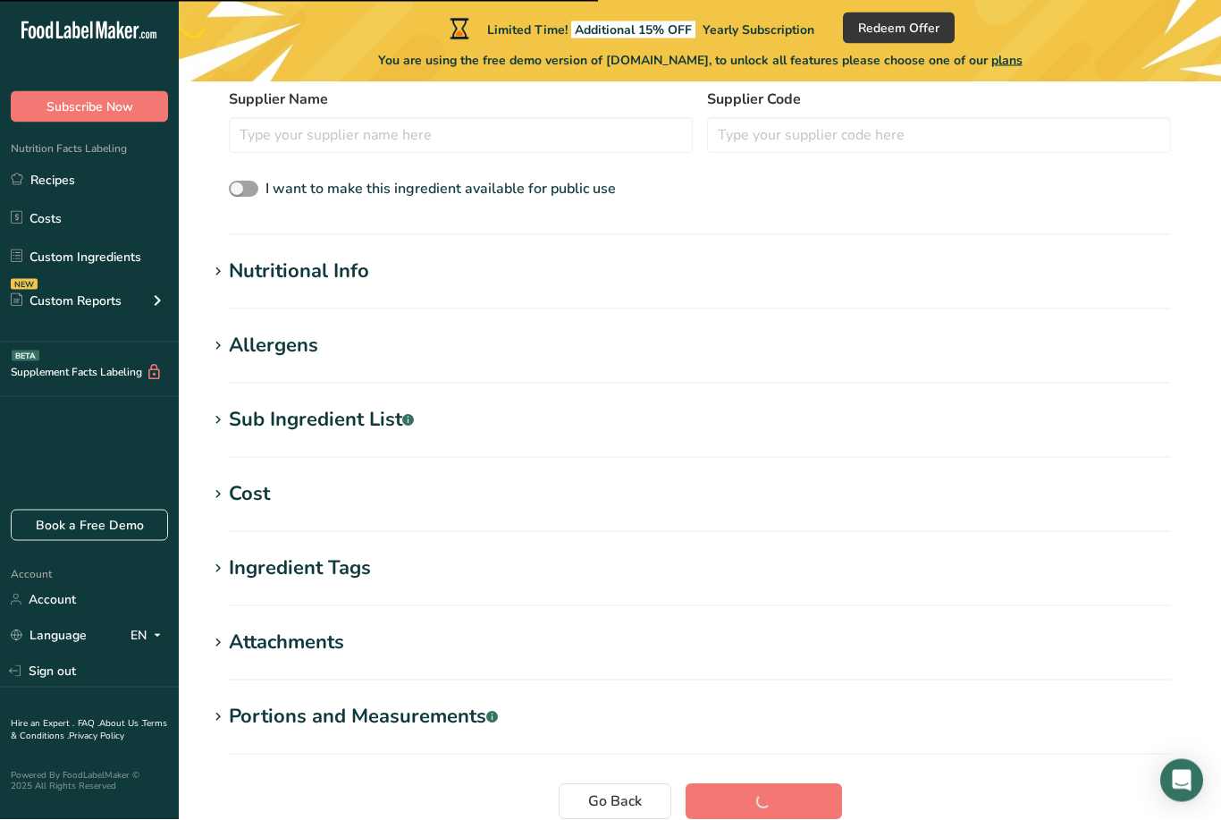
scroll to position [527, 0]
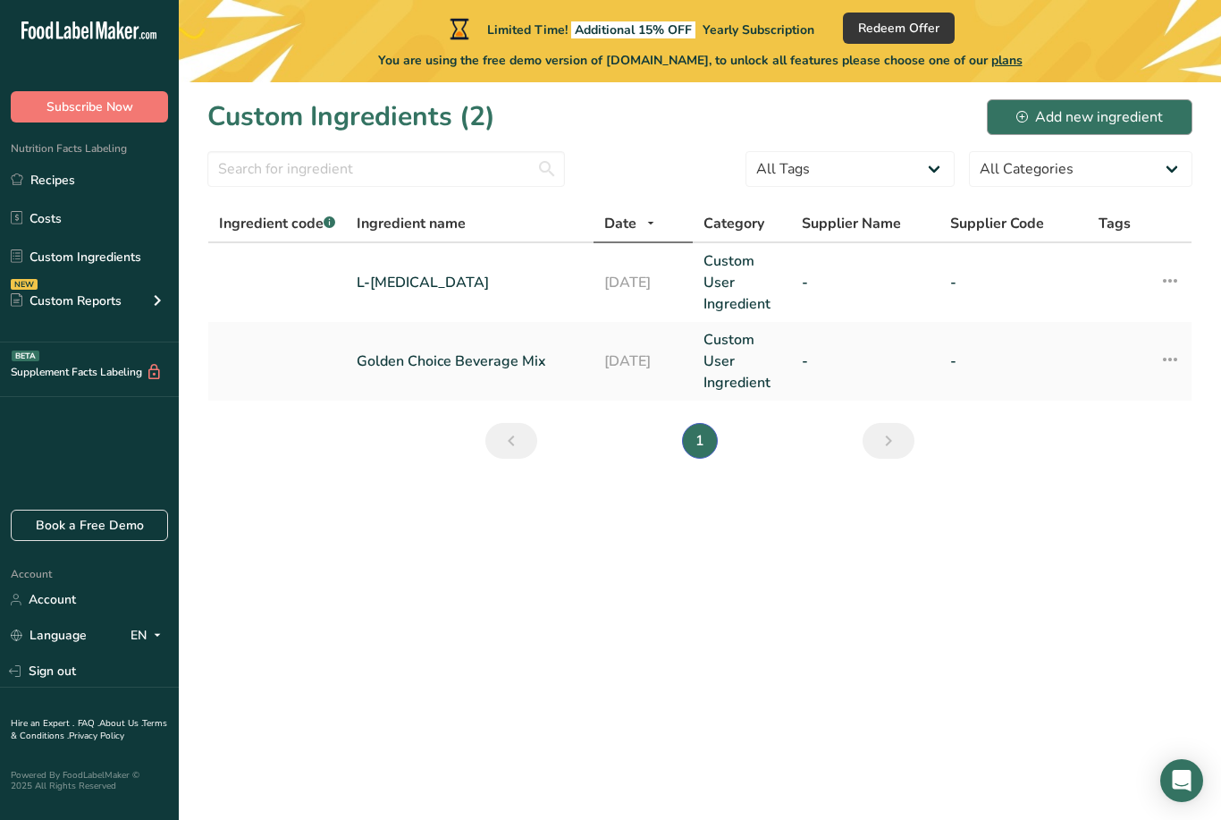
click at [1119, 118] on div "Add new ingredient" at bounding box center [1089, 116] width 147 height 21
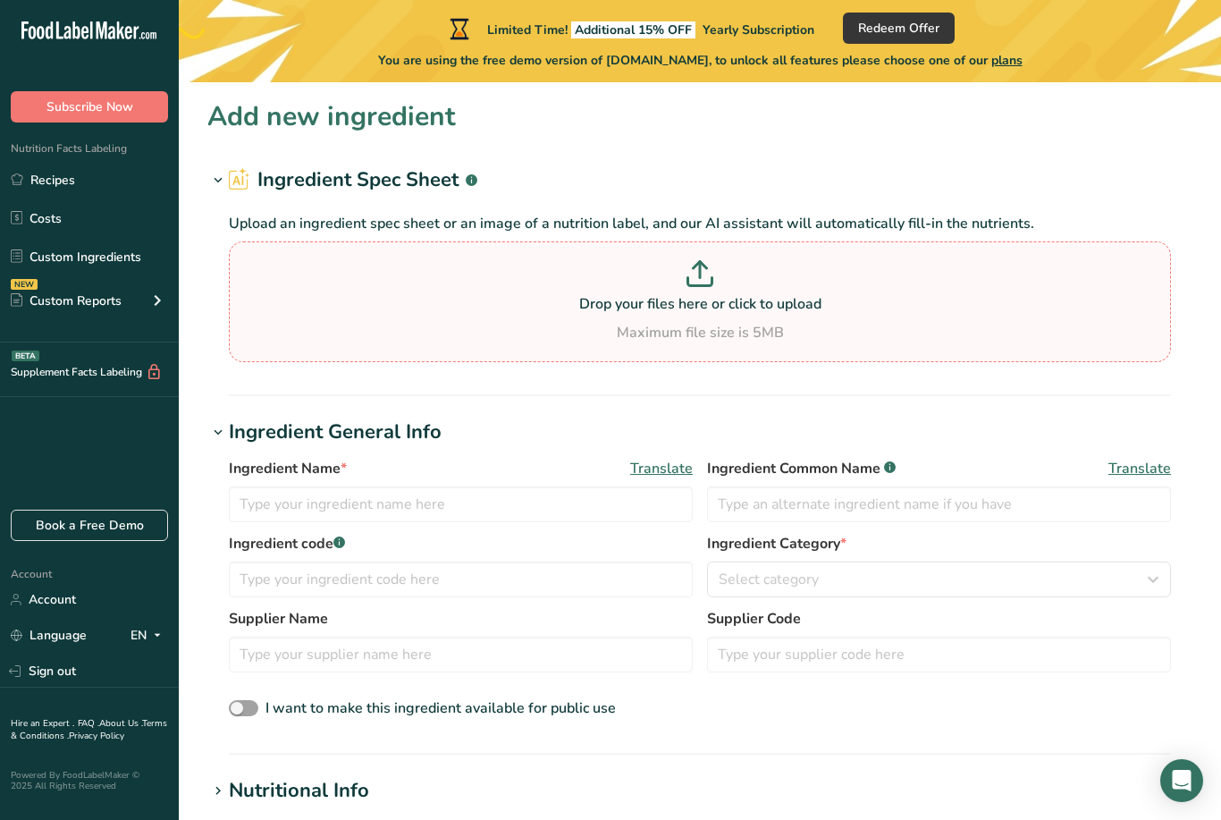
click at [722, 294] on p "Drop your files here or click to upload" at bounding box center [699, 303] width 933 height 21
click at [722, 294] on input "Drop your files here or click to upload Maximum file size is 5MB" at bounding box center [700, 301] width 942 height 121
type input "C:\fakepath\image.jpg"
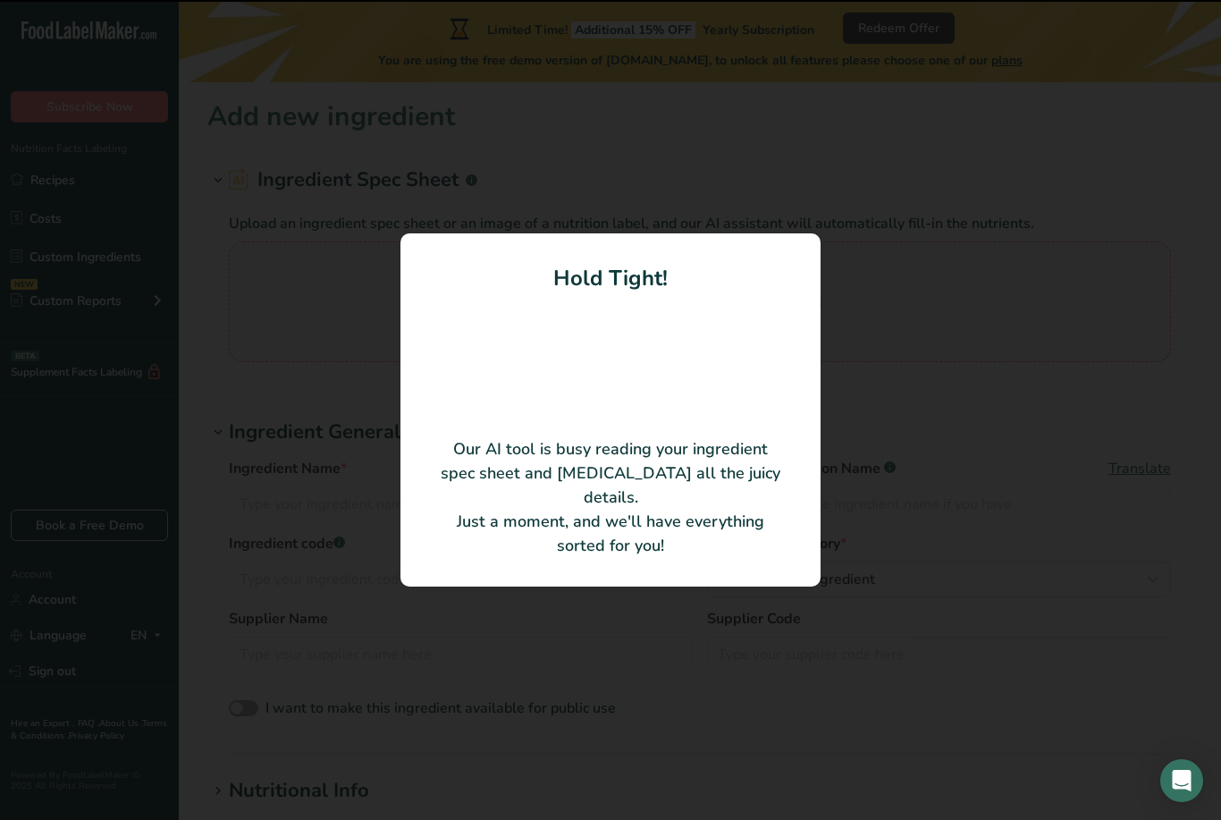
type input "L-Theanine"
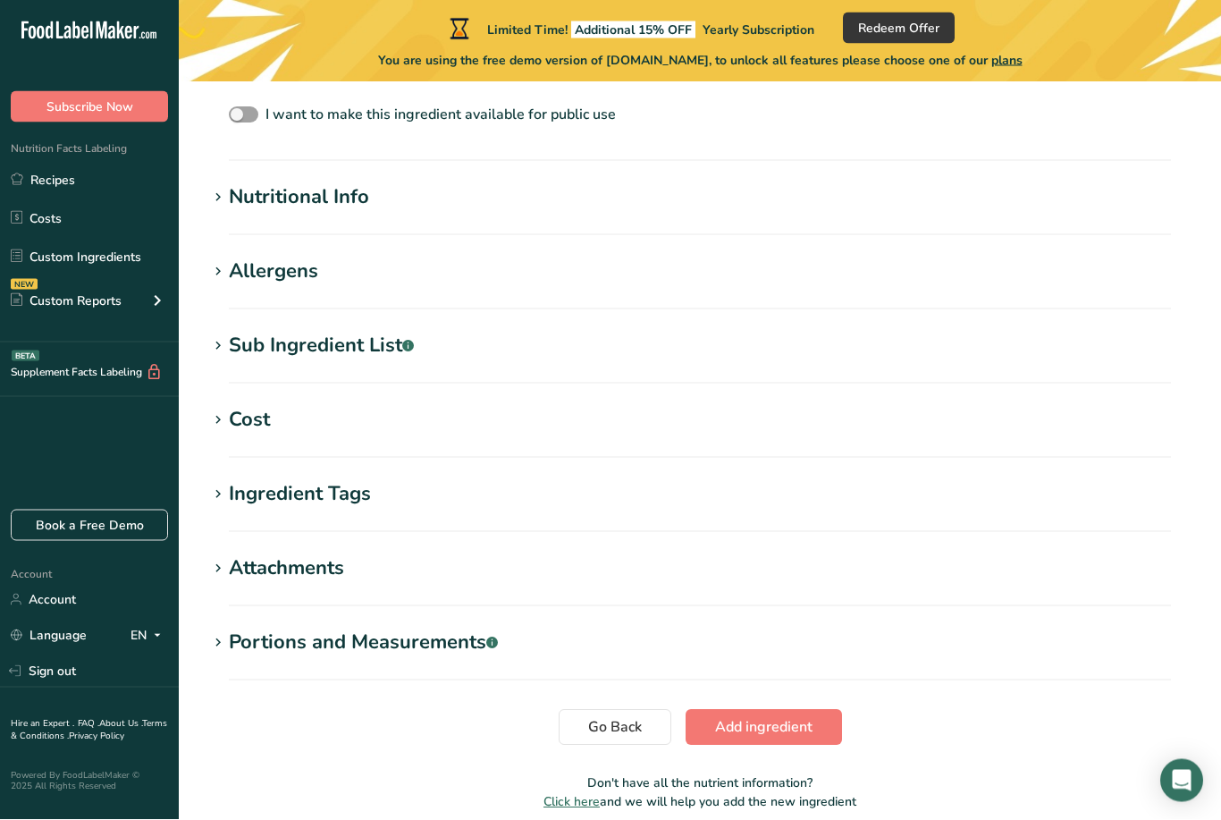
scroll to position [527, 0]
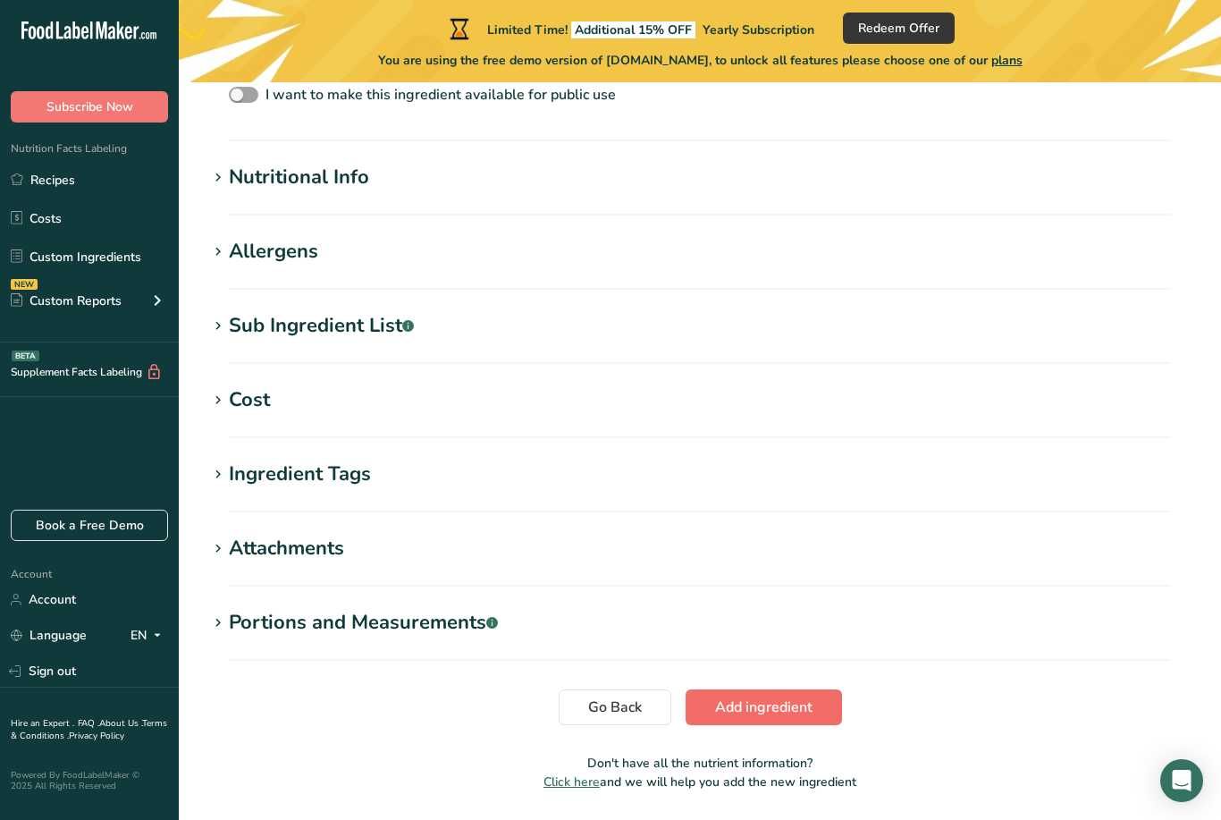
click at [764, 704] on span "Add ingredient" at bounding box center [763, 706] width 97 height 21
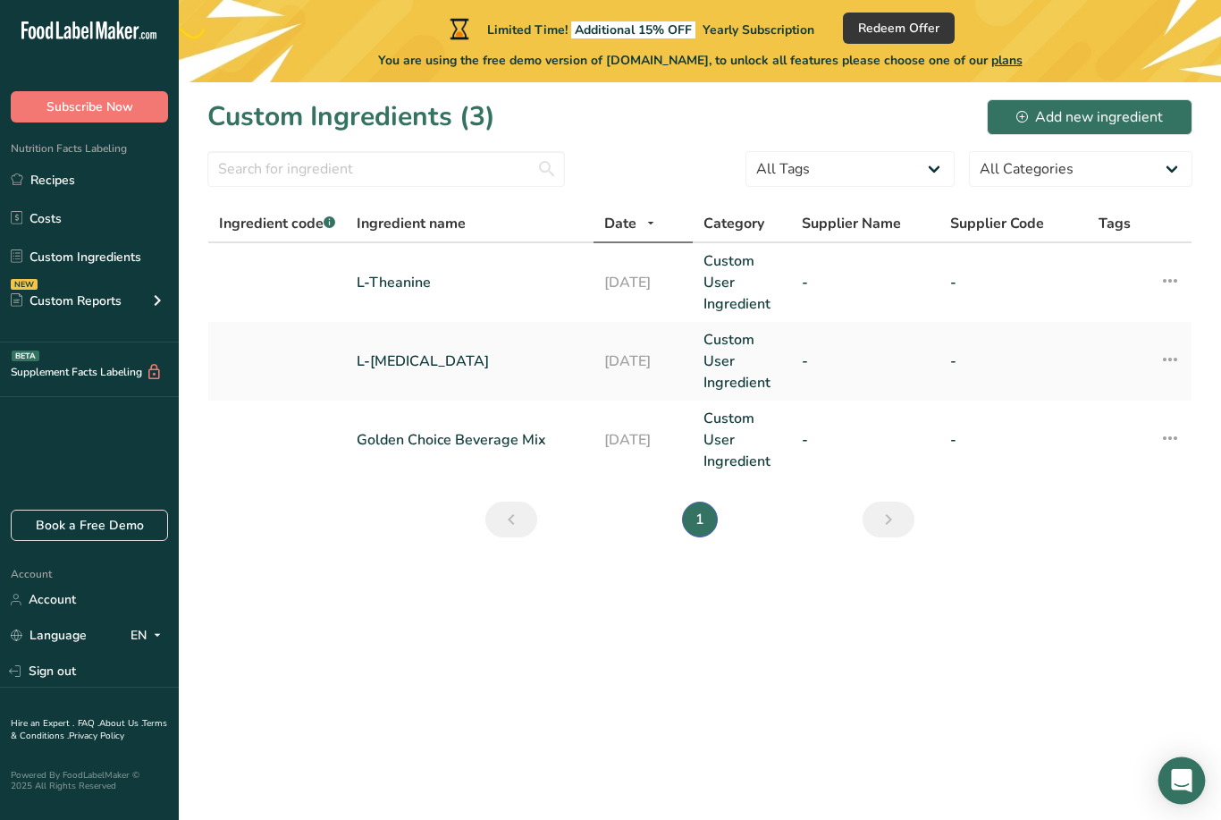
click at [1171, 805] on div "Open Intercom Messenger" at bounding box center [1182, 780] width 47 height 47
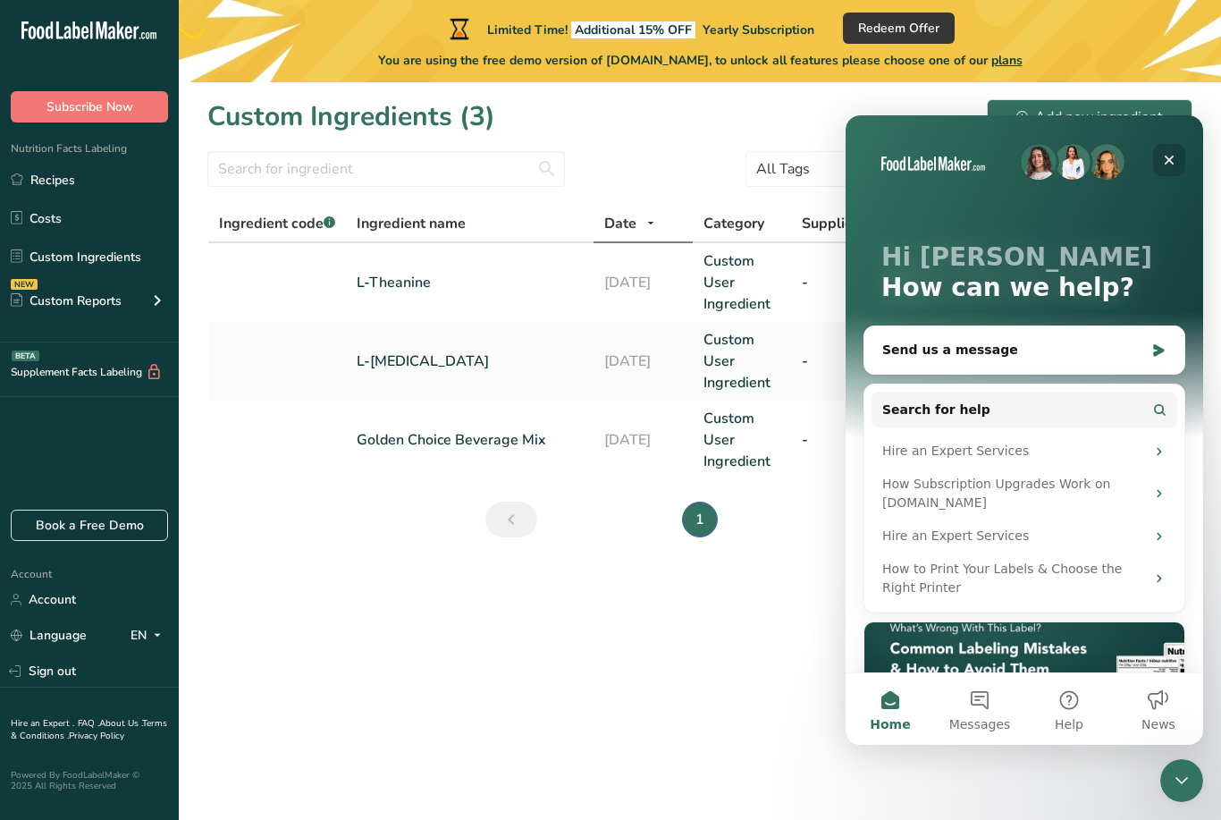
click at [1174, 152] on div "Close" at bounding box center [1169, 160] width 32 height 32
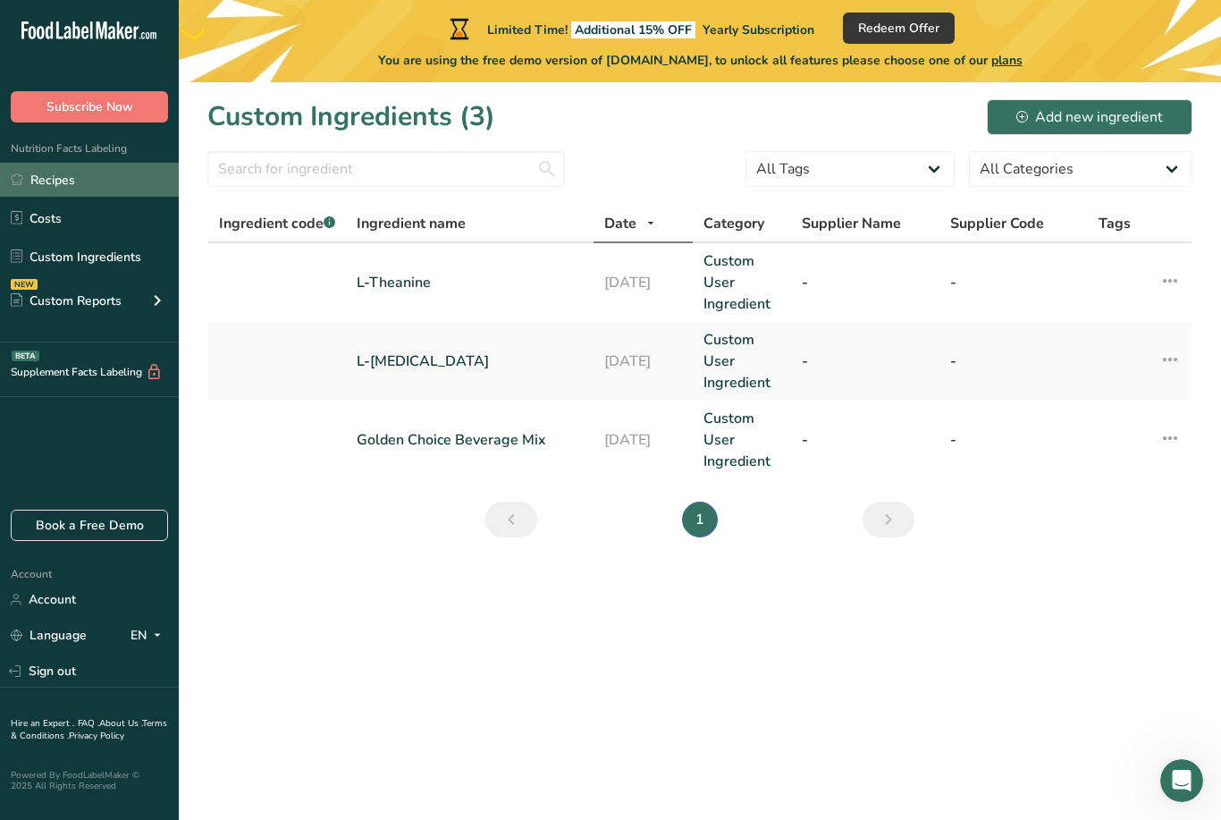
click at [91, 177] on link "Recipes" at bounding box center [89, 180] width 179 height 34
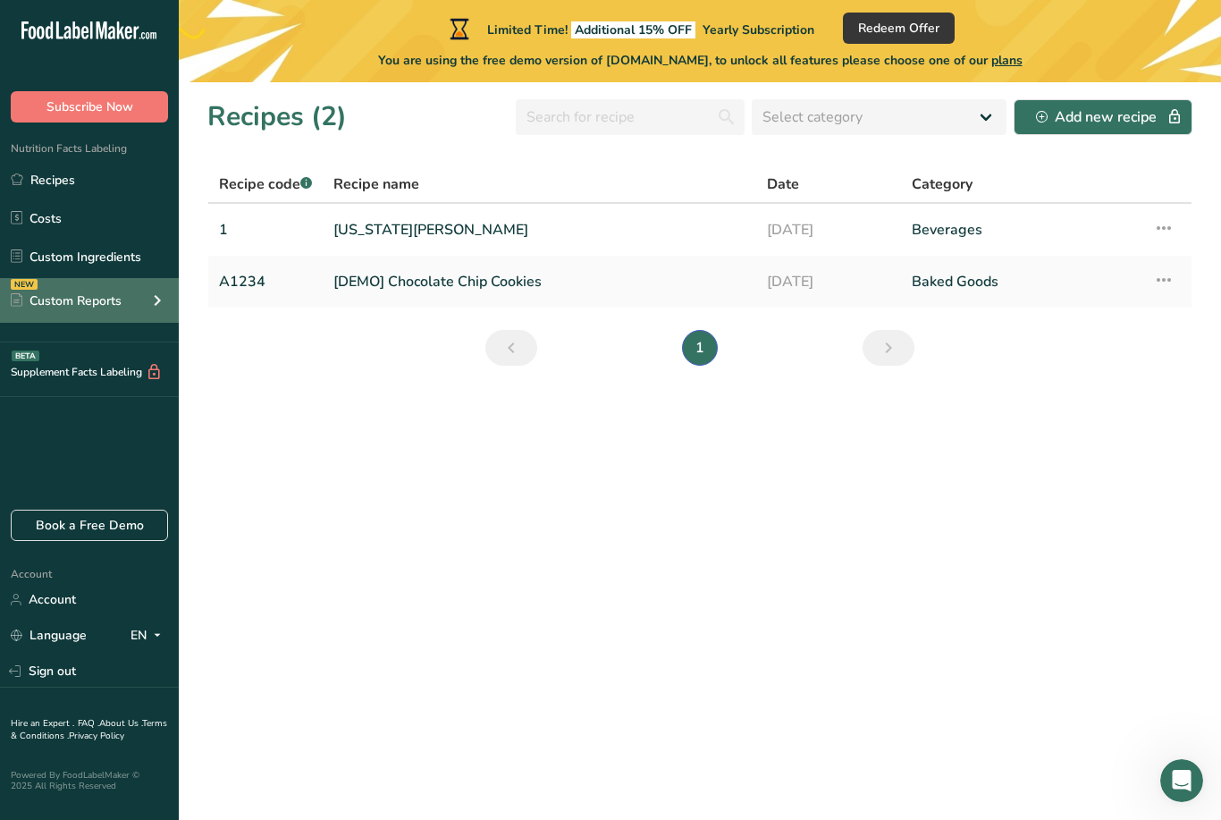
click at [136, 310] on div "NEW Custom Reports" at bounding box center [89, 300] width 179 height 45
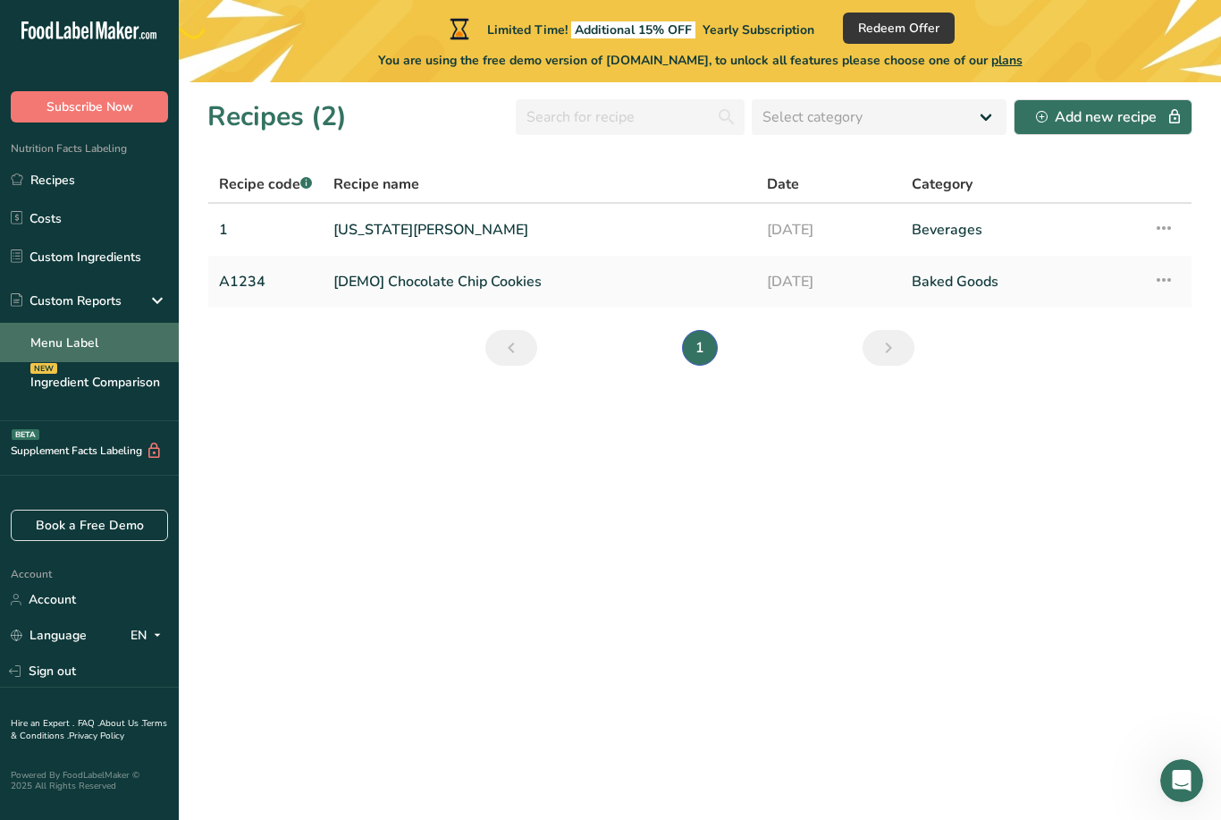
click at [107, 343] on link "Menu Label" at bounding box center [89, 342] width 179 height 39
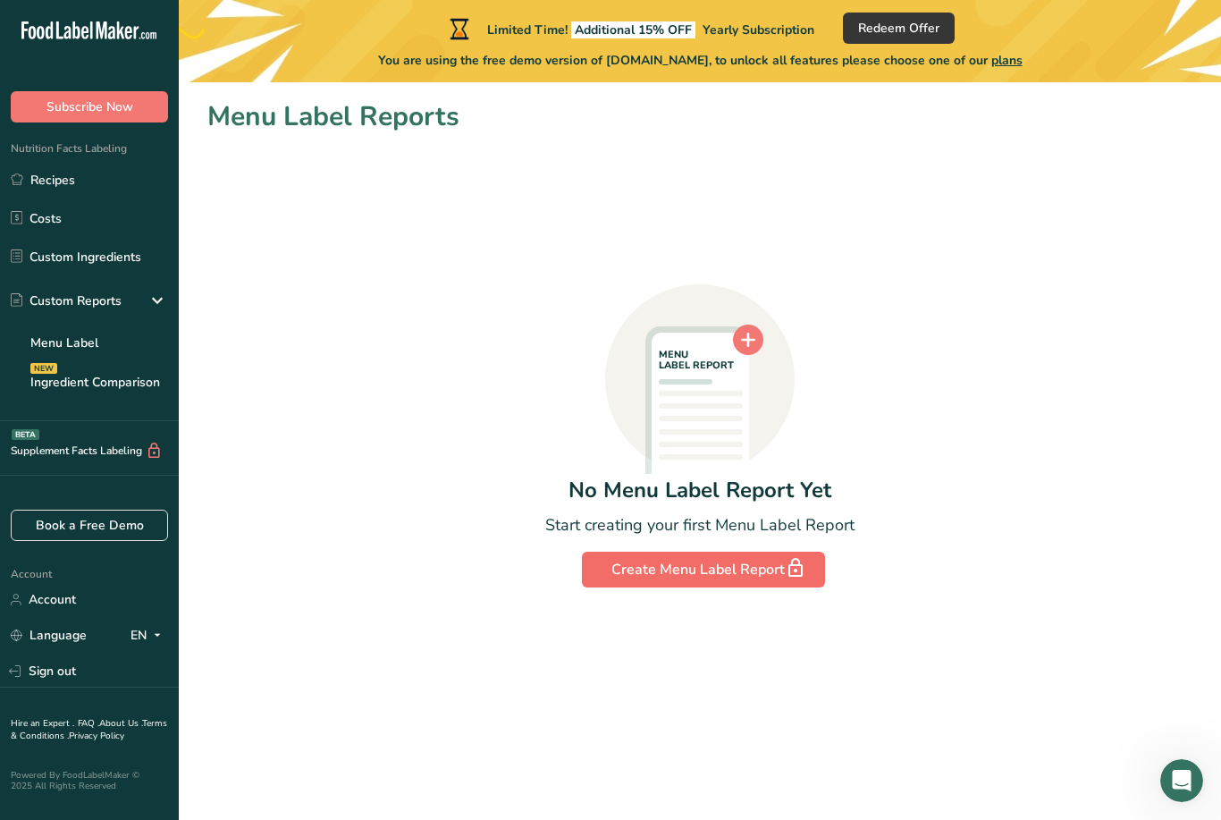
click at [667, 573] on div "Create Menu Label Report" at bounding box center [703, 569] width 184 height 25
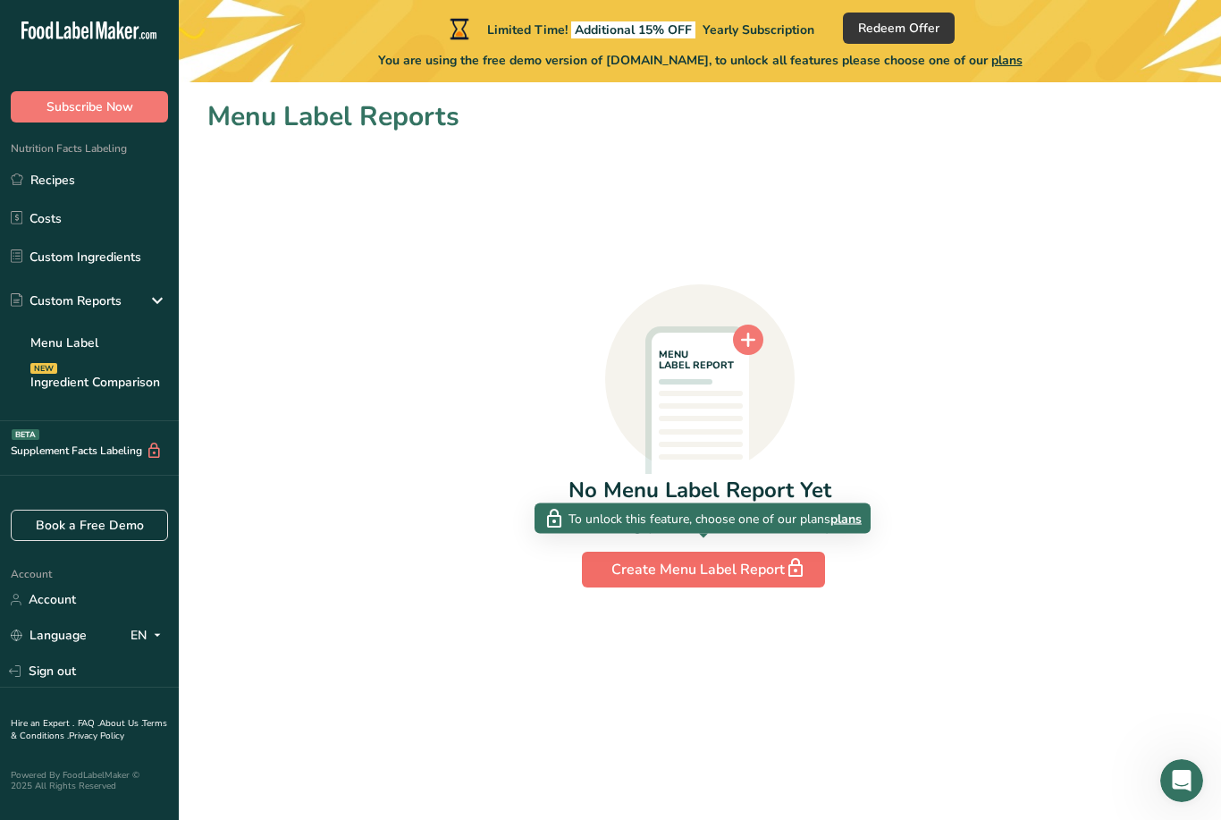
click at [770, 566] on div "Create Menu Label Report" at bounding box center [703, 569] width 184 height 25
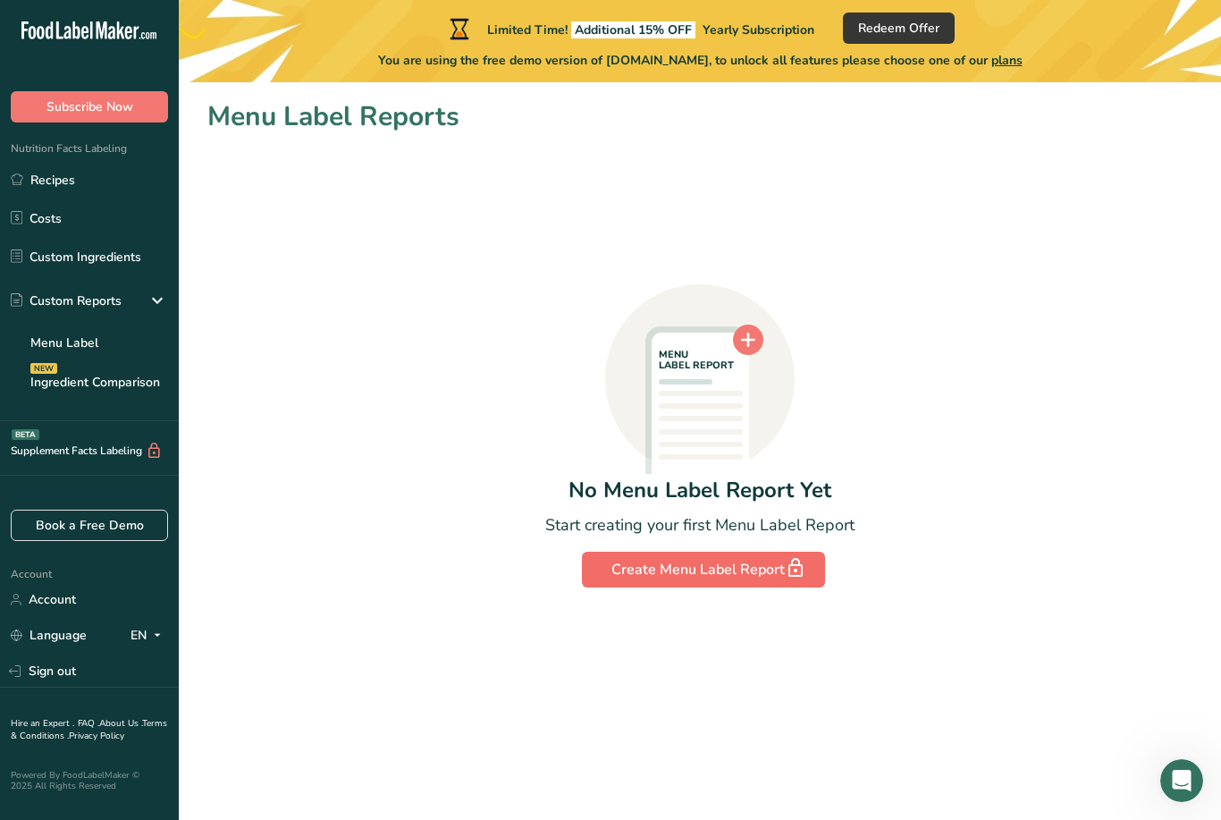
click at [802, 566] on icon "button" at bounding box center [795, 568] width 21 height 32
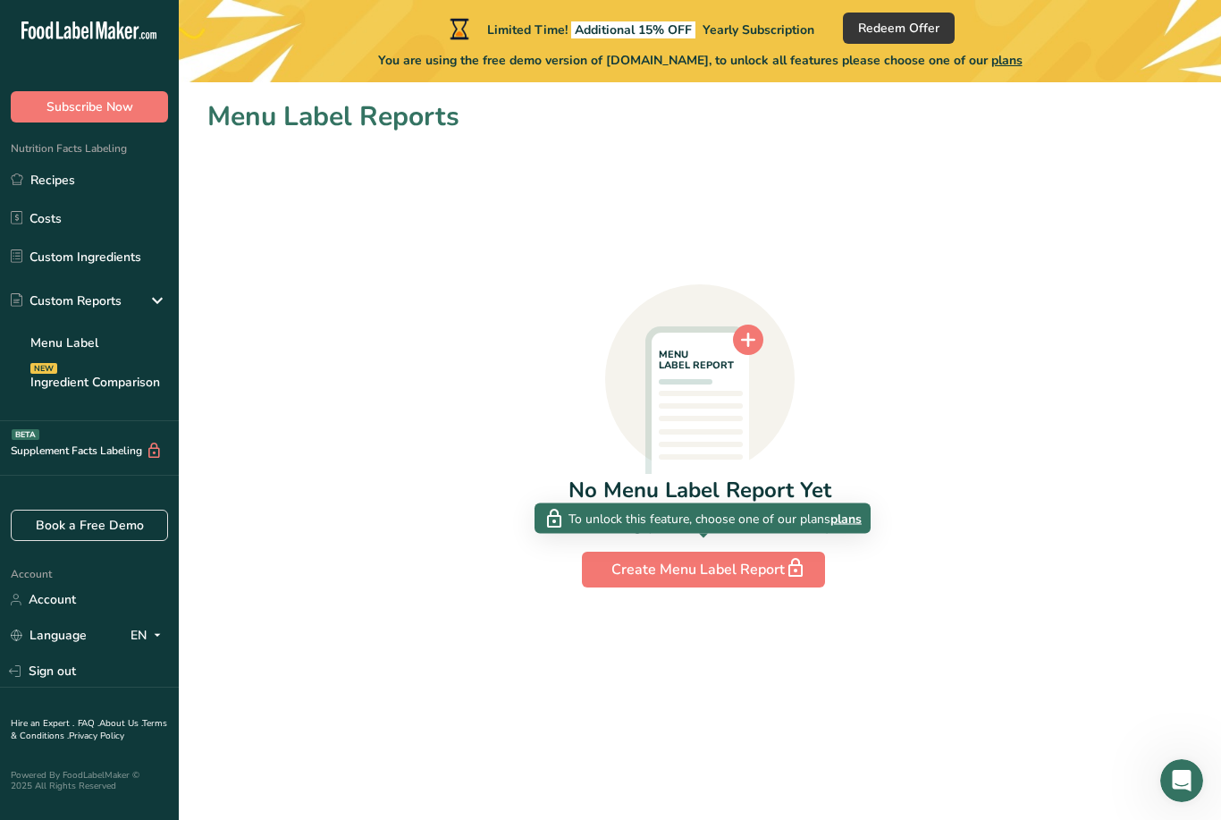
click at [862, 510] on span "plans" at bounding box center [846, 518] width 31 height 19
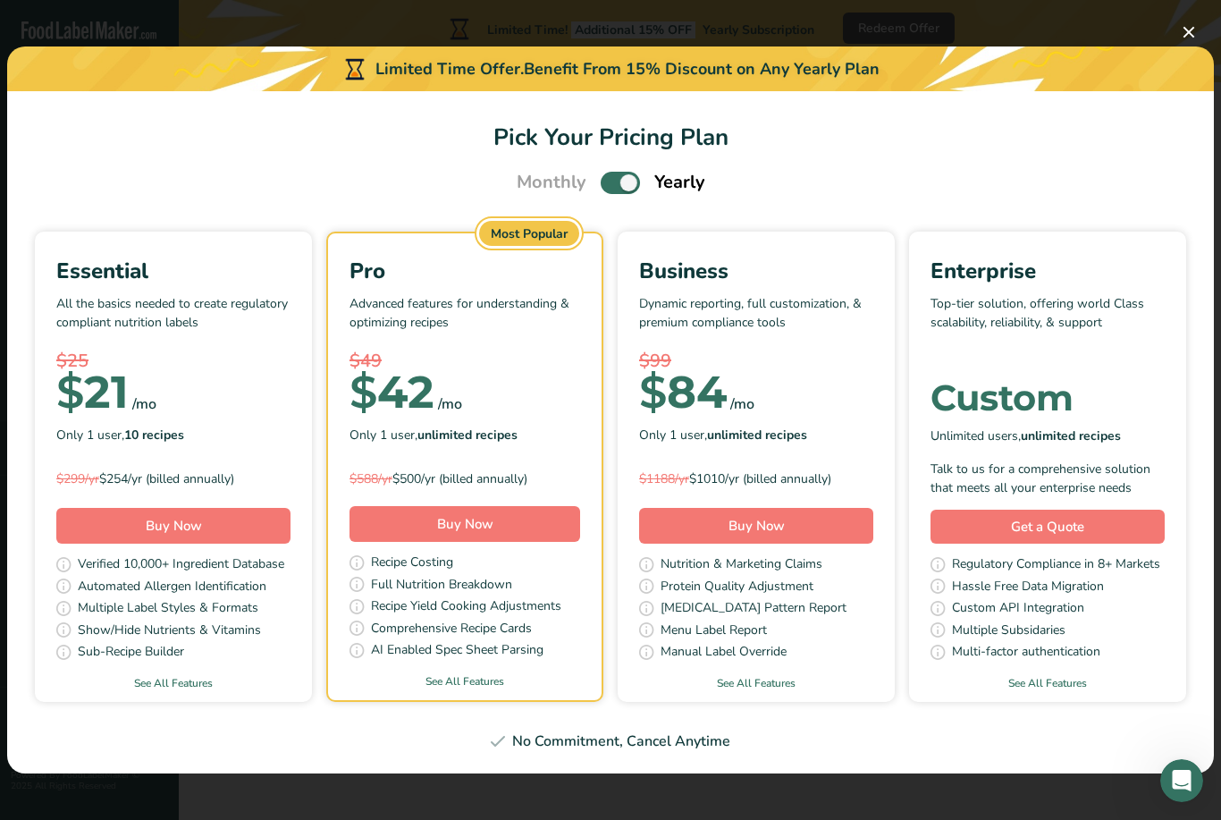
scroll to position [57, 0]
